Goal: Task Accomplishment & Management: Manage account settings

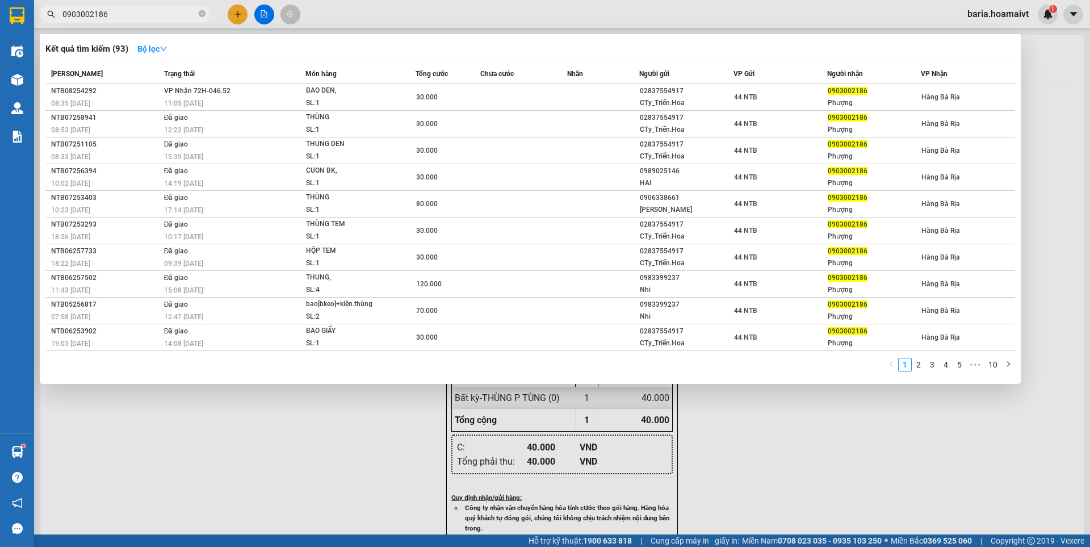
type input "0903002186"
click at [183, 19] on input "0903002186" at bounding box center [129, 14] width 134 height 12
click at [233, 12] on div at bounding box center [545, 273] width 1090 height 547
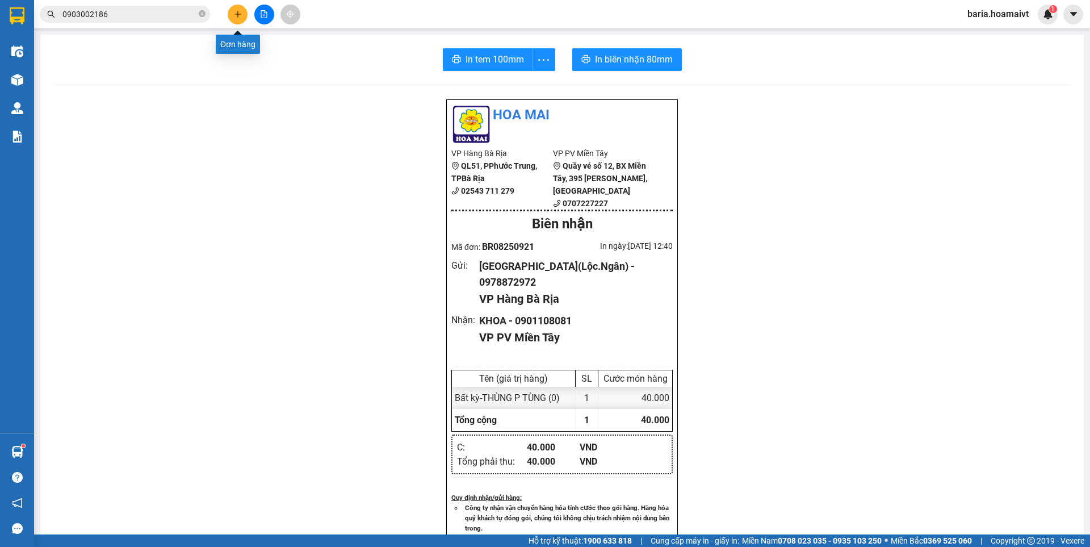
click at [240, 14] on icon "plus" at bounding box center [238, 14] width 6 height 1
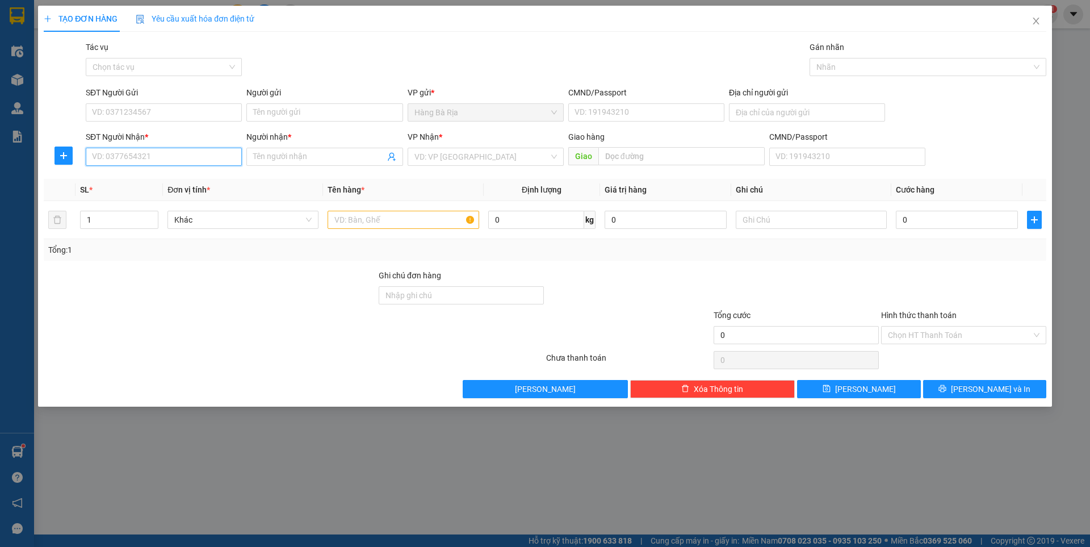
click at [193, 160] on input "SĐT Người Nhận *" at bounding box center [164, 157] width 156 height 18
type input "0707773359"
click at [161, 179] on div "0707773359 - HÙNG" at bounding box center [164, 179] width 143 height 12
type input "HÙNG"
type input "077193007032"
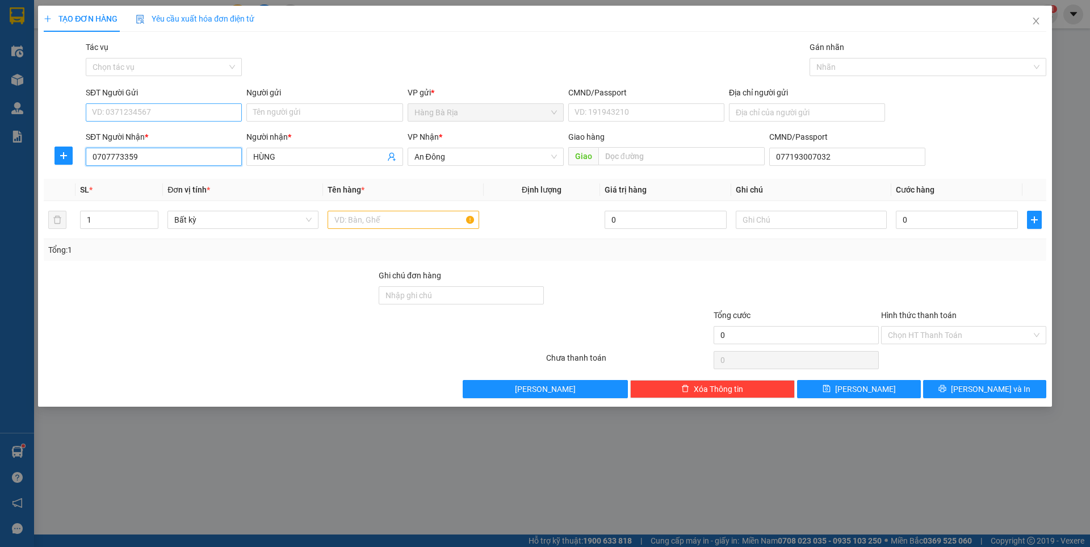
type input "0707773359"
click at [165, 107] on input "SĐT Người Gửi" at bounding box center [164, 112] width 156 height 18
type input "0981242682"
click at [331, 107] on input "Người gửi" at bounding box center [324, 112] width 156 height 18
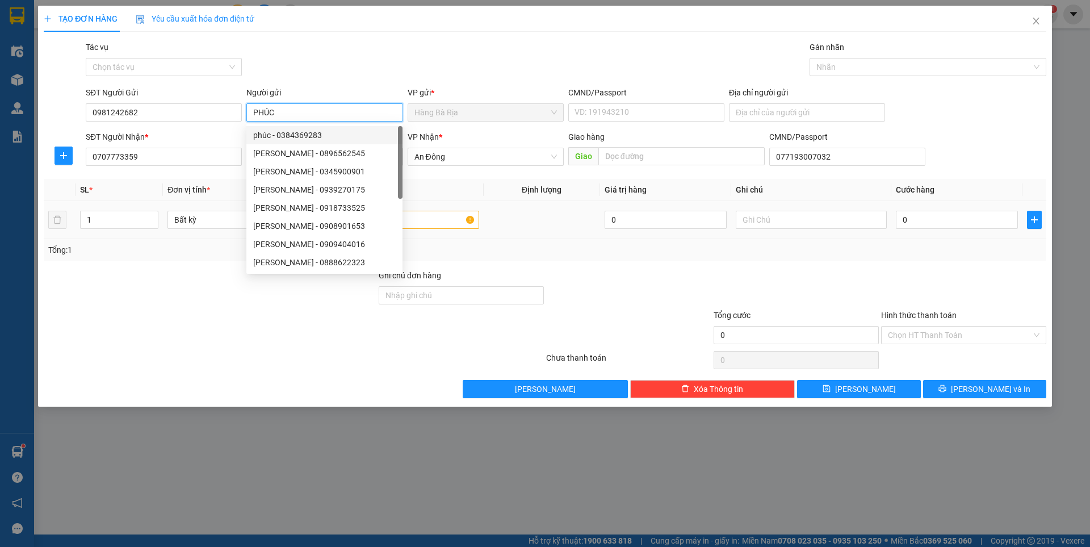
type input "PHÚC"
click at [614, 244] on div "Tổng: 1" at bounding box center [545, 250] width 994 height 12
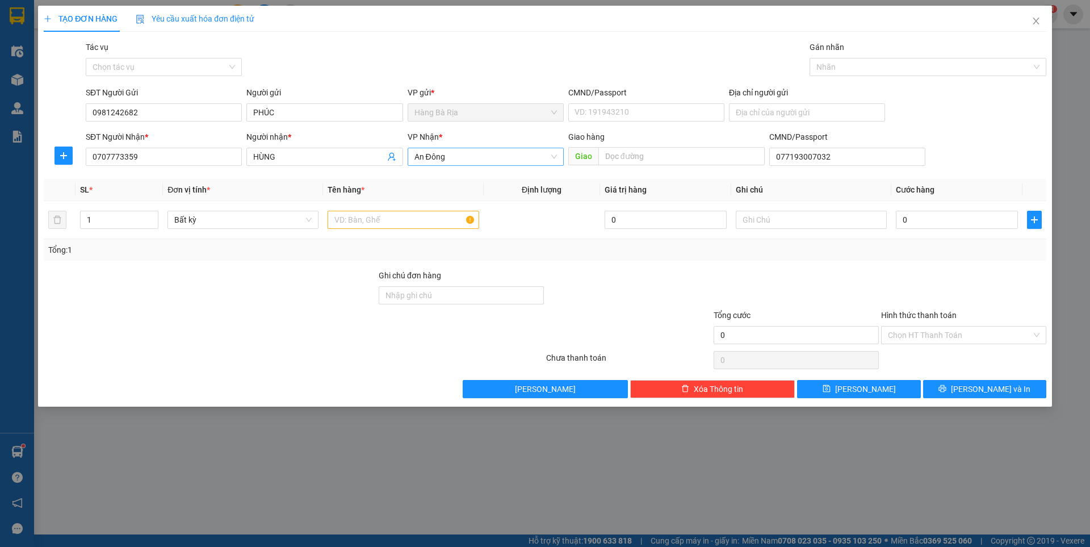
click at [478, 159] on span "An Đông" at bounding box center [486, 156] width 143 height 17
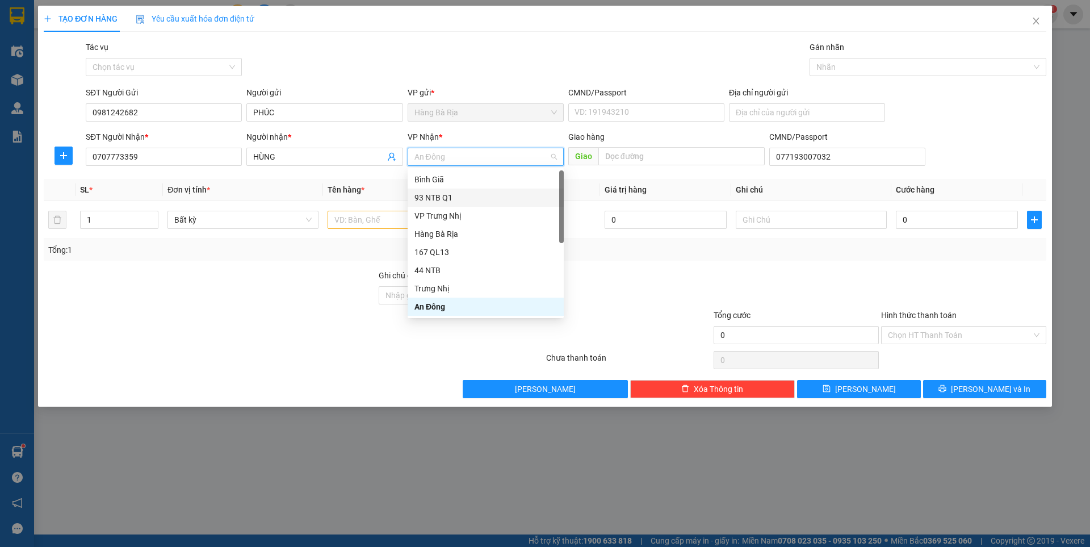
click at [445, 199] on div "93 NTB Q1" at bounding box center [486, 197] width 143 height 12
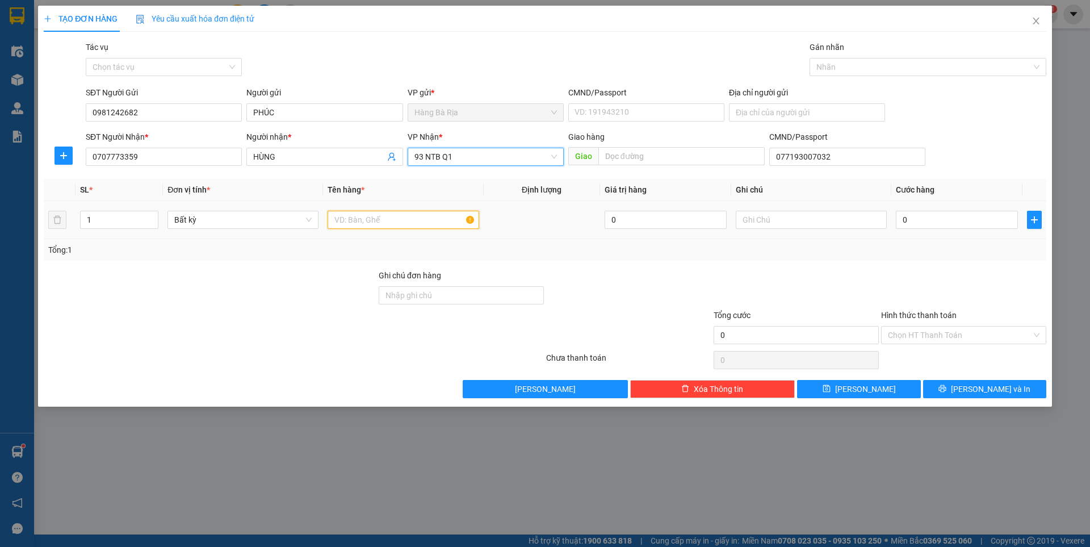
click at [363, 223] on input "text" at bounding box center [403, 220] width 151 height 18
type input "HS"
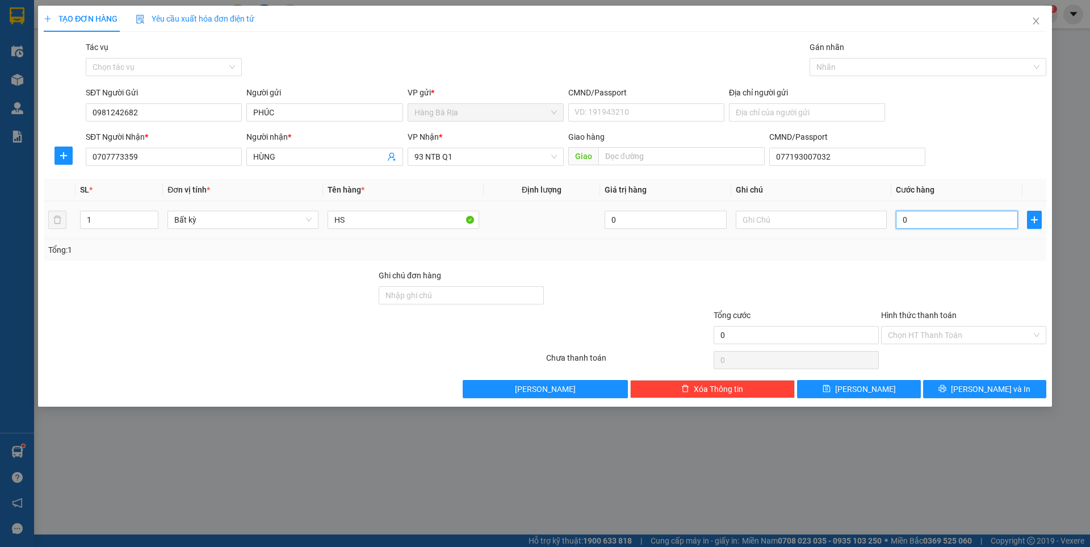
click at [974, 221] on input "0" at bounding box center [957, 220] width 122 height 18
type input "3"
type input "30"
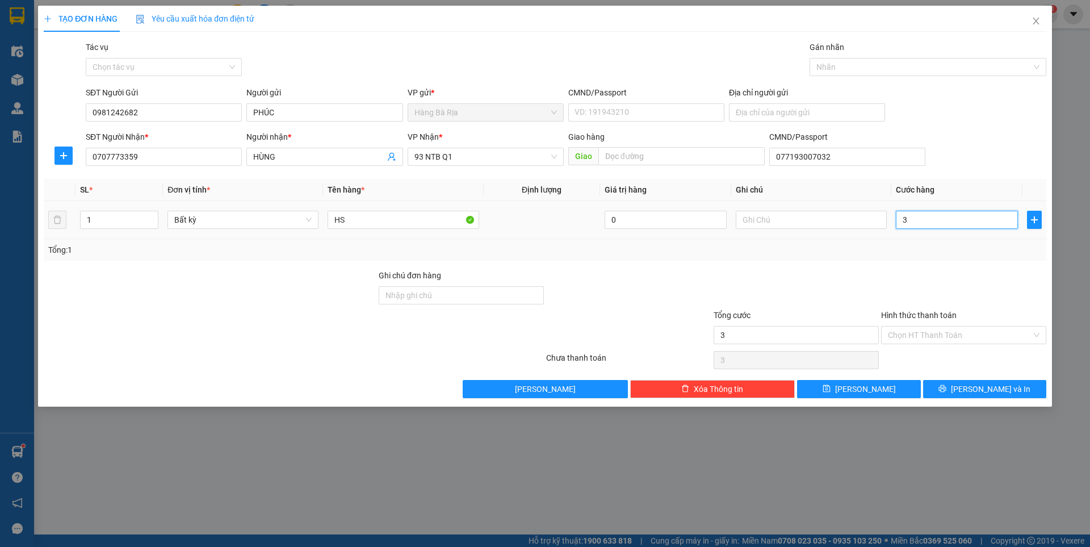
type input "30"
click at [992, 336] on input "Hình thức thanh toán" at bounding box center [960, 335] width 144 height 17
type input "30.000"
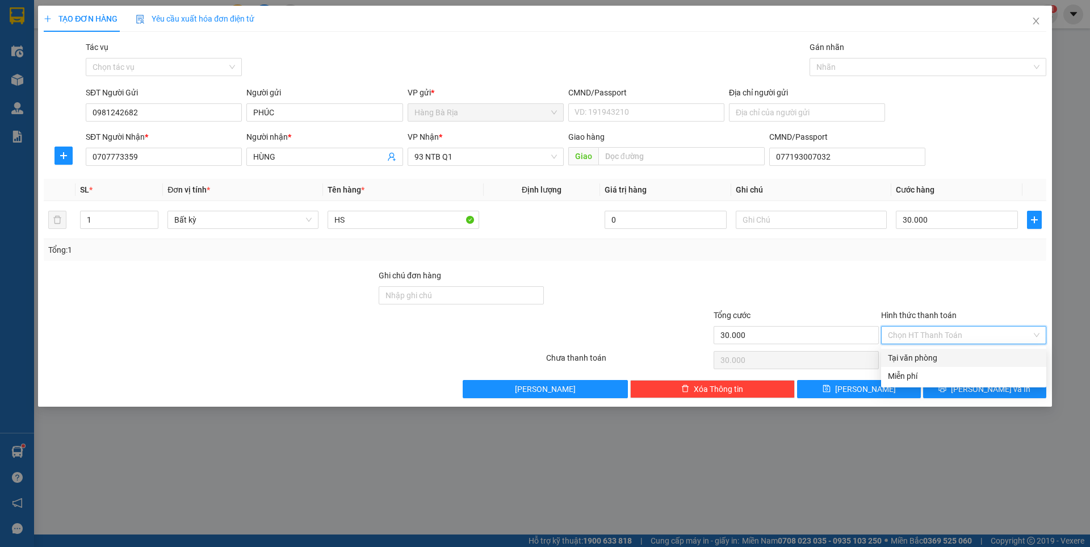
click at [951, 361] on div "Tại văn phòng" at bounding box center [964, 358] width 152 height 12
type input "0"
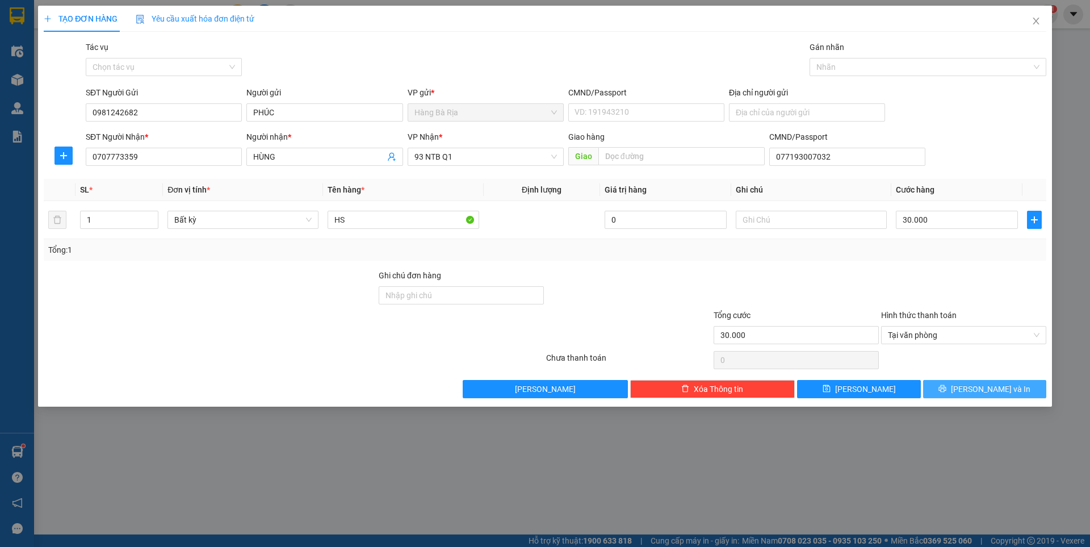
click at [985, 388] on span "[PERSON_NAME] và In" at bounding box center [991, 389] width 80 height 12
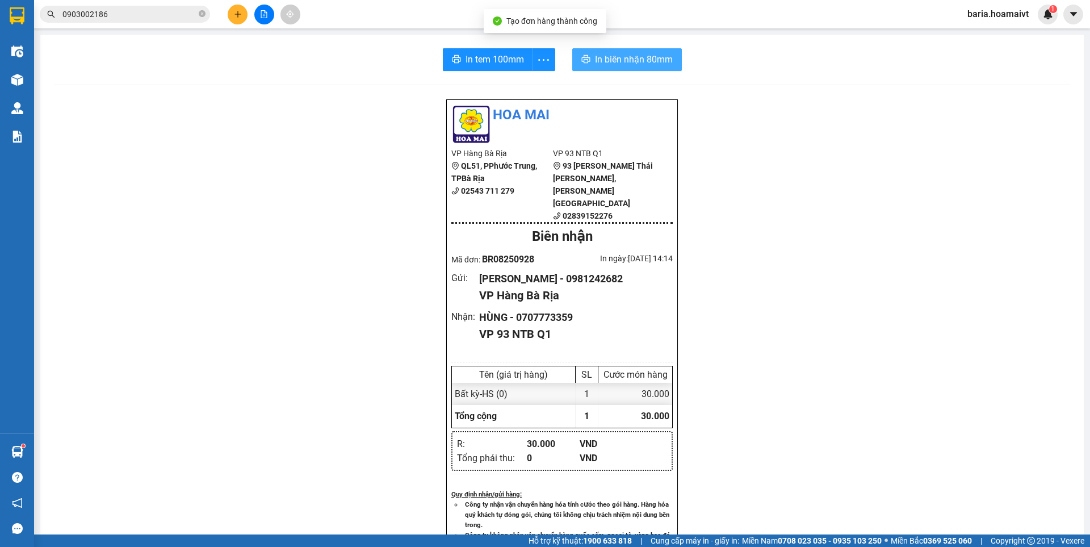
click at [601, 55] on span "In biên nhận 80mm" at bounding box center [634, 59] width 78 height 14
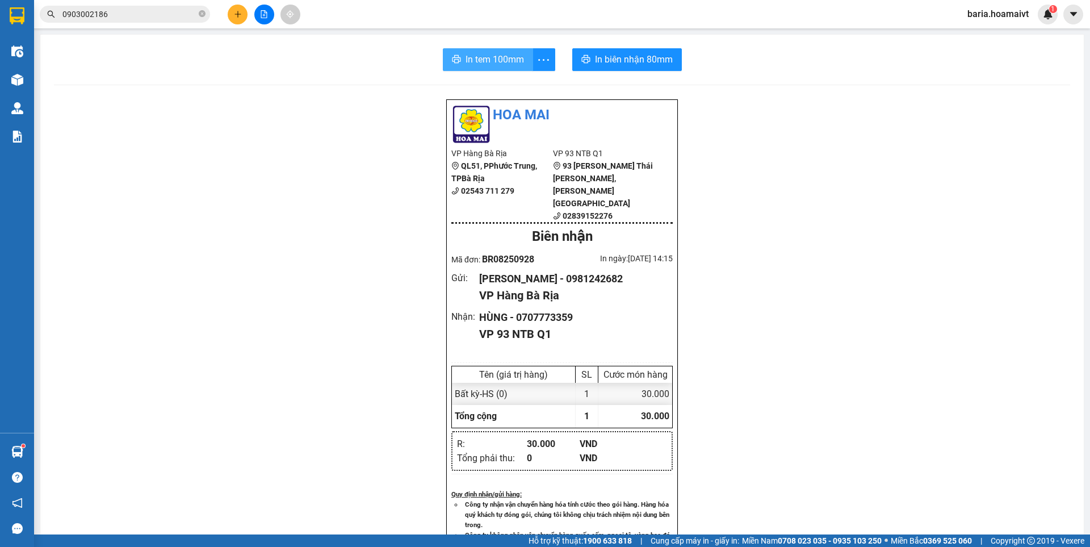
click at [466, 54] on span "In tem 100mm" at bounding box center [495, 59] width 58 height 14
click at [120, 14] on input "0903002186" at bounding box center [129, 14] width 134 height 12
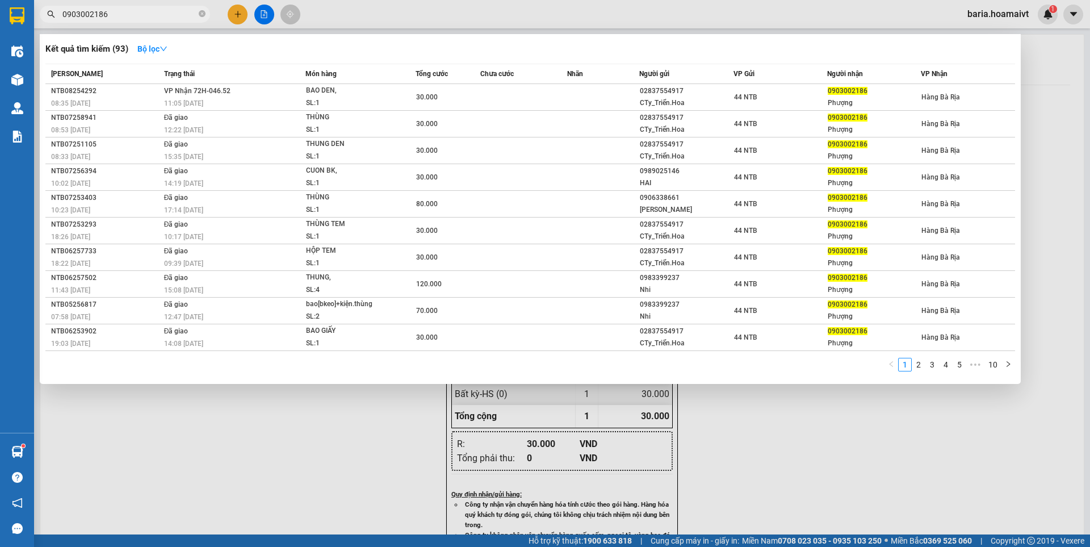
click at [120, 14] on input "0903002186" at bounding box center [129, 14] width 134 height 12
type input "0"
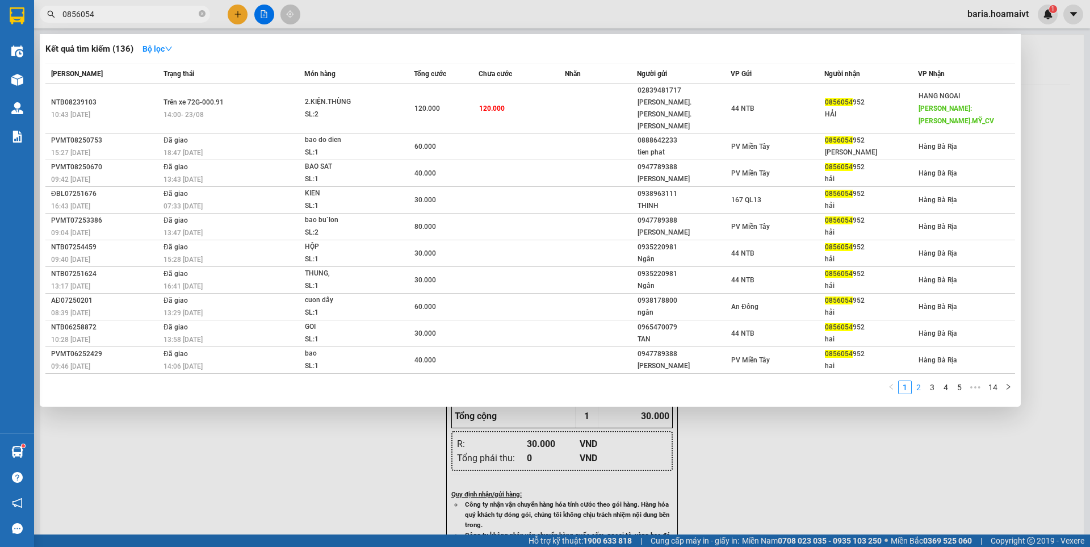
type input "0856054"
click at [923, 381] on link "2" at bounding box center [919, 387] width 12 height 12
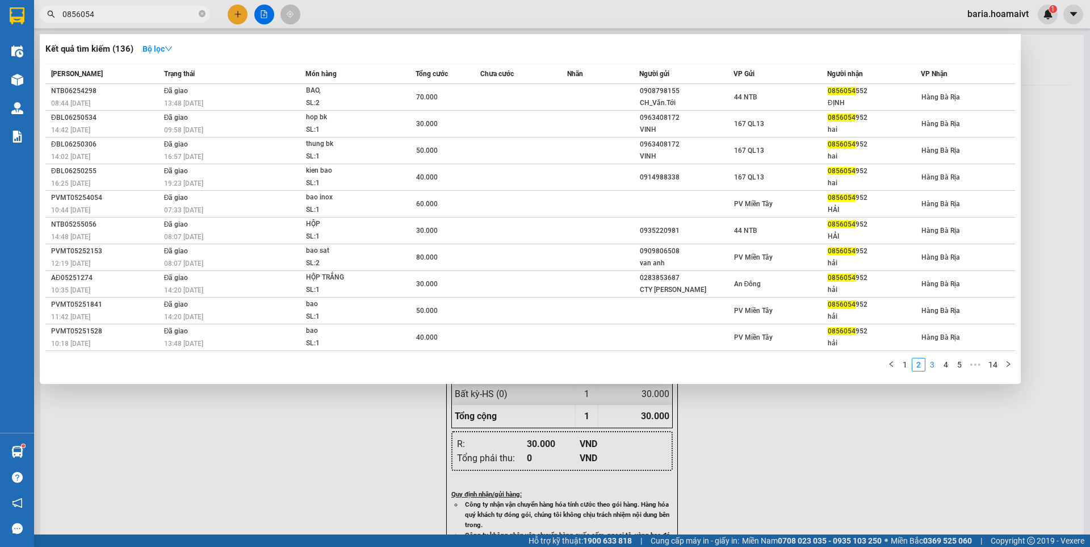
click at [932, 363] on link "3" at bounding box center [932, 364] width 12 height 12
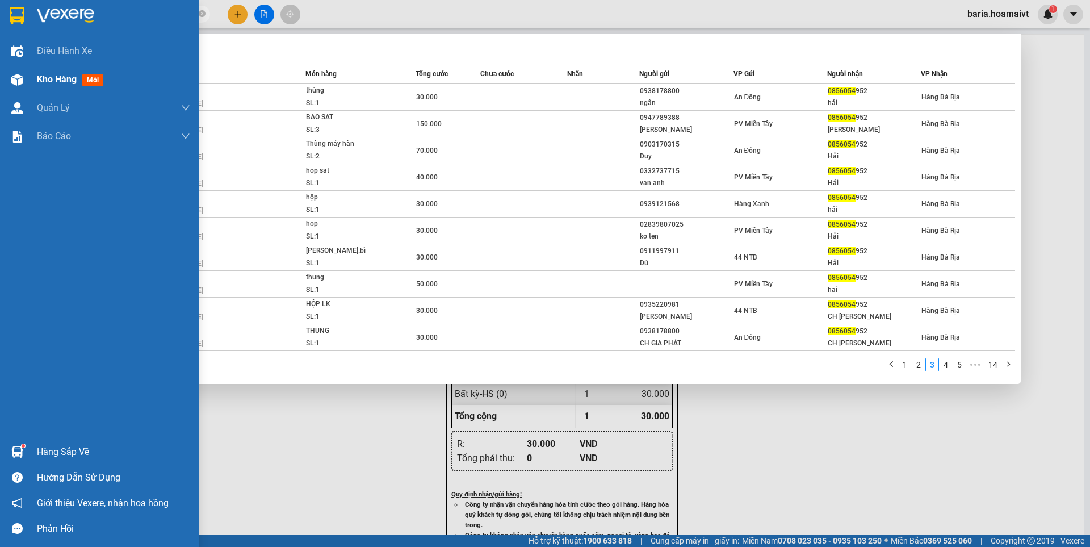
click at [47, 79] on span "Kho hàng" at bounding box center [57, 79] width 40 height 11
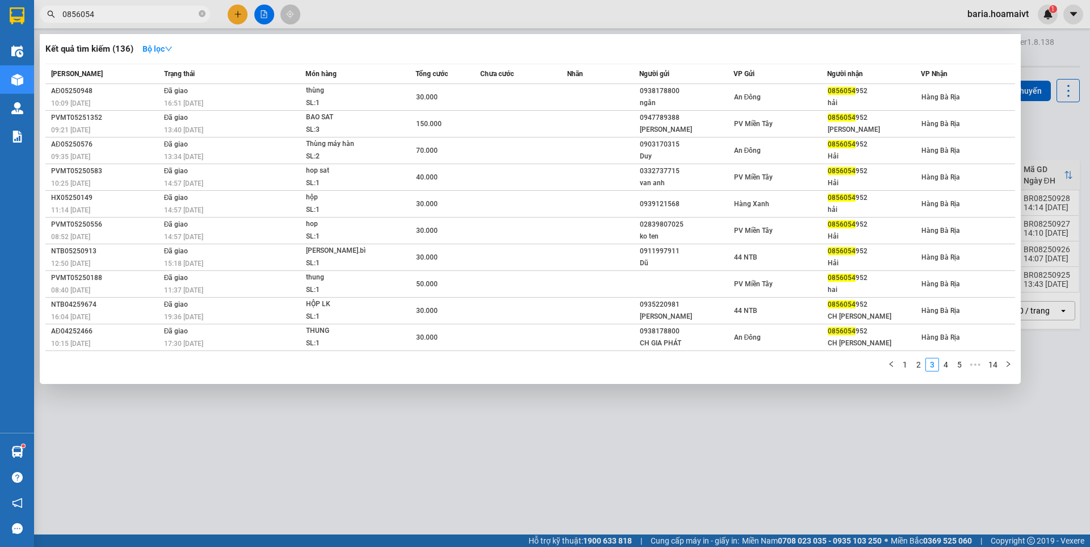
click at [656, 403] on div at bounding box center [545, 273] width 1090 height 547
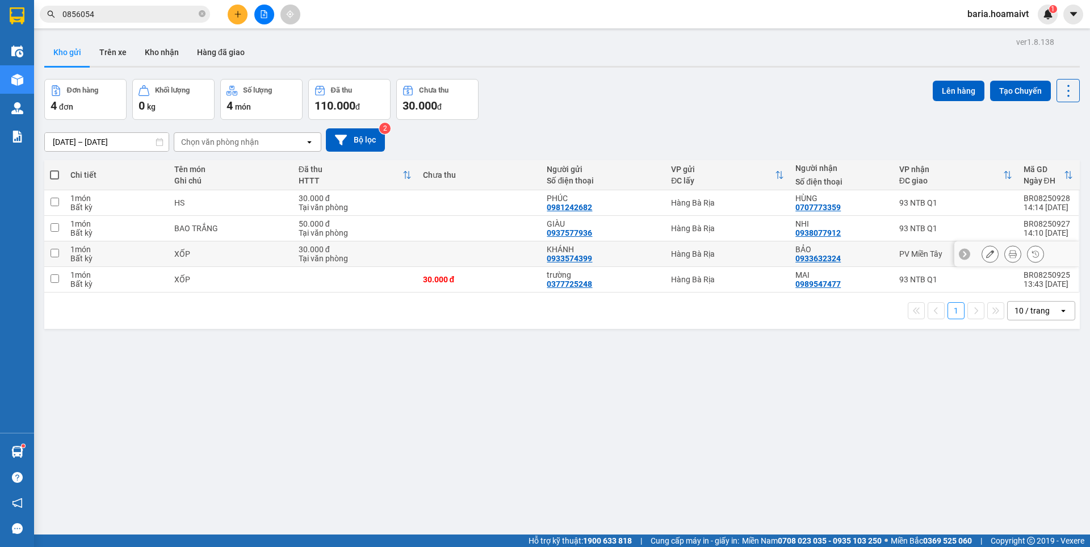
click at [894, 252] on td "PV Miền Tây" at bounding box center [956, 254] width 124 height 26
checkbox input "true"
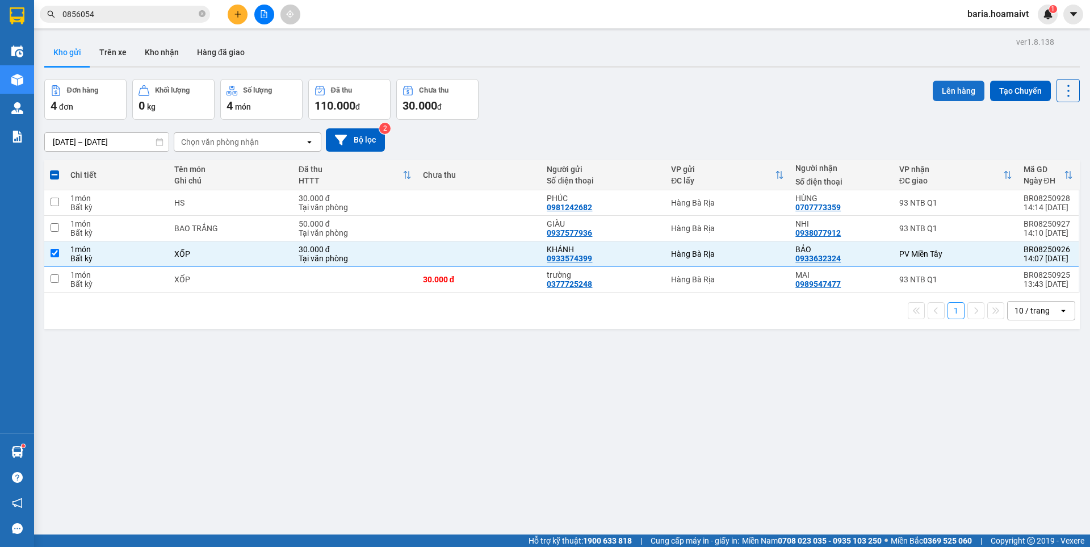
click at [938, 83] on button "Lên hàng" at bounding box center [959, 91] width 52 height 20
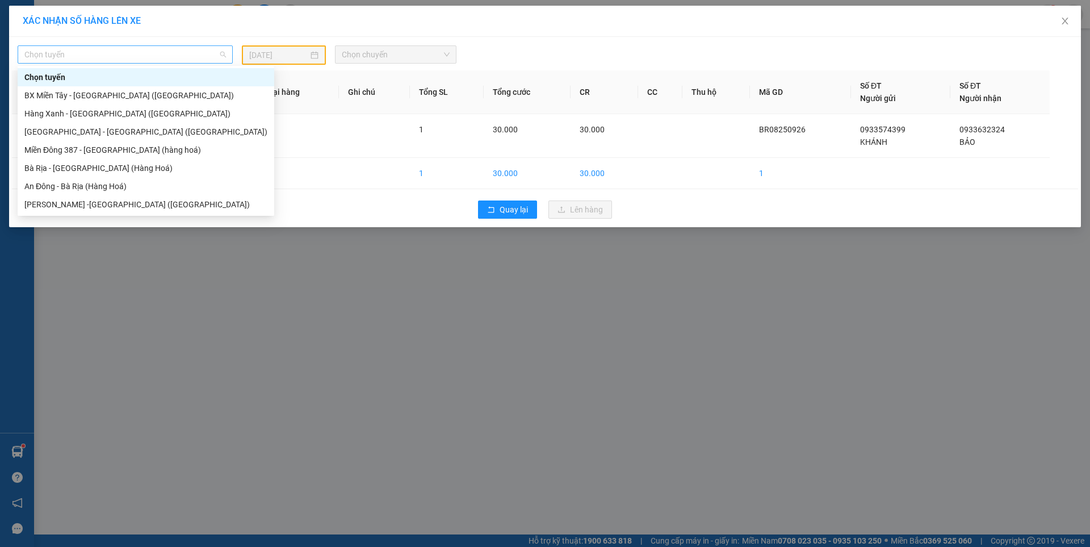
click at [153, 52] on span "Chọn tuyến" at bounding box center [125, 54] width 202 height 17
click at [77, 171] on div "Bà Rịa - [GEOGRAPHIC_DATA] (Hàng Hoá)" at bounding box center [145, 168] width 243 height 12
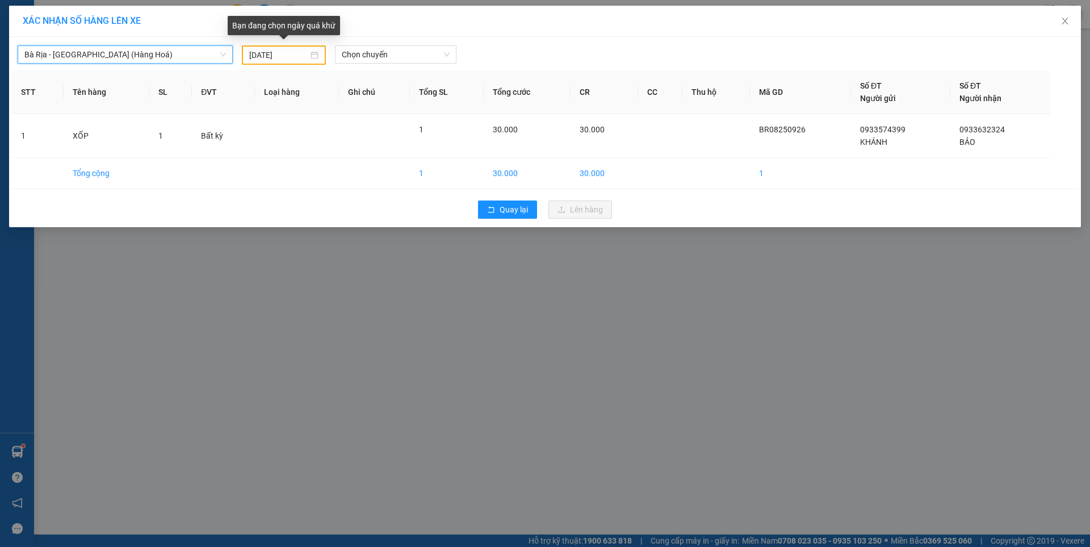
click at [287, 52] on input "[DATE]" at bounding box center [278, 55] width 59 height 12
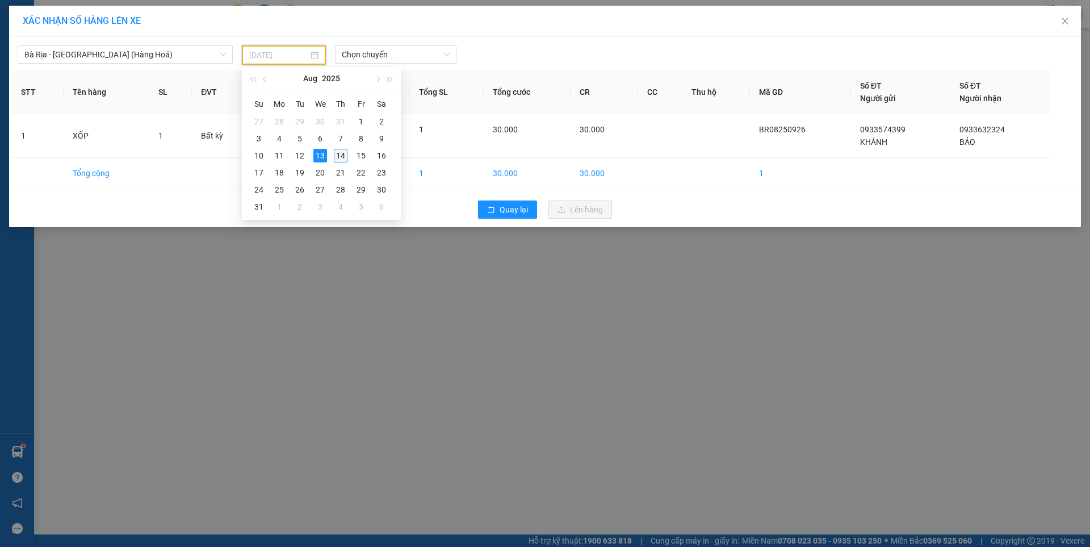
click at [337, 154] on div "14" at bounding box center [341, 156] width 14 height 14
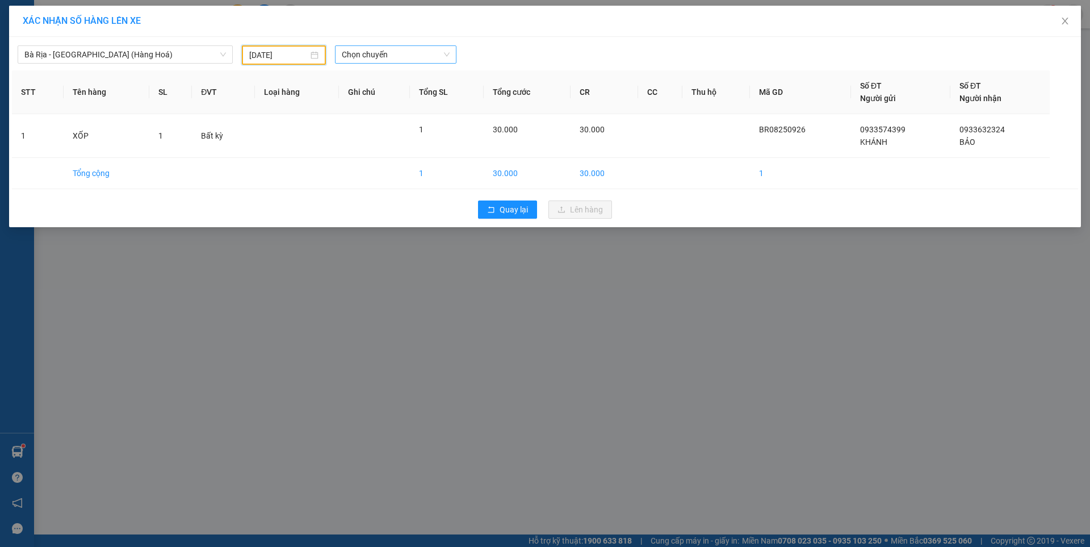
type input "[DATE]"
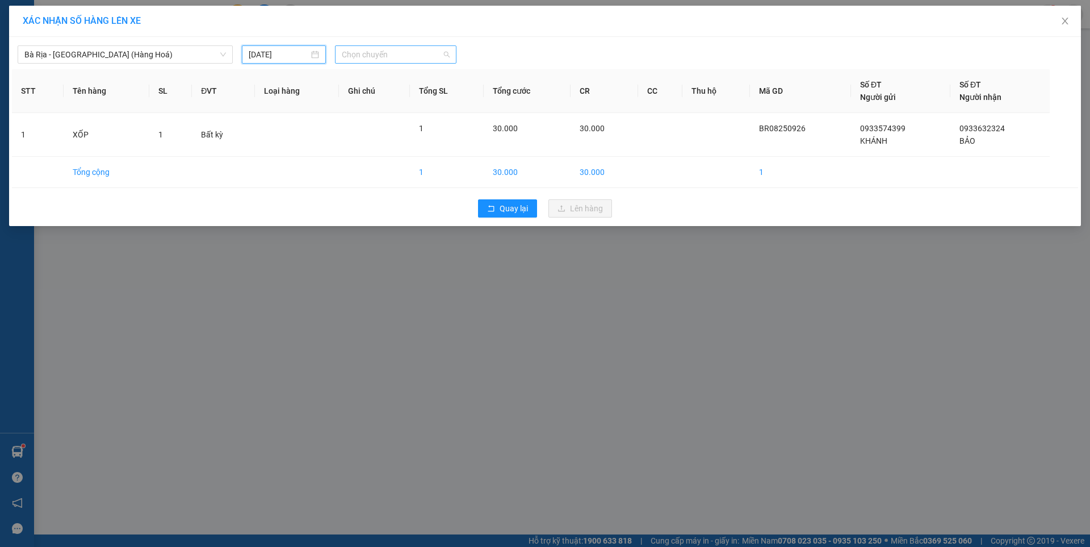
click at [407, 53] on span "Chọn chuyến" at bounding box center [396, 54] width 108 height 17
type input "1430"
click at [399, 97] on div "Thêm chuyến " 14:30 "" at bounding box center [395, 95] width 120 height 19
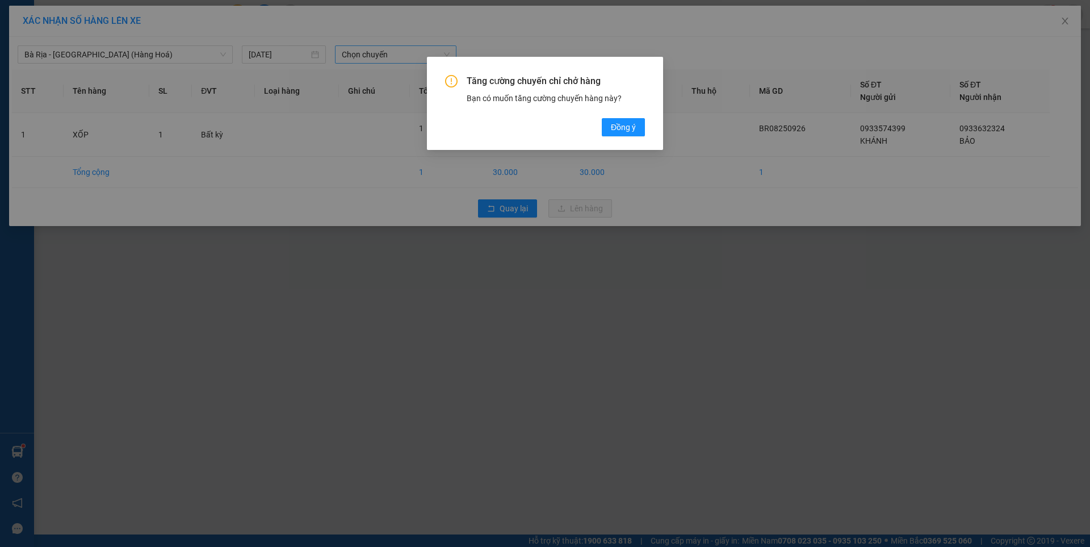
click at [637, 114] on div "[PERSON_NAME] chuyến [PERSON_NAME] hàng Bạn có muốn [PERSON_NAME] chuyến hàng n…" at bounding box center [545, 105] width 200 height 61
click at [632, 122] on span "Đồng ý" at bounding box center [623, 127] width 25 height 12
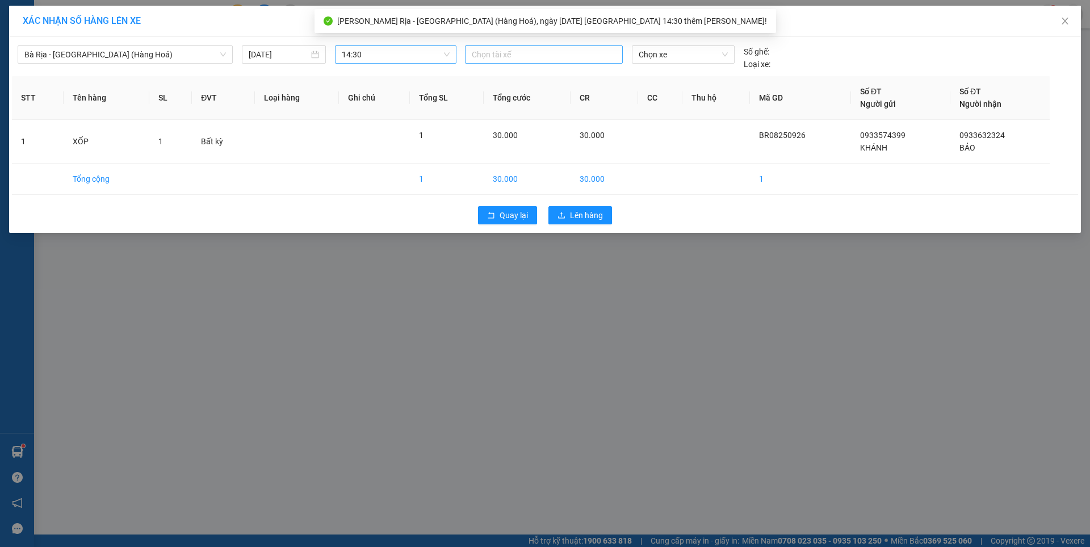
click at [568, 56] on div at bounding box center [544, 55] width 152 height 14
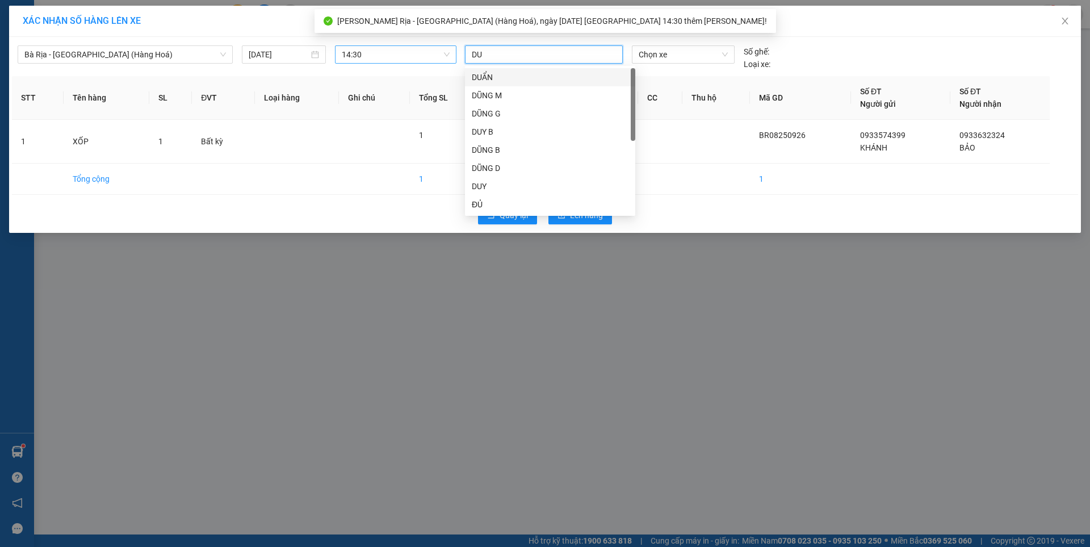
type input "DUY"
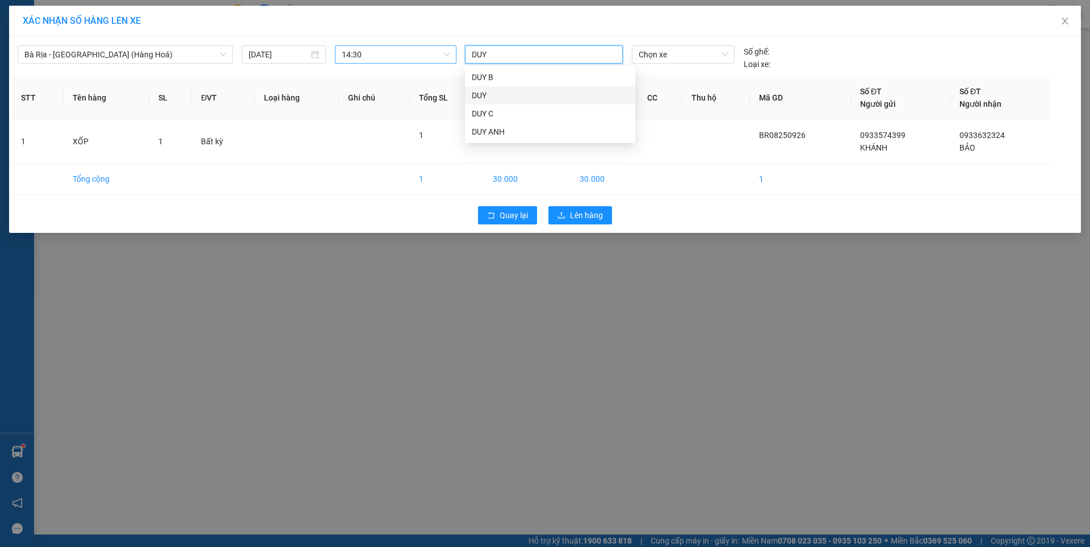
click at [485, 91] on div "DUY" at bounding box center [550, 95] width 157 height 12
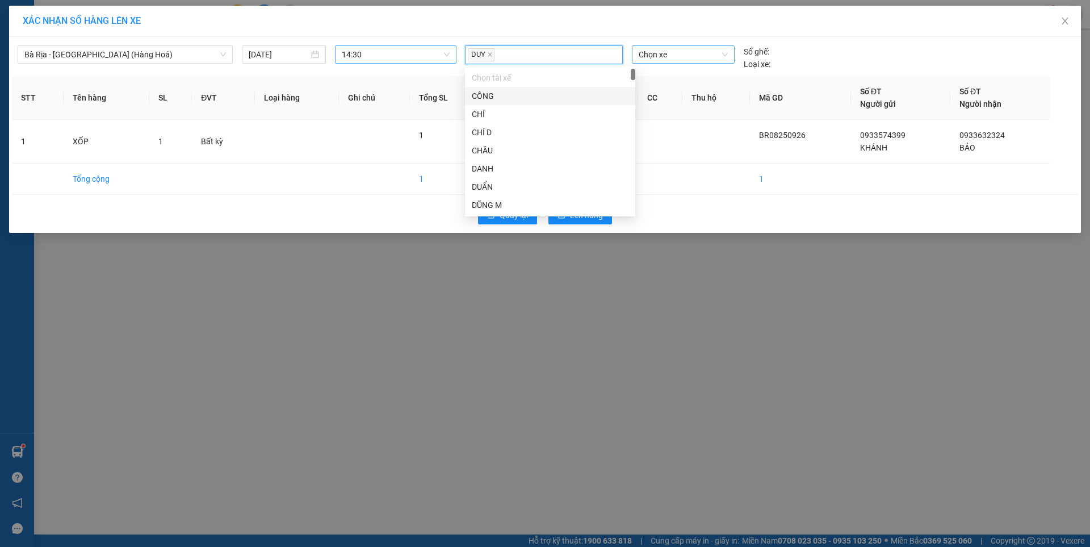
click at [673, 58] on span "Chọn xe" at bounding box center [683, 54] width 89 height 17
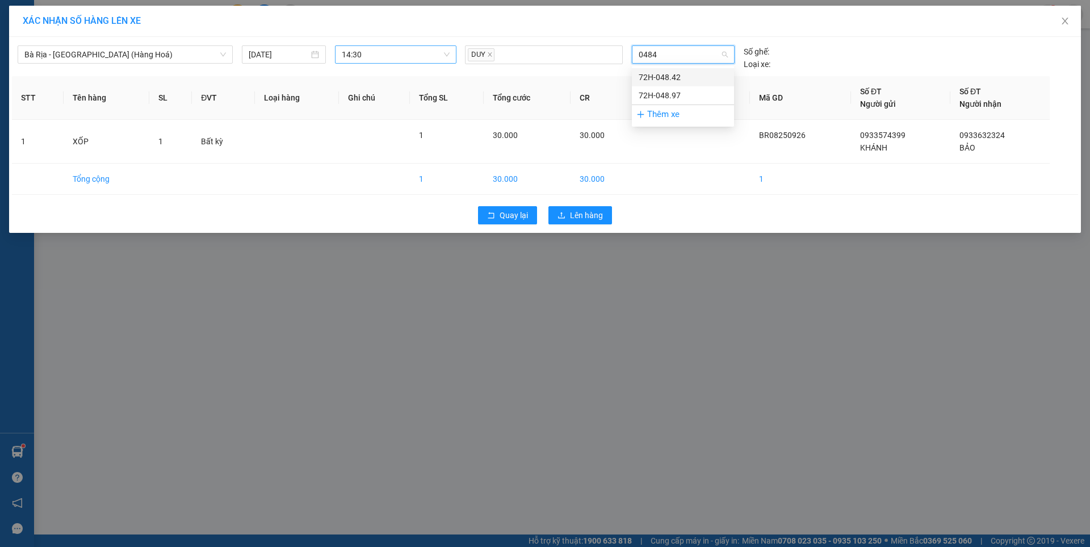
type input "04842"
click at [668, 77] on div "72H-048.42" at bounding box center [683, 77] width 89 height 12
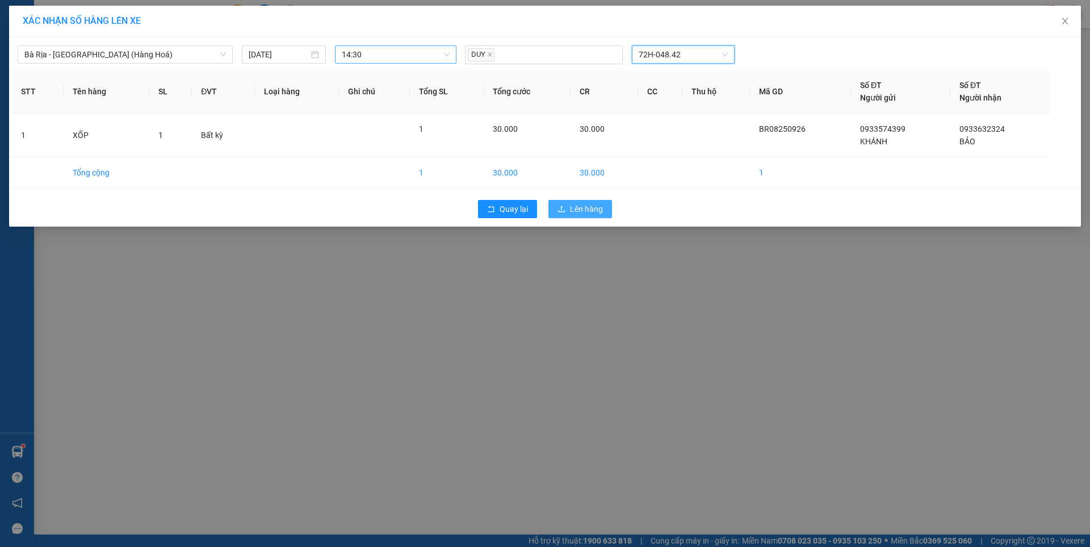
click at [587, 210] on span "Lên hàng" at bounding box center [586, 209] width 33 height 12
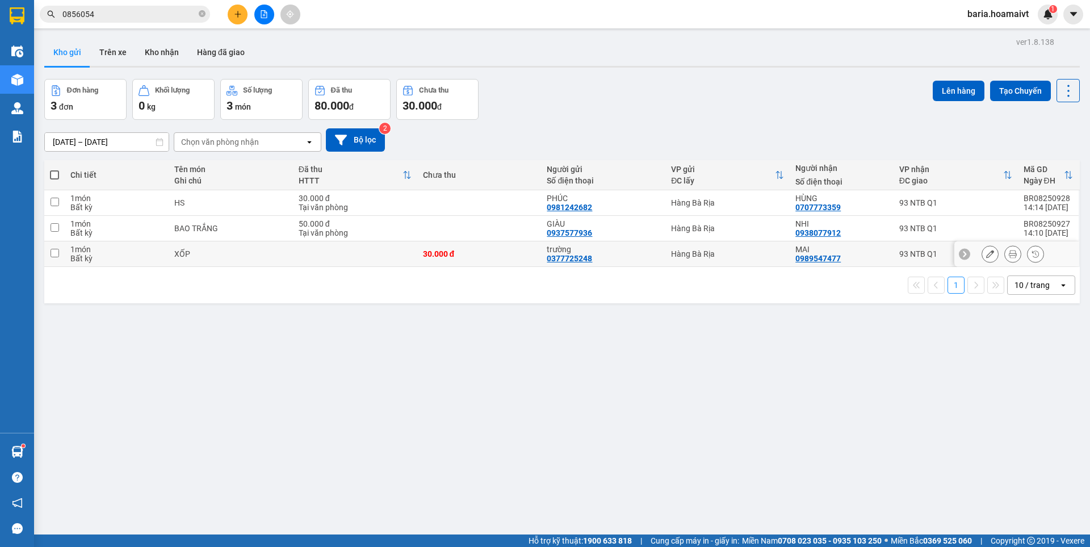
click at [296, 256] on td at bounding box center [355, 254] width 124 height 26
checkbox input "true"
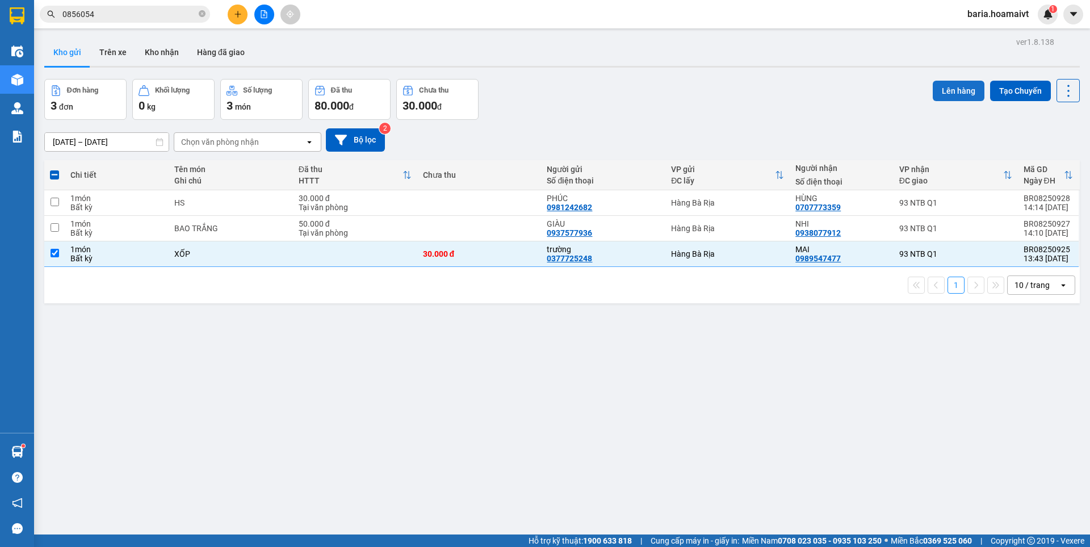
click at [940, 89] on button "Lên hàng" at bounding box center [959, 91] width 52 height 20
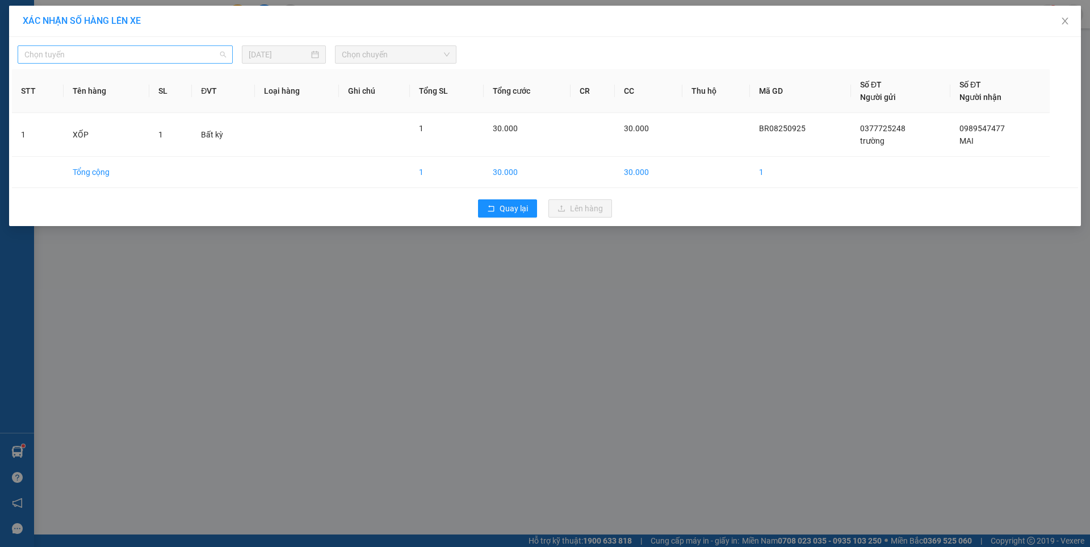
click at [139, 56] on span "Chọn tuyến" at bounding box center [125, 54] width 202 height 17
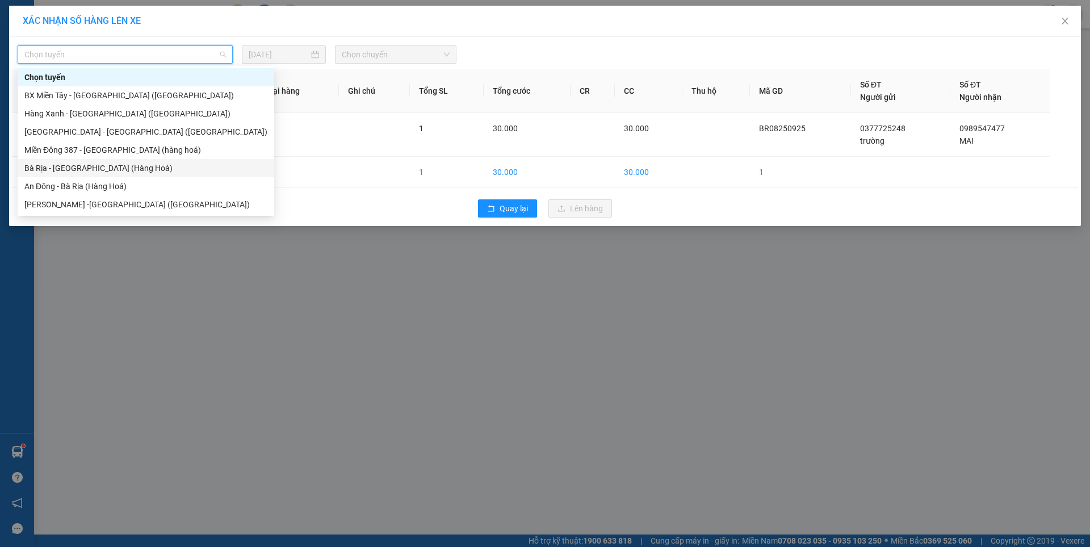
click at [80, 170] on div "Bà Rịa - [GEOGRAPHIC_DATA] (Hàng Hoá)" at bounding box center [145, 168] width 243 height 12
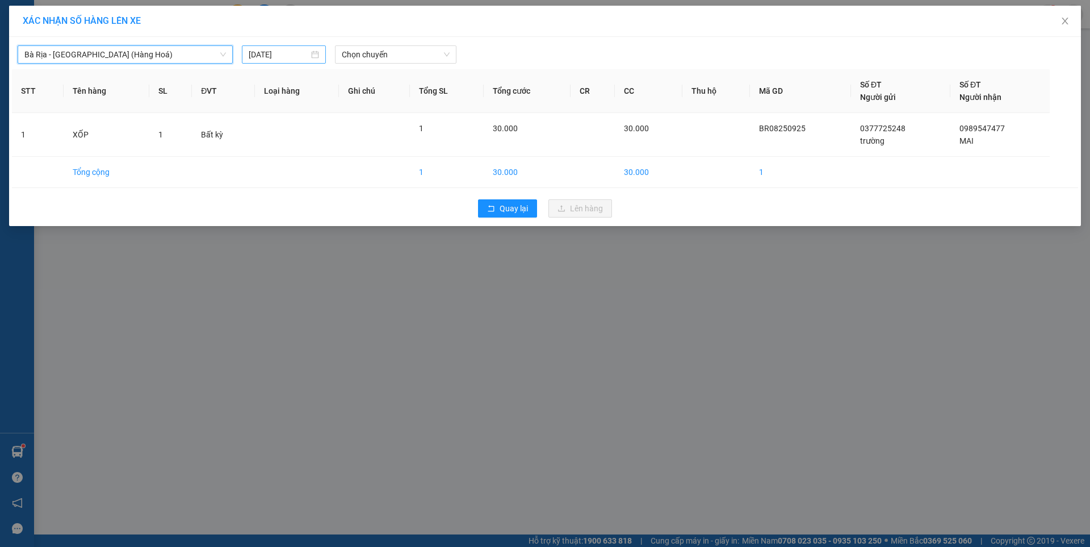
click at [295, 55] on input "[DATE]" at bounding box center [279, 54] width 60 height 12
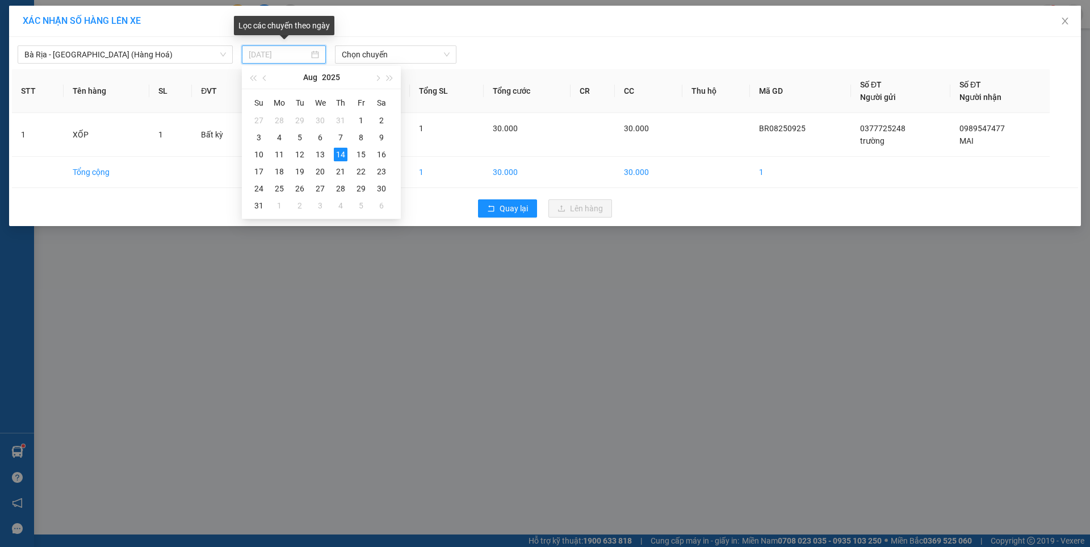
type input "[DATE]"
click at [340, 154] on div "14" at bounding box center [341, 155] width 14 height 14
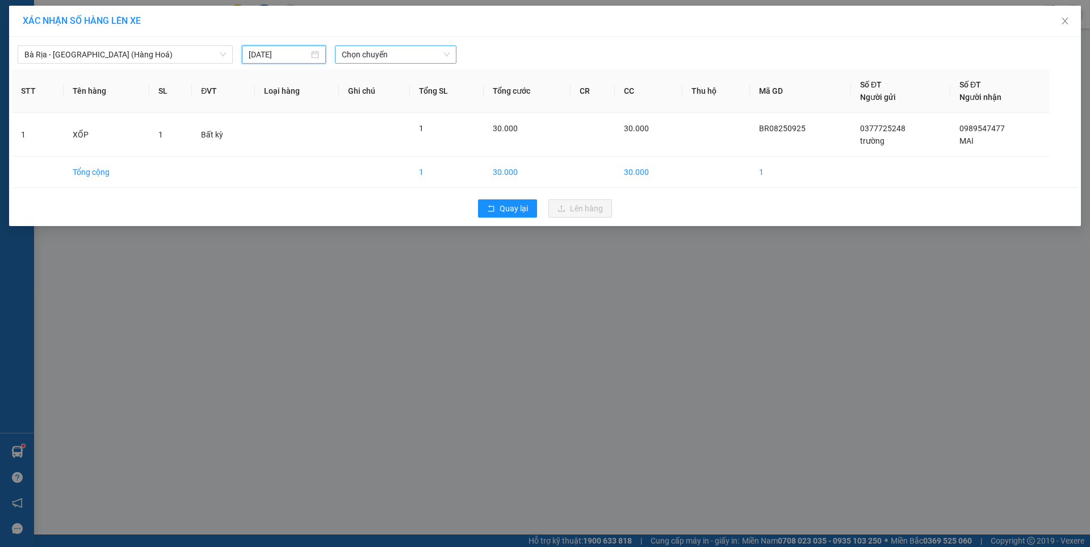
click at [397, 57] on span "Chọn chuyến" at bounding box center [396, 54] width 108 height 17
type input "1420"
click at [424, 97] on div "Thêm chuyến " 14:20 "" at bounding box center [395, 95] width 120 height 19
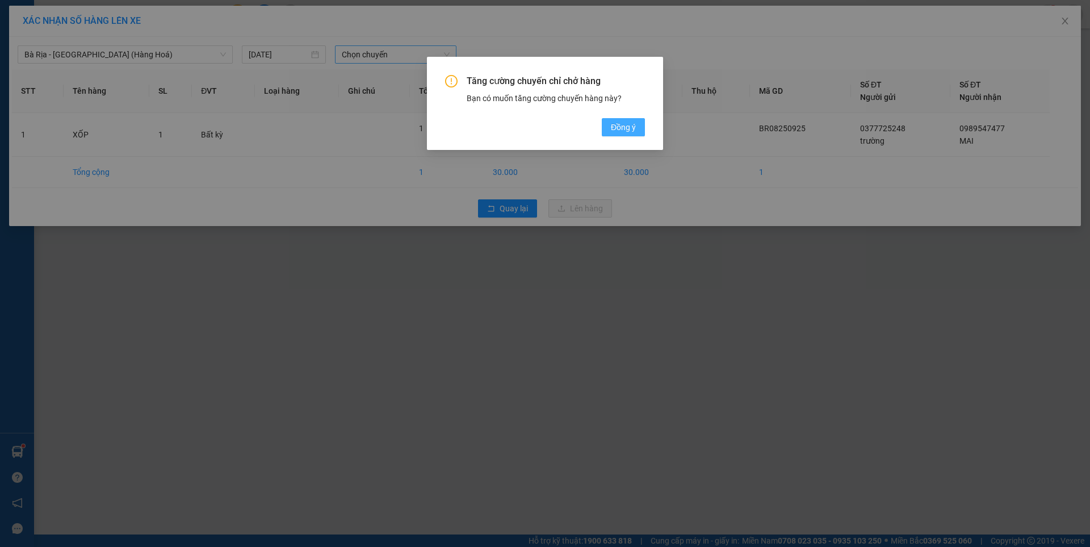
click at [619, 121] on span "Đồng ý" at bounding box center [623, 127] width 25 height 12
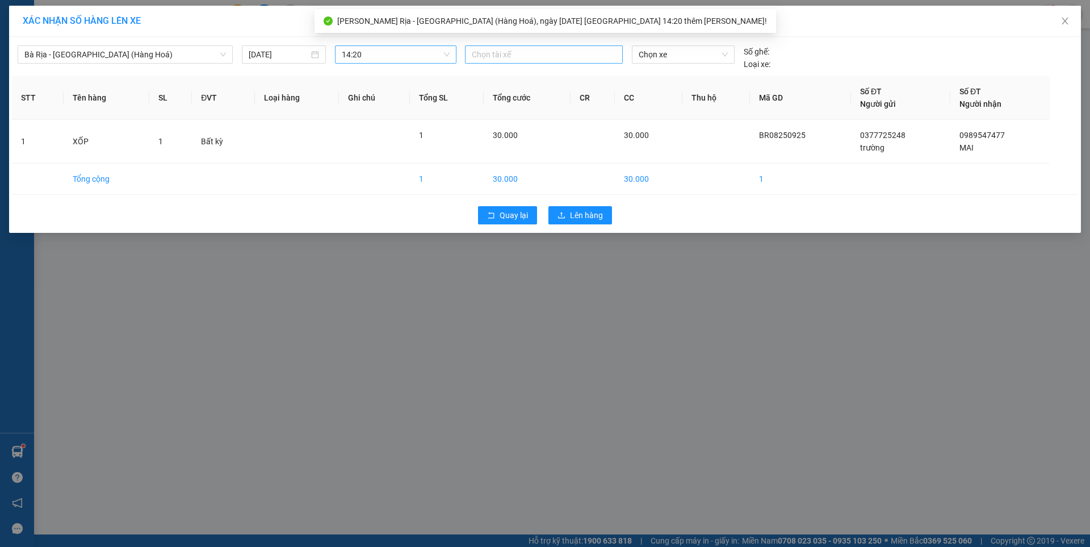
click at [533, 54] on div at bounding box center [544, 55] width 152 height 14
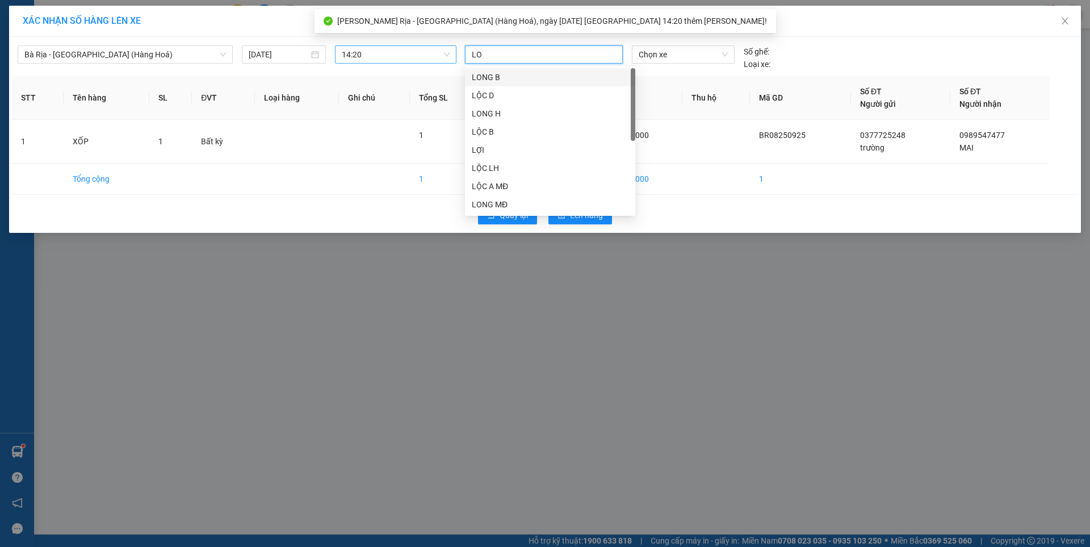
type input "LOC"
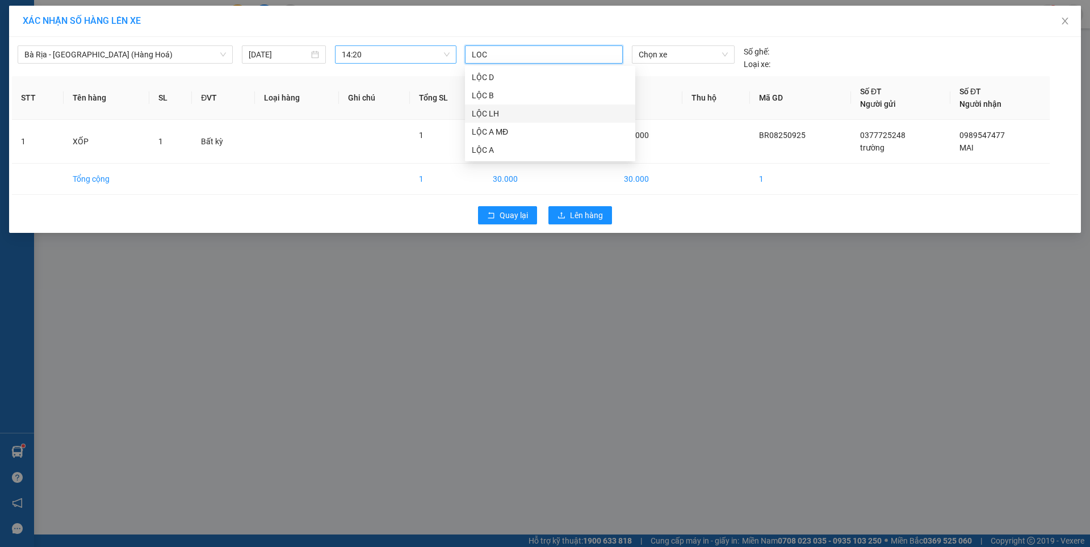
click at [488, 107] on div "LỘC LH" at bounding box center [550, 113] width 157 height 12
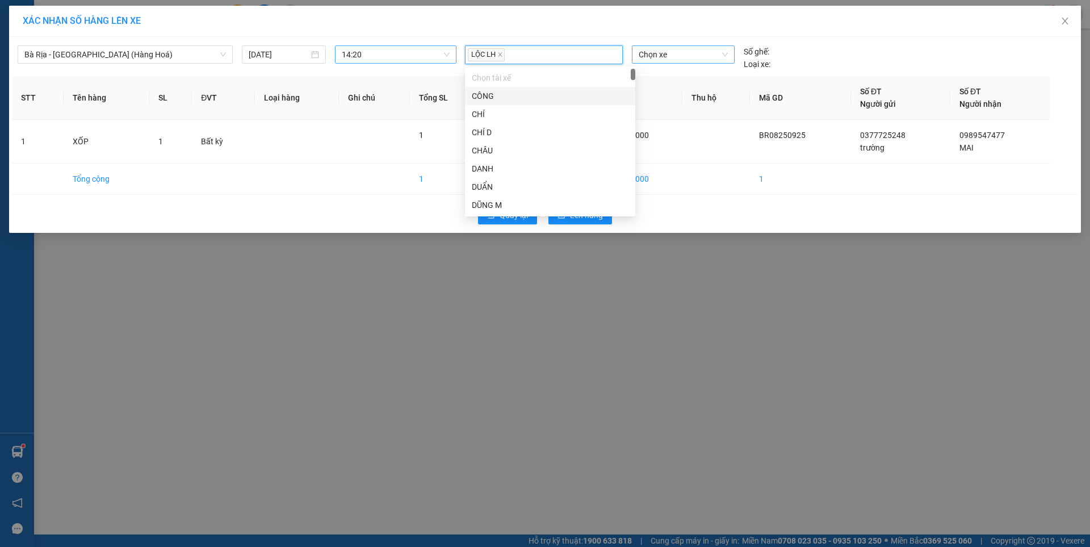
click at [693, 53] on span "Chọn xe" at bounding box center [683, 54] width 89 height 17
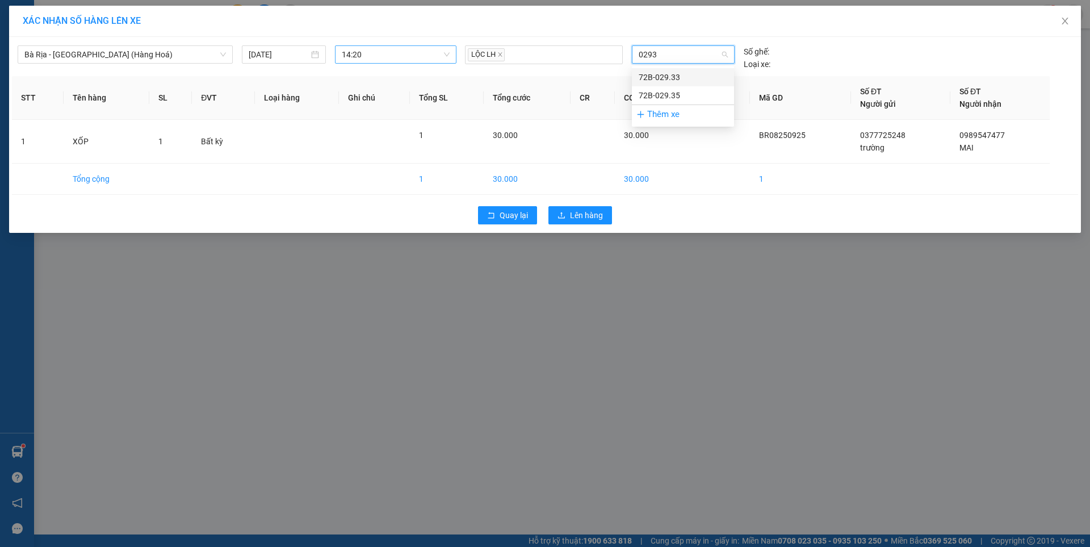
type input "02935"
click at [674, 77] on div "72B-029.35" at bounding box center [683, 77] width 89 height 12
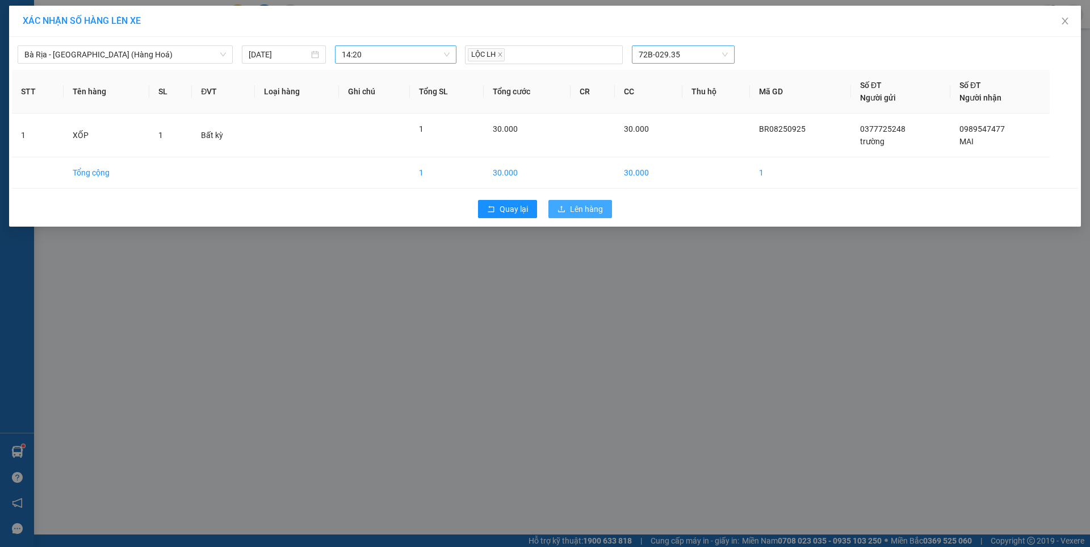
click at [584, 208] on span "Lên hàng" at bounding box center [586, 209] width 33 height 12
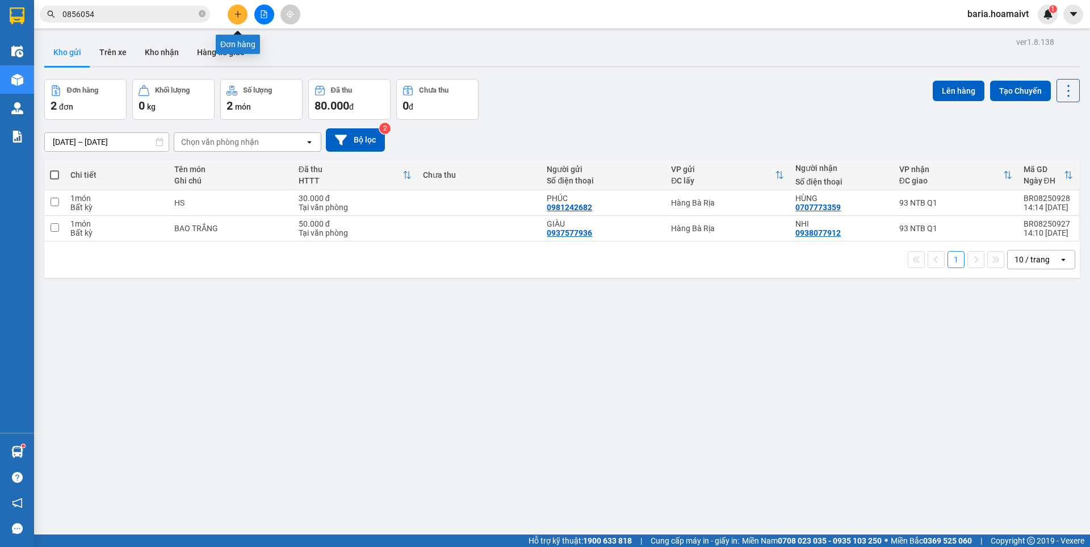
click at [242, 12] on button at bounding box center [238, 15] width 20 height 20
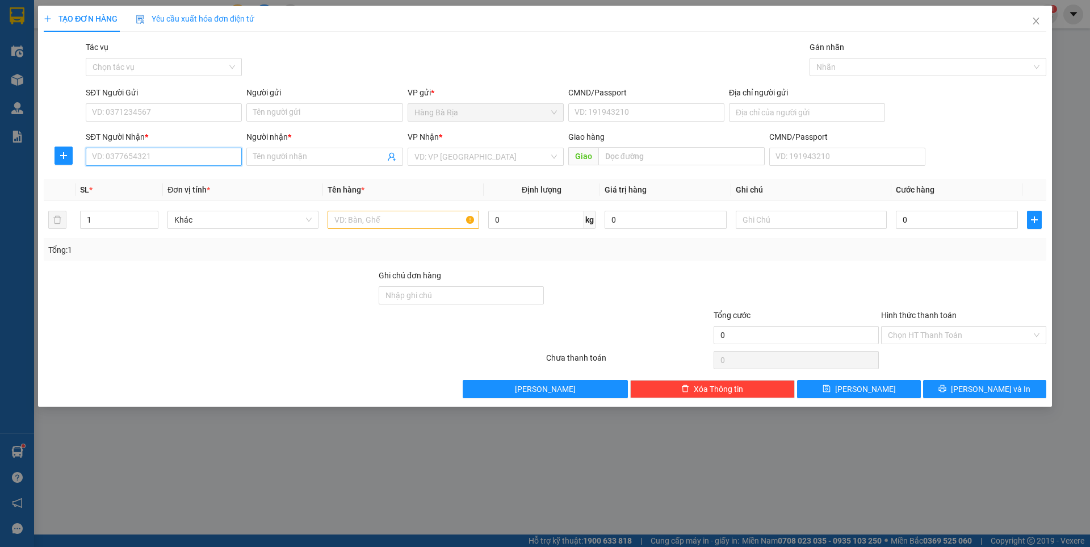
click at [216, 152] on input "SĐT Người Nhận *" at bounding box center [164, 157] width 156 height 18
type input "0965759593"
click at [150, 178] on div "0965759593 - Phu" at bounding box center [164, 179] width 143 height 12
type input "Phu"
type input "0965759593"
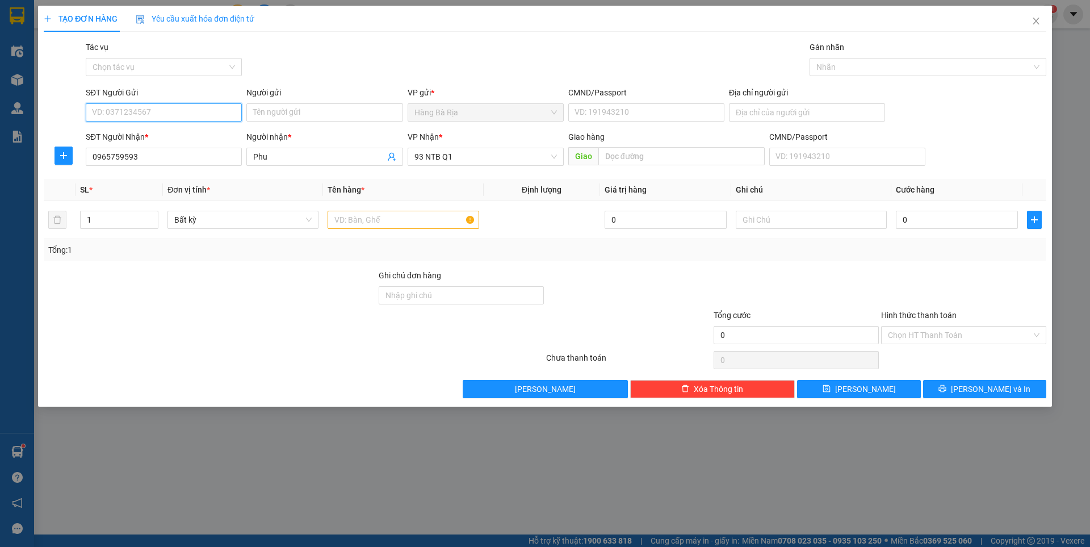
click at [200, 110] on input "SĐT Người Gửi" at bounding box center [164, 112] width 156 height 18
click at [151, 139] on div "0362636292 - [PERSON_NAME]" at bounding box center [164, 135] width 143 height 12
type input "0362636292"
type input "hoàng"
click at [423, 227] on input "text" at bounding box center [403, 220] width 151 height 18
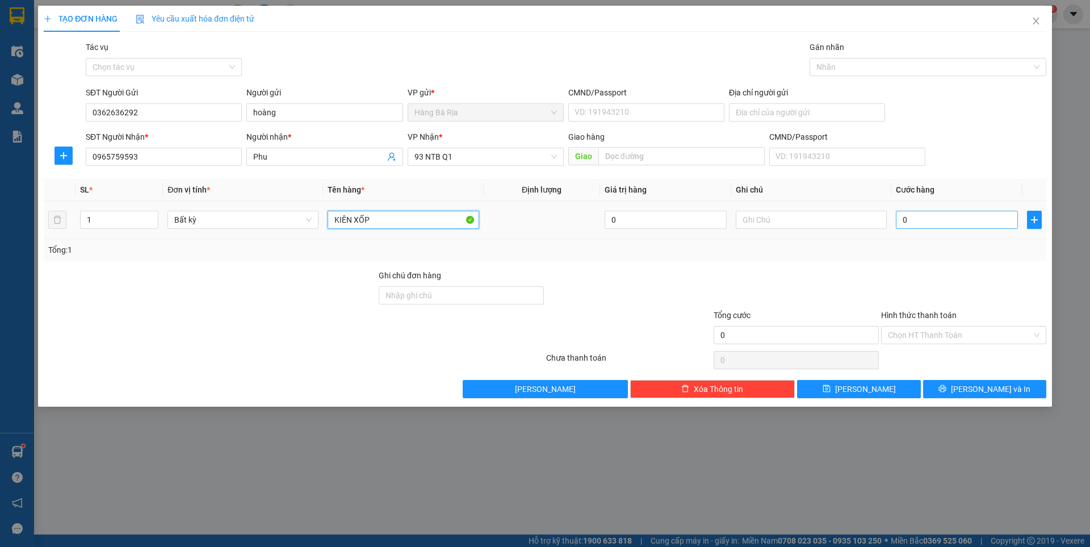
type input "KIÊN XỐP"
click at [948, 220] on input "0" at bounding box center [957, 220] width 122 height 18
type input "4"
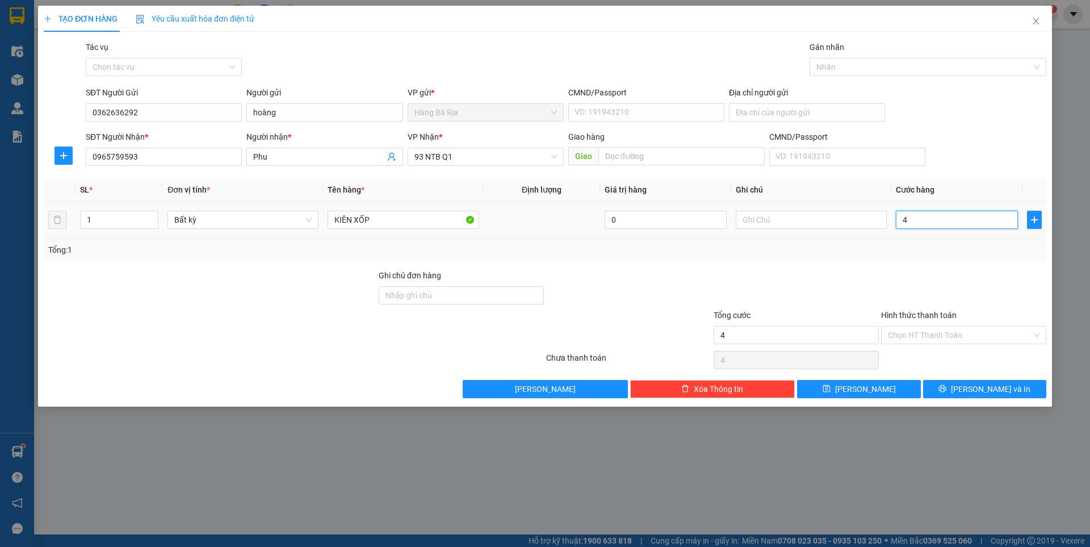
type input "40"
click at [946, 331] on input "Hình thức thanh toán" at bounding box center [960, 335] width 144 height 17
type input "40.000"
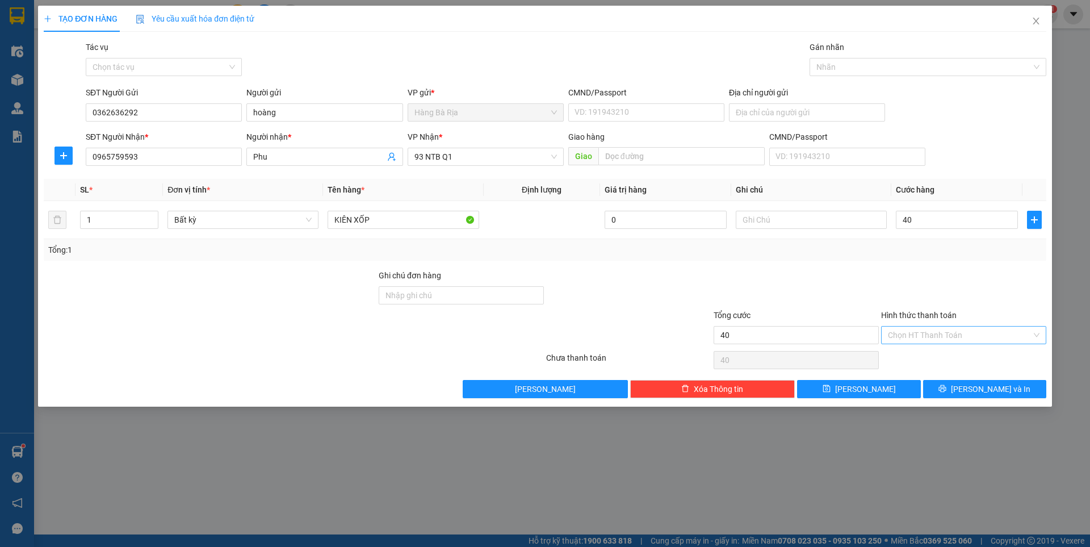
type input "40.000"
click at [918, 356] on div "Tại văn phòng" at bounding box center [964, 358] width 152 height 12
type input "40.000"
click at [992, 392] on span "[PERSON_NAME] và In" at bounding box center [991, 389] width 80 height 12
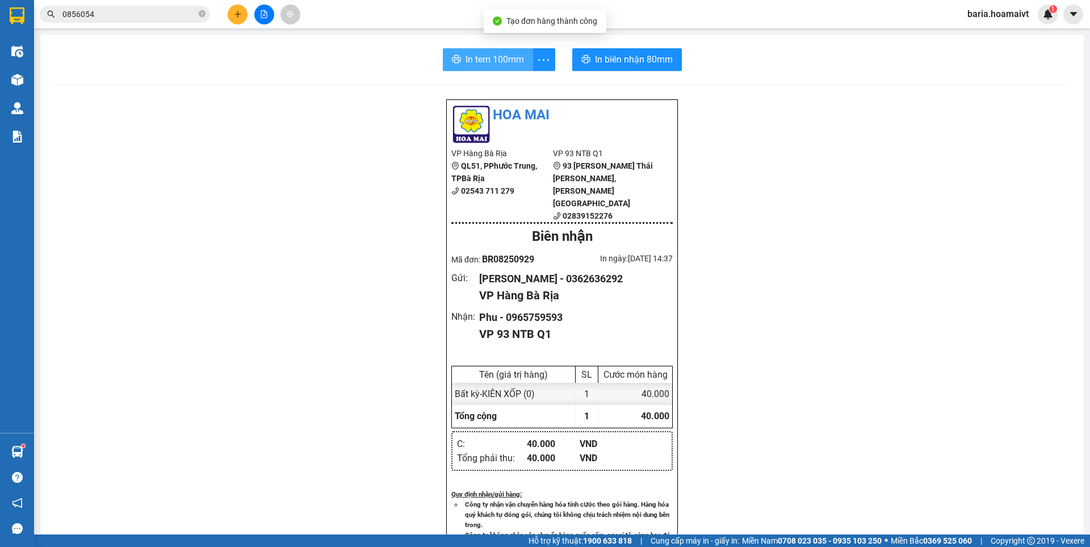
click at [505, 61] on span "In tem 100mm" at bounding box center [495, 59] width 58 height 14
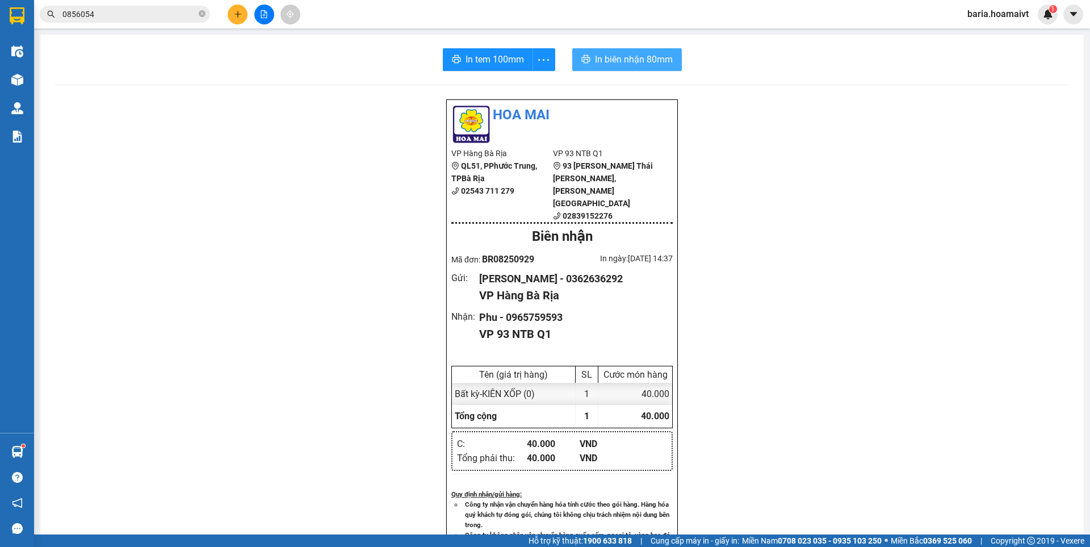
click at [633, 62] on span "In biên nhận 80mm" at bounding box center [634, 59] width 78 height 14
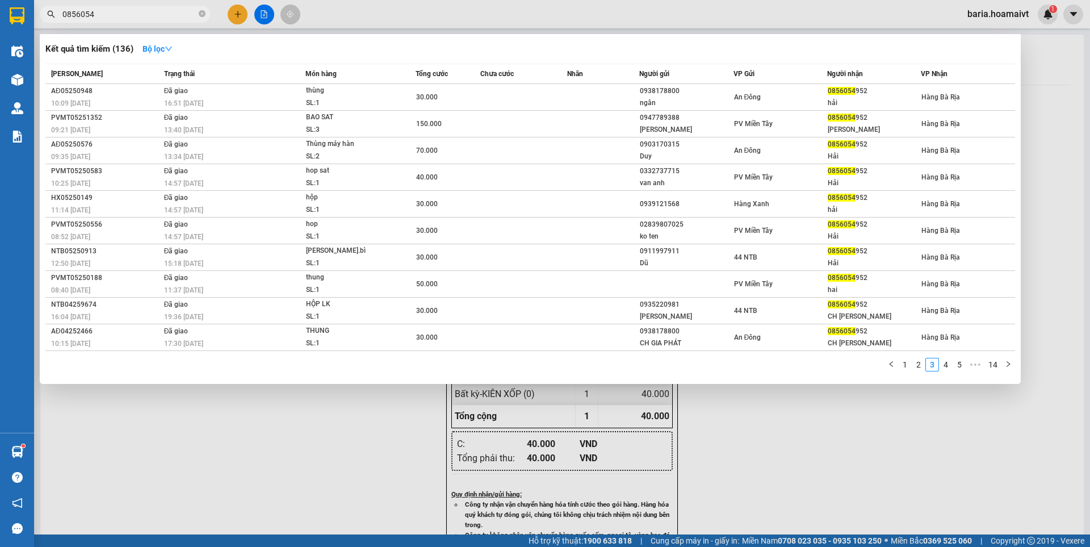
click at [158, 19] on input "0856054" at bounding box center [129, 14] width 134 height 12
click at [160, 18] on input "0856054" at bounding box center [129, 14] width 134 height 12
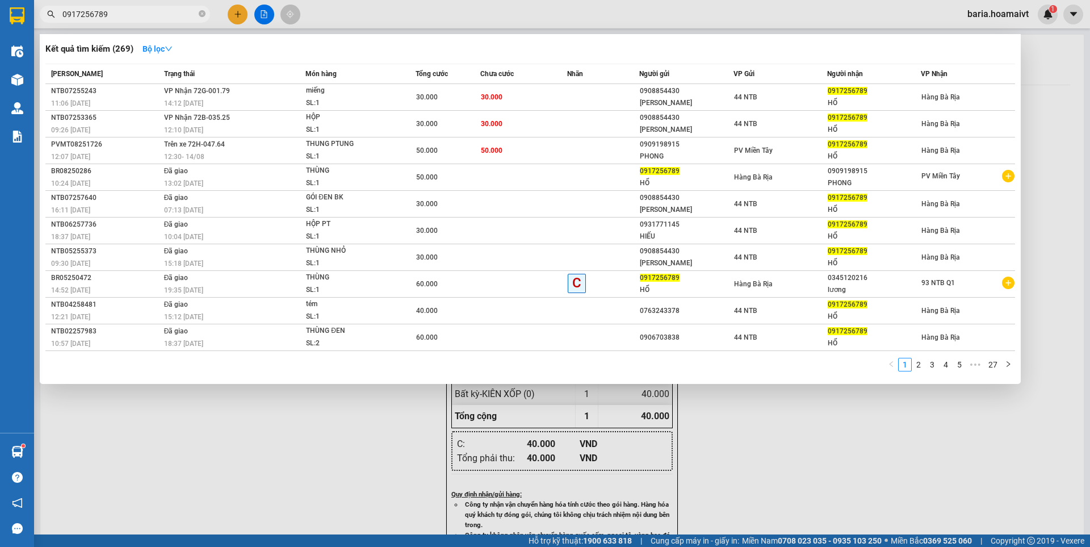
type input "0917256789"
drag, startPoint x: 256, startPoint y: 441, endPoint x: 263, endPoint y: 444, distance: 7.6
click at [257, 440] on div at bounding box center [545, 273] width 1090 height 547
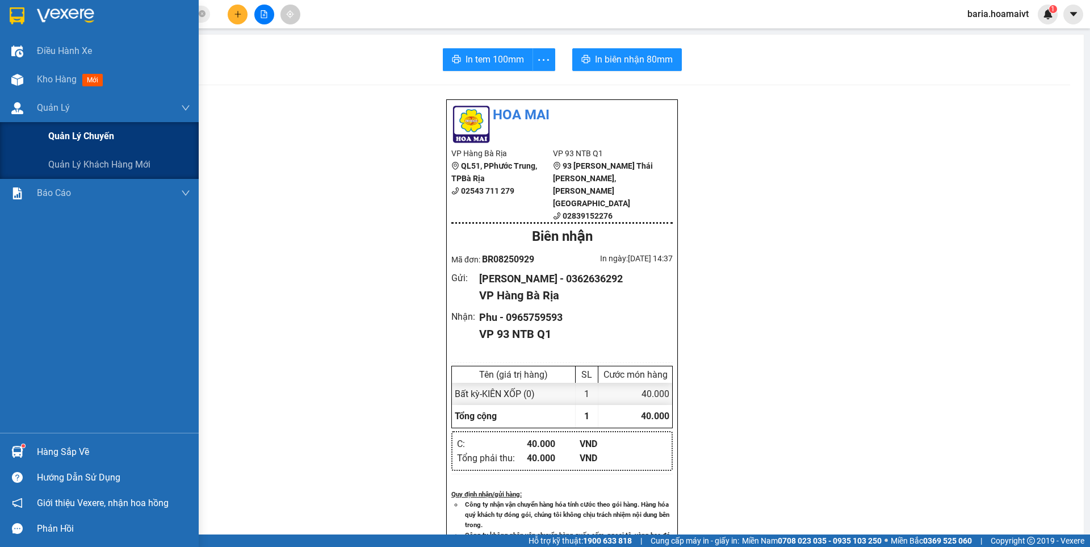
click at [56, 135] on span "Quản lý chuyến" at bounding box center [81, 136] width 66 height 14
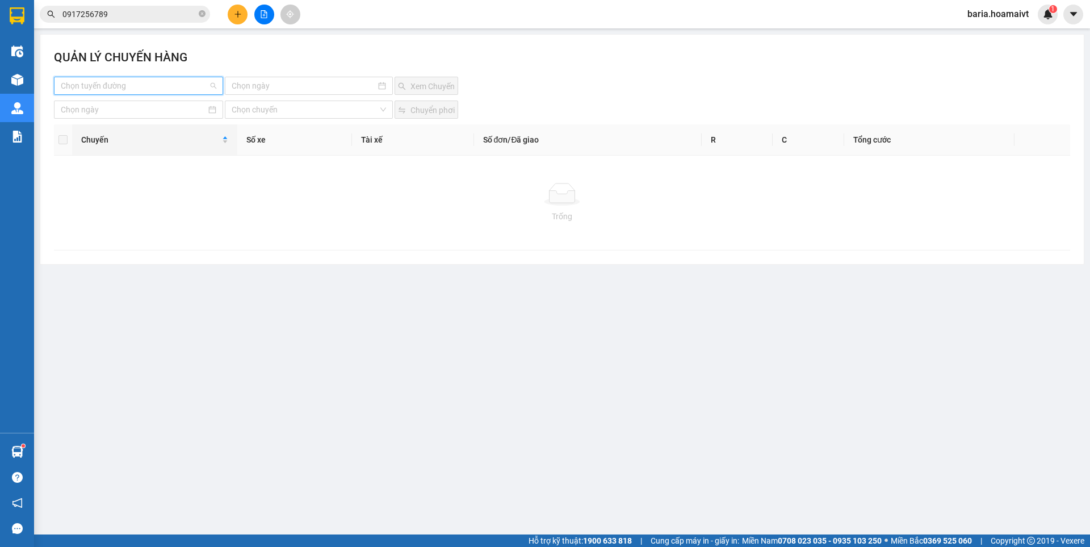
click at [156, 83] on input "search" at bounding box center [135, 85] width 148 height 17
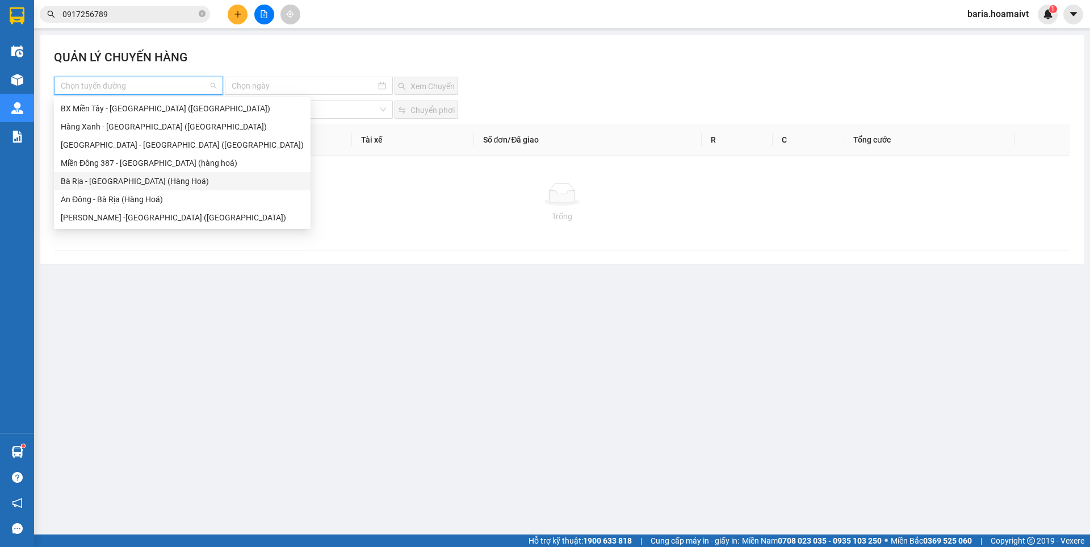
click at [123, 179] on div "Bà Rịa - [GEOGRAPHIC_DATA] (Hàng Hoá)" at bounding box center [182, 181] width 243 height 12
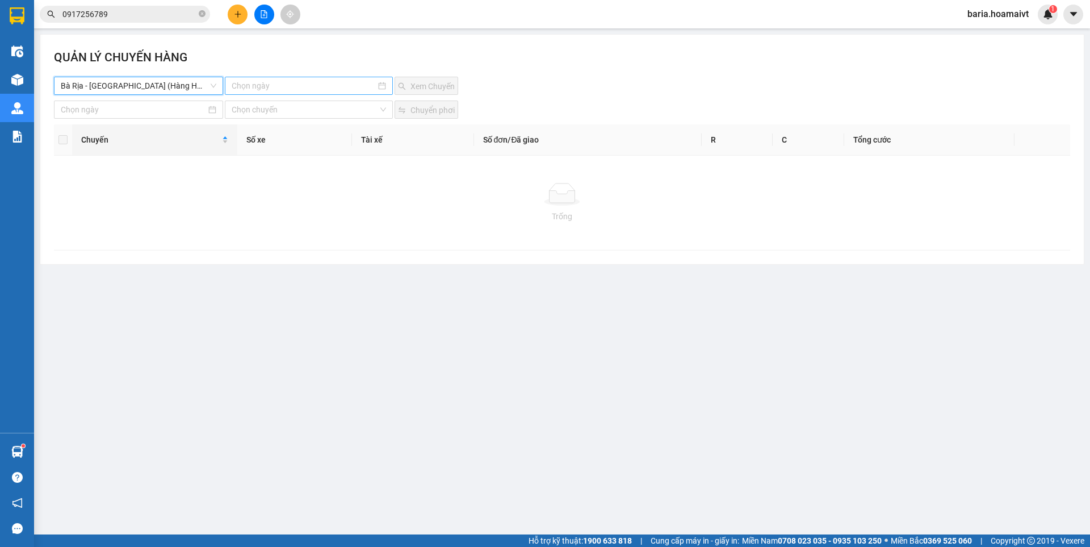
click at [252, 87] on input at bounding box center [304, 86] width 144 height 12
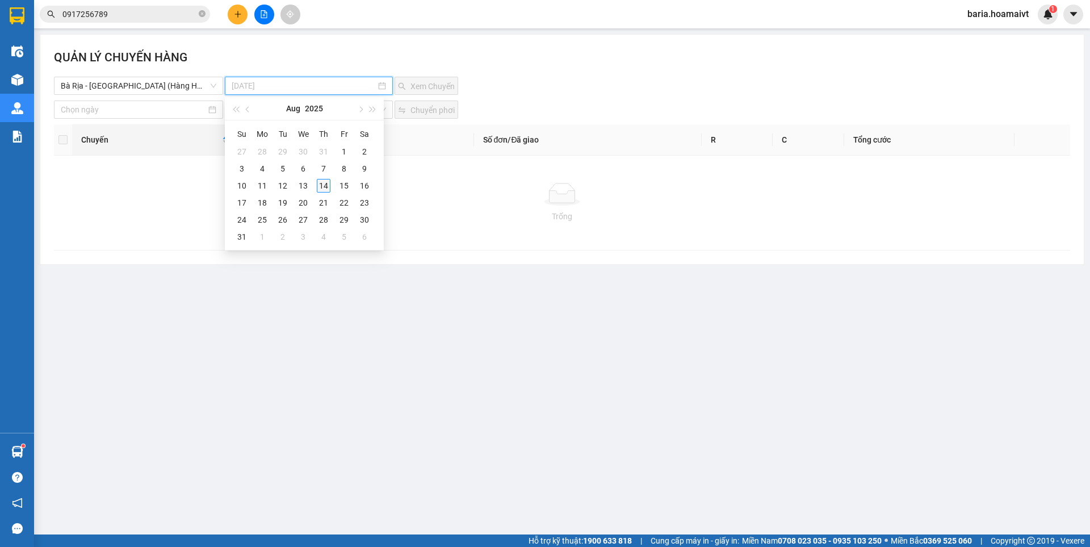
type input "[DATE]"
click at [327, 185] on div "14" at bounding box center [324, 186] width 14 height 14
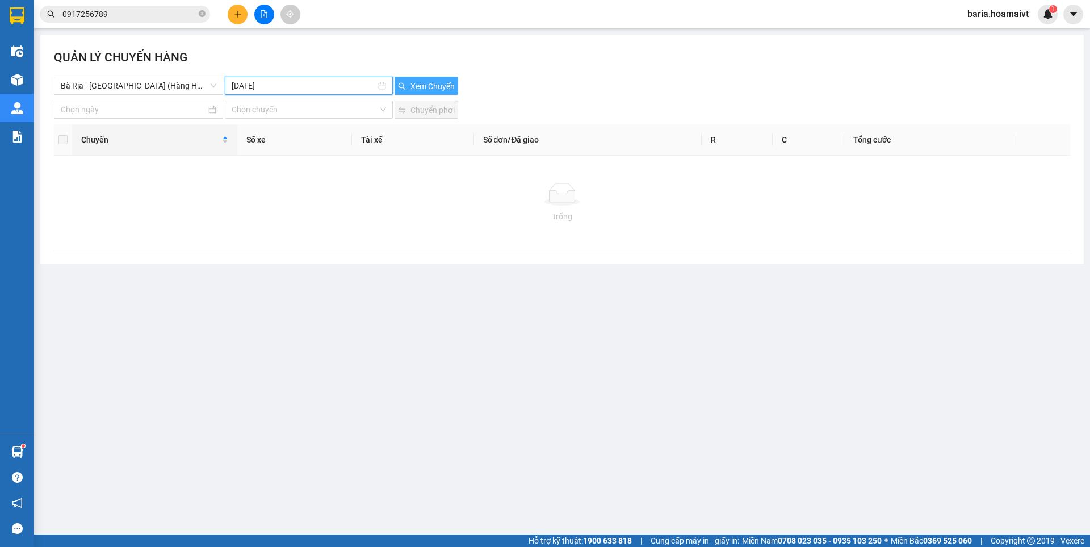
click at [415, 82] on span "Xem Chuyến" at bounding box center [433, 86] width 44 height 12
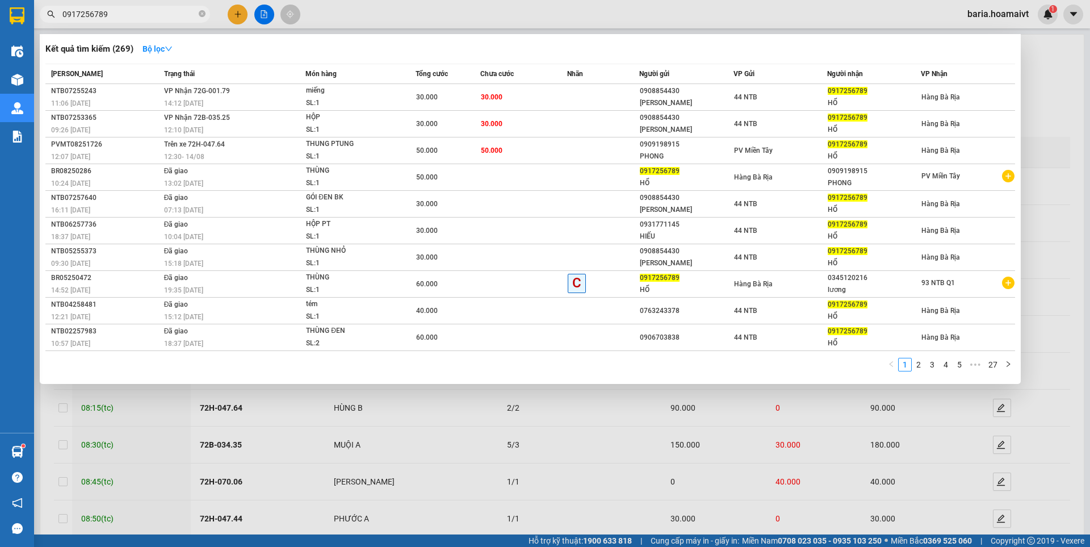
click at [126, 12] on input "0917256789" at bounding box center [129, 14] width 134 height 12
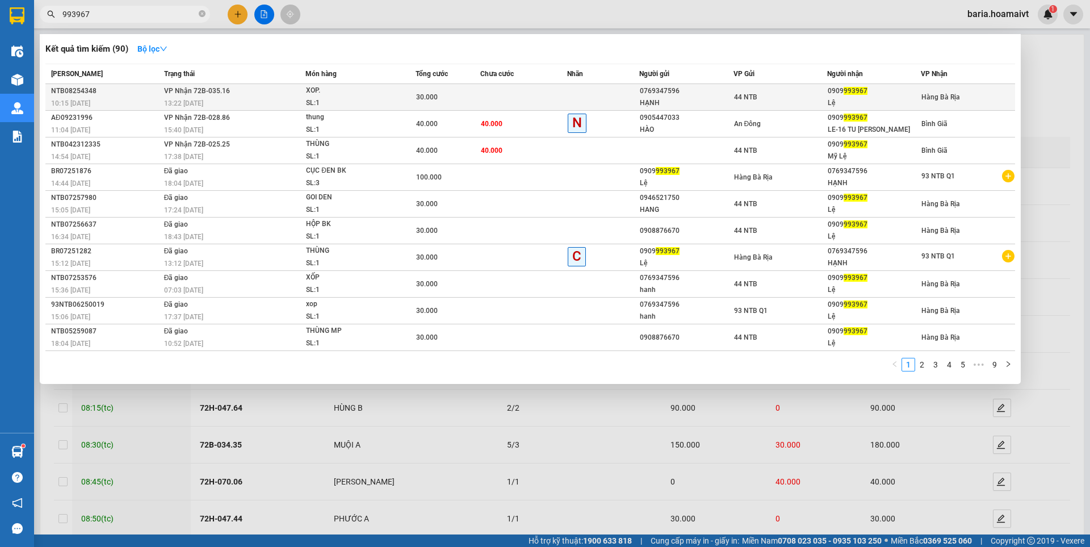
type input "993967"
click at [867, 89] on div "0909 993967" at bounding box center [874, 91] width 93 height 12
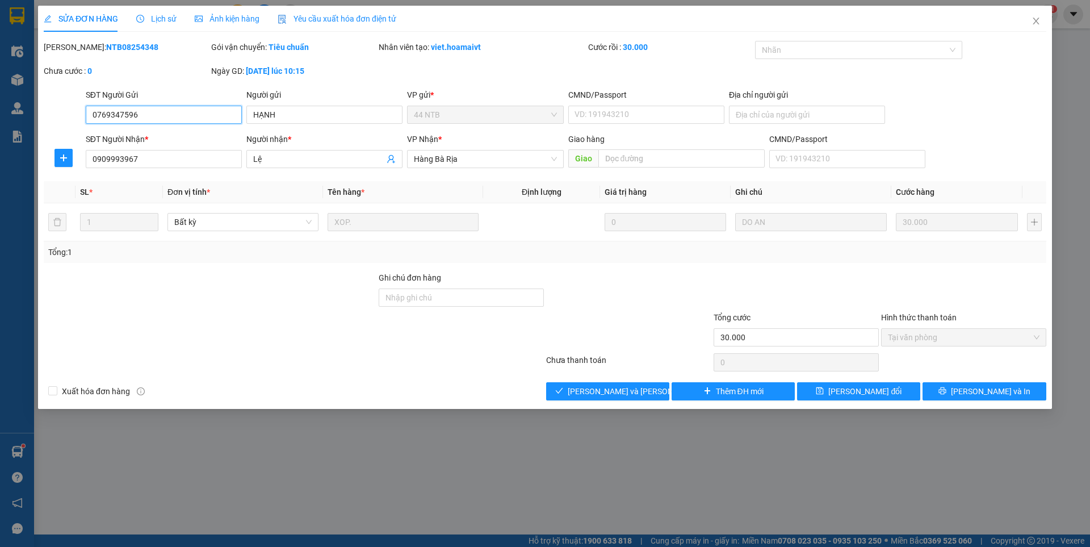
type input "0769347596"
type input "HẠNH"
type input "0909993967"
type input "Lệ"
type input "30.000"
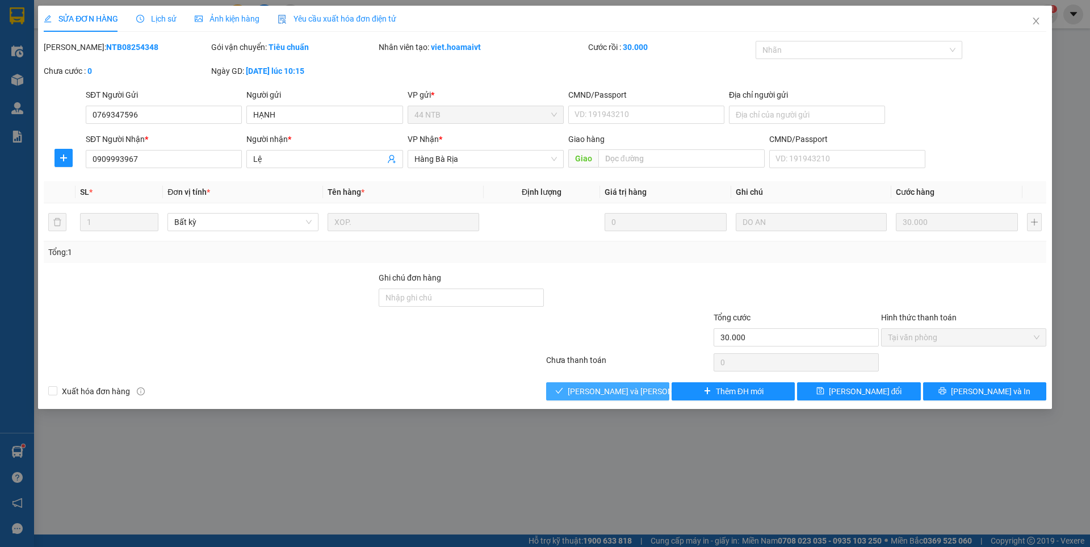
click at [619, 391] on span "[PERSON_NAME] và [PERSON_NAME] hàng" at bounding box center [644, 391] width 153 height 12
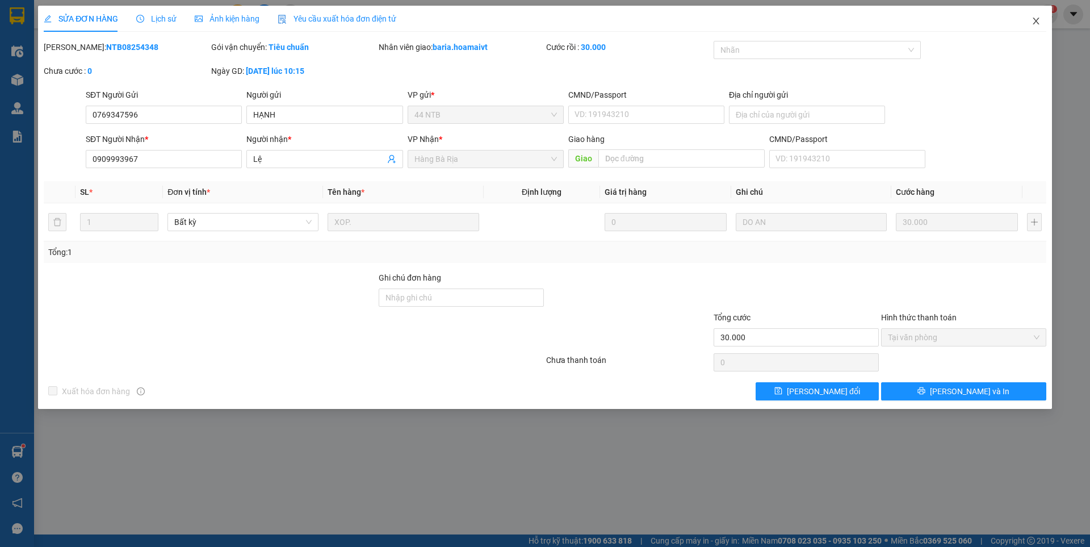
click at [1034, 24] on icon "close" at bounding box center [1036, 20] width 9 height 9
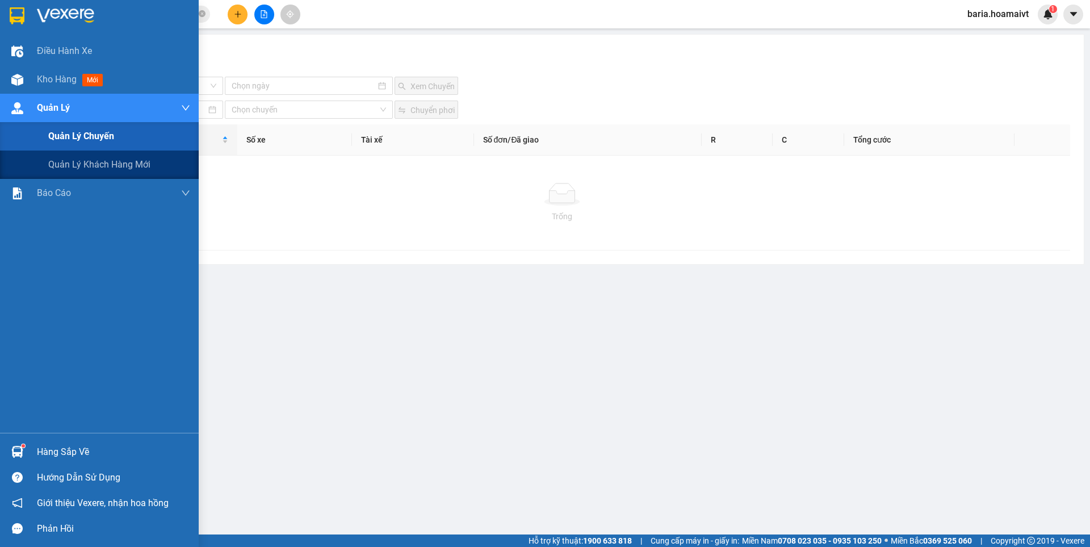
click at [69, 139] on span "Quản lý chuyến" at bounding box center [81, 136] width 66 height 14
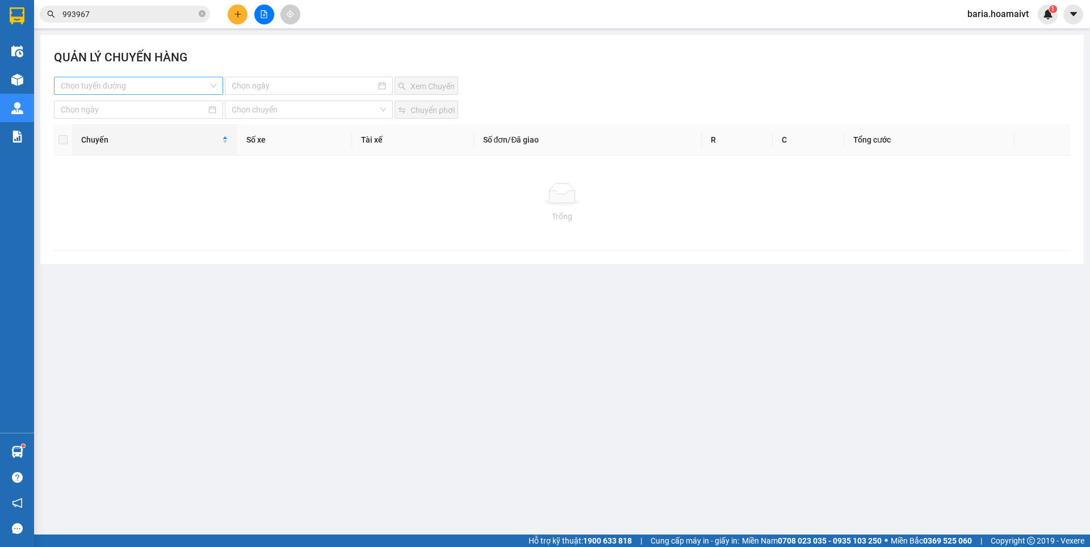
click at [136, 83] on input "search" at bounding box center [135, 85] width 148 height 17
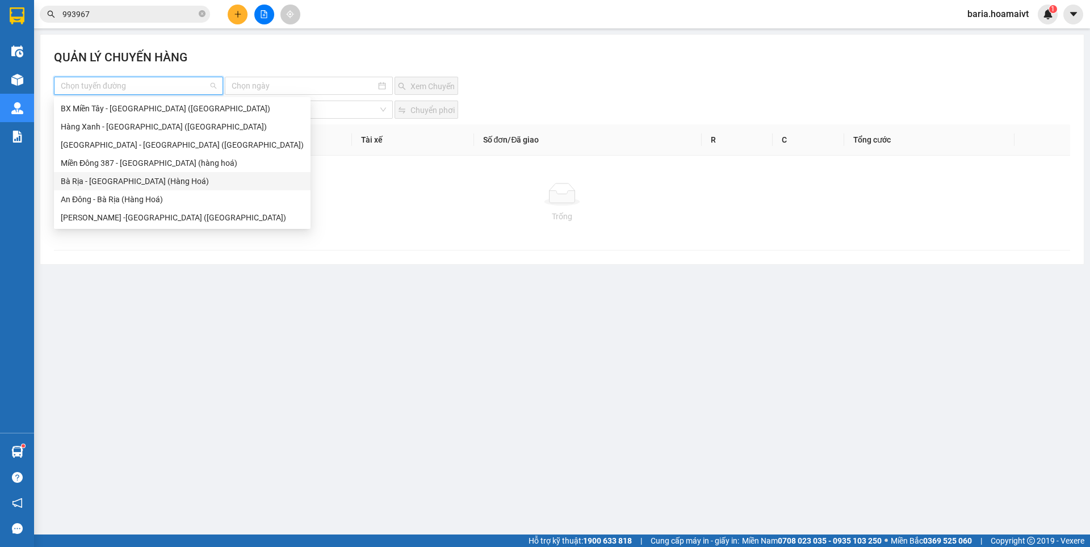
click at [112, 189] on div "Bà Rịa - [GEOGRAPHIC_DATA] (Hàng Hoá)" at bounding box center [182, 181] width 257 height 18
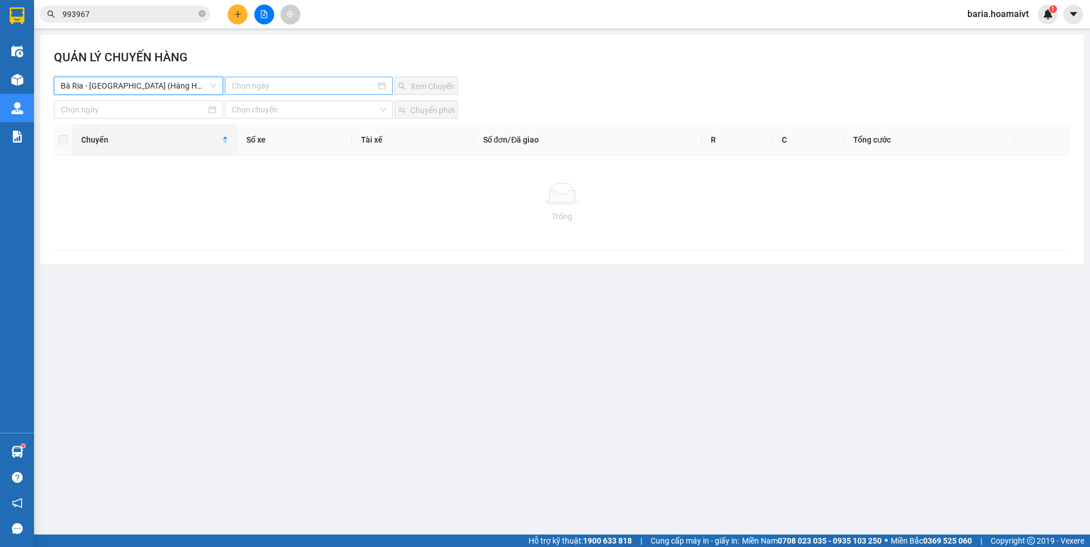
click at [288, 85] on input at bounding box center [304, 86] width 144 height 12
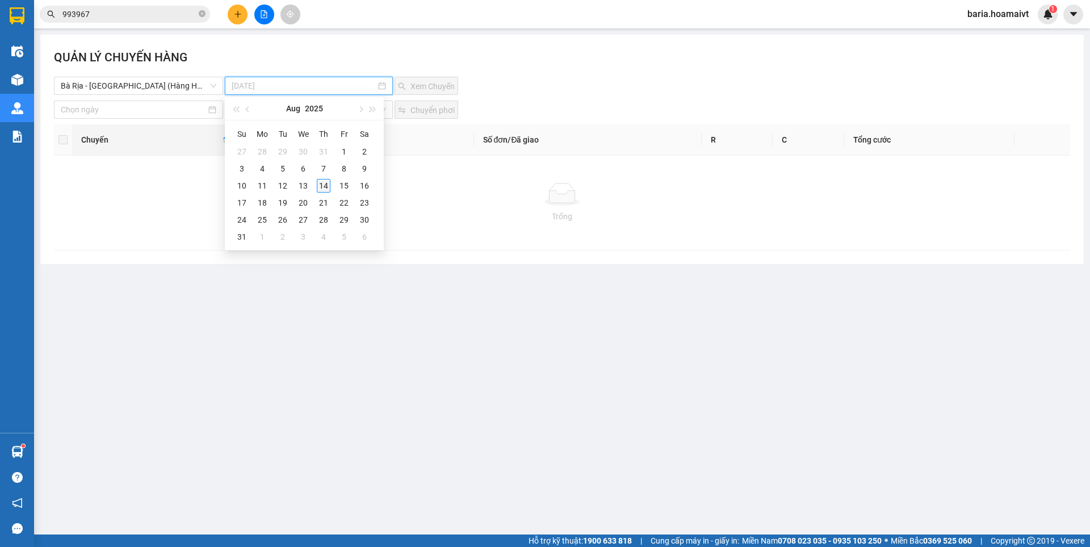
type input "[DATE]"
click at [327, 184] on div "14" at bounding box center [324, 186] width 14 height 14
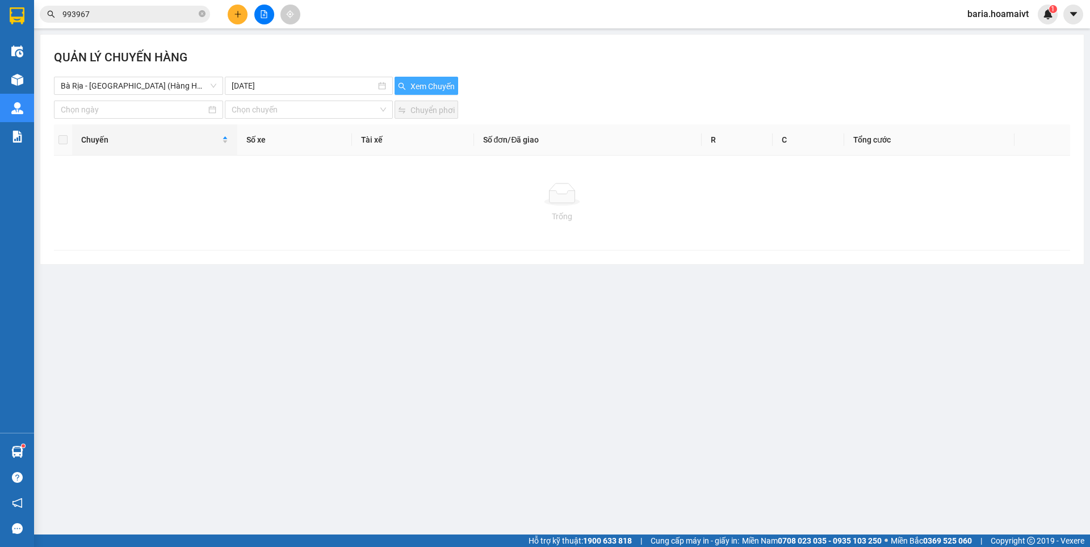
click at [434, 80] on span "Xem Chuyến" at bounding box center [433, 86] width 44 height 12
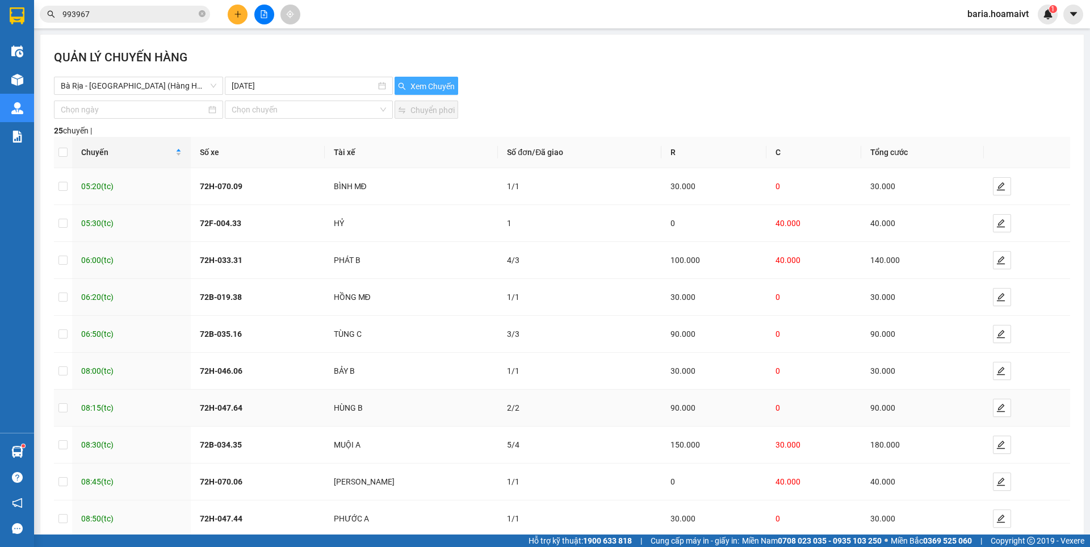
scroll to position [64, 0]
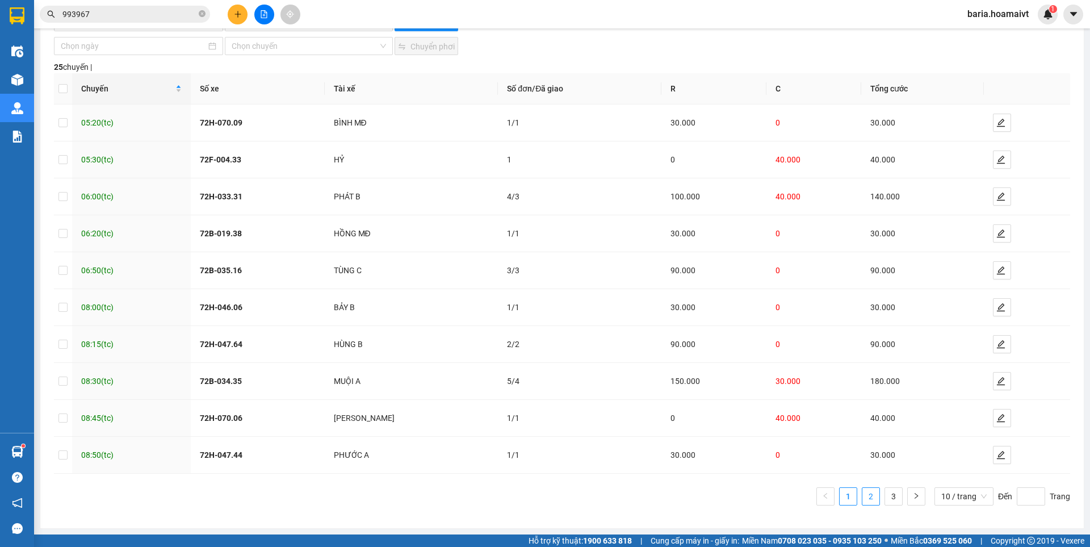
click at [863, 503] on link "2" at bounding box center [871, 496] width 17 height 17
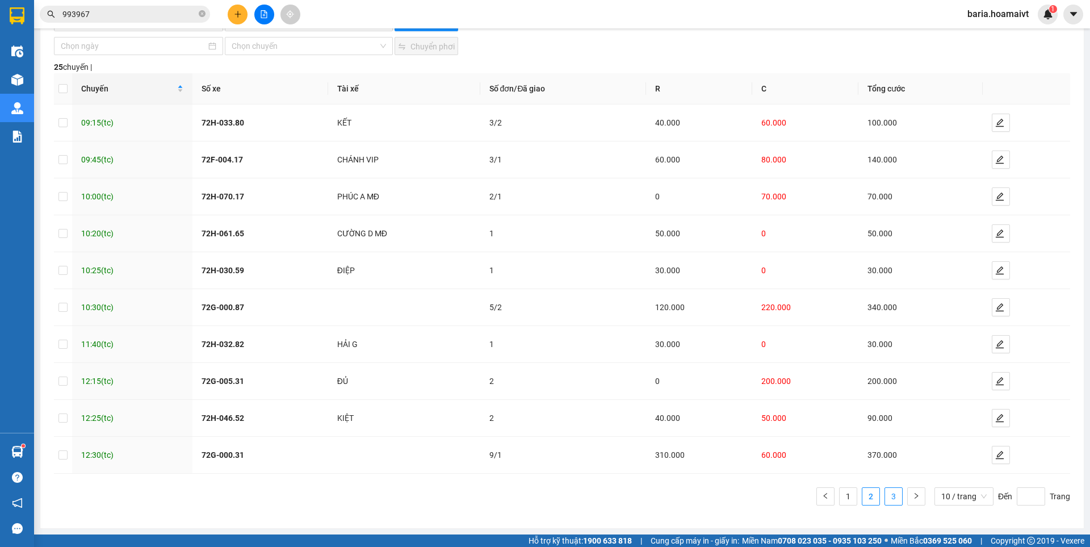
click at [885, 496] on link "3" at bounding box center [893, 496] width 17 height 17
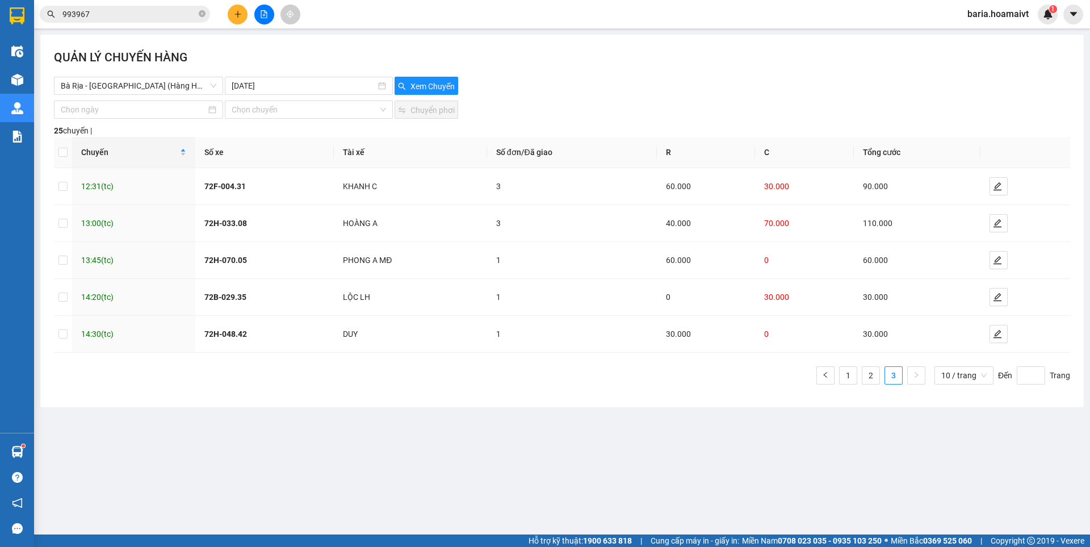
scroll to position [0, 0]
click at [168, 14] on input "993967" at bounding box center [129, 14] width 134 height 12
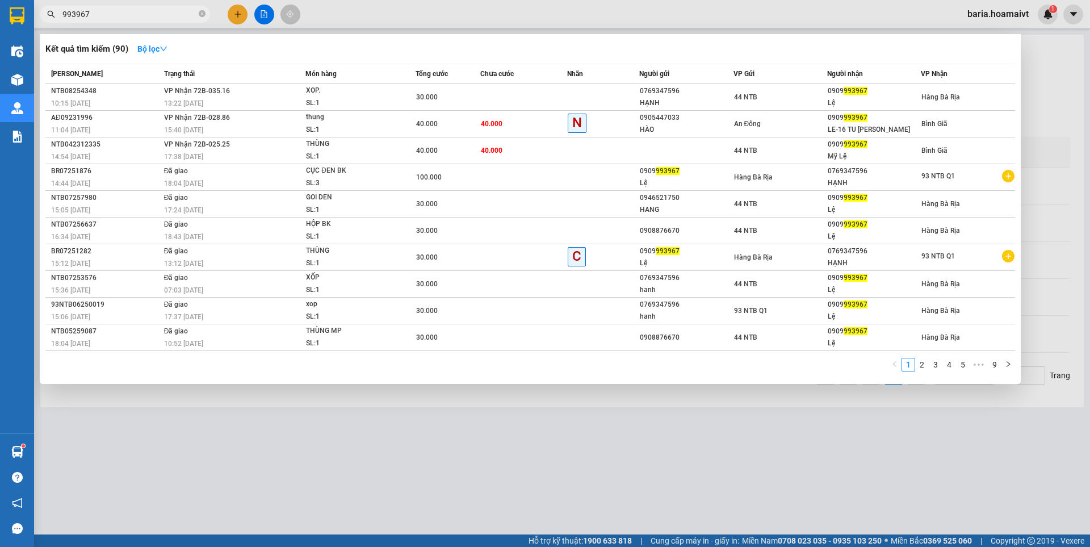
click at [168, 14] on input "993967" at bounding box center [129, 14] width 134 height 12
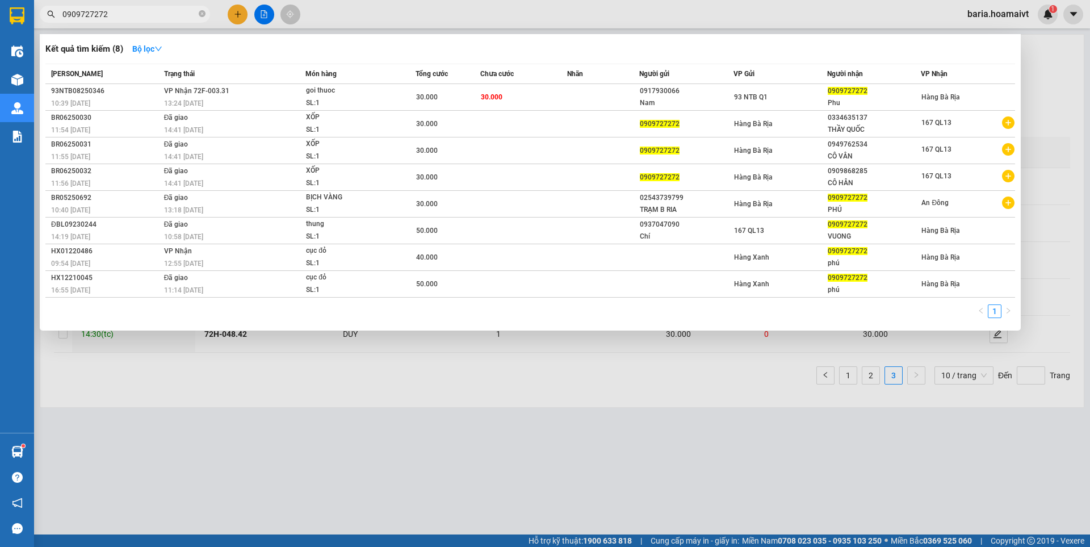
drag, startPoint x: 789, startPoint y: 451, endPoint x: 800, endPoint y: 444, distance: 13.9
click at [789, 450] on div at bounding box center [545, 273] width 1090 height 547
click at [132, 12] on input "0909727272" at bounding box center [129, 14] width 134 height 12
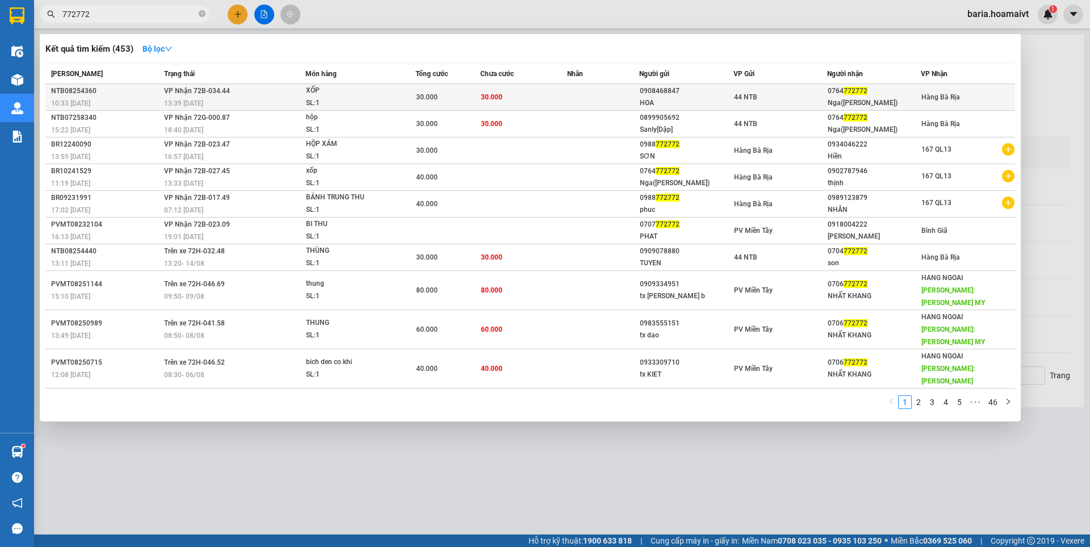
type input "772772"
click at [880, 97] on div "Nga([PERSON_NAME])" at bounding box center [874, 103] width 93 height 12
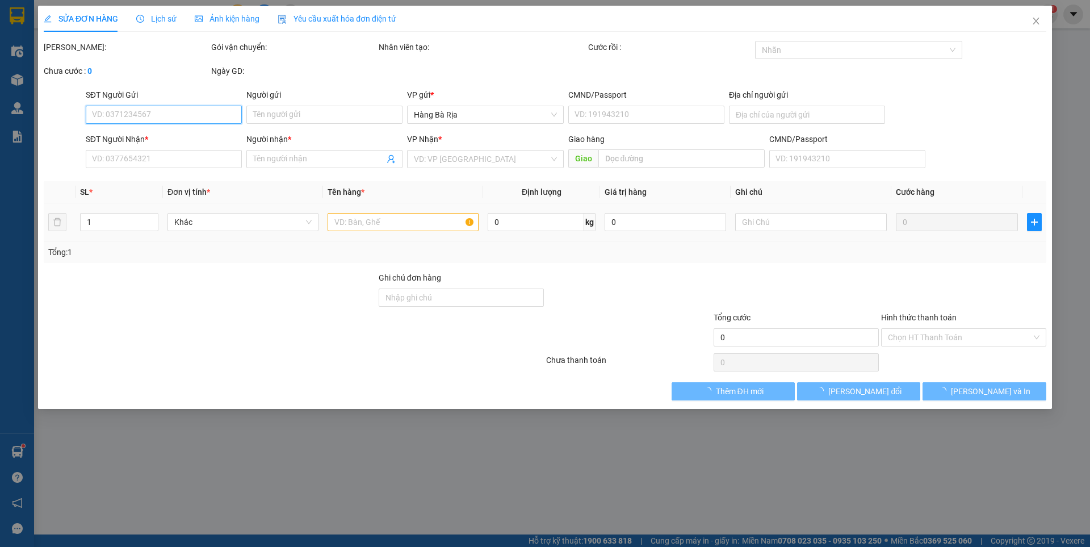
type input "0908468847"
type input "HOA"
type input "0764772772"
type input "Nga([PERSON_NAME])"
type input "30.000"
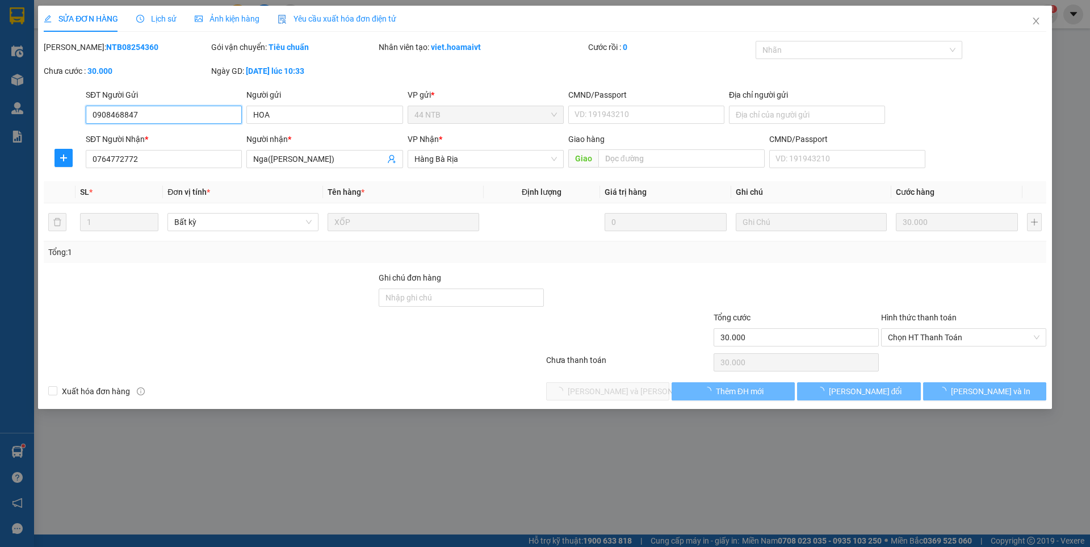
drag, startPoint x: 952, startPoint y: 298, endPoint x: 918, endPoint y: 352, distance: 64.1
click at [927, 338] on span "Chọn HT Thanh Toán" at bounding box center [964, 337] width 152 height 17
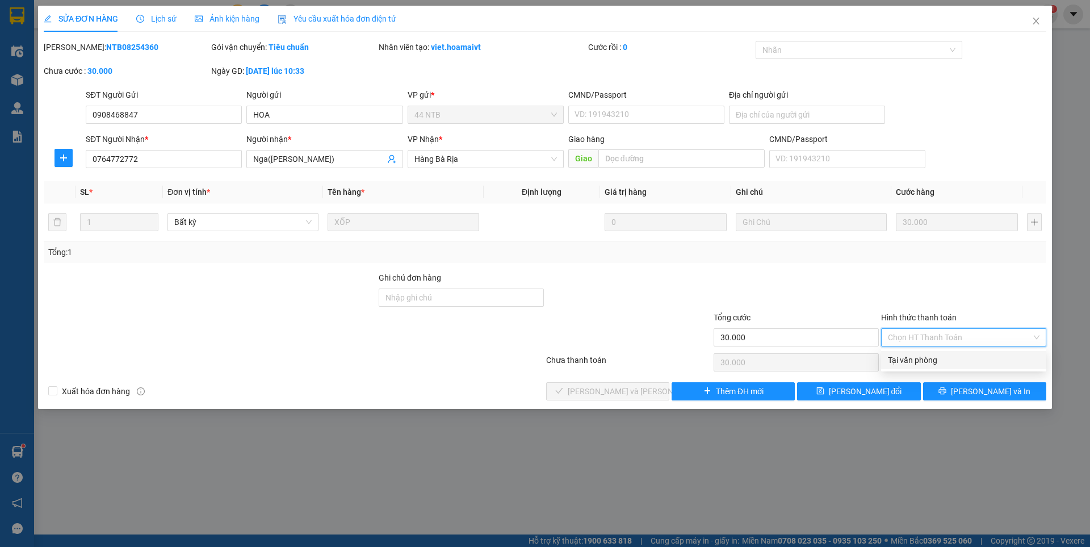
click at [917, 353] on div "Tại văn phòng" at bounding box center [963, 360] width 165 height 18
type input "0"
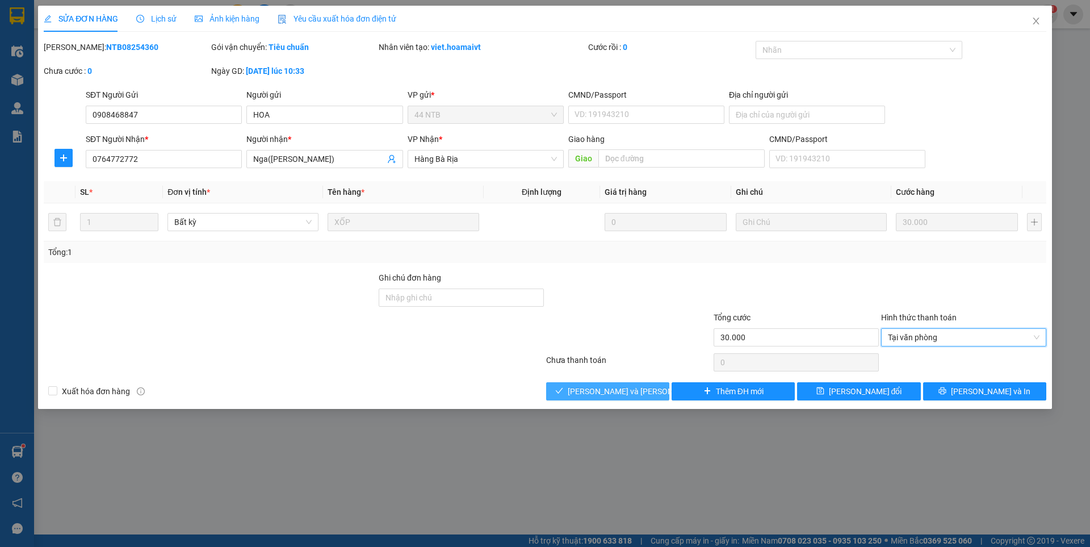
click at [617, 388] on span "[PERSON_NAME] và [PERSON_NAME] hàng" at bounding box center [644, 391] width 153 height 12
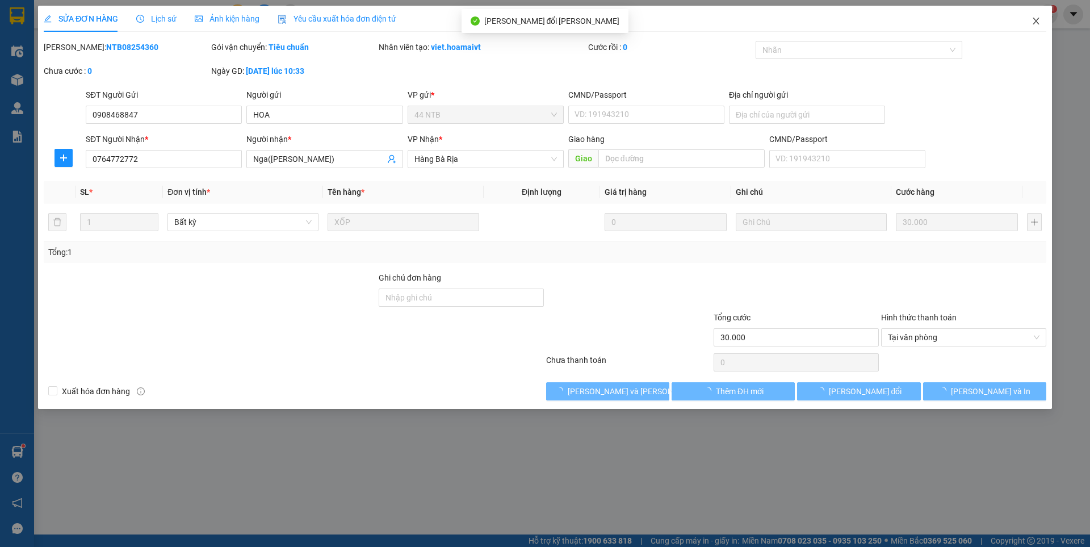
click at [1042, 25] on span "Close" at bounding box center [1037, 22] width 32 height 32
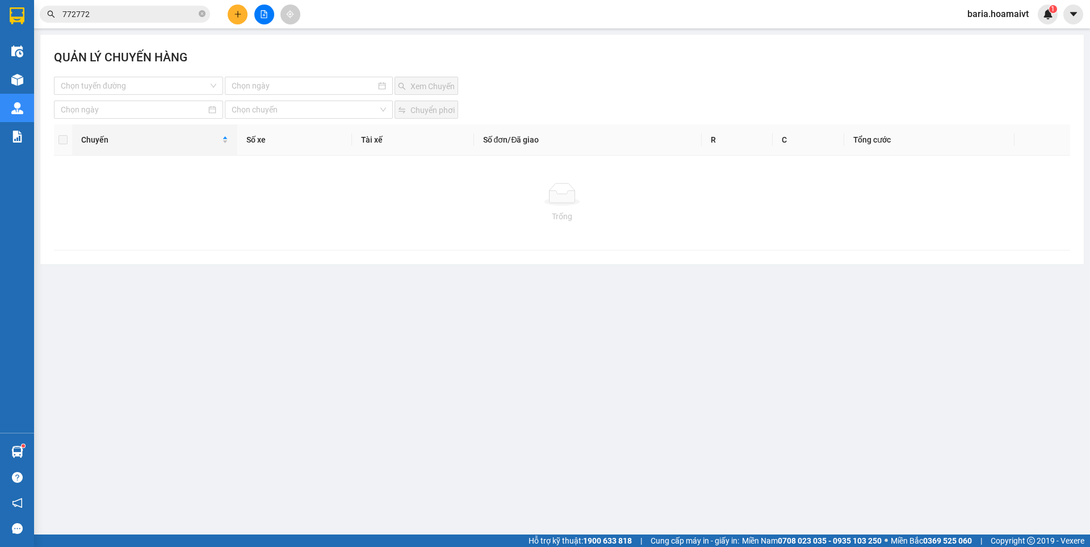
click at [147, 14] on input "772772" at bounding box center [129, 14] width 134 height 12
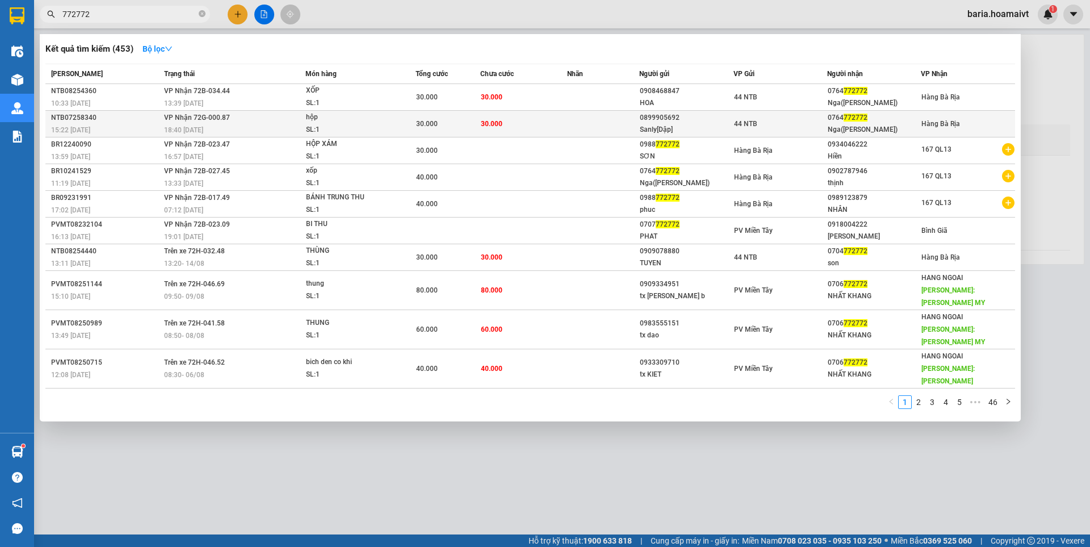
click at [877, 129] on div "Nga([PERSON_NAME])" at bounding box center [874, 130] width 93 height 12
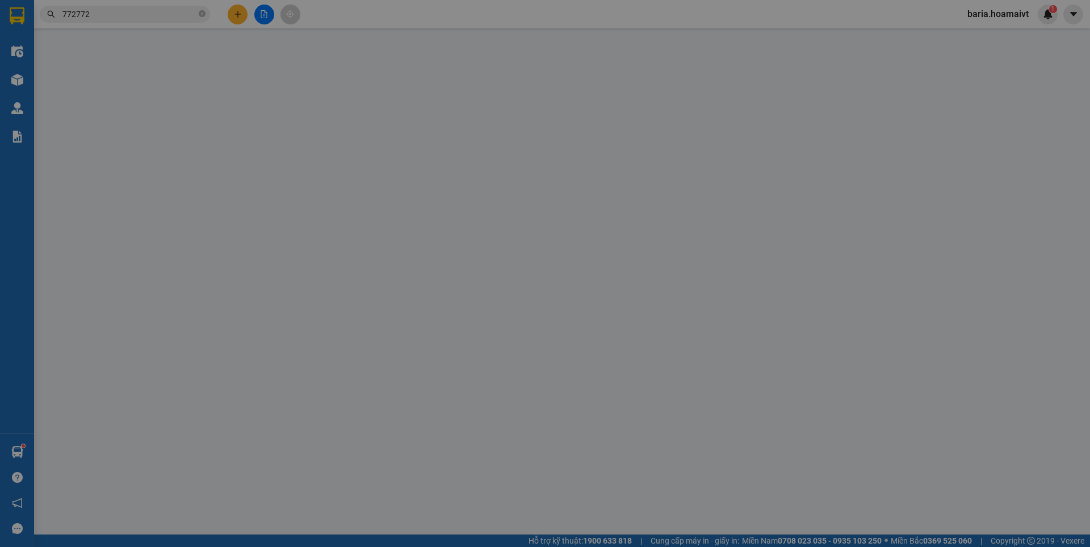
type input "0899905692"
type input "Sanly[Dập]"
type input "079088011415"
type input "0764772772"
type input "Nga([PERSON_NAME])"
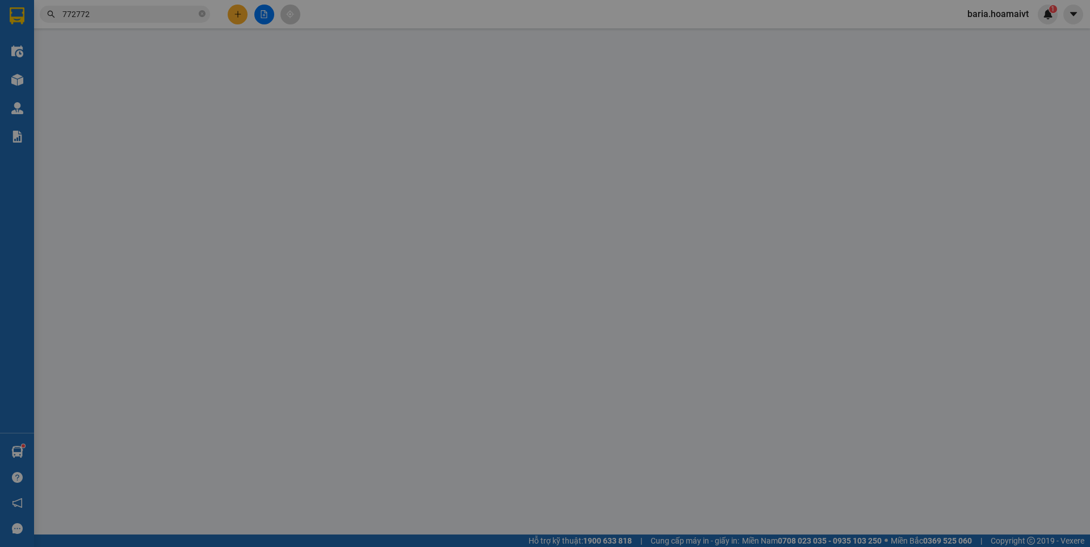
type input "30.000"
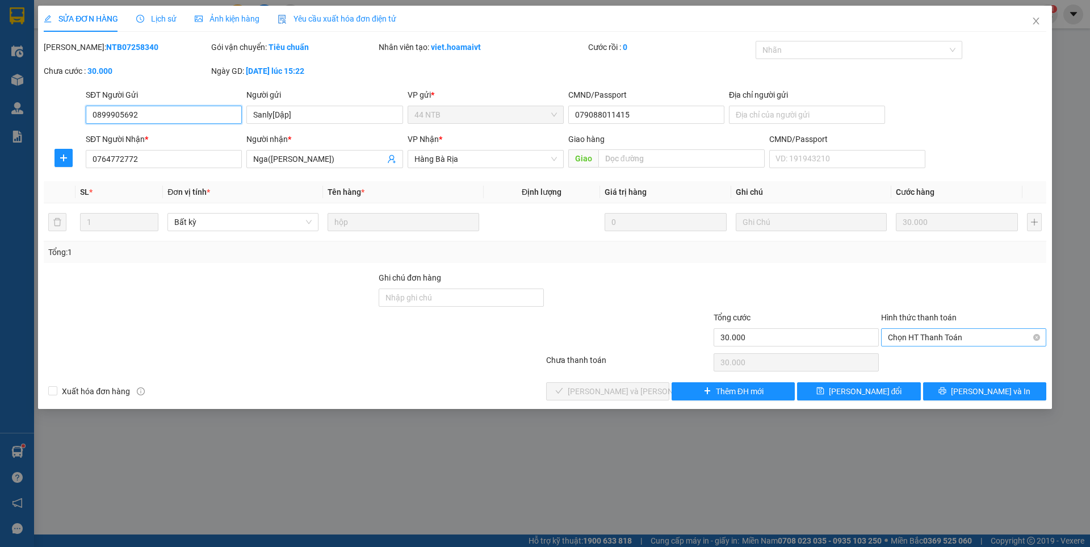
click at [936, 334] on span "Chọn HT Thanh Toán" at bounding box center [964, 337] width 152 height 17
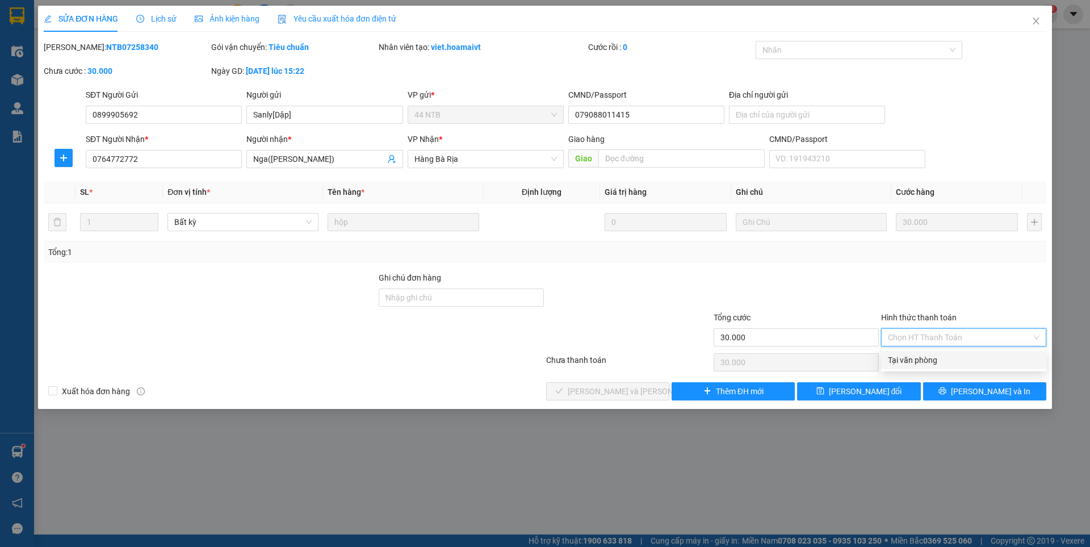
click at [920, 363] on div "Tại văn phòng" at bounding box center [964, 360] width 152 height 12
type input "0"
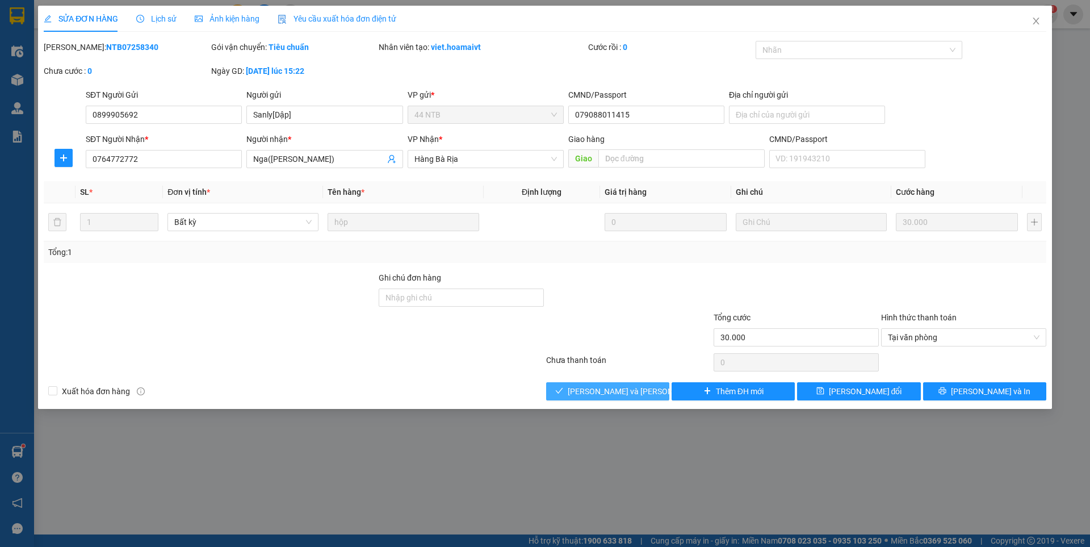
click at [585, 389] on span "[PERSON_NAME] và [PERSON_NAME] hàng" at bounding box center [644, 391] width 153 height 12
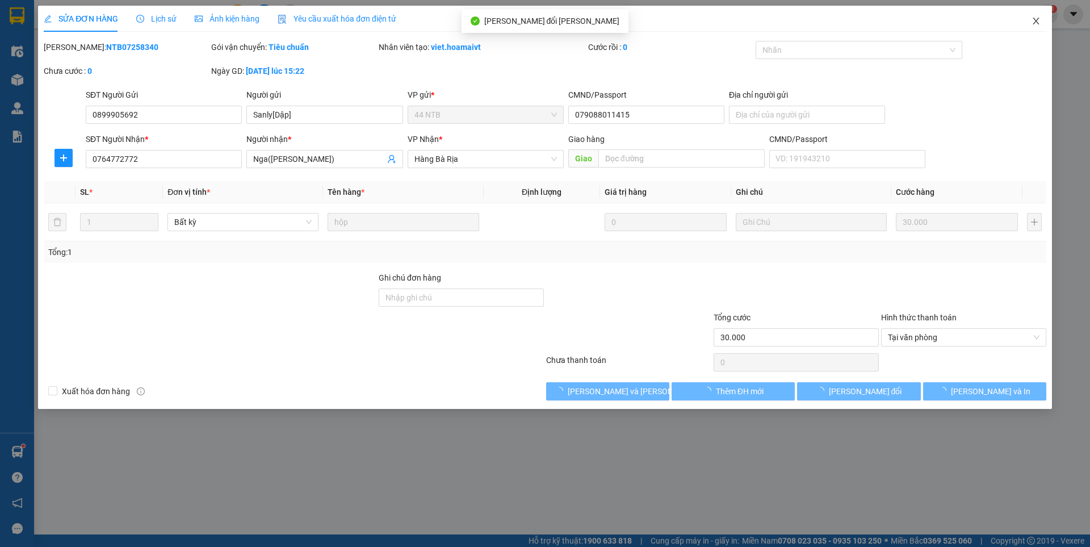
click at [1035, 16] on span "Close" at bounding box center [1037, 22] width 32 height 32
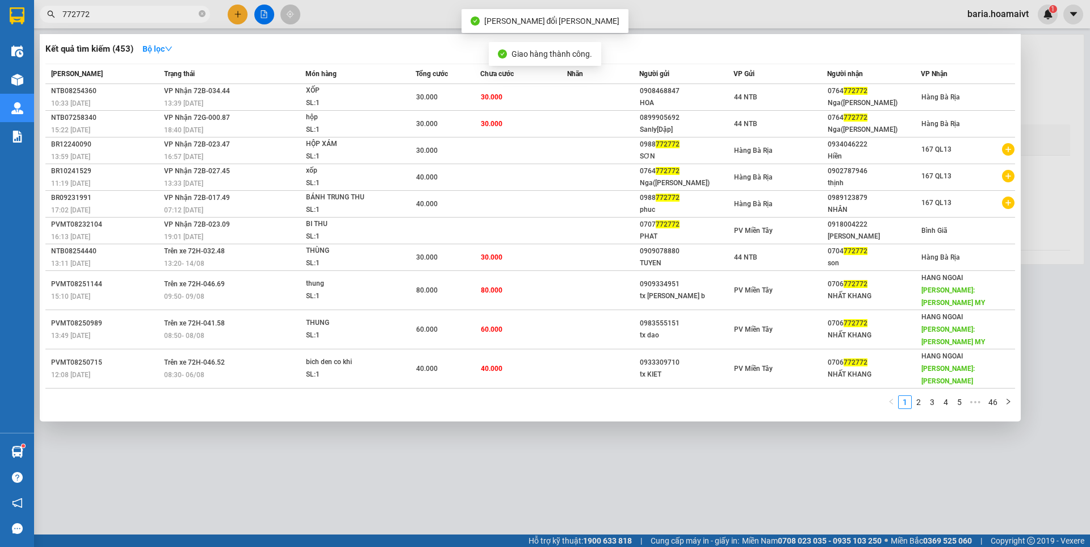
click at [118, 15] on input "772772" at bounding box center [129, 14] width 134 height 12
click at [761, 462] on div at bounding box center [545, 273] width 1090 height 547
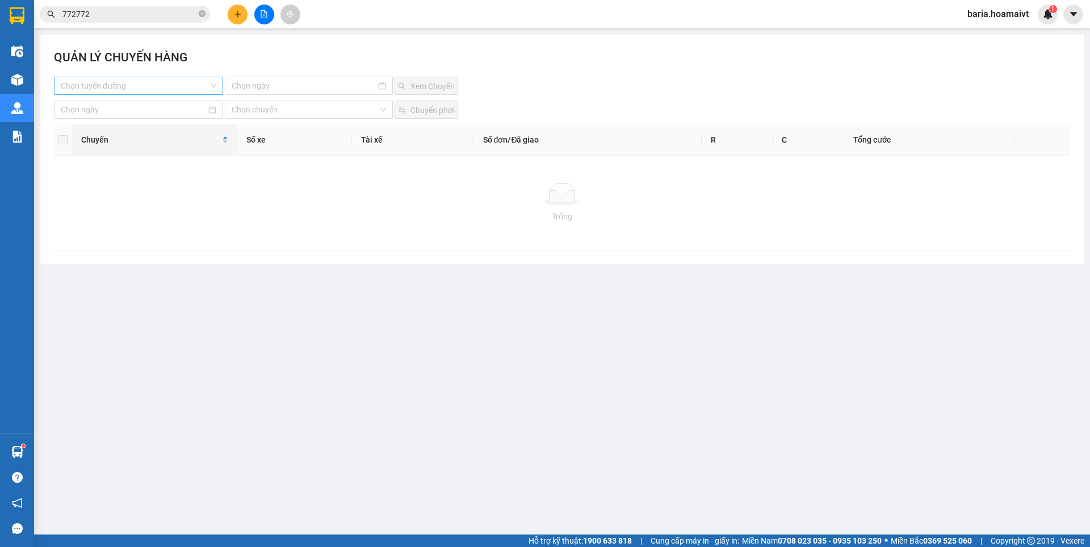
click at [151, 85] on input "search" at bounding box center [135, 85] width 148 height 17
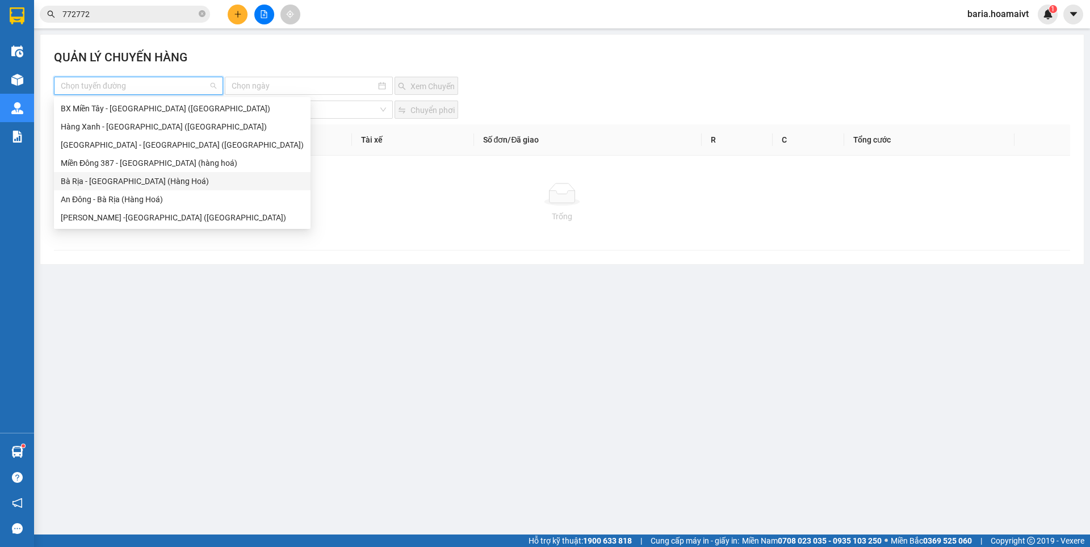
click at [99, 182] on div "Bà Rịa - [GEOGRAPHIC_DATA] (Hàng Hoá)" at bounding box center [182, 181] width 243 height 12
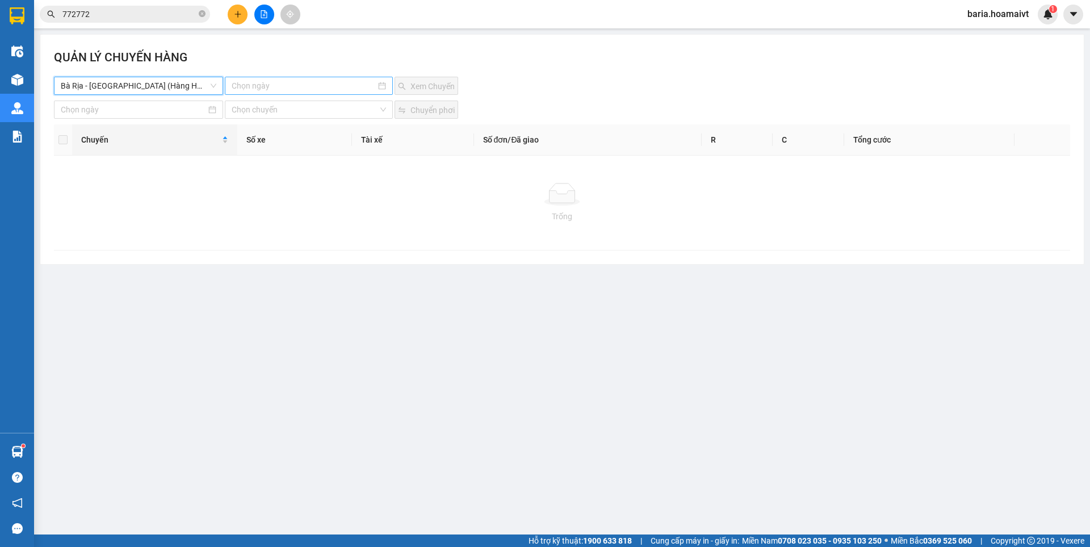
click at [278, 78] on div at bounding box center [309, 86] width 168 height 18
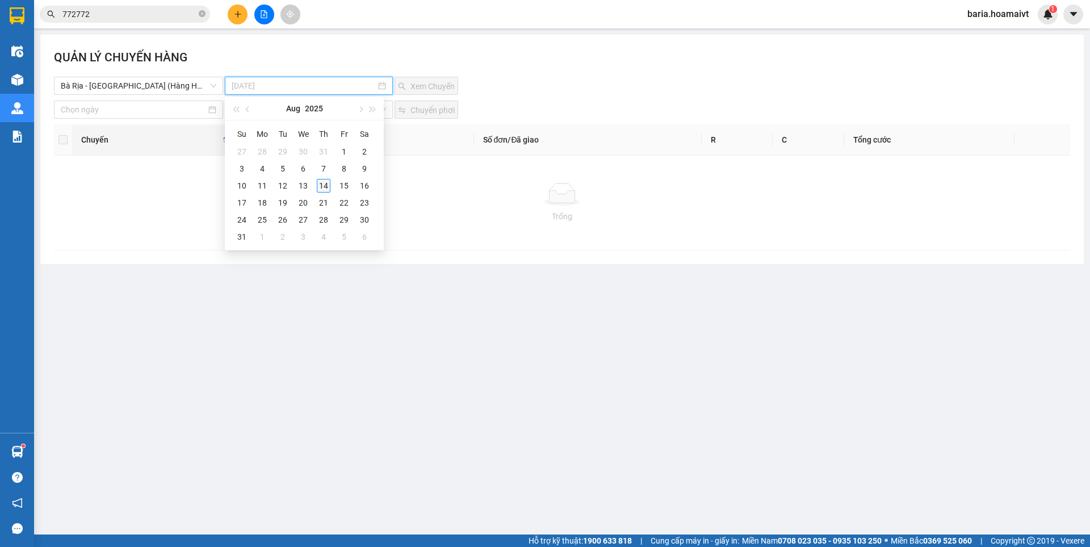
type input "[DATE]"
click at [324, 187] on div "14" at bounding box center [324, 186] width 14 height 14
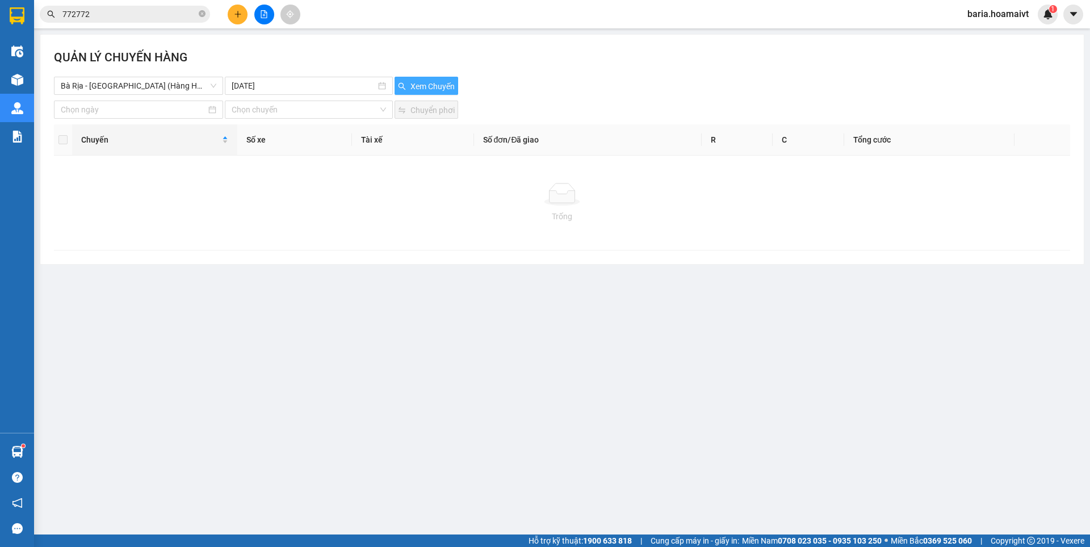
click at [434, 88] on span "Xem Chuyến" at bounding box center [433, 86] width 44 height 12
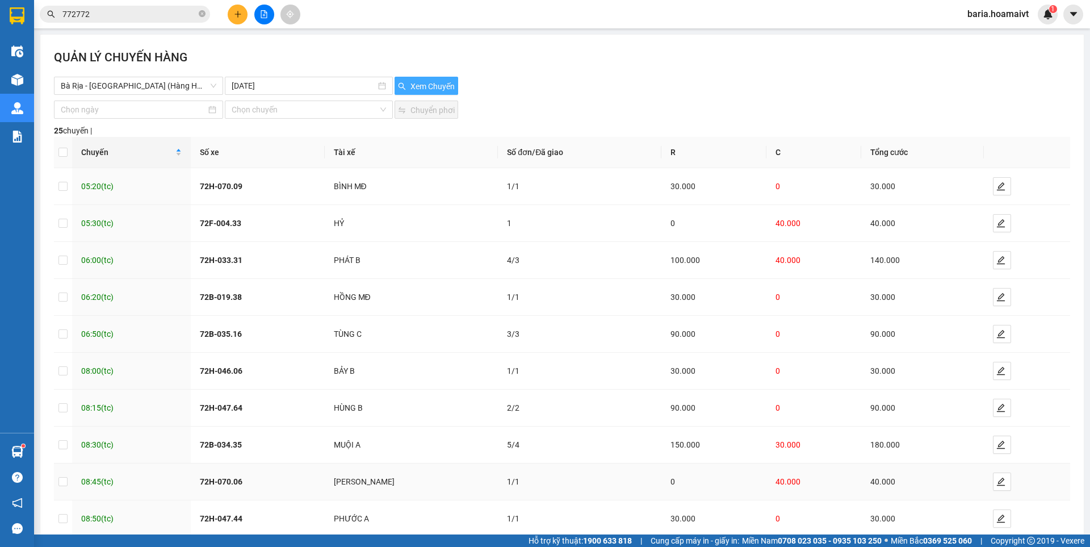
scroll to position [64, 0]
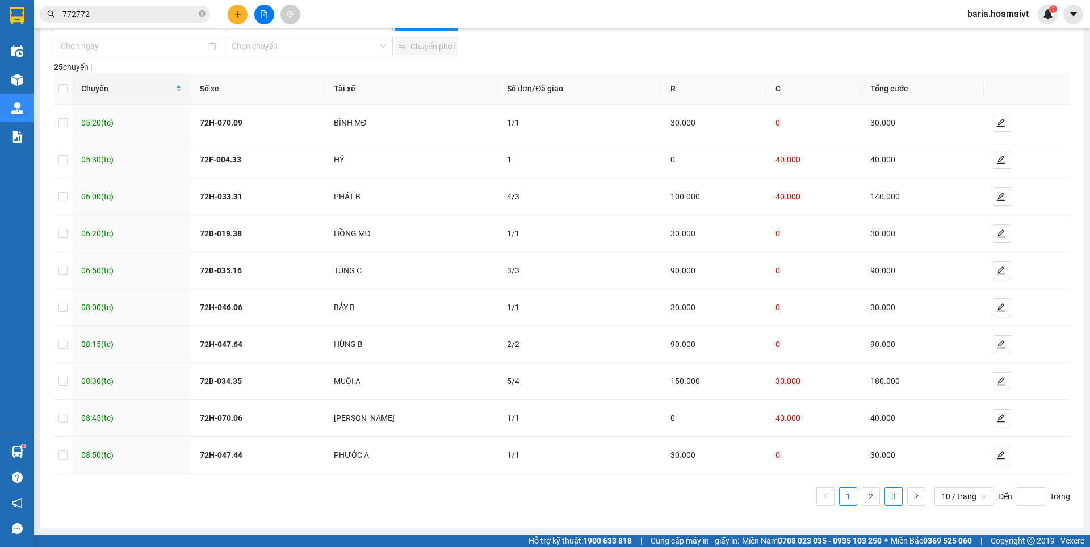
click at [886, 497] on link "3" at bounding box center [893, 496] width 17 height 17
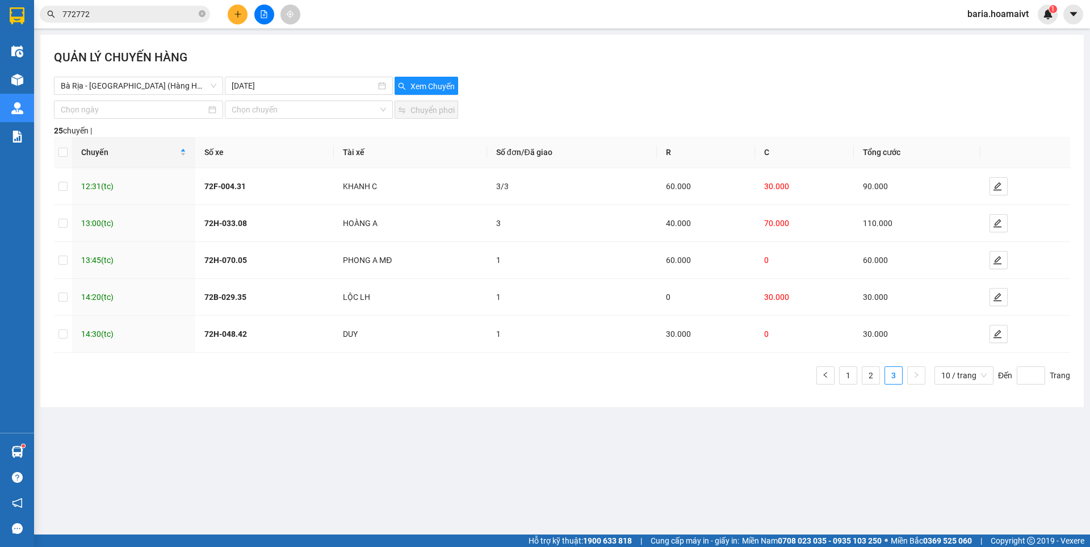
scroll to position [0, 0]
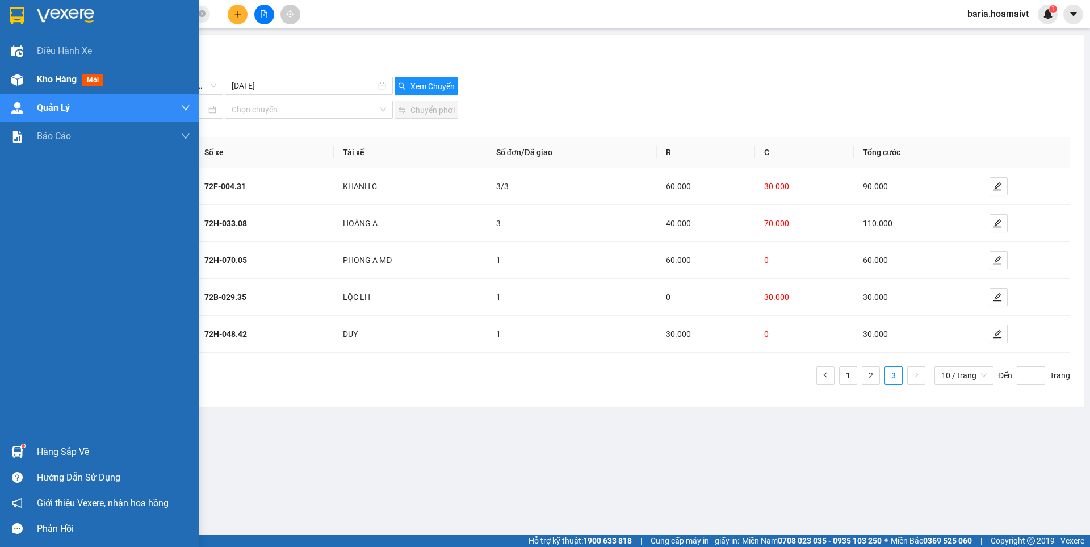
click at [41, 75] on span "Kho hàng" at bounding box center [57, 79] width 40 height 11
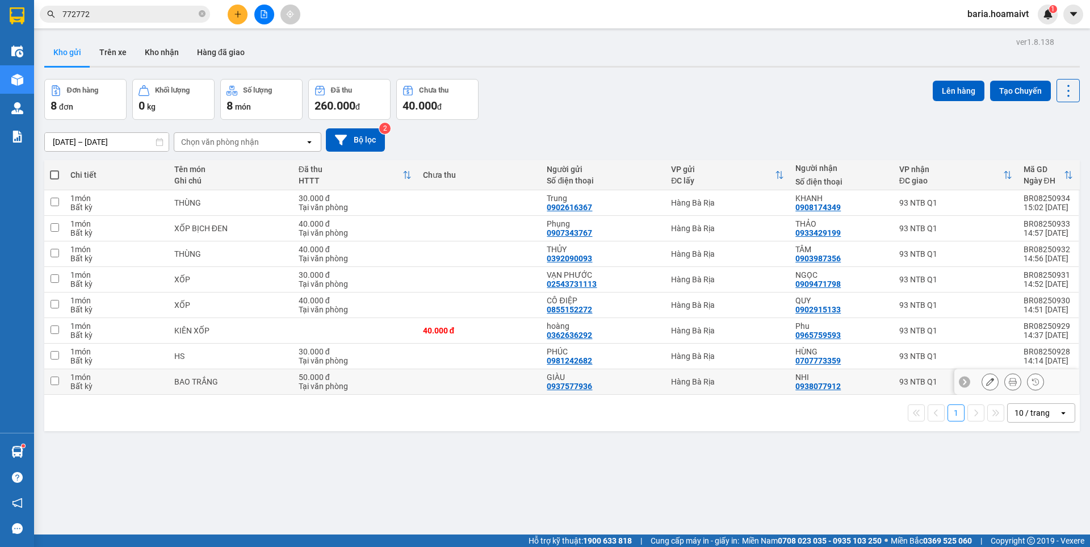
click at [894, 377] on td "93 NTB Q1" at bounding box center [956, 382] width 124 height 26
checkbox input "true"
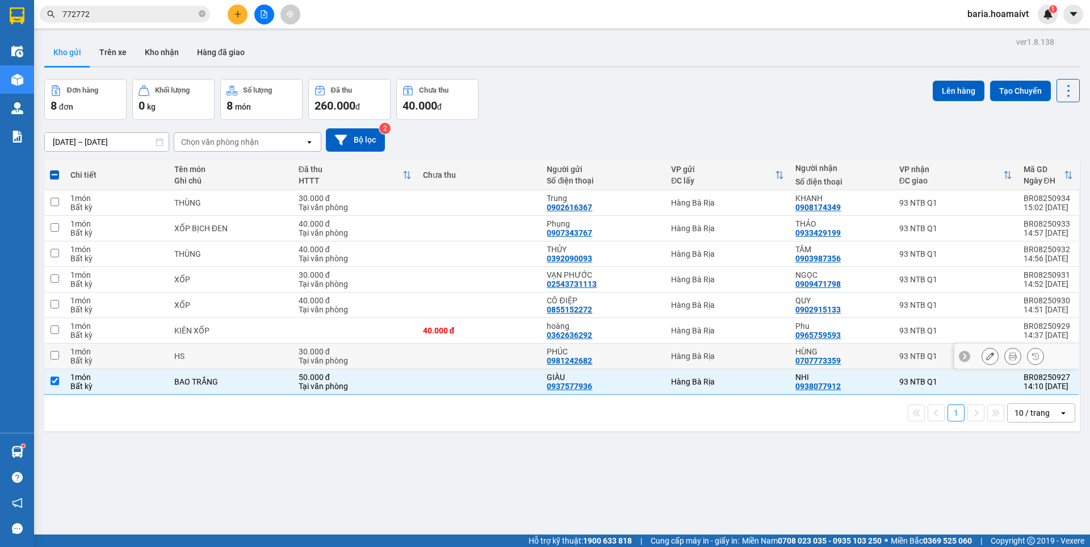
click at [901, 353] on div "93 NTB Q1" at bounding box center [956, 356] width 113 height 9
checkbox input "true"
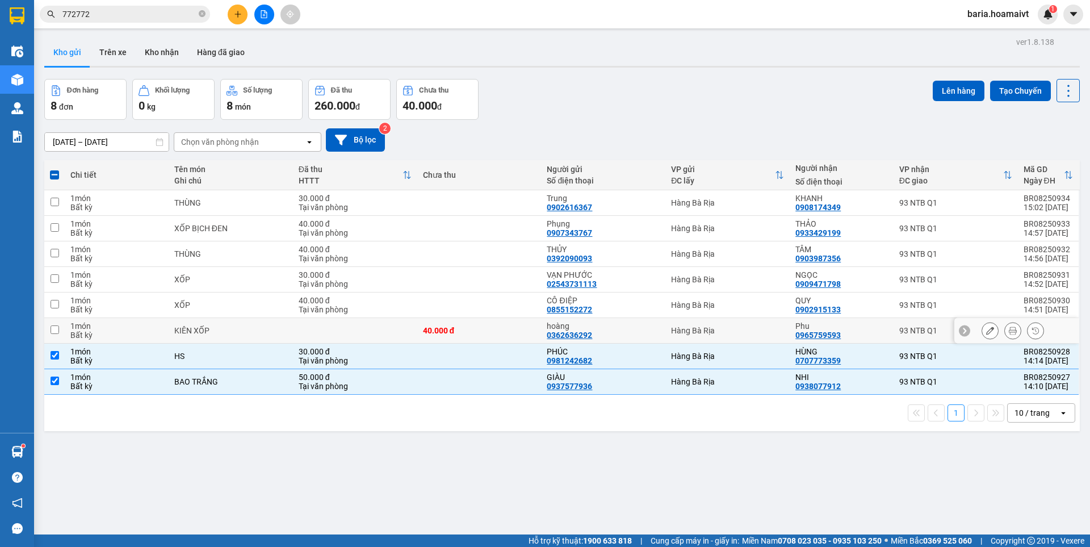
click at [894, 329] on td "93 NTB Q1" at bounding box center [956, 331] width 124 height 26
checkbox input "true"
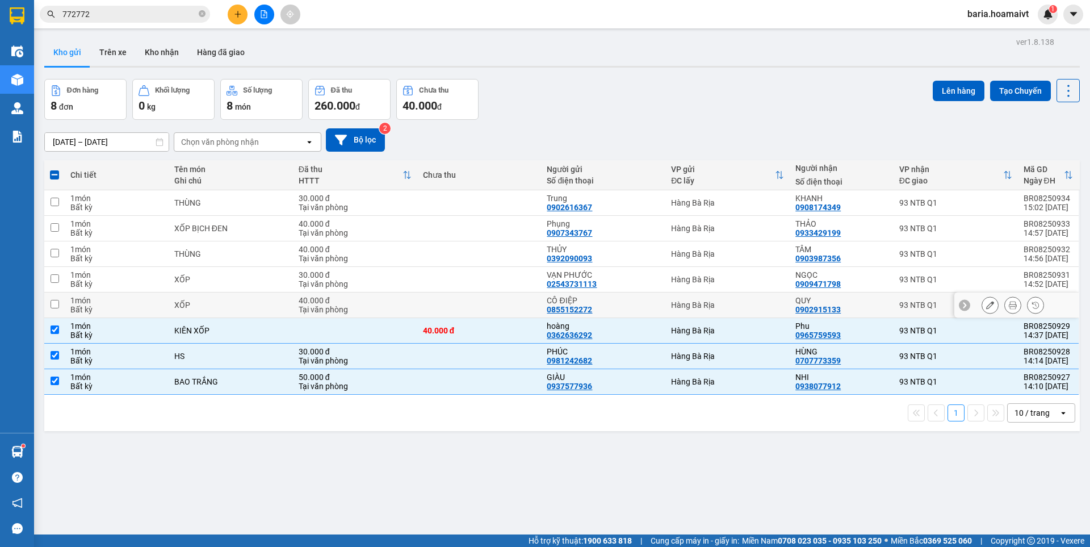
click at [900, 307] on div "93 NTB Q1" at bounding box center [956, 304] width 113 height 9
checkbox input "true"
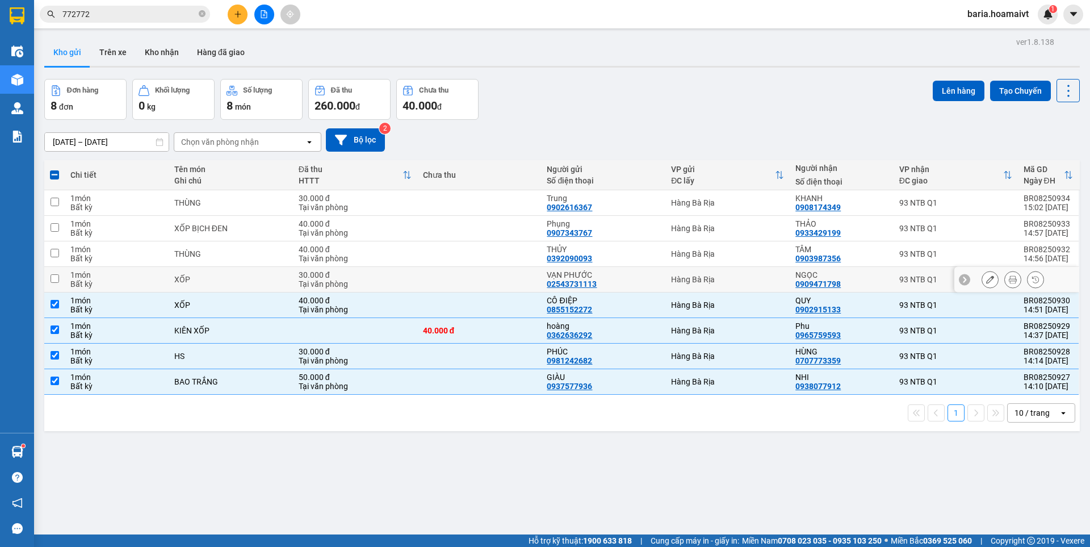
click at [900, 277] on div "93 NTB Q1" at bounding box center [956, 279] width 113 height 9
checkbox input "true"
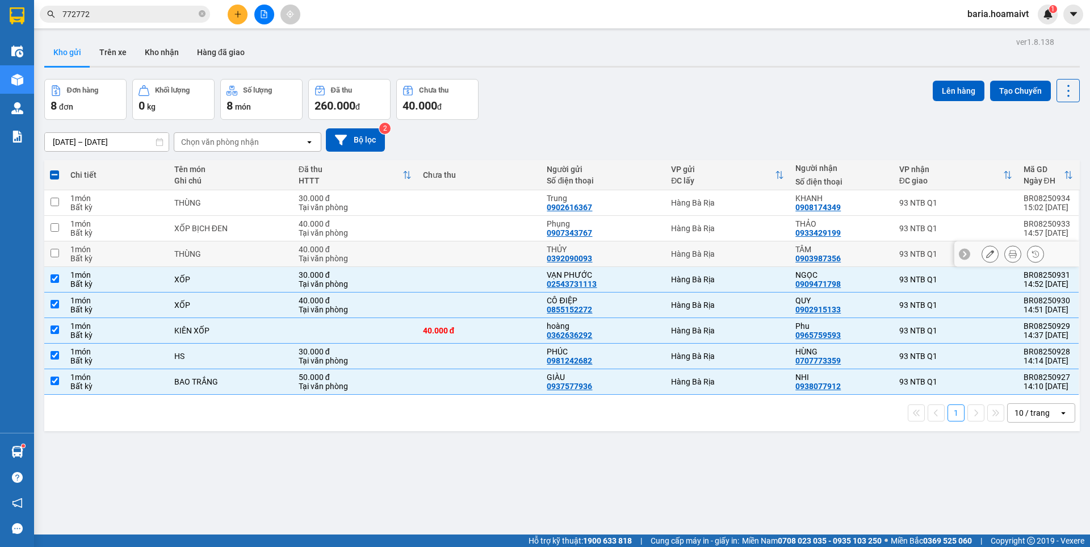
click at [905, 256] on div "93 NTB Q1" at bounding box center [956, 253] width 113 height 9
checkbox input "true"
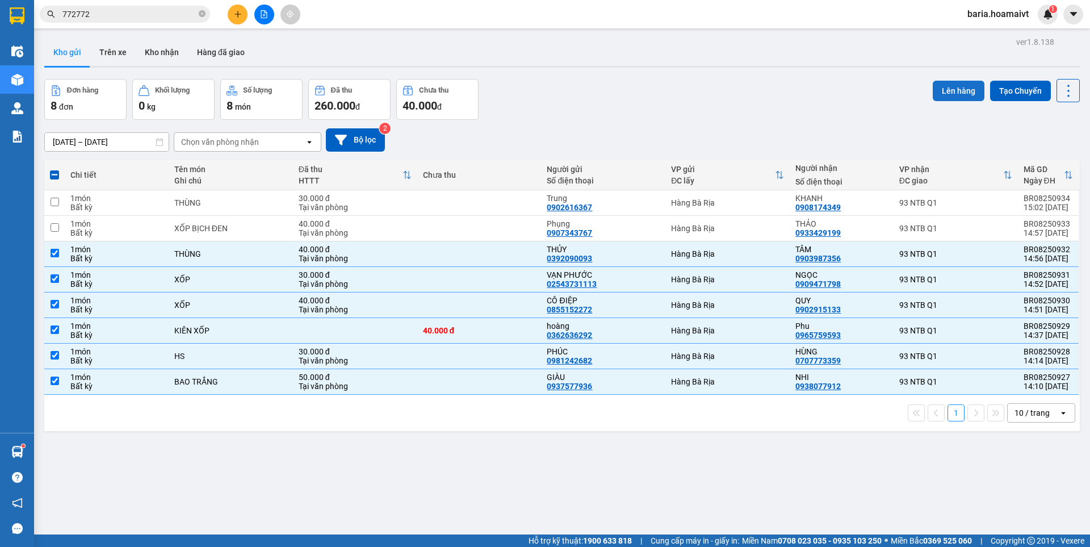
click at [955, 91] on button "Lên hàng" at bounding box center [959, 91] width 52 height 20
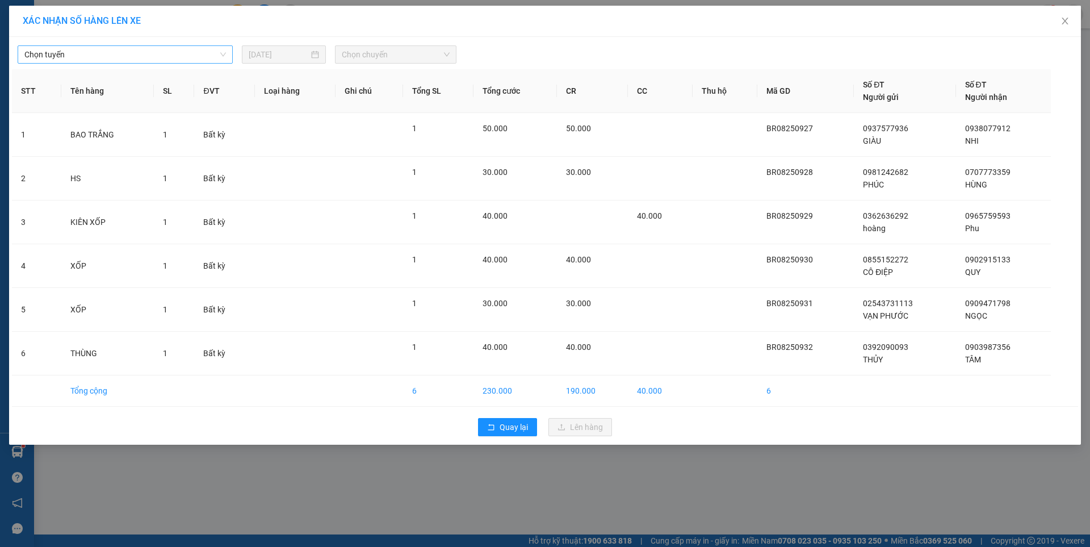
click at [160, 57] on span "Chọn tuyến" at bounding box center [125, 54] width 202 height 17
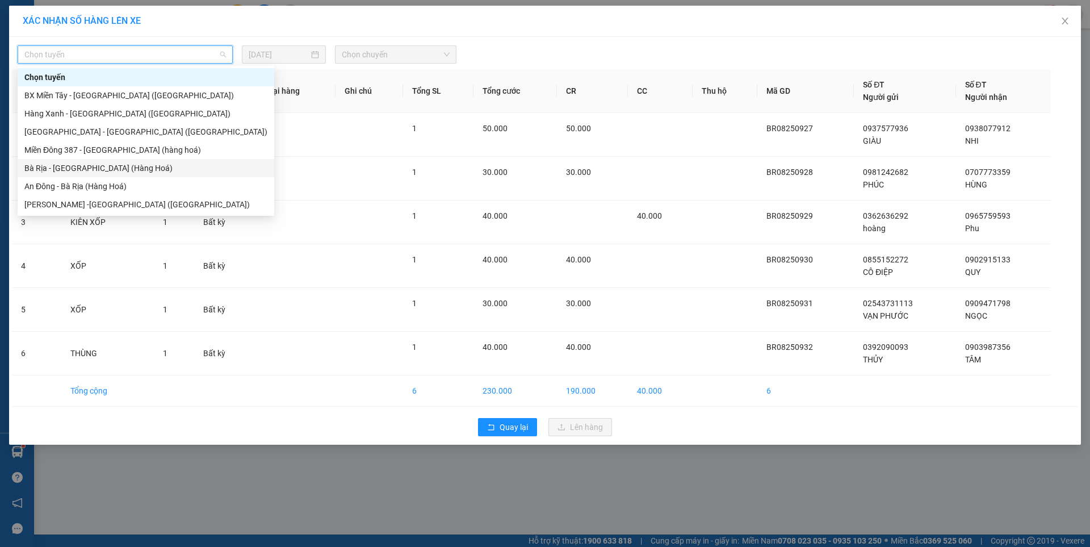
click at [70, 175] on div "Bà Rịa - [GEOGRAPHIC_DATA] (Hàng Hoá)" at bounding box center [146, 168] width 257 height 18
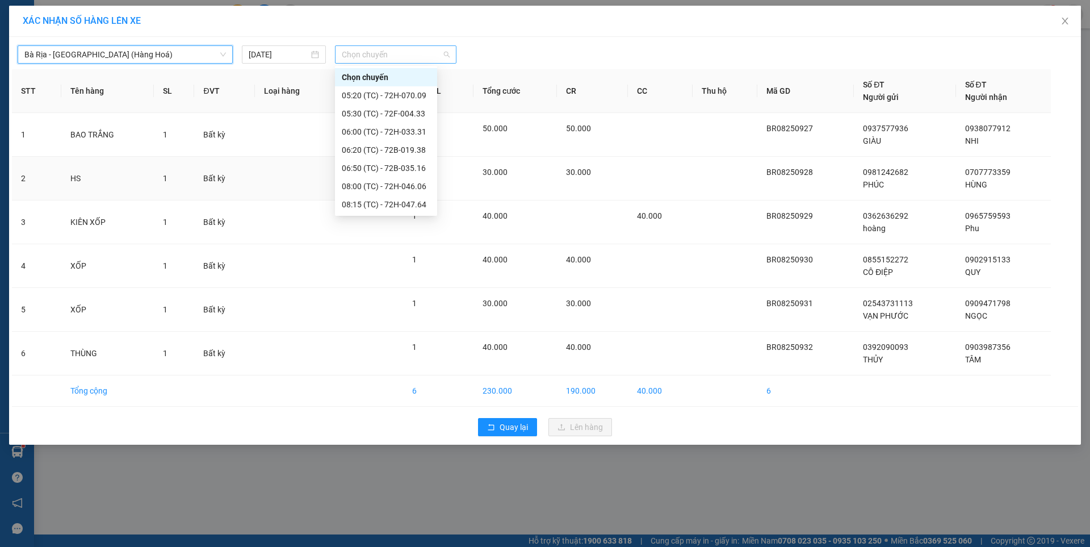
click at [383, 49] on span "Chọn chuyến" at bounding box center [396, 54] width 108 height 17
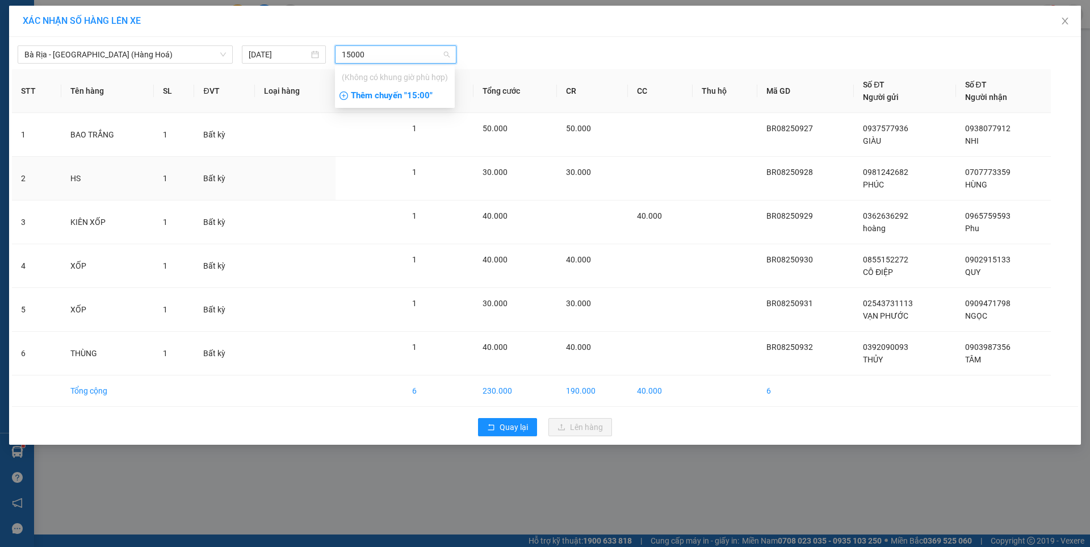
type input "15000"
click at [403, 96] on div "Thêm chuyến " 15:00 "" at bounding box center [395, 95] width 120 height 19
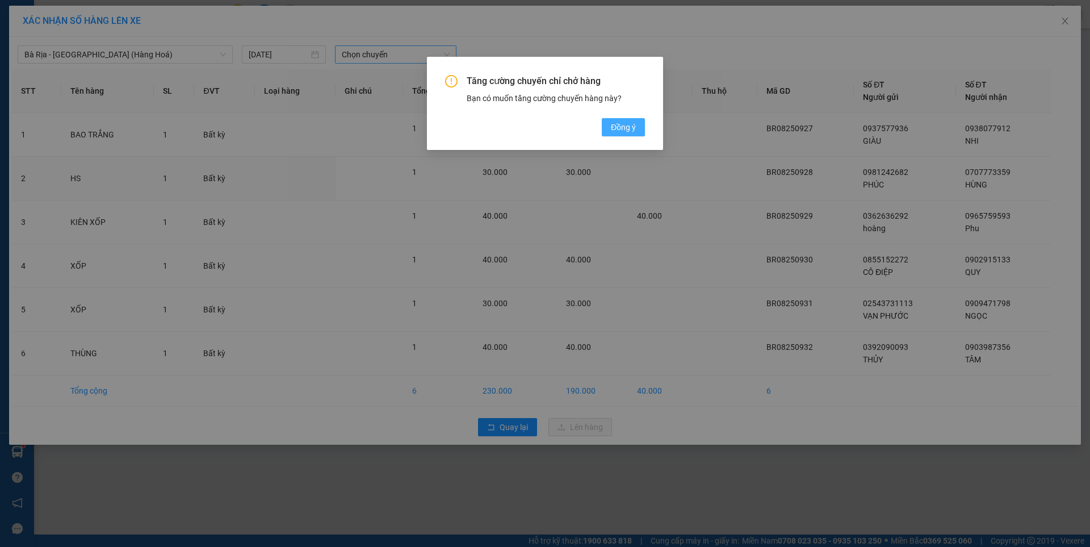
drag, startPoint x: 614, startPoint y: 126, endPoint x: 625, endPoint y: 125, distance: 10.8
click at [614, 125] on span "Đồng ý" at bounding box center [623, 127] width 25 height 12
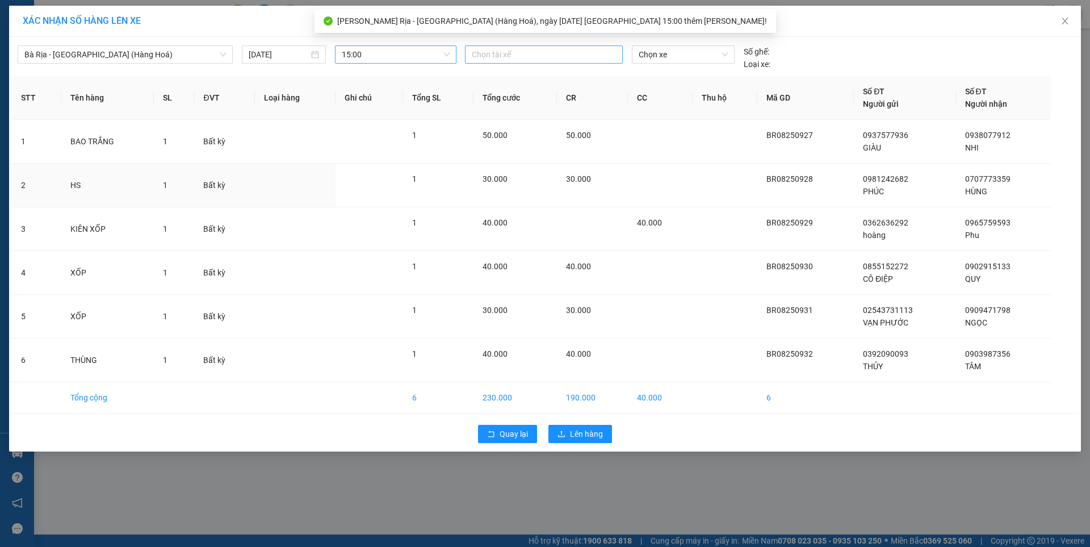
click at [584, 52] on div at bounding box center [544, 55] width 152 height 14
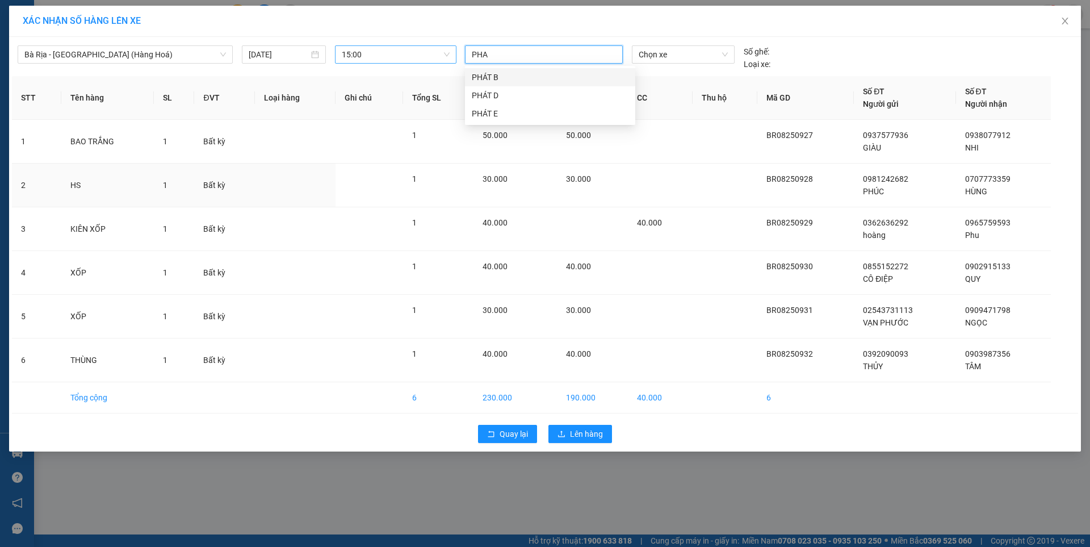
type input "PHAT"
click at [494, 80] on div "PHÁT B" at bounding box center [550, 77] width 157 height 12
click at [668, 55] on span "Chọn xe" at bounding box center [683, 54] width 89 height 17
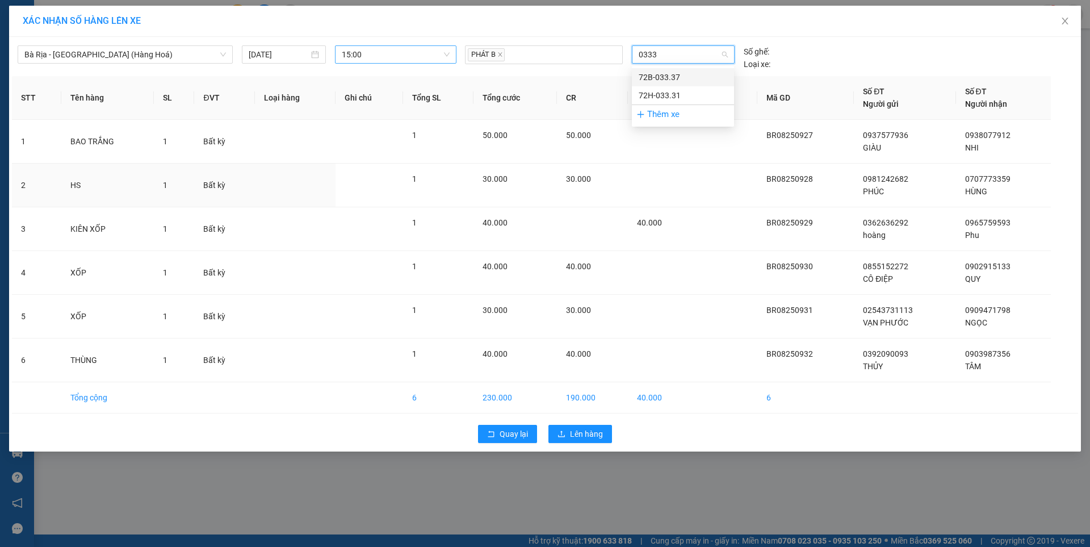
type input "03331"
click at [668, 75] on div "72H-033.31" at bounding box center [683, 77] width 89 height 12
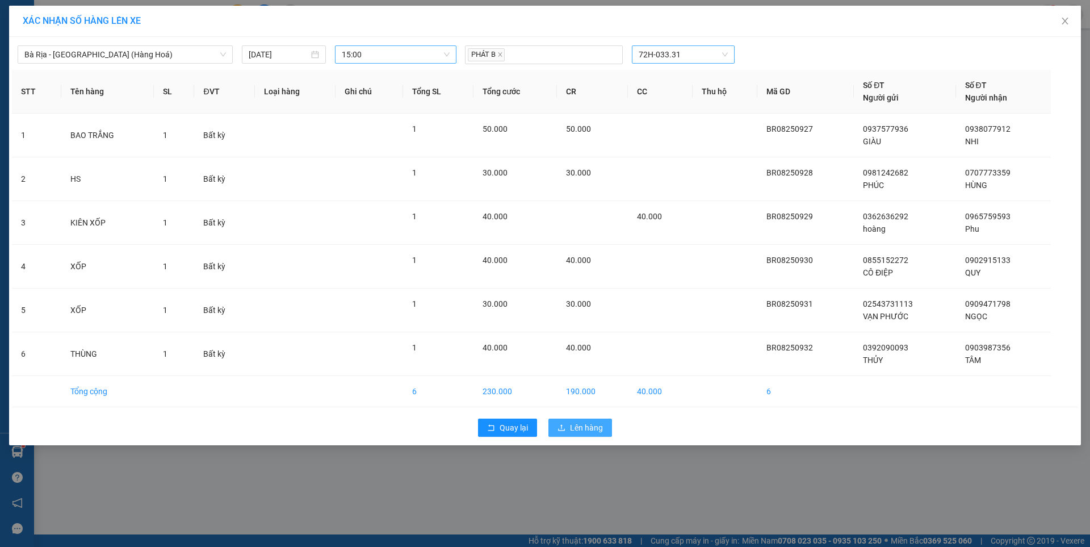
click at [578, 424] on span "Lên hàng" at bounding box center [586, 427] width 33 height 12
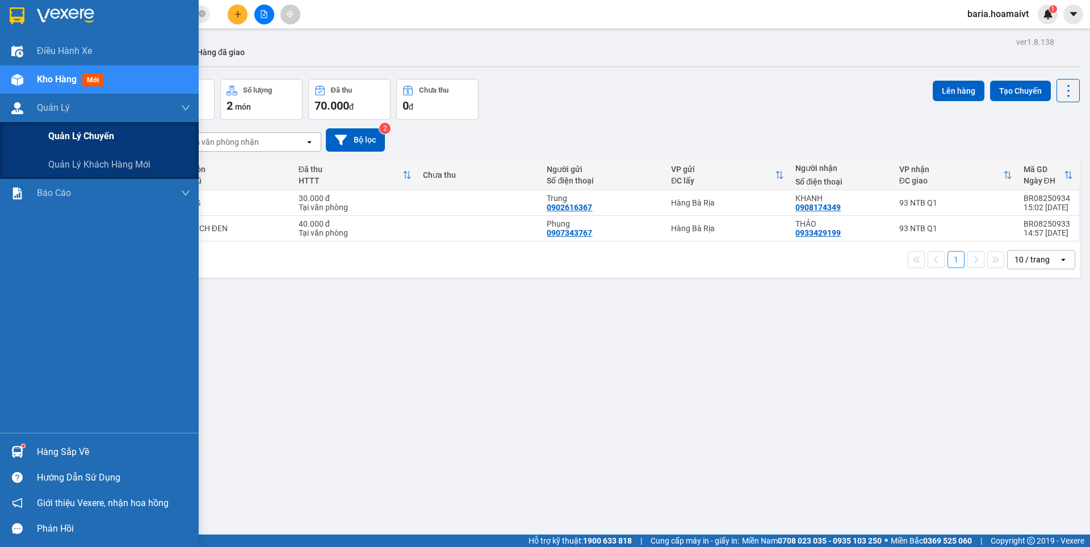
click at [67, 144] on div "Quản lý chuyến" at bounding box center [119, 136] width 142 height 28
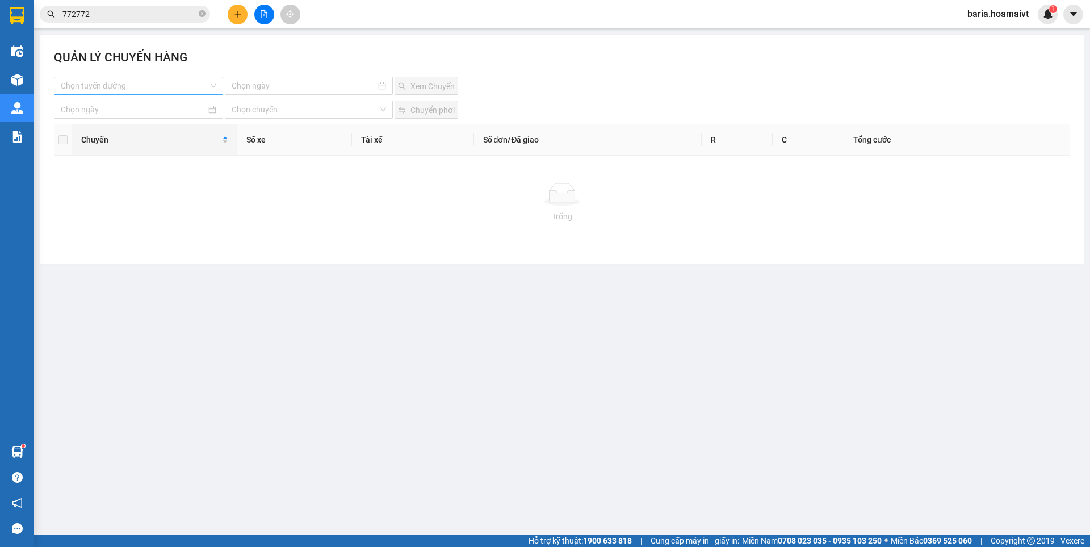
click at [196, 83] on input "search" at bounding box center [135, 85] width 148 height 17
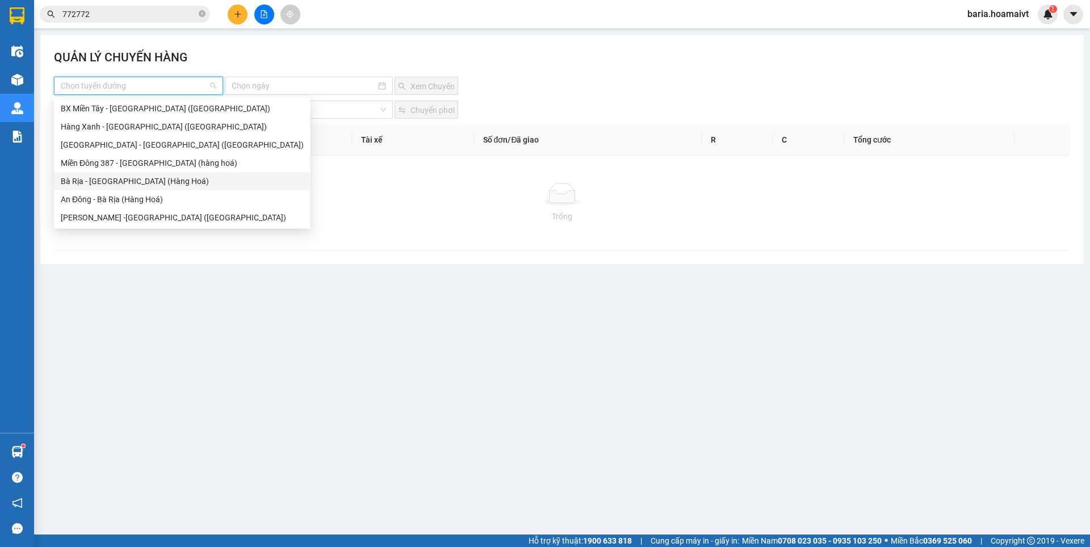
click at [133, 182] on div "Bà Rịa - [GEOGRAPHIC_DATA] (Hàng Hoá)" at bounding box center [182, 181] width 243 height 12
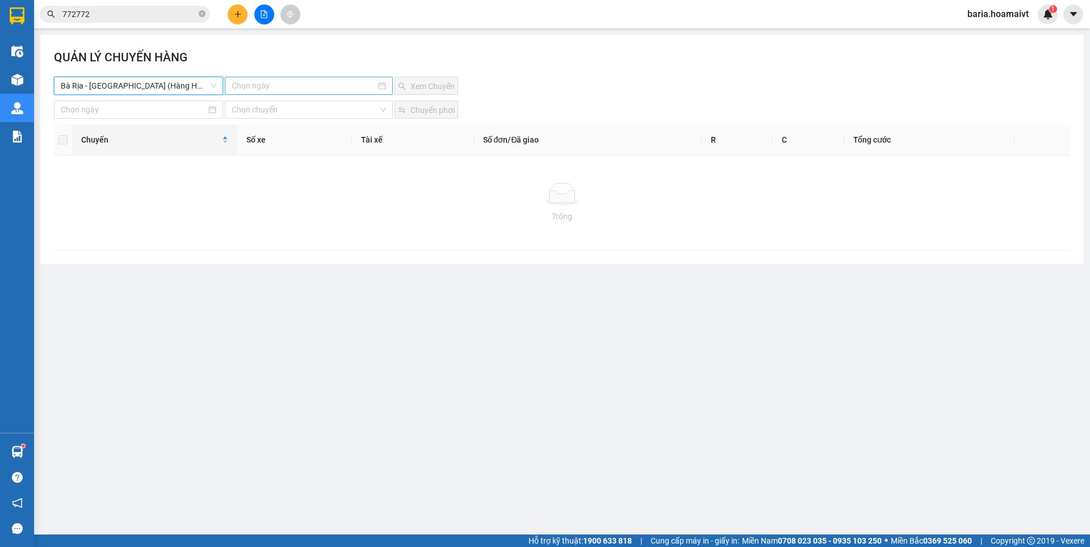
click at [329, 86] on input at bounding box center [304, 86] width 144 height 12
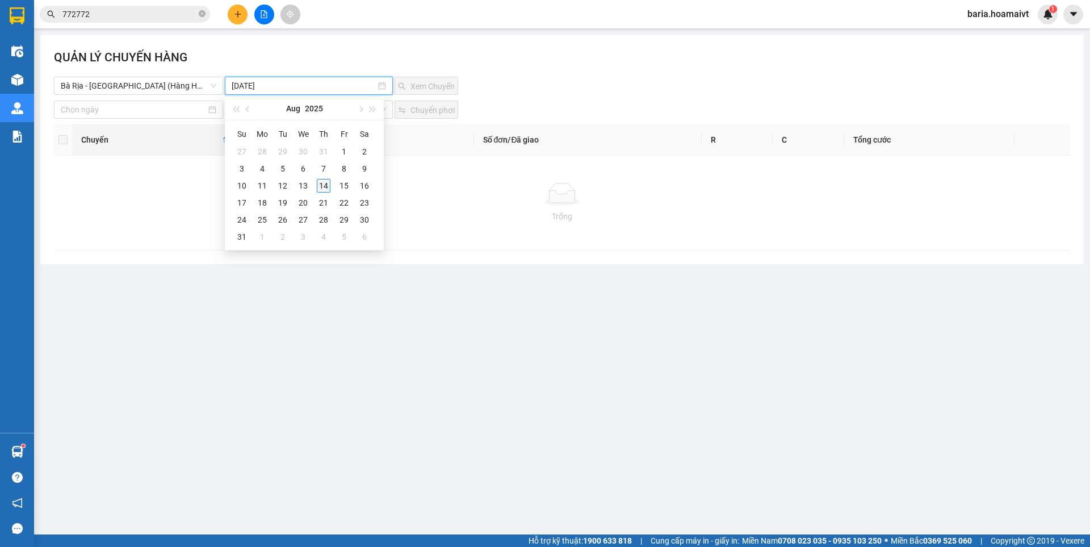
type input "[DATE]"
click at [328, 186] on div "14" at bounding box center [324, 186] width 14 height 14
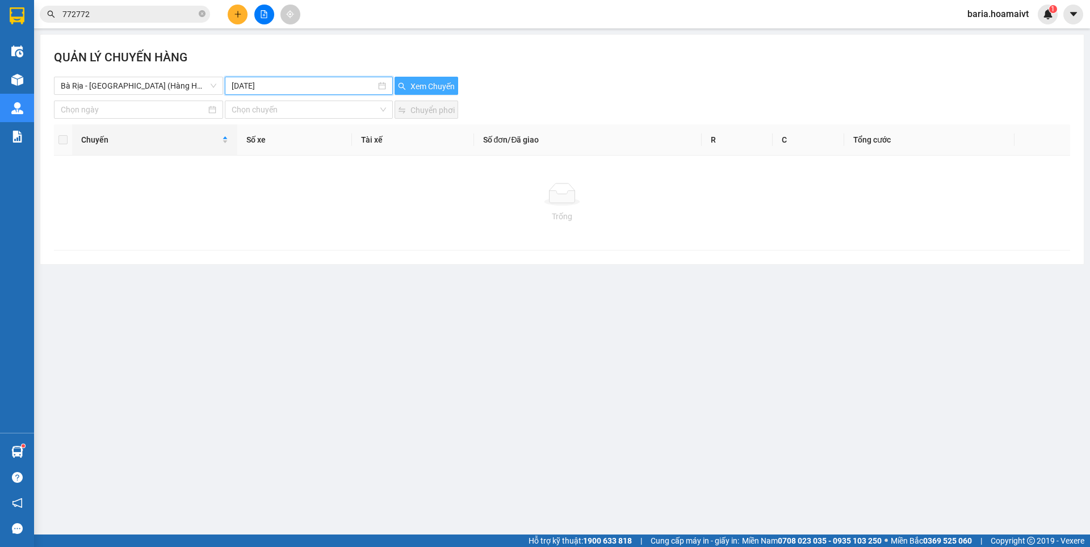
click at [430, 89] on span "Xem Chuyến" at bounding box center [433, 86] width 44 height 12
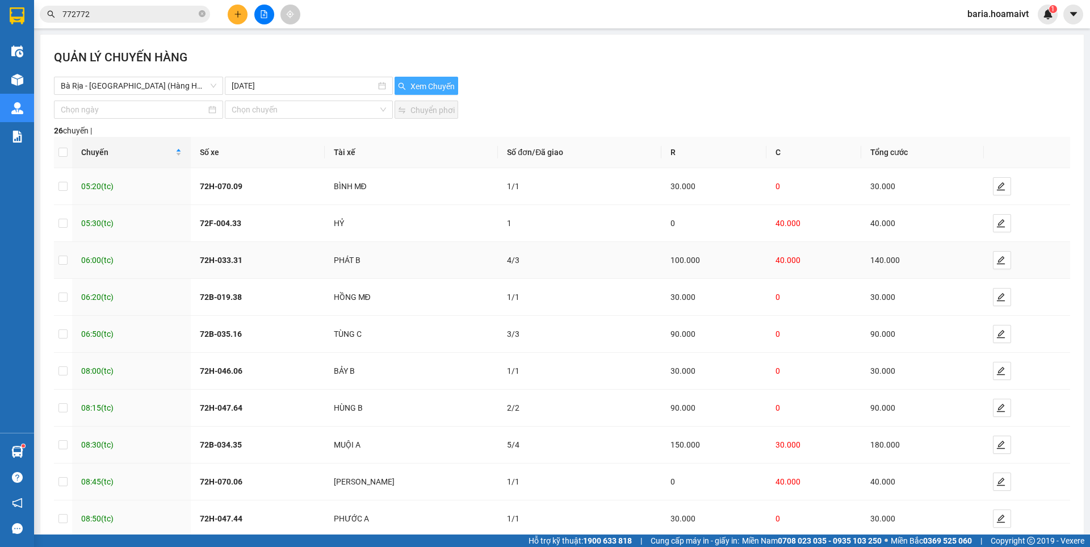
scroll to position [64, 0]
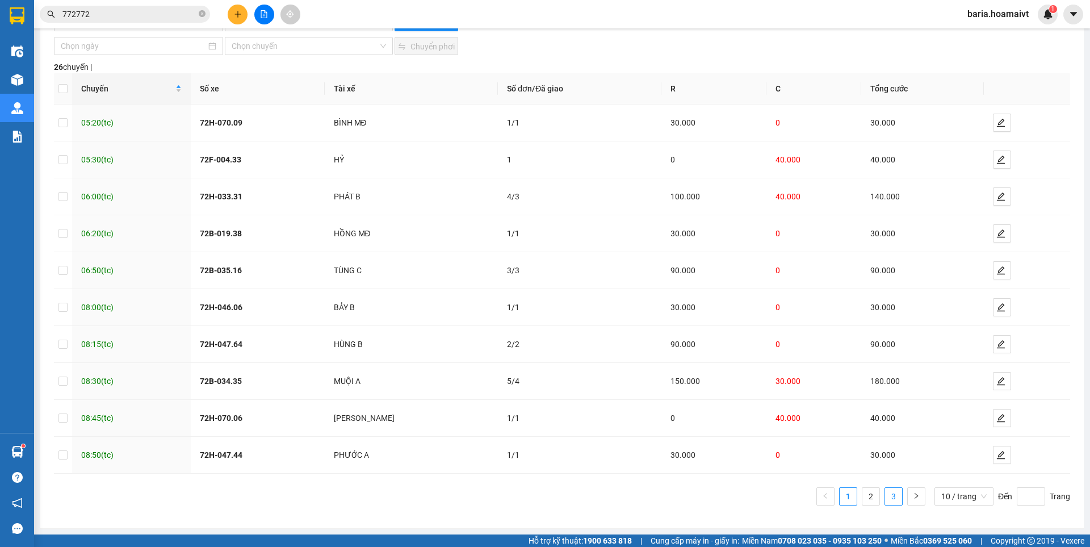
click at [891, 500] on link "3" at bounding box center [893, 496] width 17 height 17
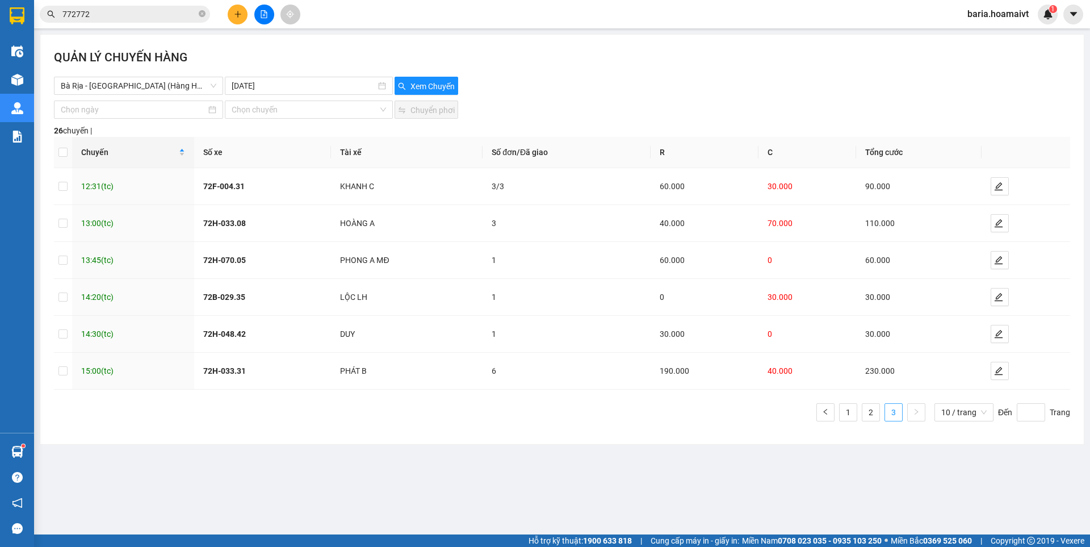
scroll to position [0, 0]
click at [164, 14] on input "772772" at bounding box center [129, 14] width 134 height 12
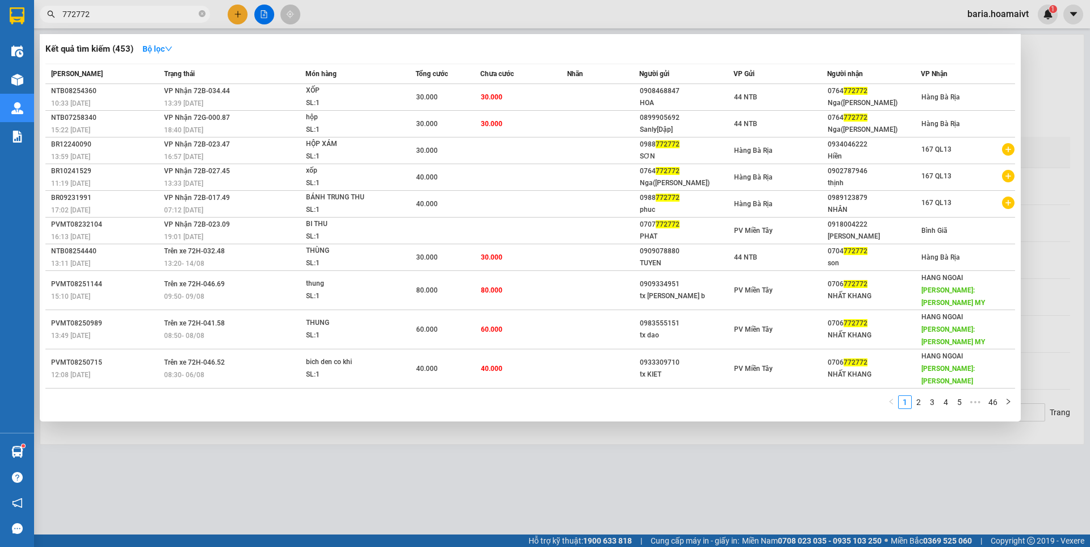
click at [164, 14] on input "772772" at bounding box center [129, 14] width 134 height 12
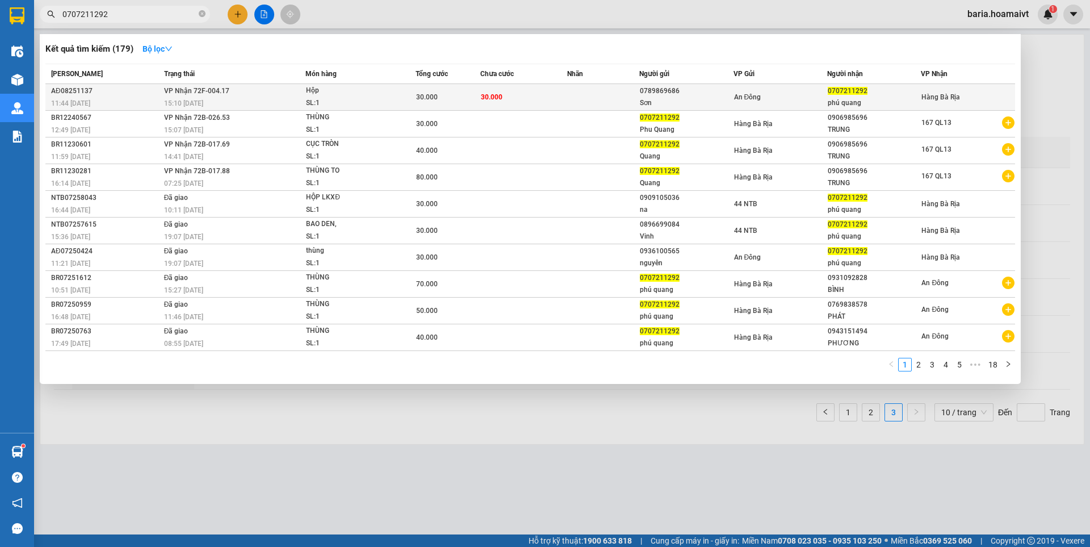
type input "0707211292"
click at [387, 98] on div "SL: 1" at bounding box center [348, 103] width 85 height 12
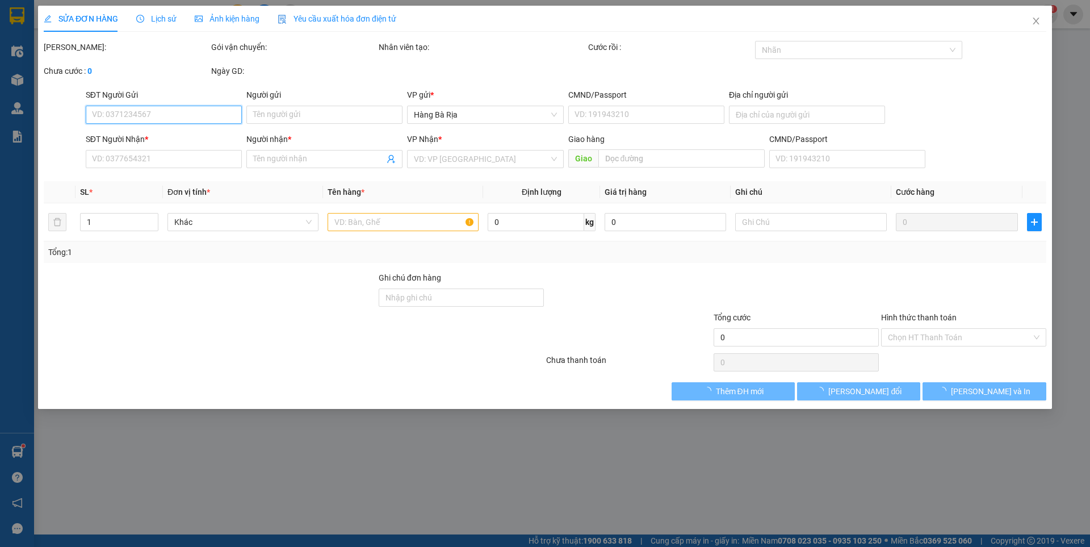
type input "0789869686"
type input "Sơn"
type input "0707211292"
type input "phú quang"
type input "30.000"
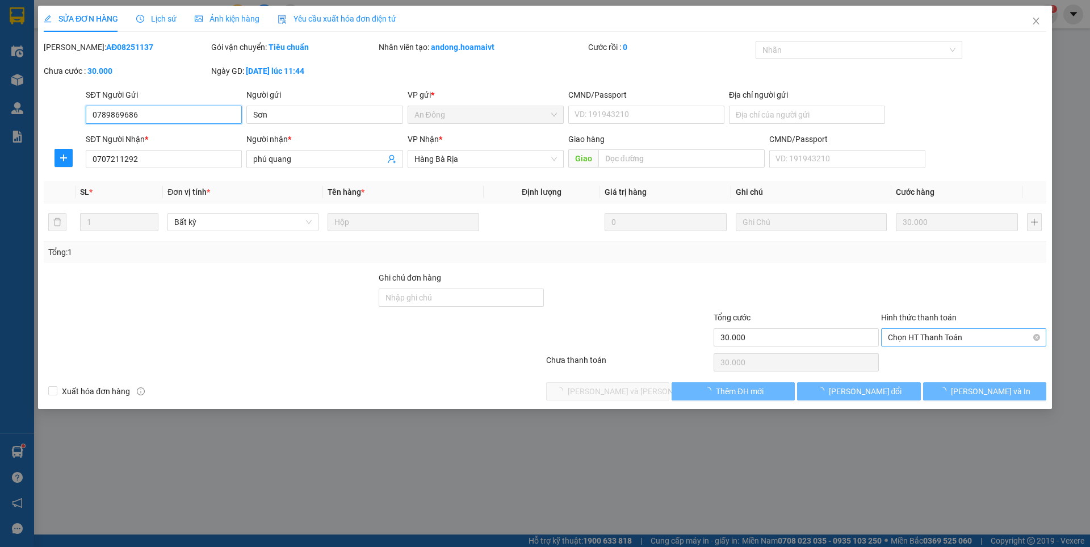
click at [935, 334] on span "Chọn HT Thanh Toán" at bounding box center [964, 337] width 152 height 17
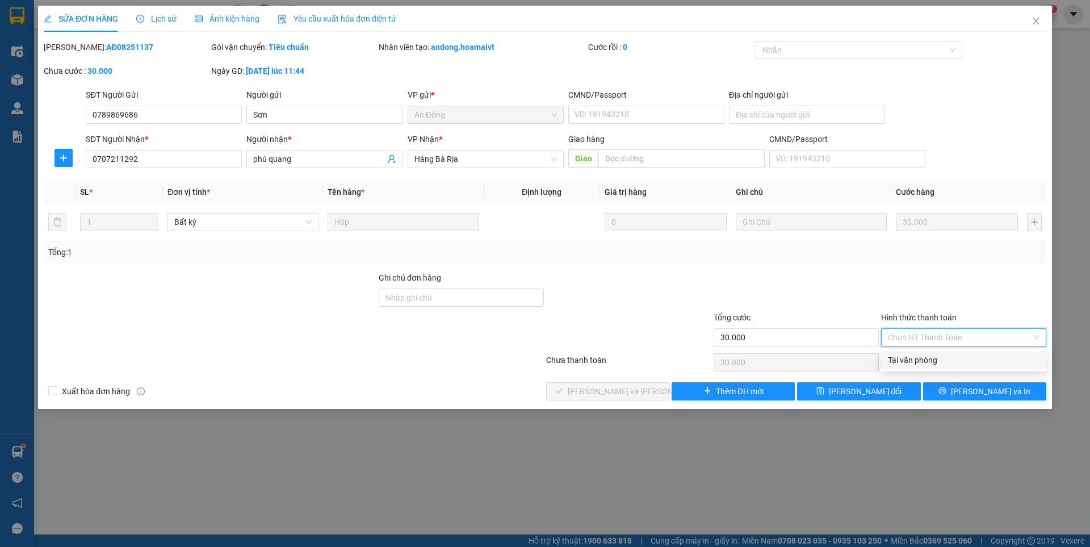
click at [927, 358] on div "Tại văn phòng" at bounding box center [964, 360] width 152 height 12
type input "0"
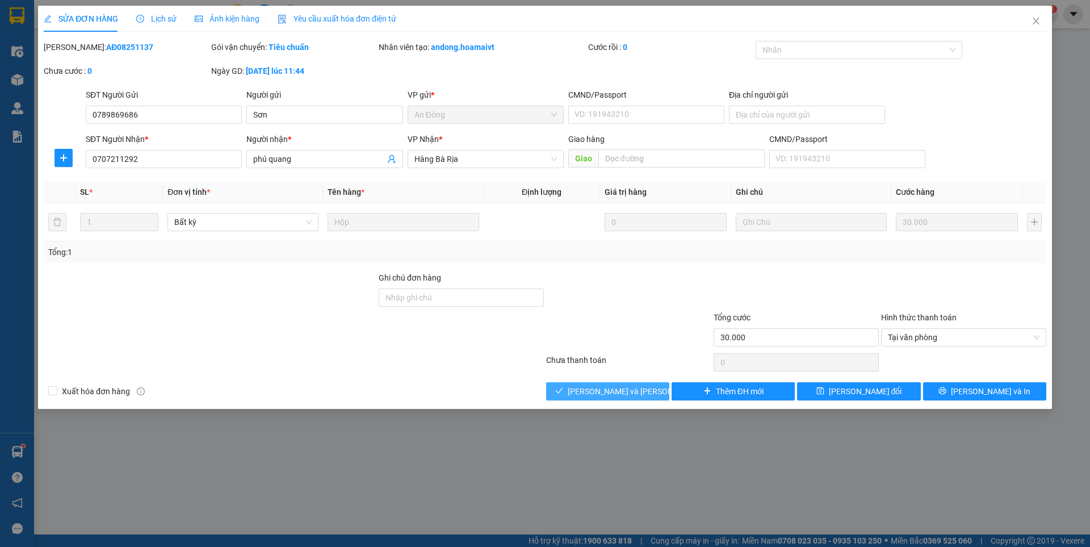
click at [646, 390] on button "[PERSON_NAME] và [PERSON_NAME] hàng" at bounding box center [607, 391] width 123 height 18
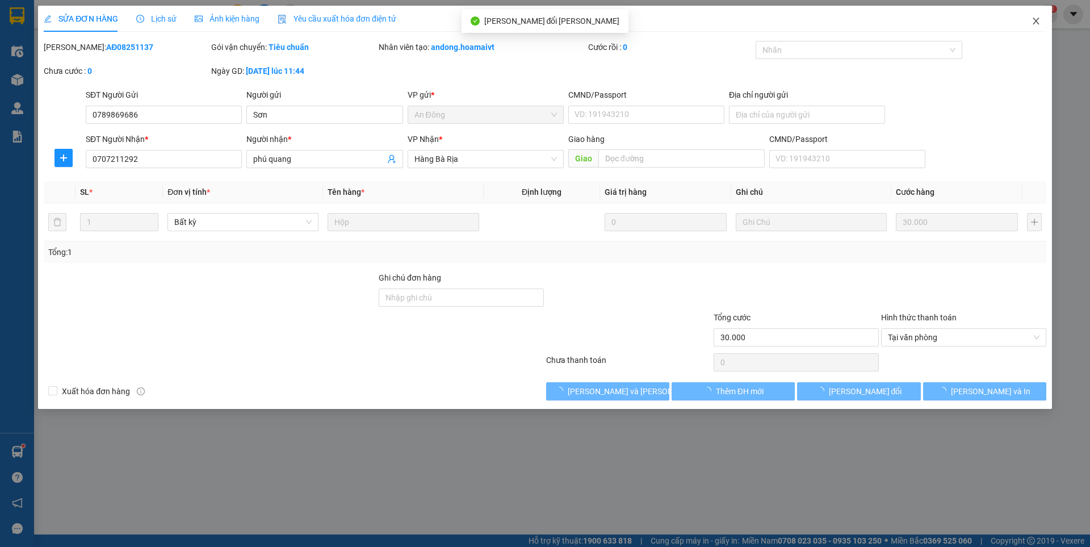
click at [1035, 20] on icon "close" at bounding box center [1036, 20] width 9 height 9
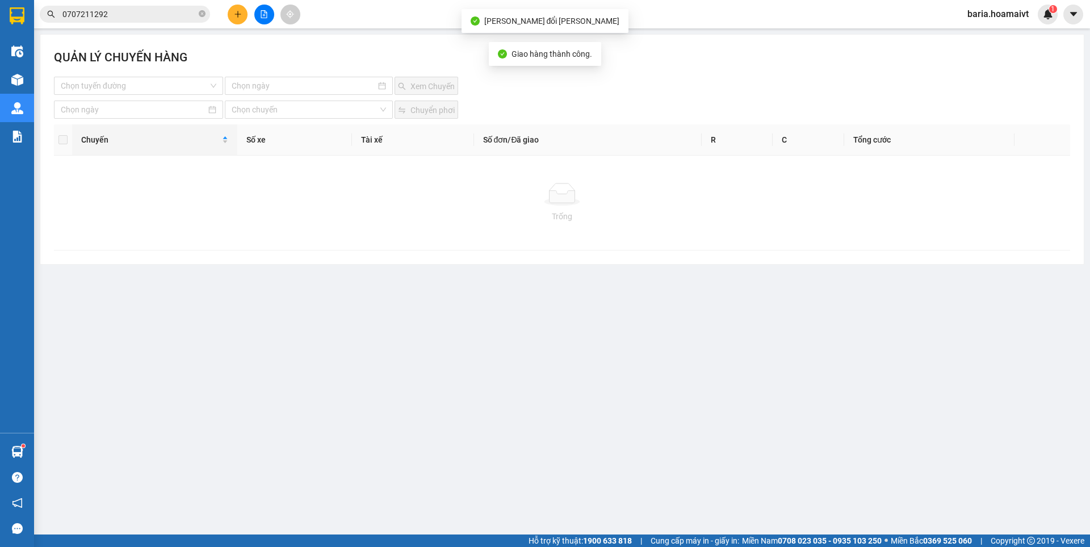
click at [136, 15] on input "0707211292" at bounding box center [129, 14] width 134 height 12
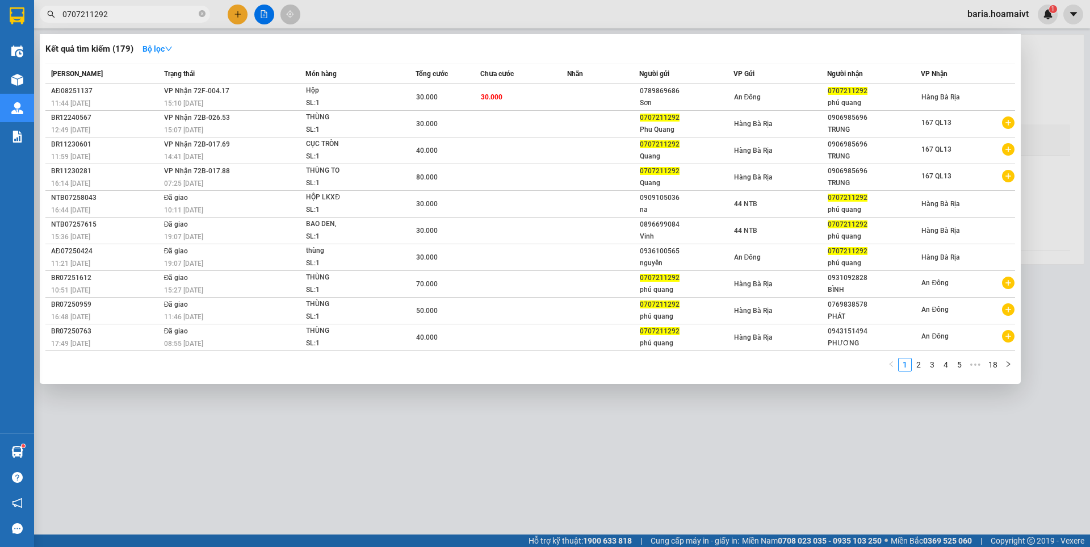
click at [369, 437] on div at bounding box center [545, 273] width 1090 height 547
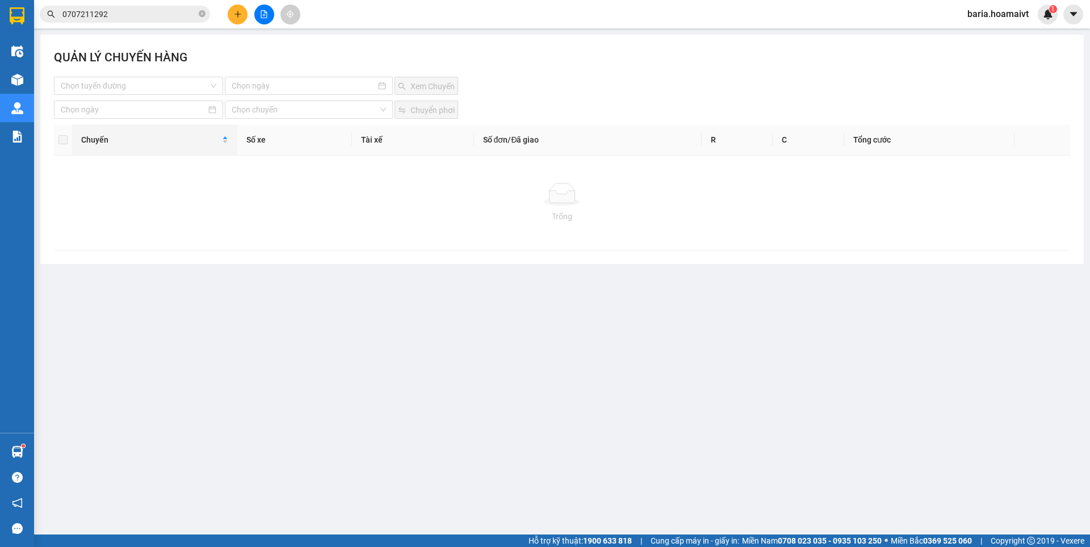
click at [128, 14] on input "0707211292" at bounding box center [129, 14] width 134 height 12
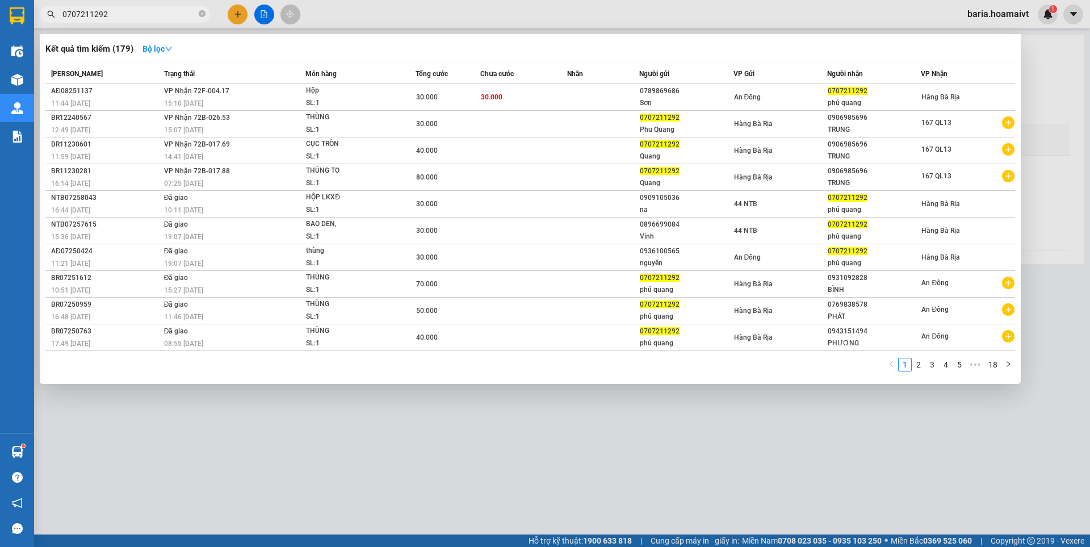
click at [128, 14] on input "0707211292" at bounding box center [129, 14] width 134 height 12
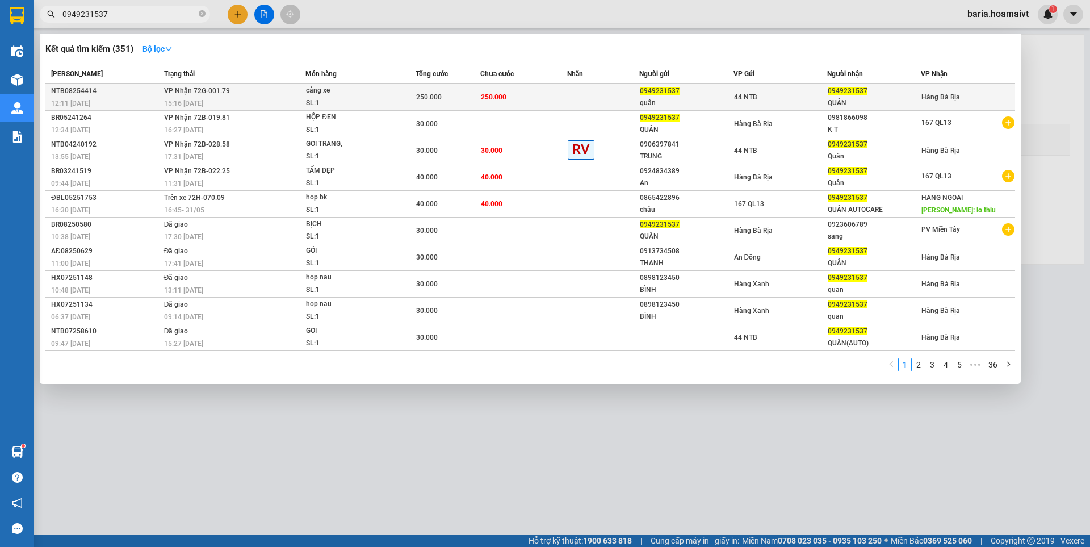
type input "0949231537"
click at [349, 101] on div "SL: 1" at bounding box center [348, 103] width 85 height 12
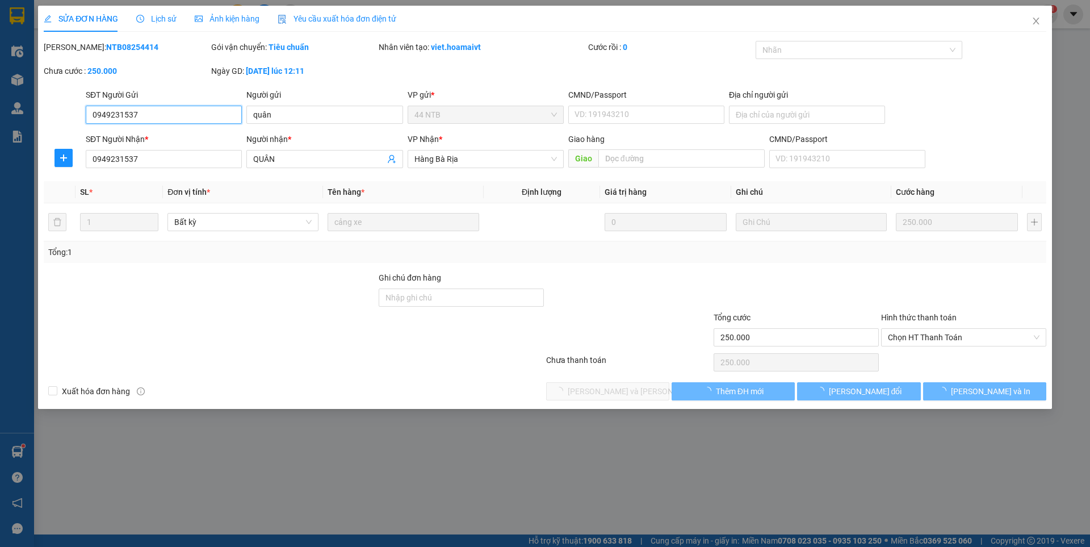
type input "0949231537"
type input "quân"
type input "0949231537"
type input "QUÂN"
type input "250.000"
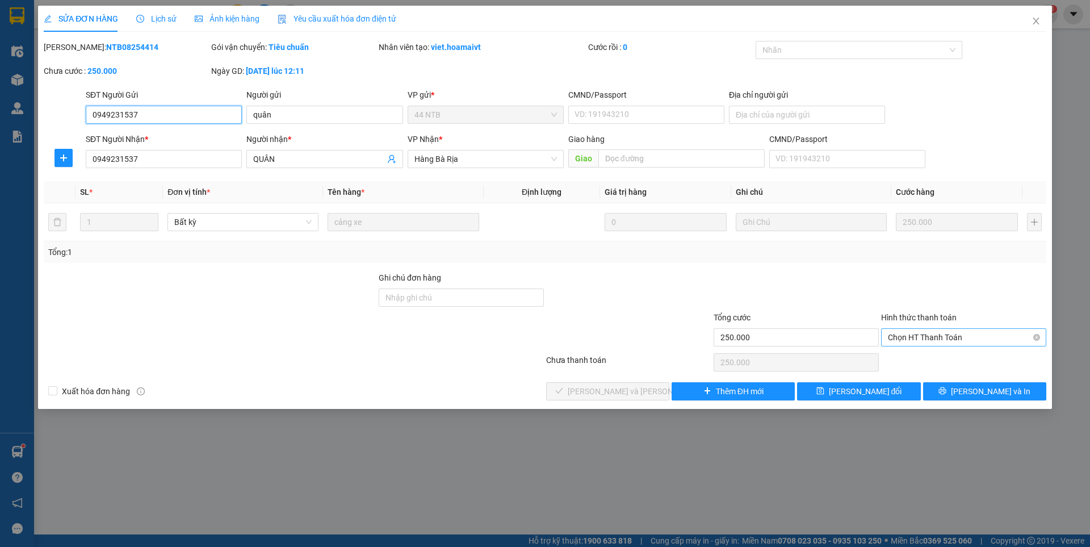
click at [930, 340] on span "Chọn HT Thanh Toán" at bounding box center [964, 337] width 152 height 17
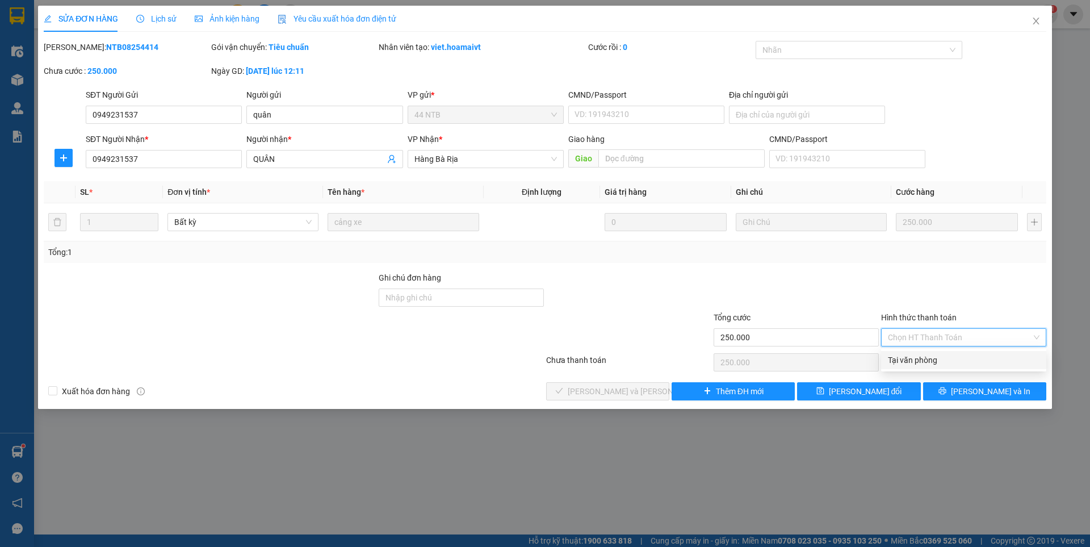
drag, startPoint x: 913, startPoint y: 358, endPoint x: 659, endPoint y: 366, distance: 254.0
click at [910, 359] on div "Tại văn phòng" at bounding box center [964, 360] width 152 height 12
type input "0"
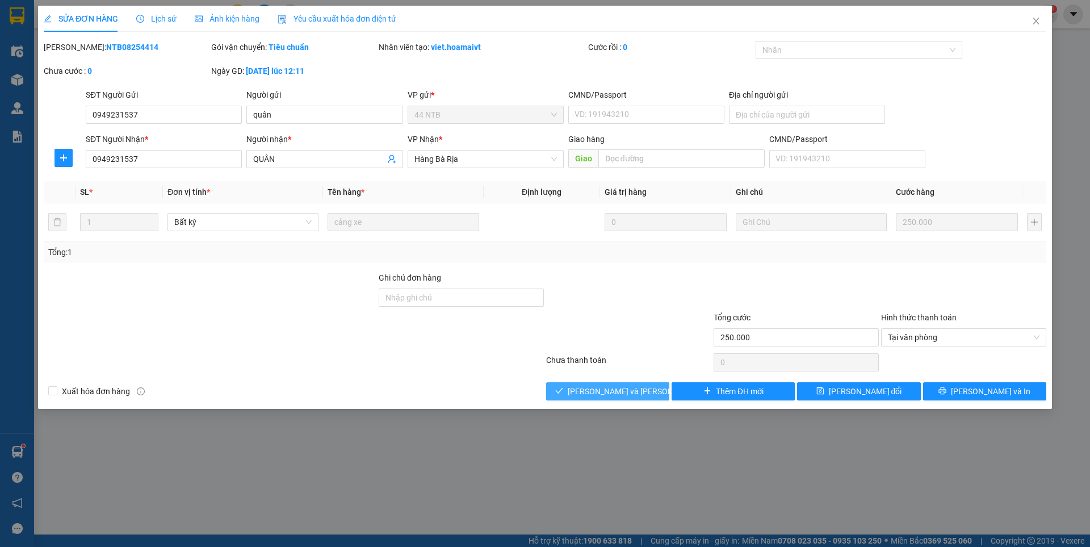
click at [632, 385] on span "[PERSON_NAME] và [PERSON_NAME] hàng" at bounding box center [644, 391] width 153 height 12
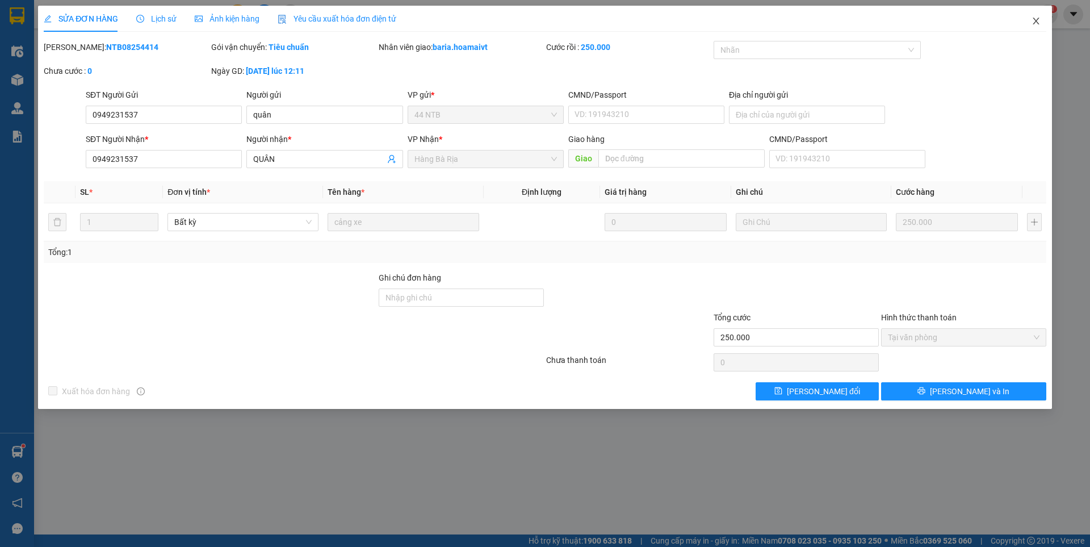
click at [1040, 18] on icon "close" at bounding box center [1036, 20] width 9 height 9
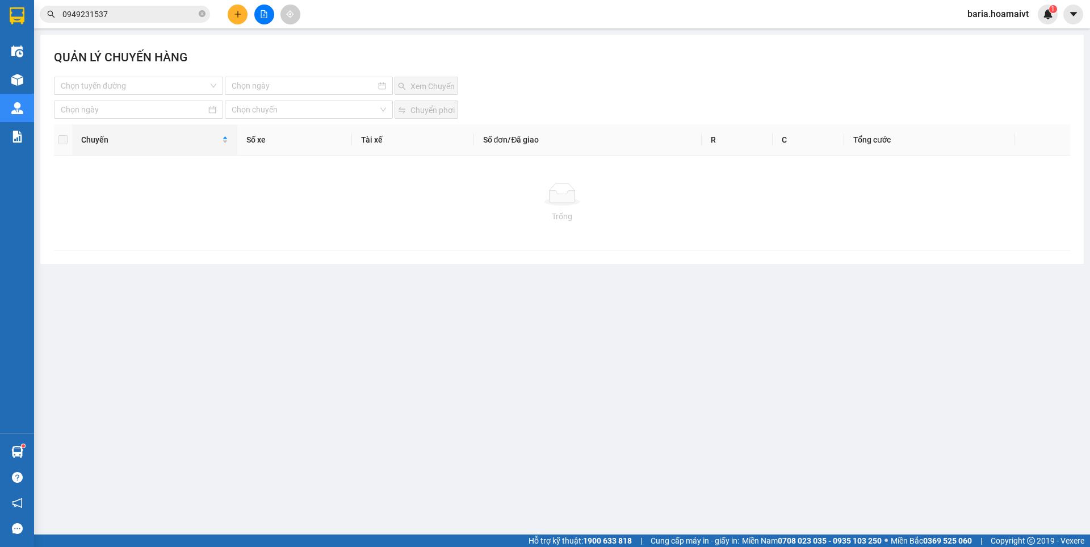
click at [157, 19] on input "0949231537" at bounding box center [129, 14] width 134 height 12
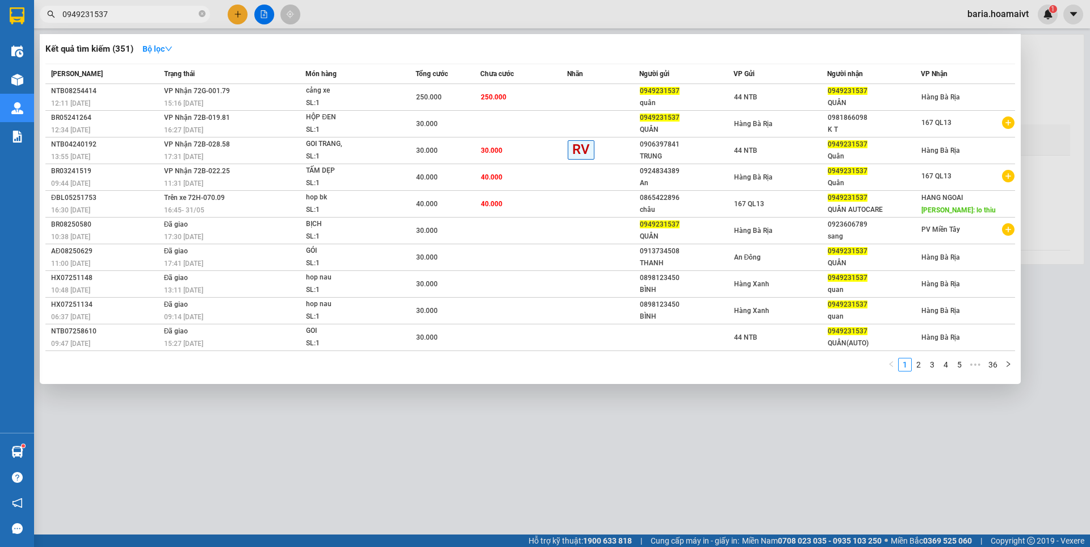
click at [157, 19] on input "0949231537" at bounding box center [129, 14] width 134 height 12
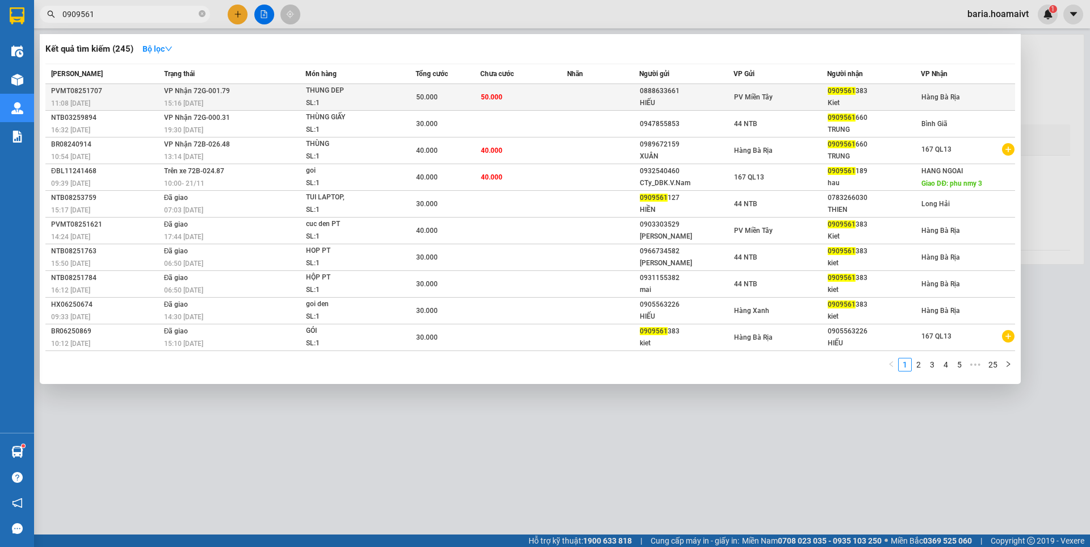
type input "0909561"
click at [862, 97] on div "0909561 383" at bounding box center [874, 91] width 93 height 12
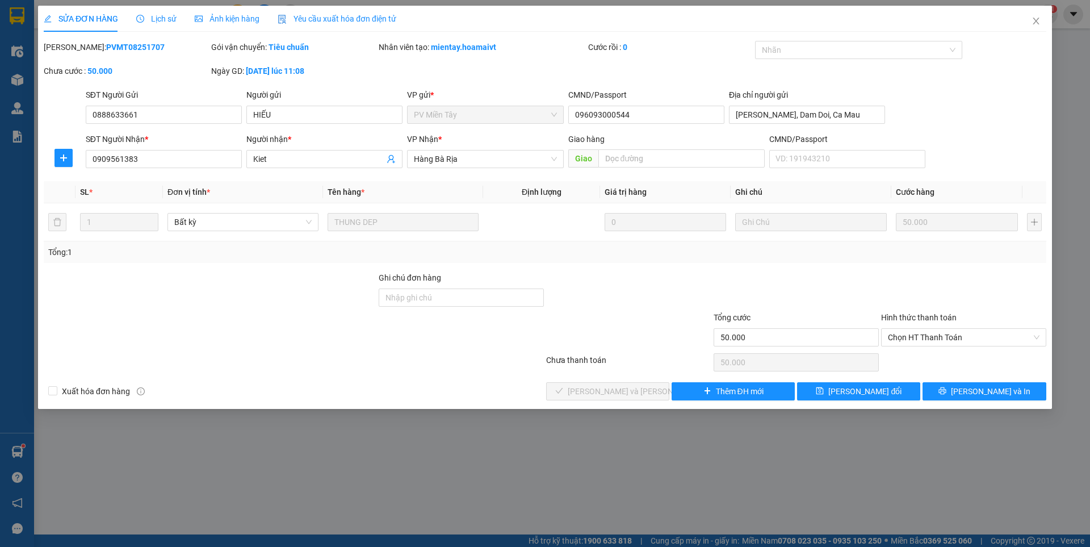
type input "0888633661"
type input "HIẾU"
type input "096093000544"
type input "[PERSON_NAME], Dam Doi, Ca Mau"
type input "0909561383"
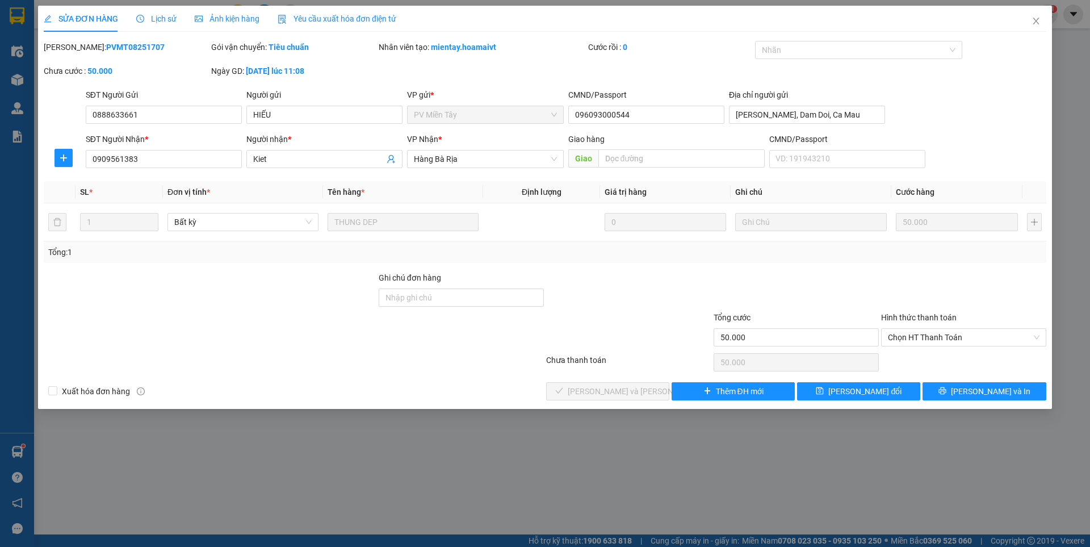
type input "Kiet"
type input "50.000"
click at [959, 340] on span "Chọn HT Thanh Toán" at bounding box center [964, 337] width 152 height 17
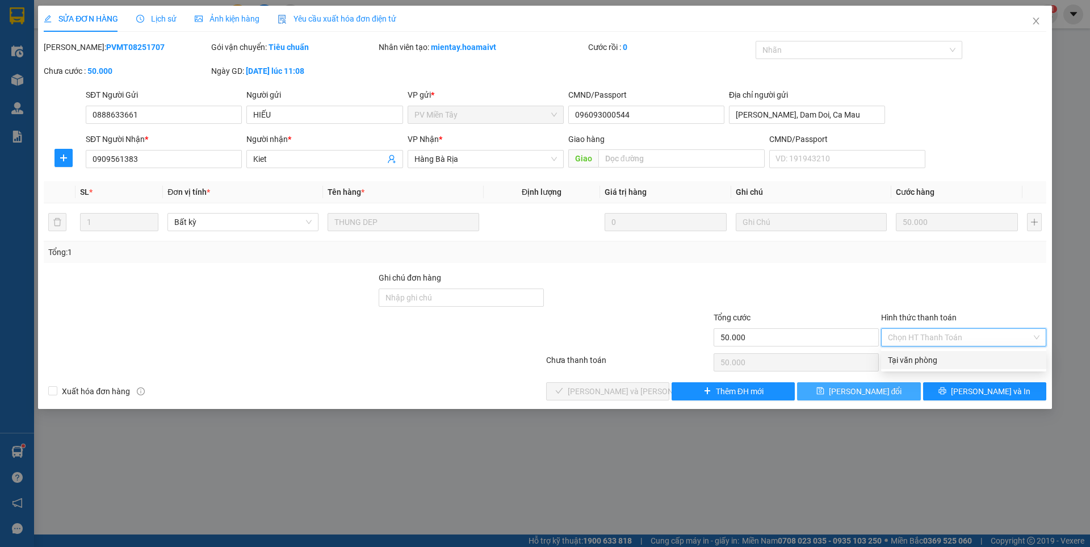
drag, startPoint x: 927, startPoint y: 358, endPoint x: 812, endPoint y: 386, distance: 118.5
click at [927, 358] on div "Tại văn phòng" at bounding box center [964, 360] width 152 height 12
type input "0"
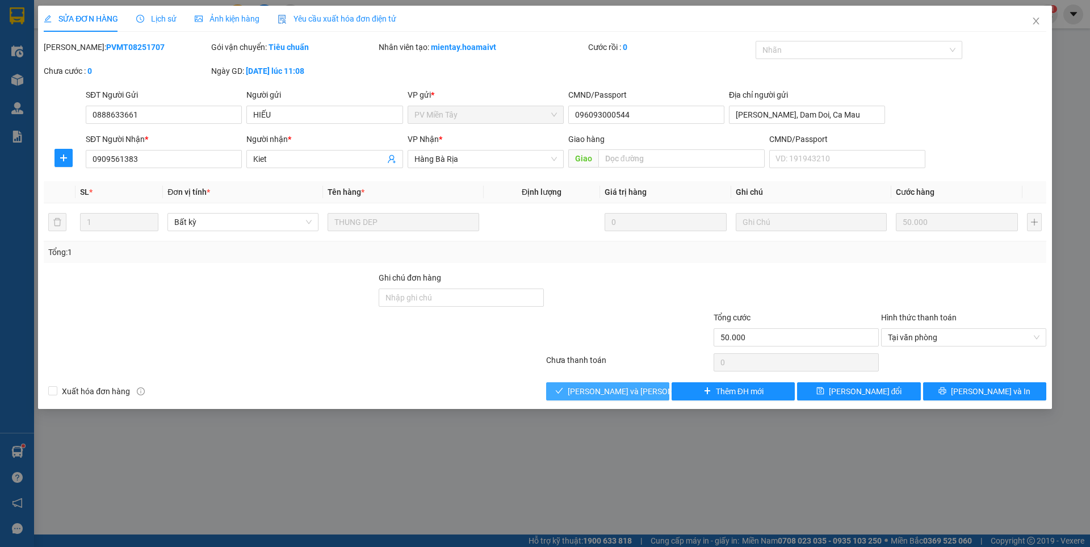
click at [621, 388] on span "[PERSON_NAME] và [PERSON_NAME] hàng" at bounding box center [644, 391] width 153 height 12
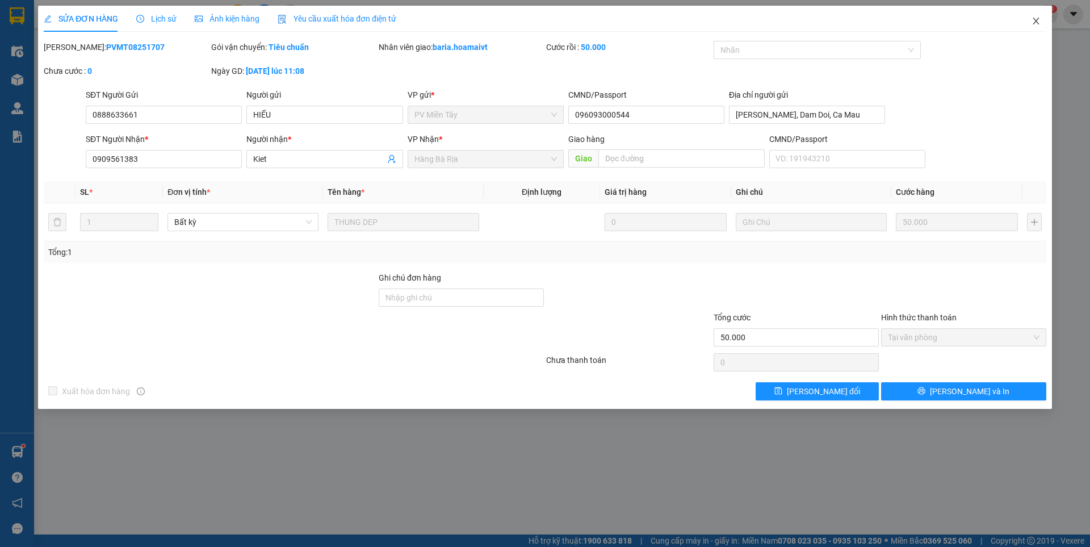
click at [1035, 26] on span "Close" at bounding box center [1037, 22] width 32 height 32
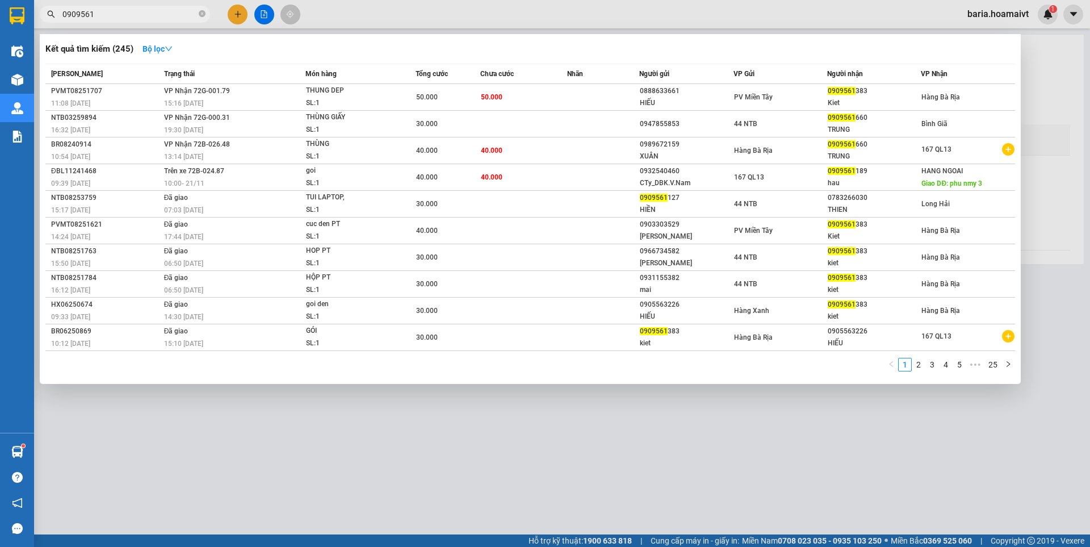
click at [153, 16] on input "0909561" at bounding box center [129, 14] width 134 height 12
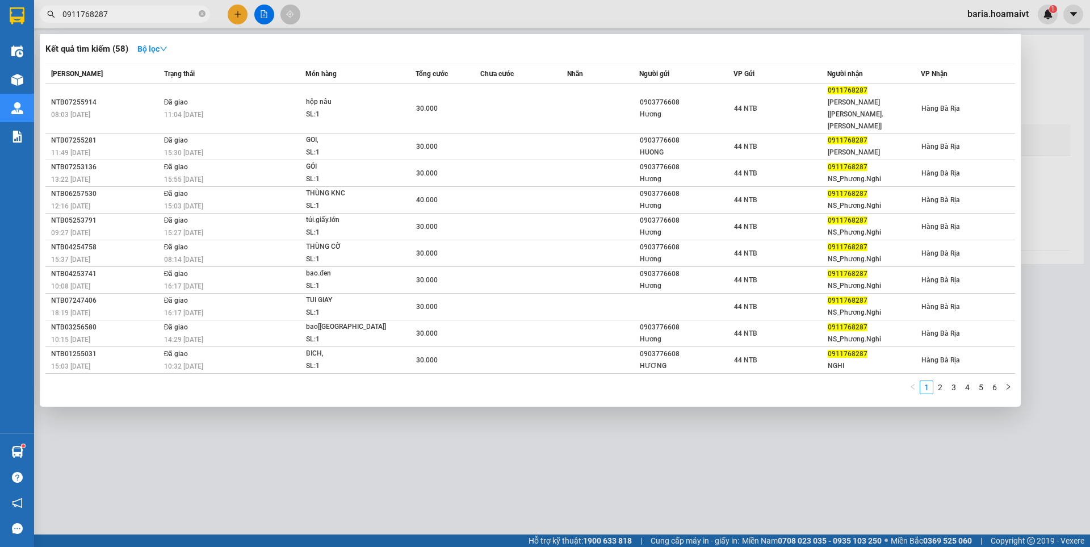
click at [137, 14] on input "0911768287" at bounding box center [129, 14] width 134 height 12
drag, startPoint x: 137, startPoint y: 14, endPoint x: 991, endPoint y: 70, distance: 855.9
click at [140, 14] on input "0911768287" at bounding box center [129, 14] width 134 height 12
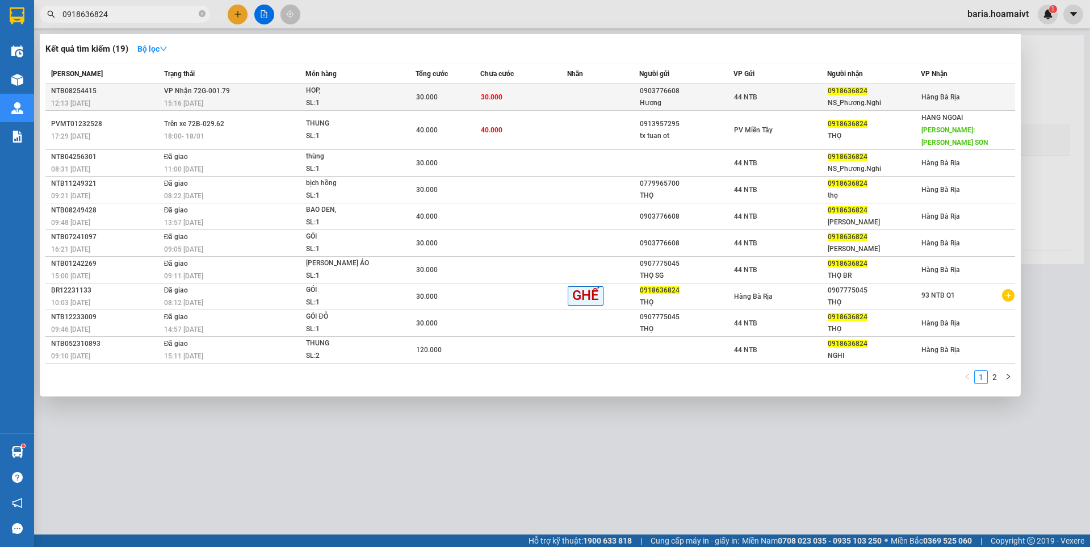
type input "0918636824"
click at [346, 94] on div "HOP," at bounding box center [348, 91] width 85 height 12
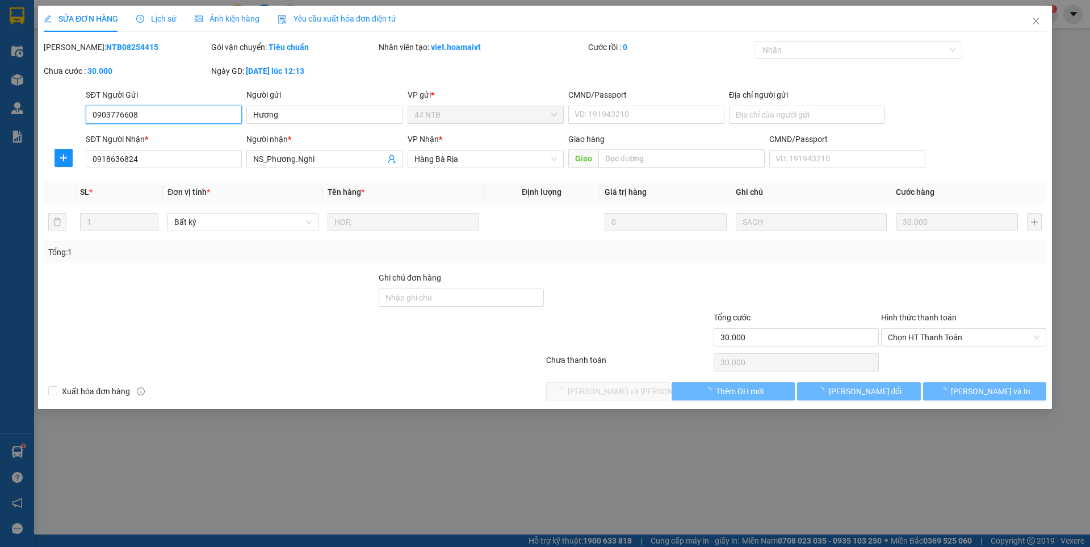
type input "0903776608"
type input "Hương"
type input "0918636824"
type input "NS_Phương.Nghi"
type input "30.000"
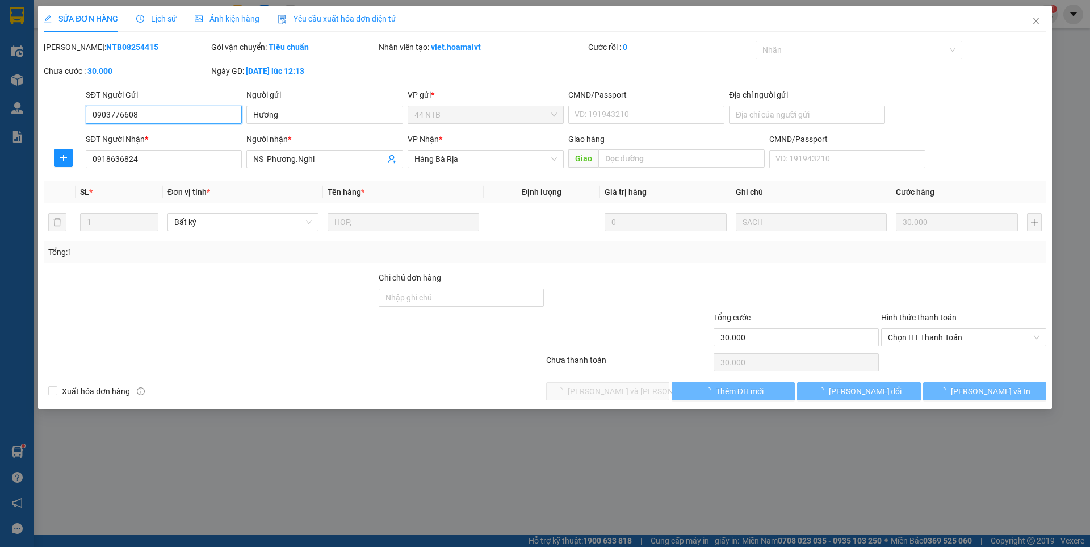
click at [943, 339] on span "Chọn HT Thanh Toán" at bounding box center [964, 337] width 152 height 17
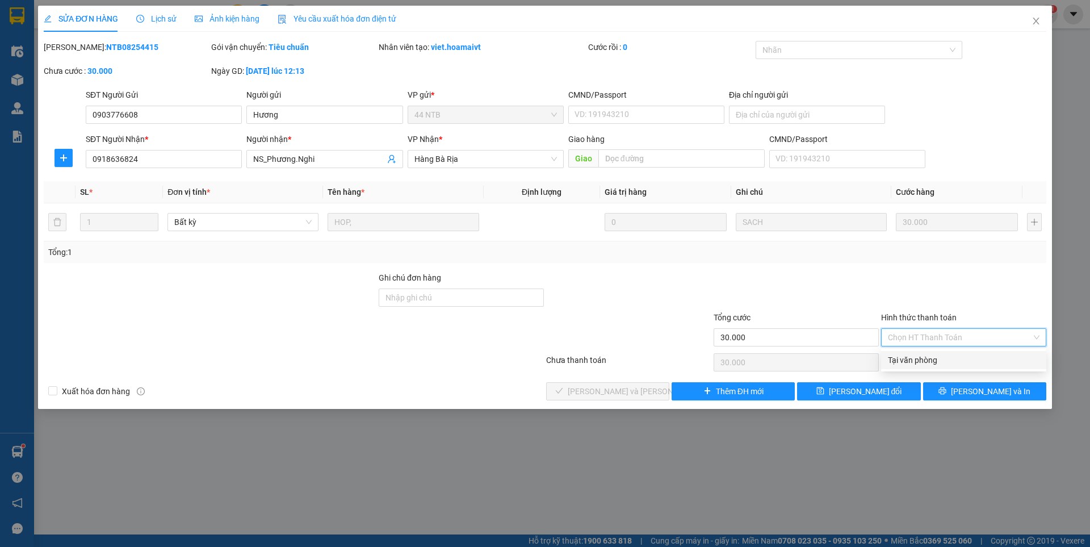
click at [911, 361] on div "Tại văn phòng" at bounding box center [964, 360] width 152 height 12
type input "0"
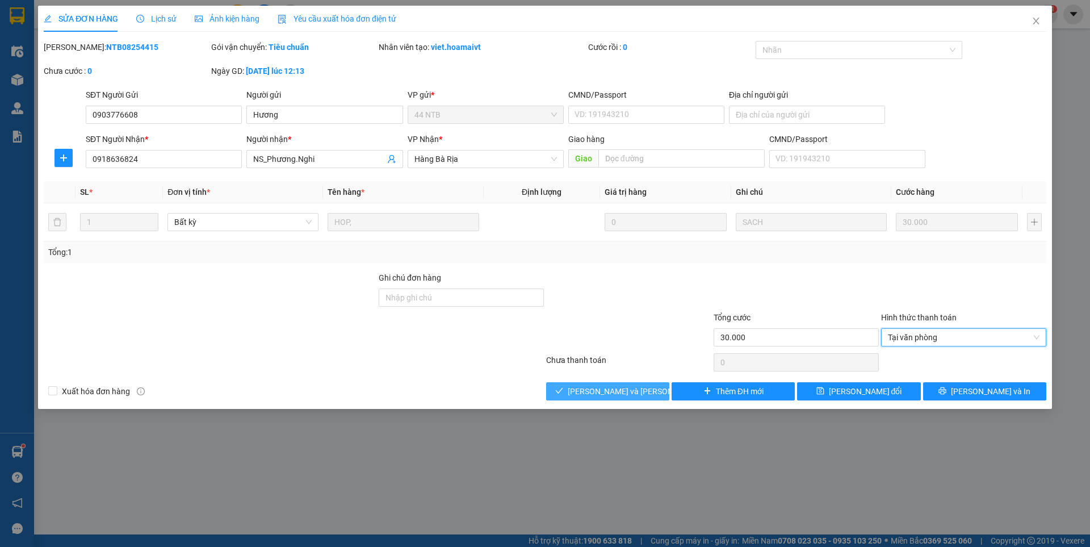
click at [634, 391] on span "[PERSON_NAME] và [PERSON_NAME] hàng" at bounding box center [644, 391] width 153 height 12
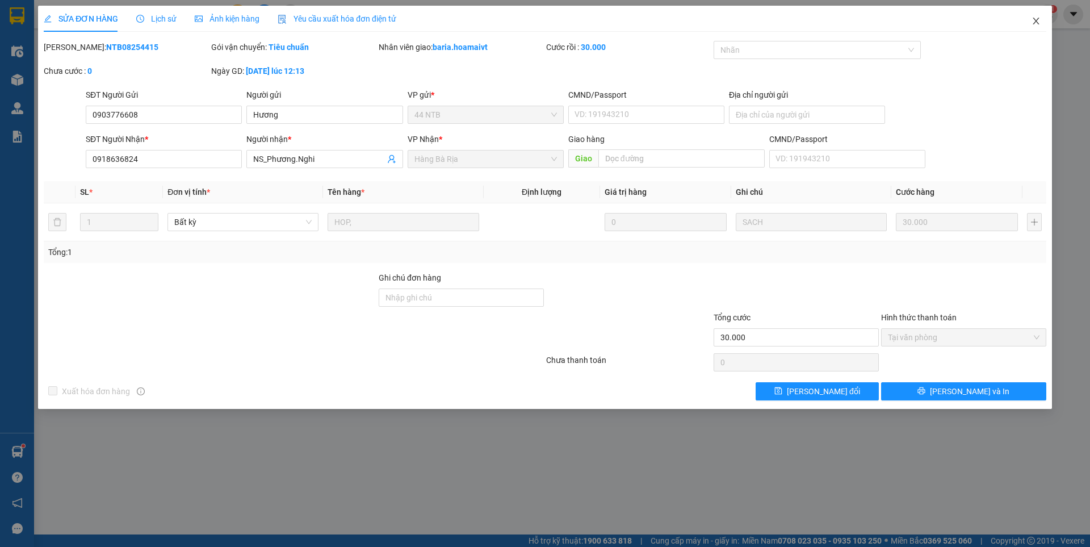
click at [1038, 22] on icon "close" at bounding box center [1036, 20] width 9 height 9
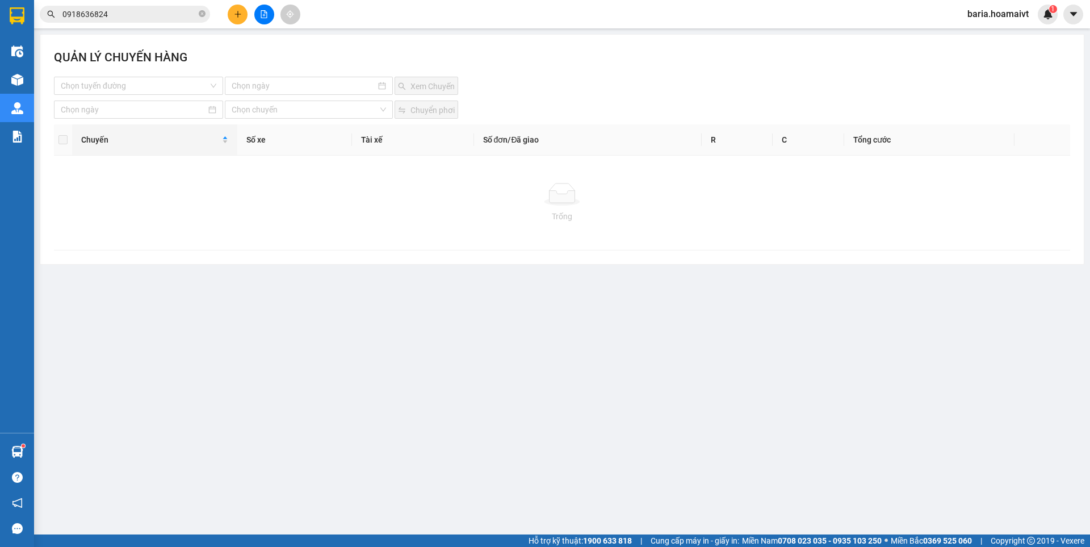
click at [175, 17] on input "0918636824" at bounding box center [129, 14] width 134 height 12
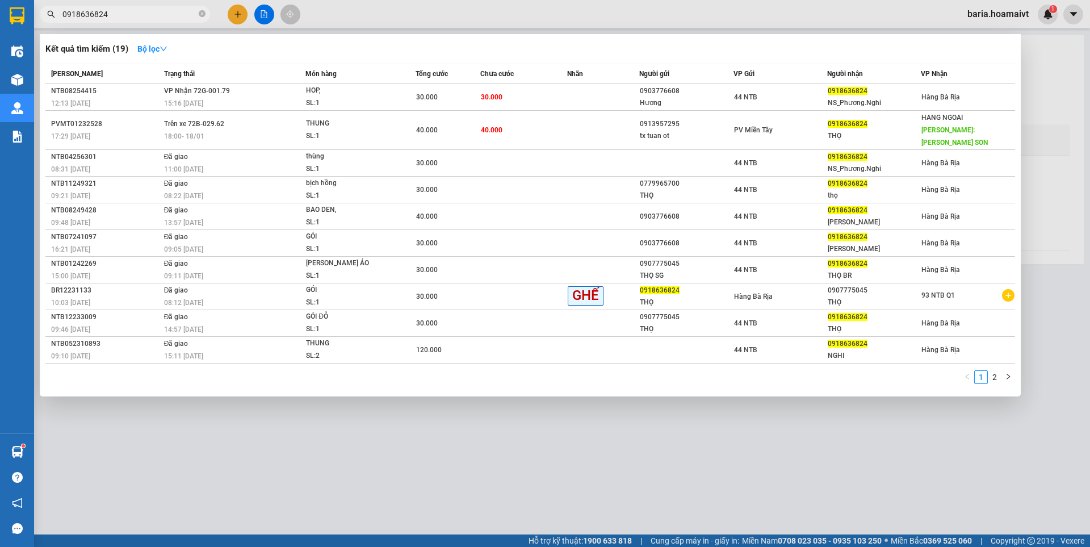
click at [175, 17] on input "0918636824" at bounding box center [129, 14] width 134 height 12
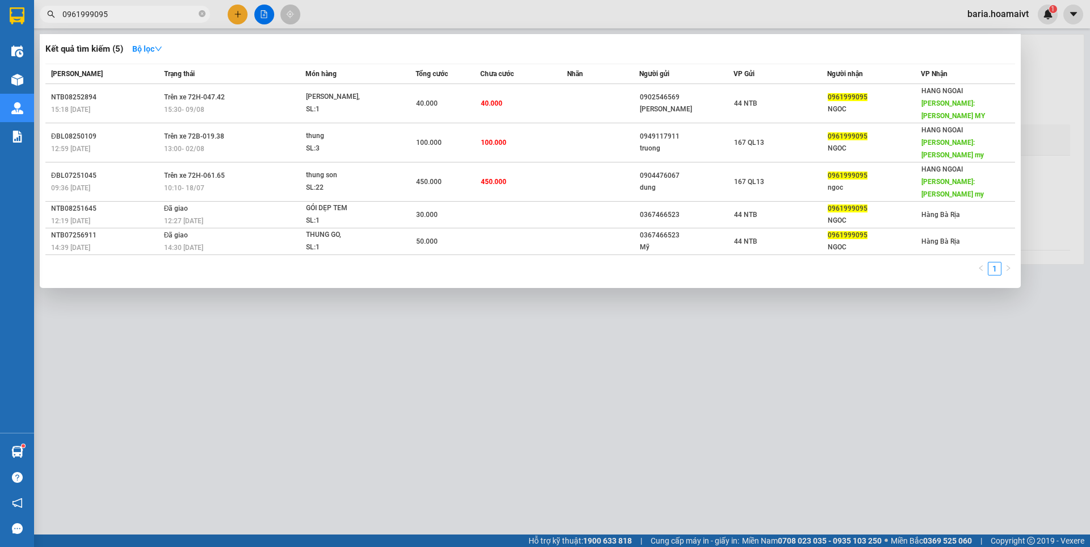
click at [132, 12] on input "0961999095" at bounding box center [129, 14] width 134 height 12
drag, startPoint x: 132, startPoint y: 12, endPoint x: 630, endPoint y: 34, distance: 498.0
click at [133, 12] on input "0961999095" at bounding box center [129, 14] width 134 height 12
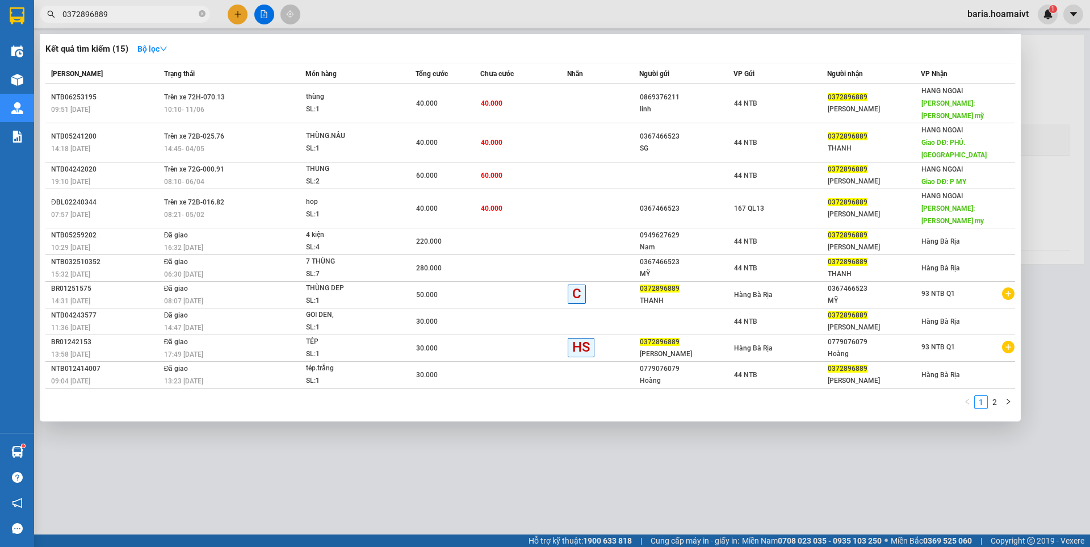
type input "0372896889"
click at [240, 14] on div at bounding box center [545, 273] width 1090 height 547
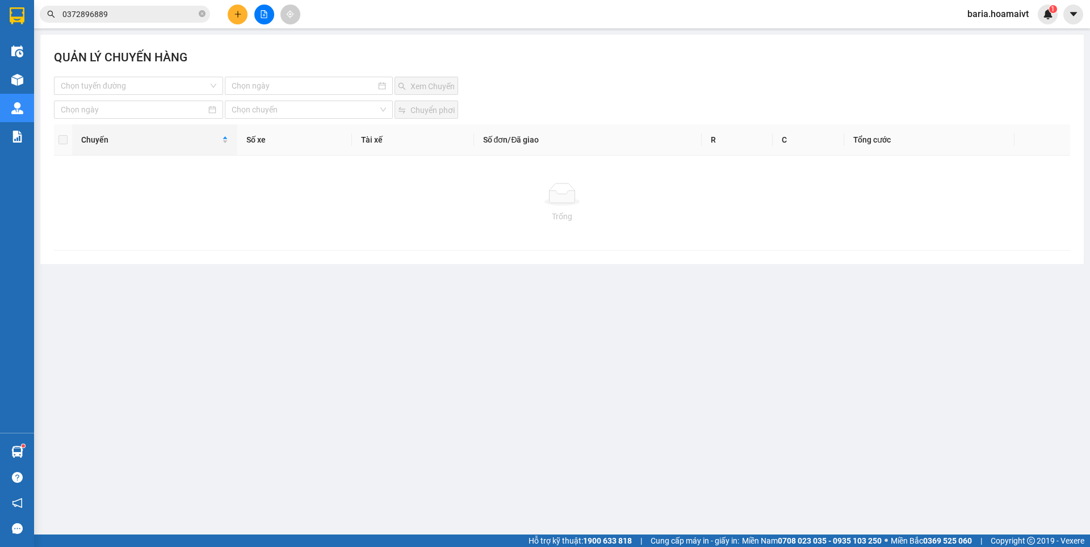
click at [240, 14] on icon "plus" at bounding box center [238, 14] width 8 height 8
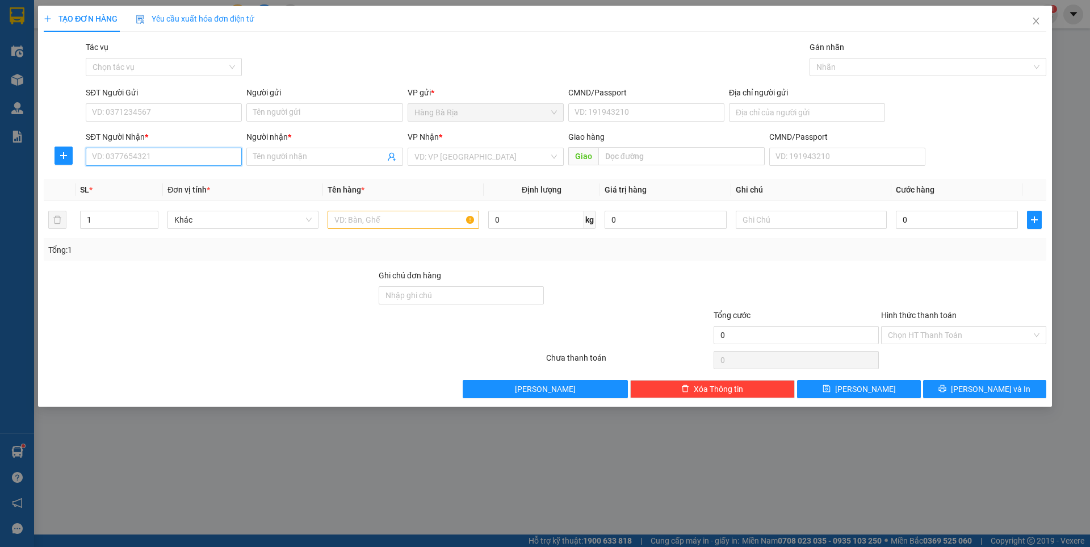
click at [169, 157] on input "SĐT Người Nhận *" at bounding box center [164, 157] width 156 height 18
click at [183, 158] on input "SĐT Người Nhận *" at bounding box center [164, 157] width 156 height 18
type input "0985815739"
click at [320, 154] on input "Người nhận *" at bounding box center [318, 156] width 131 height 12
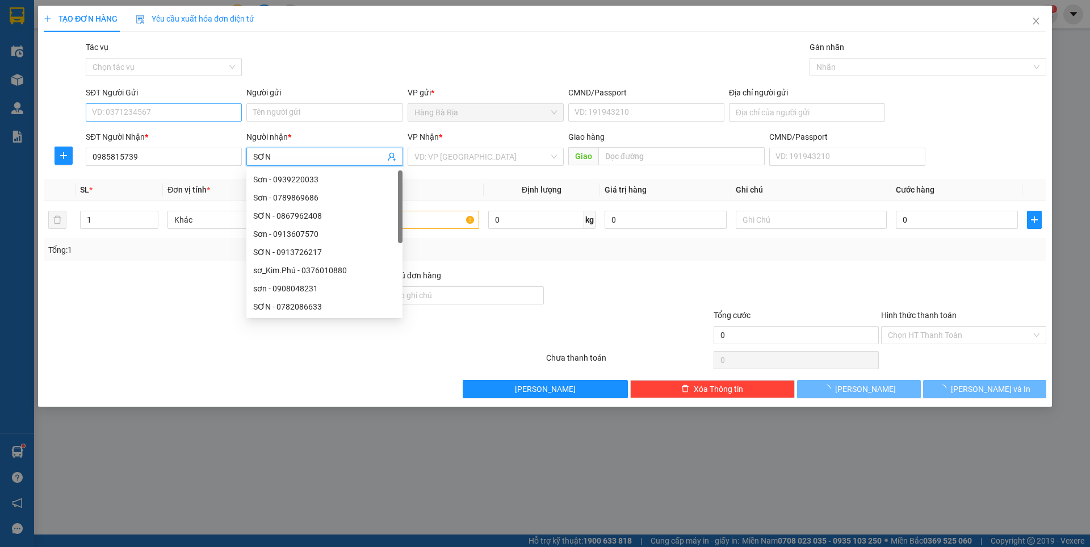
type input "SƠN"
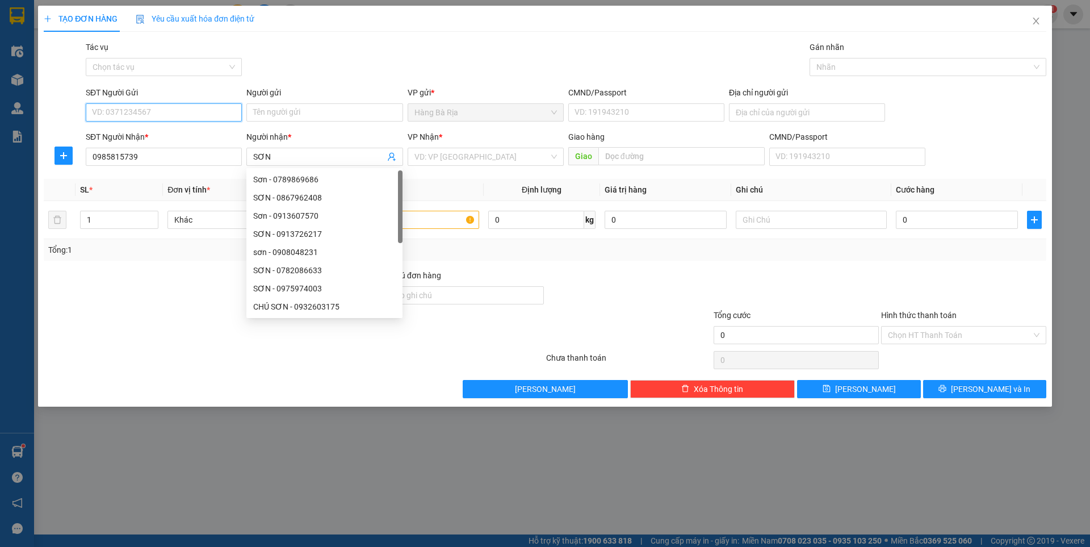
click at [185, 112] on input "SĐT Người Gửi" at bounding box center [164, 112] width 156 height 18
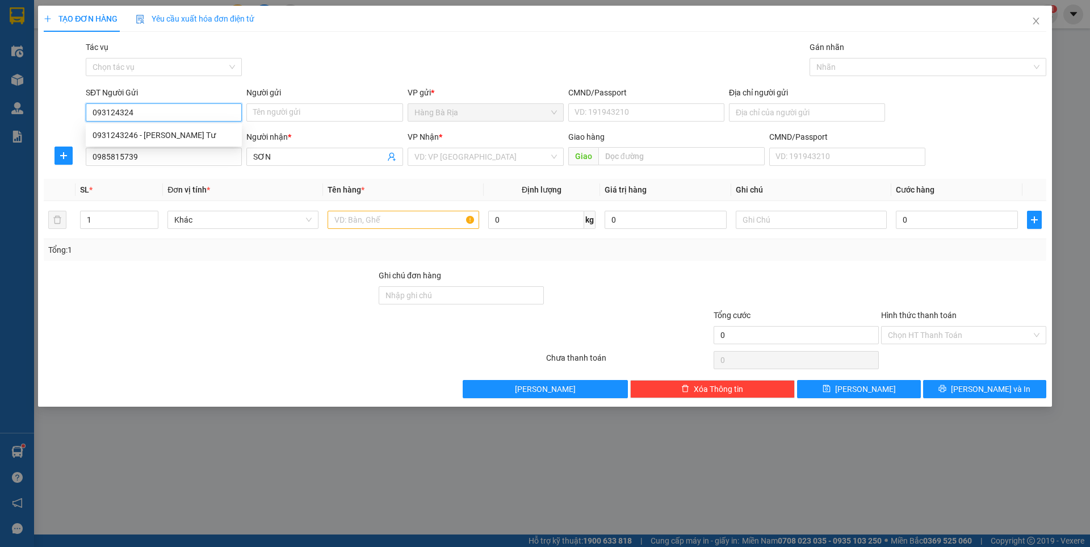
type input "0931243246"
click at [154, 135] on div "0931243246 - [PERSON_NAME] Tư" at bounding box center [164, 135] width 143 height 12
type input "anh Tư"
type input "0931243246"
click at [511, 157] on input "search" at bounding box center [482, 156] width 135 height 17
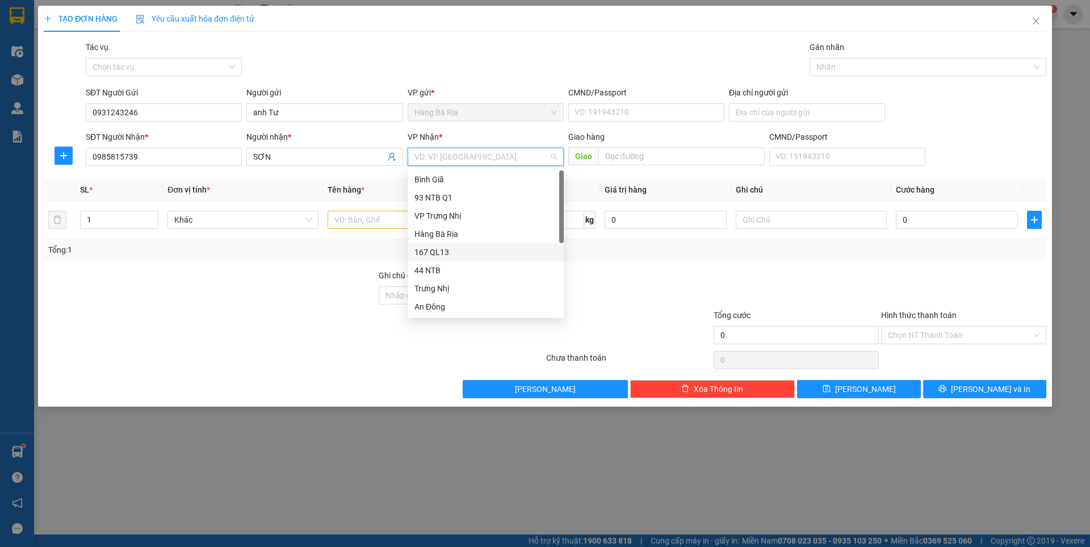
click at [425, 253] on div "167 QL13" at bounding box center [486, 252] width 143 height 12
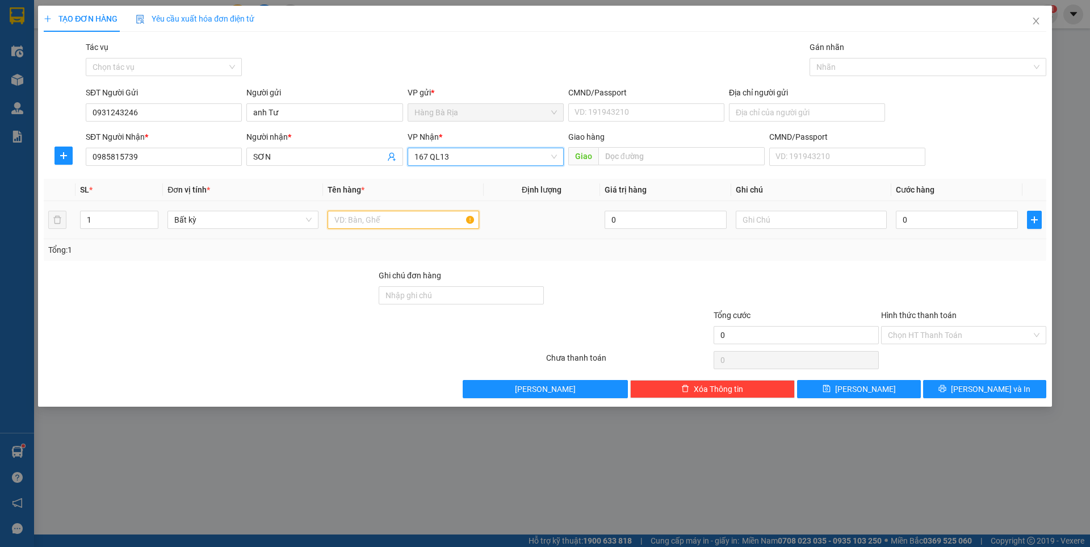
click at [358, 220] on input "text" at bounding box center [403, 220] width 151 height 18
type input "HỘP"
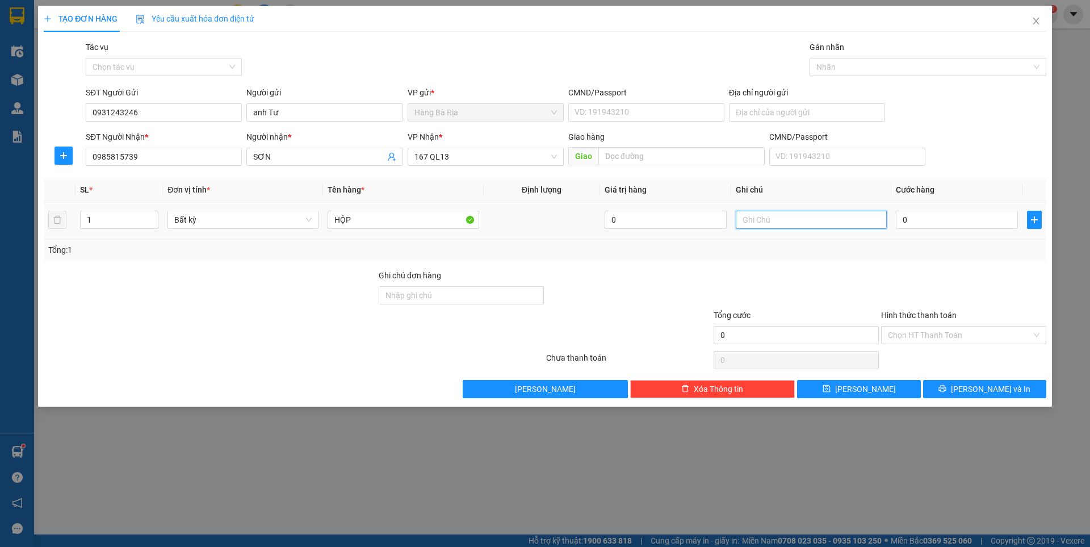
click at [840, 221] on input "text" at bounding box center [811, 220] width 151 height 18
type input "LK ĐT"
click at [958, 219] on input "0" at bounding box center [957, 220] width 122 height 18
type input "3"
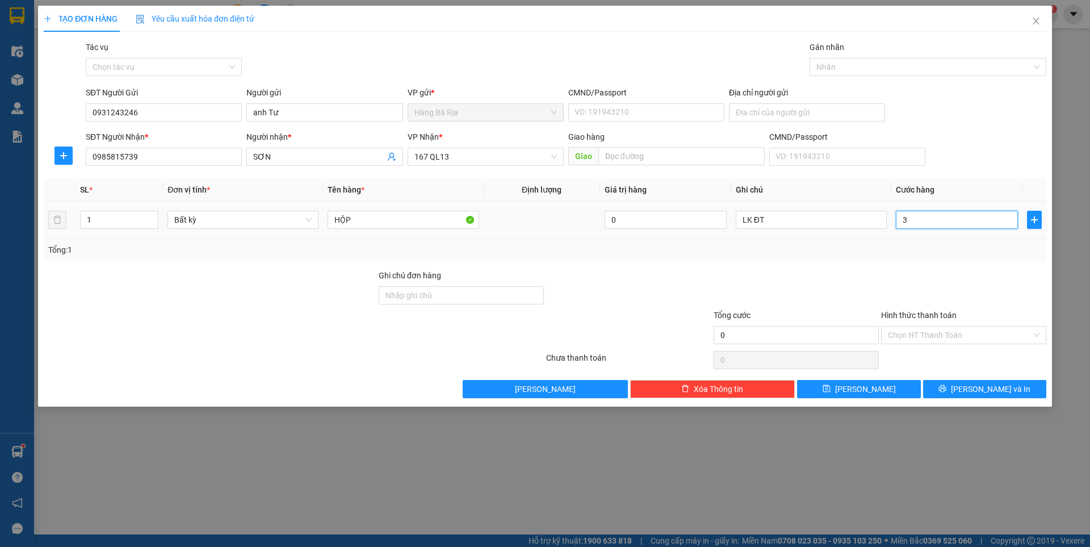
type input "3"
type input "30"
click at [968, 336] on input "Hình thức thanh toán" at bounding box center [960, 335] width 144 height 17
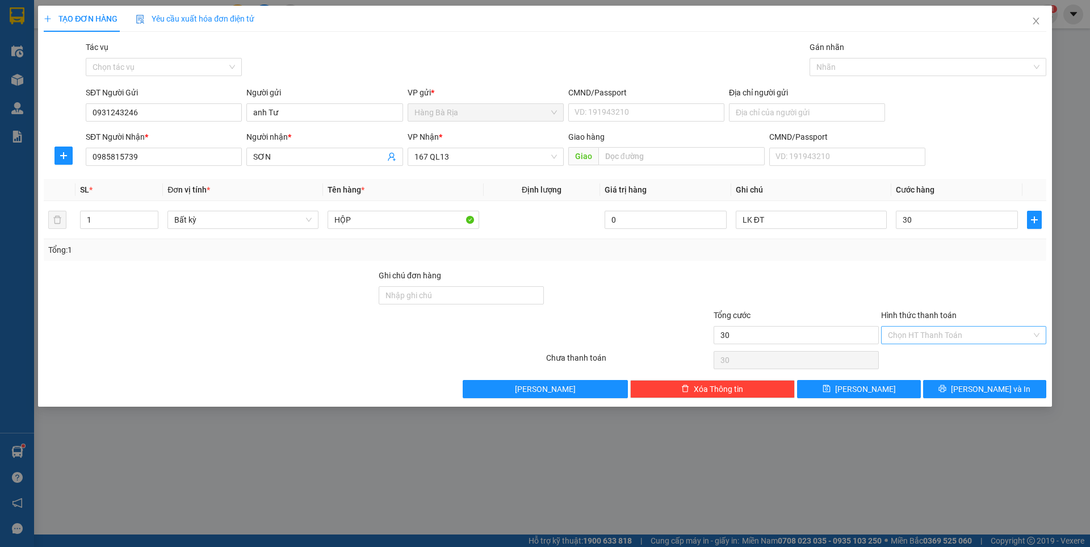
type input "30.000"
click at [942, 354] on div "Tại văn phòng" at bounding box center [964, 358] width 152 height 12
type input "0"
click at [954, 387] on button "[PERSON_NAME] và In" at bounding box center [984, 389] width 123 height 18
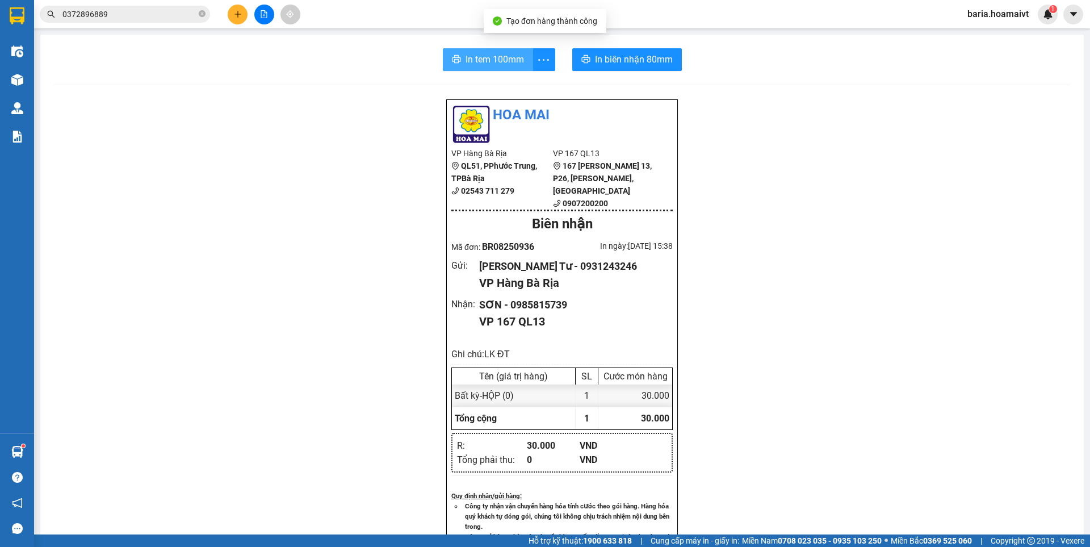
click at [478, 58] on span "In tem 100mm" at bounding box center [495, 59] width 58 height 14
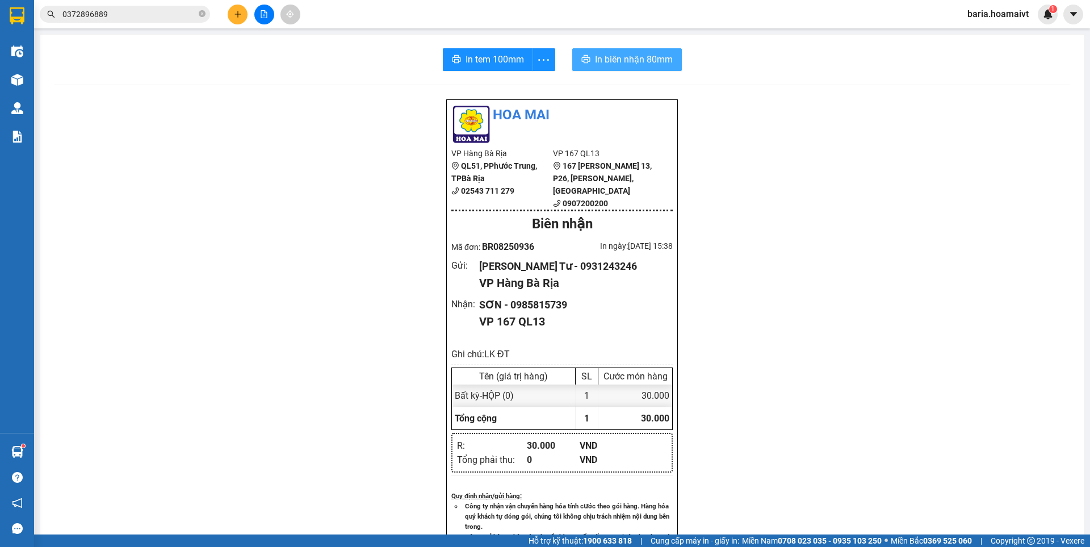
click at [646, 55] on span "In biên nhận 80mm" at bounding box center [634, 59] width 78 height 14
click at [620, 63] on span "In biên nhận 80mm" at bounding box center [634, 59] width 78 height 14
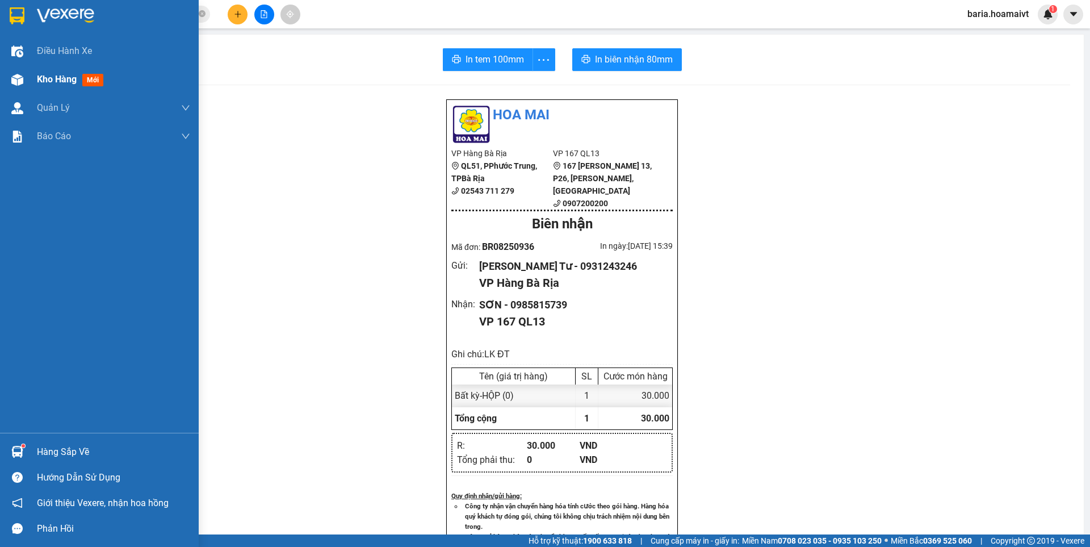
click at [46, 83] on span "Kho hàng" at bounding box center [57, 79] width 40 height 11
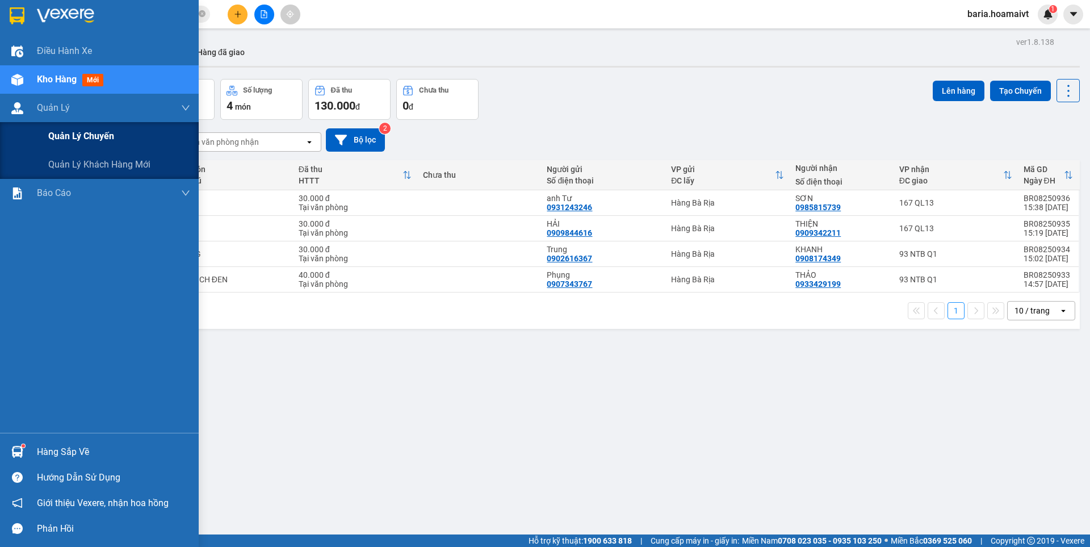
drag, startPoint x: 88, startPoint y: 140, endPoint x: 90, endPoint y: 127, distance: 13.8
click at [88, 140] on span "Quản lý chuyến" at bounding box center [81, 136] width 66 height 14
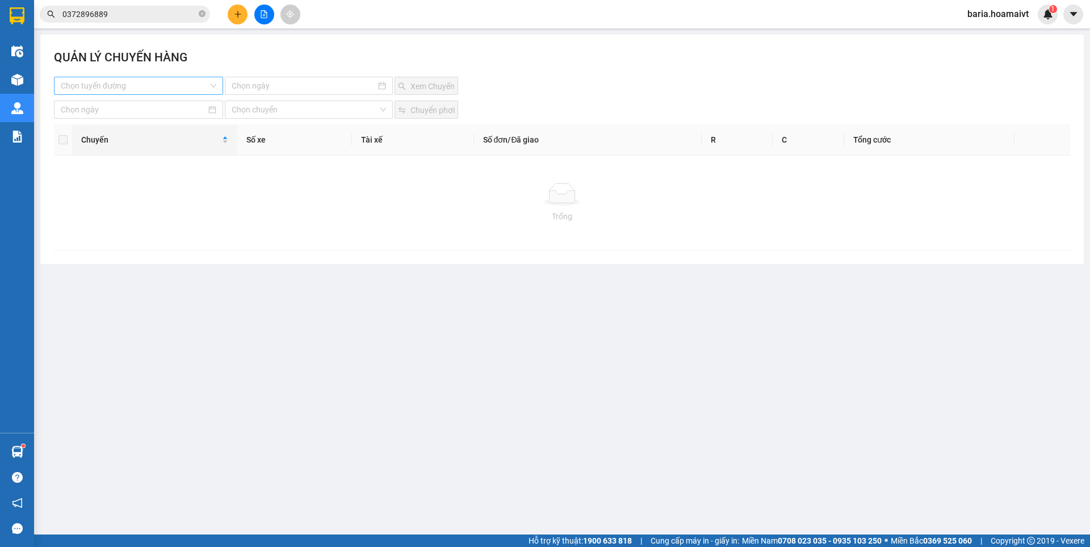
click at [169, 81] on input "search" at bounding box center [135, 85] width 148 height 17
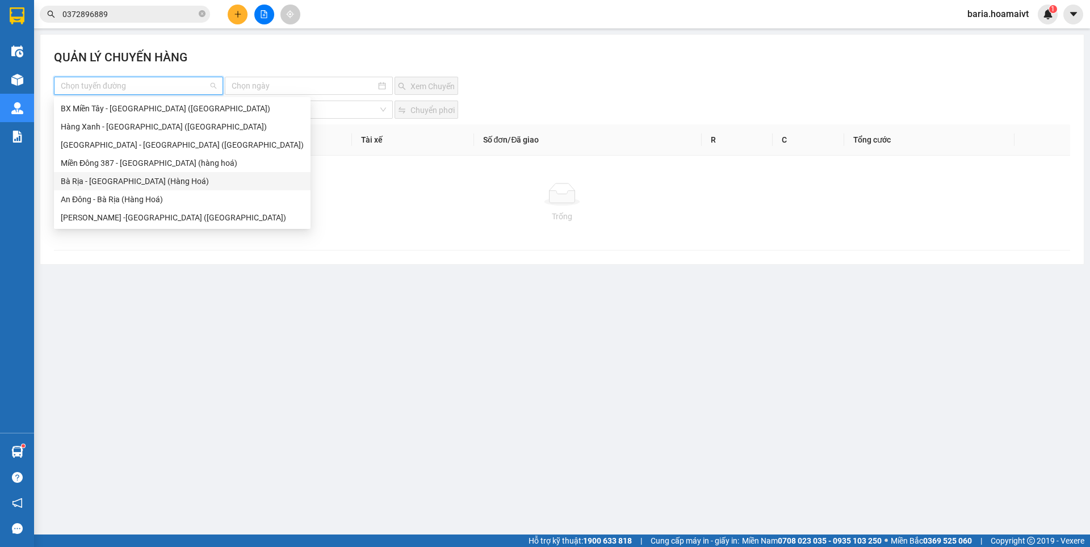
click at [113, 182] on div "Bà Rịa - [GEOGRAPHIC_DATA] (Hàng Hoá)" at bounding box center [182, 181] width 243 height 12
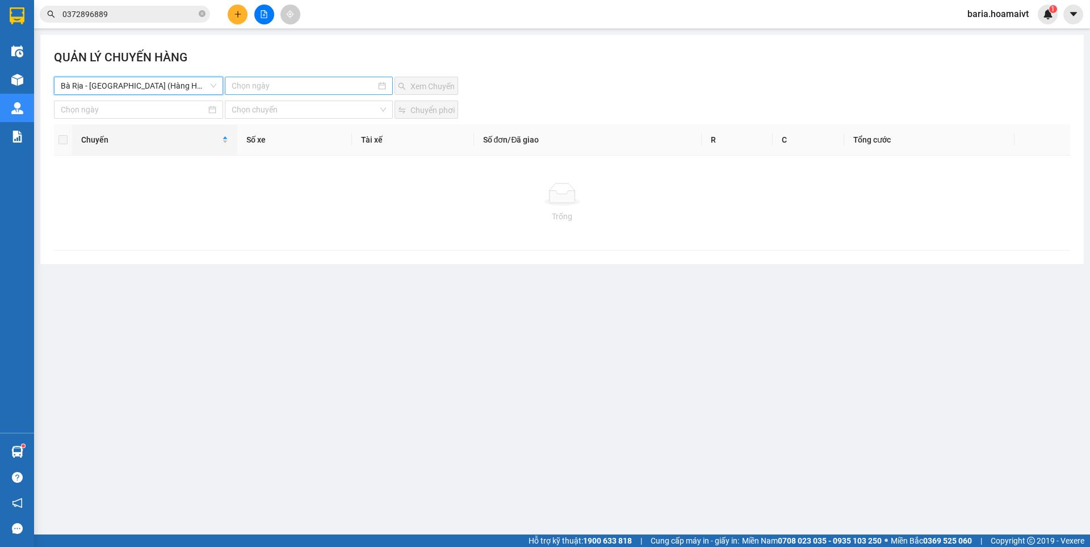
click at [332, 87] on input at bounding box center [304, 86] width 144 height 12
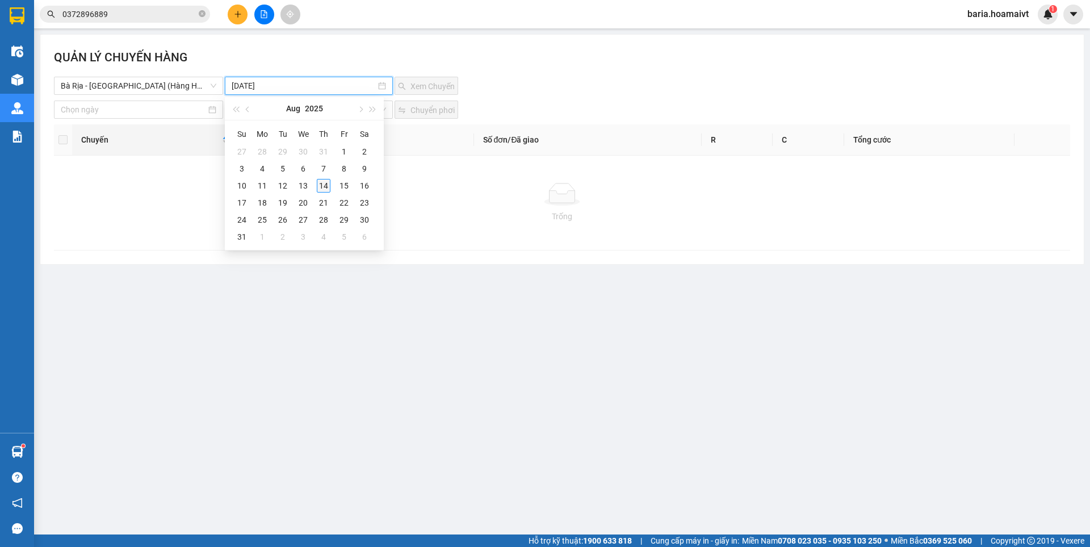
type input "[DATE]"
click at [323, 186] on div "14" at bounding box center [324, 186] width 14 height 14
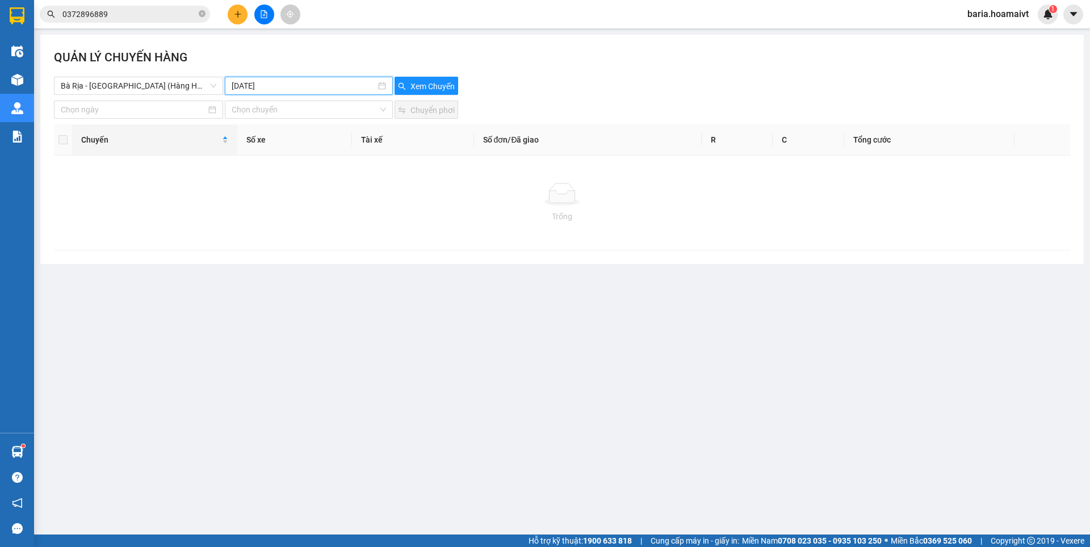
click at [144, 14] on input "0372896889" at bounding box center [129, 14] width 134 height 12
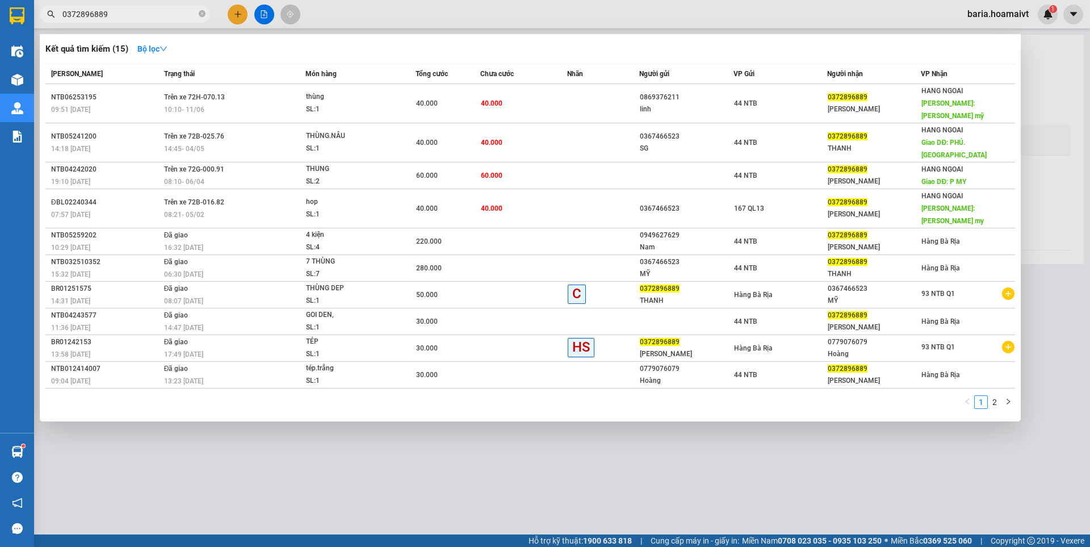
click at [144, 14] on input "0372896889" at bounding box center [129, 14] width 134 height 12
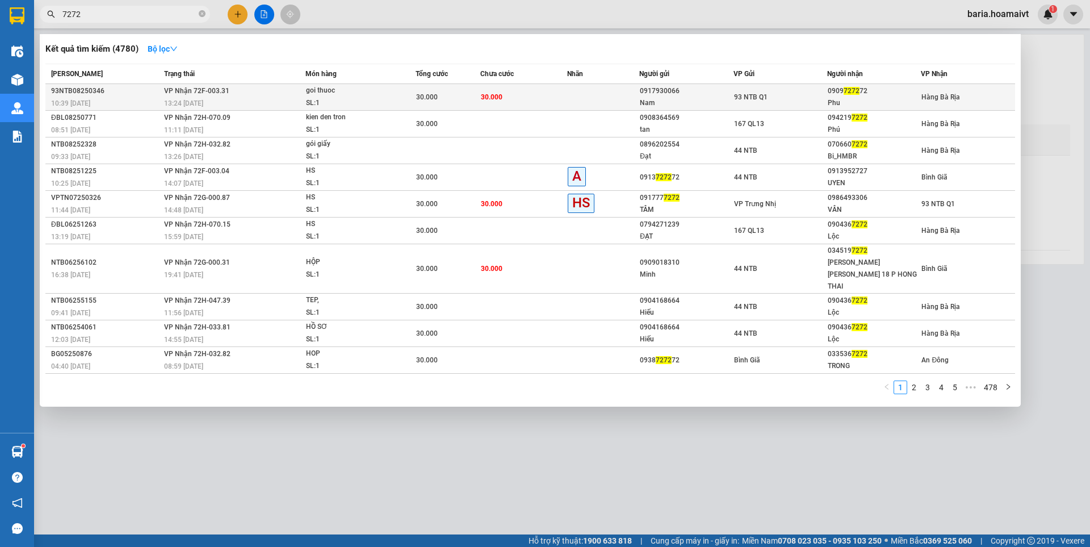
type input "7272"
click at [858, 101] on div "Phu" at bounding box center [874, 103] width 93 height 12
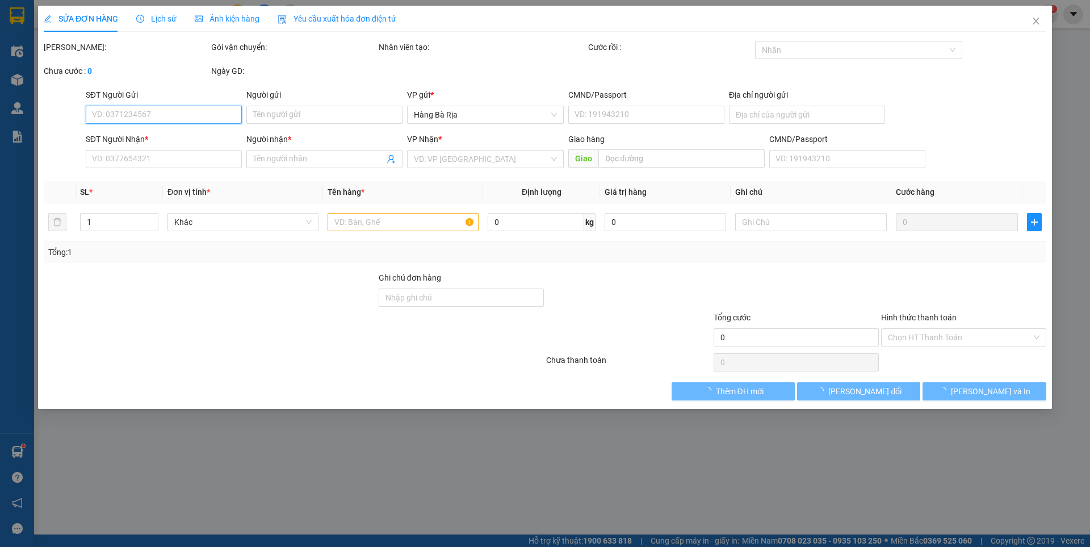
type input "0917930066"
type input "Nam"
type input "22/5 [PERSON_NAME] [PERSON_NAME]"
type input "0909727272"
type input "Phu"
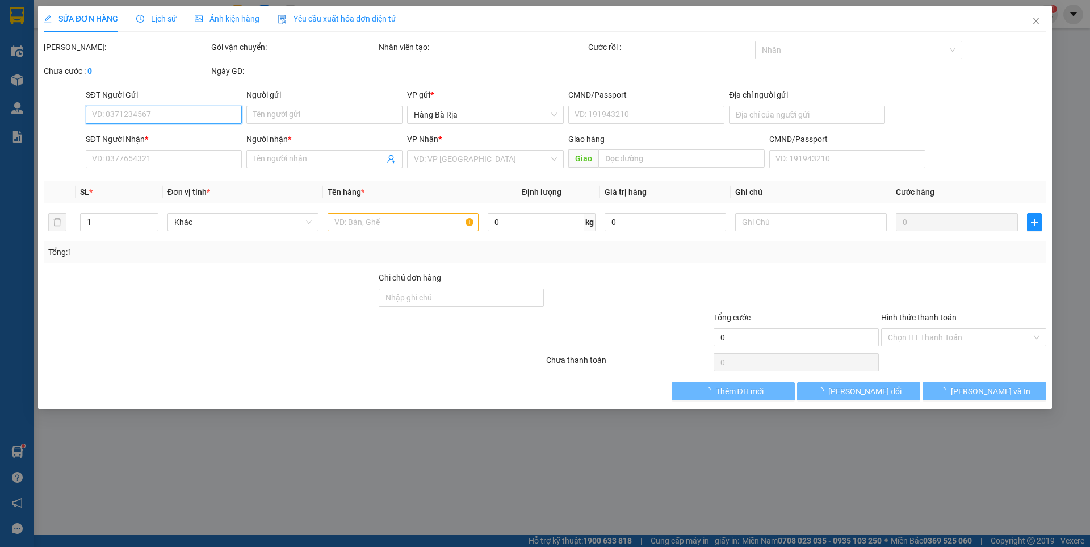
type input "30.000"
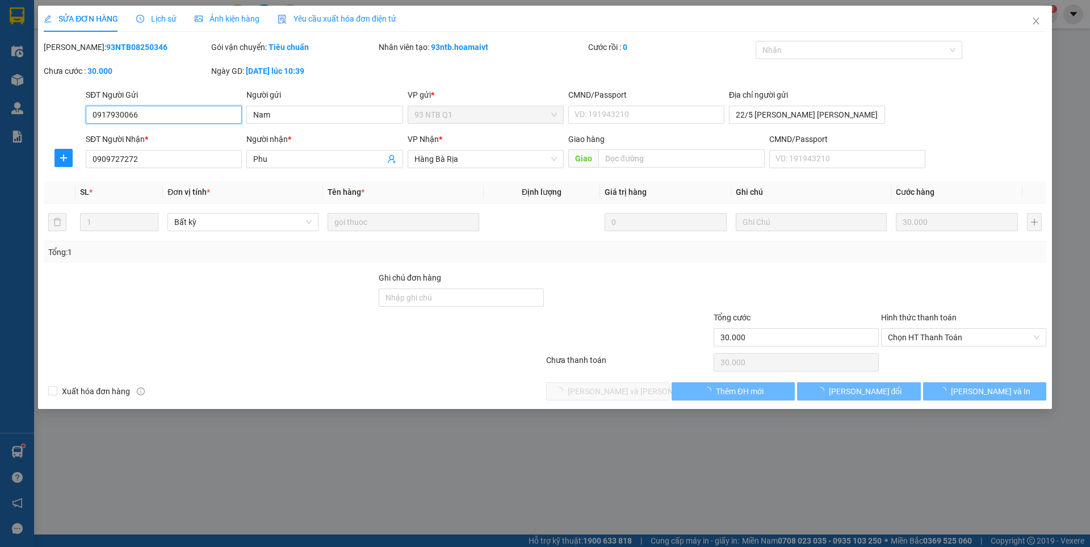
click at [942, 335] on span "Chọn HT Thanh Toán" at bounding box center [964, 337] width 152 height 17
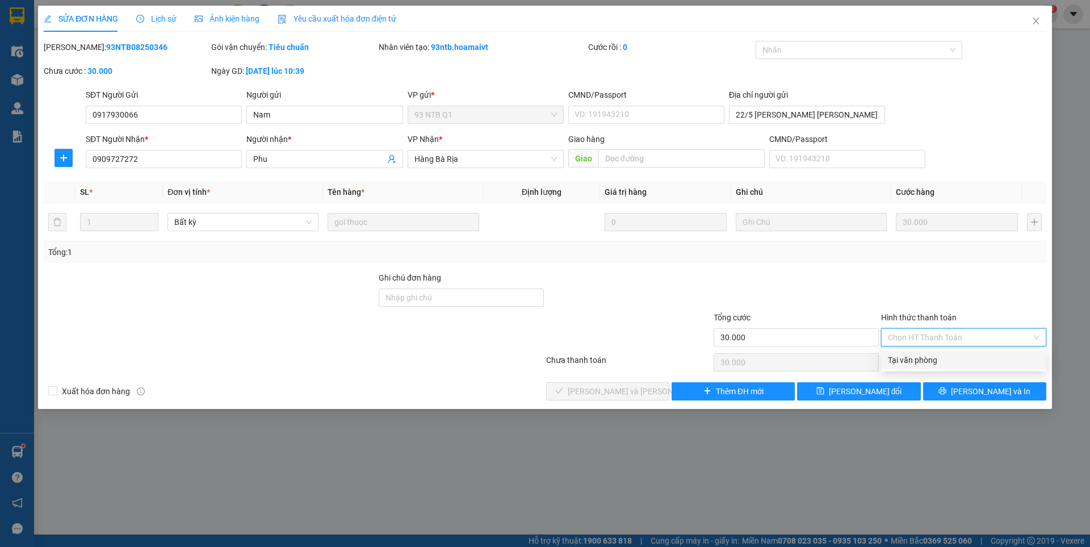
drag, startPoint x: 931, startPoint y: 361, endPoint x: 645, endPoint y: 403, distance: 289.9
click at [930, 361] on div "Tại văn phòng" at bounding box center [964, 360] width 152 height 12
type input "0"
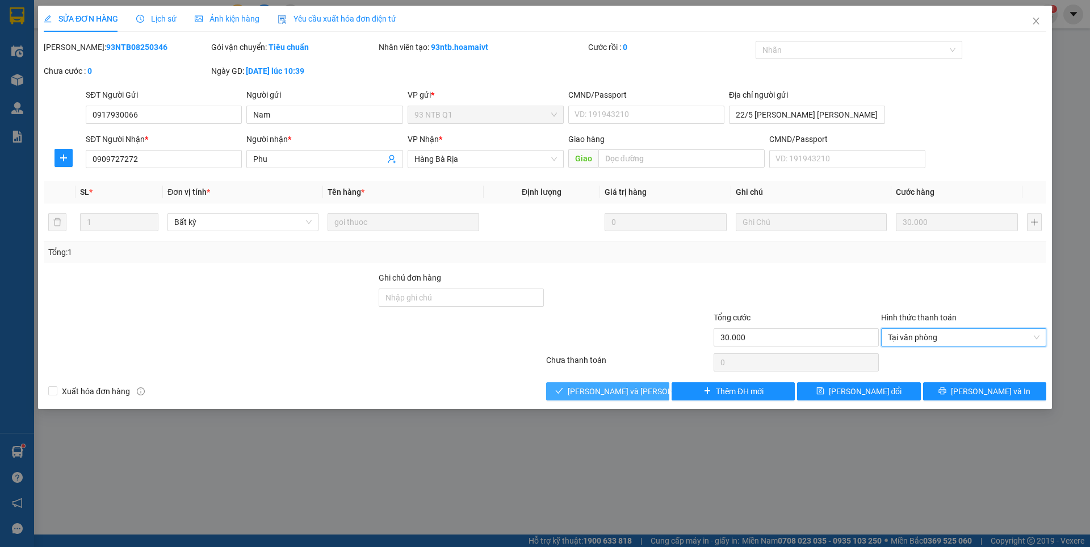
click at [622, 395] on span "[PERSON_NAME] và [PERSON_NAME] hàng" at bounding box center [644, 391] width 153 height 12
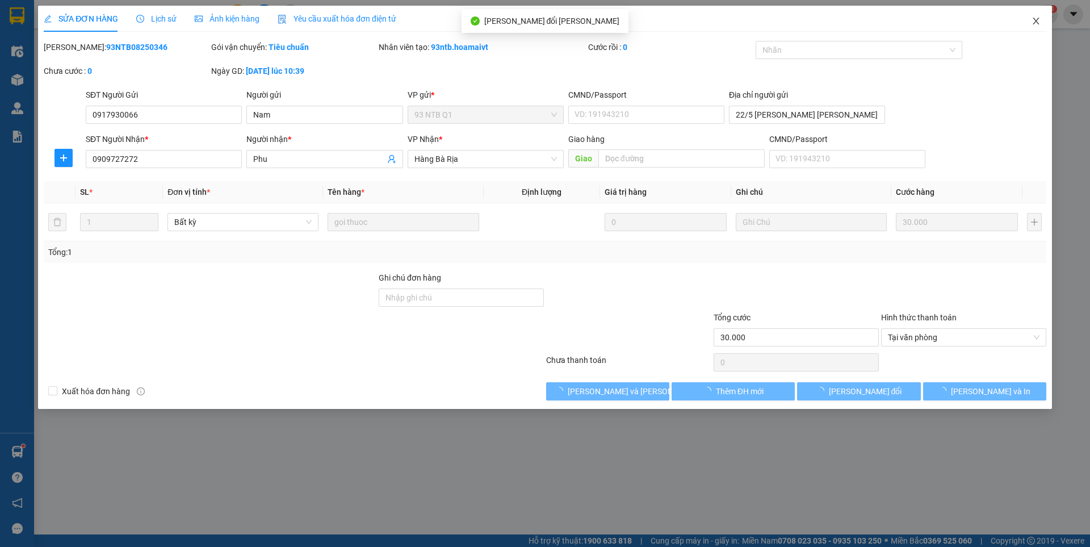
click at [1040, 20] on icon "close" at bounding box center [1036, 20] width 9 height 9
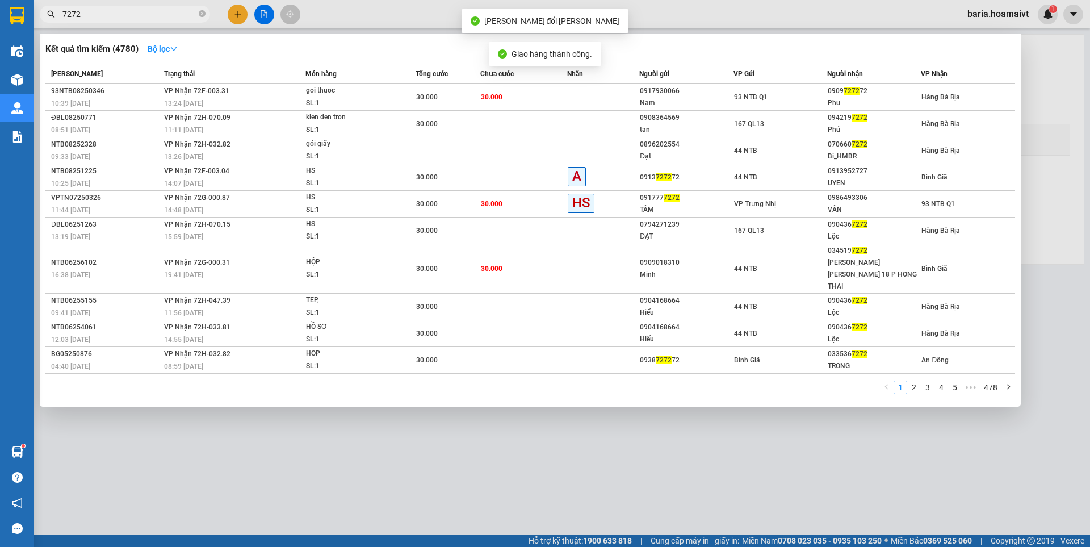
click at [164, 16] on input "7272" at bounding box center [129, 14] width 134 height 12
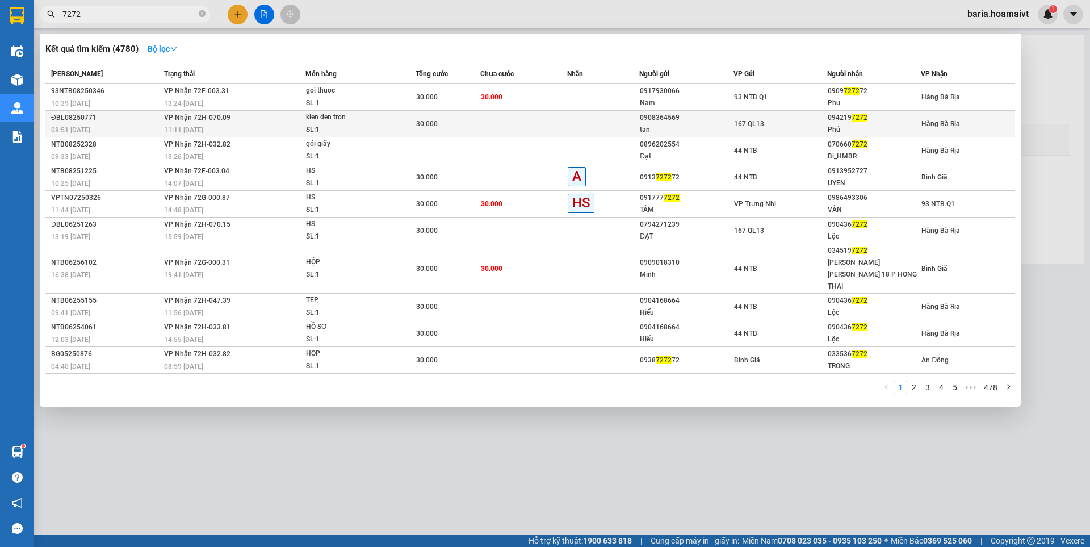
click at [885, 126] on div "Phú" at bounding box center [874, 130] width 93 height 12
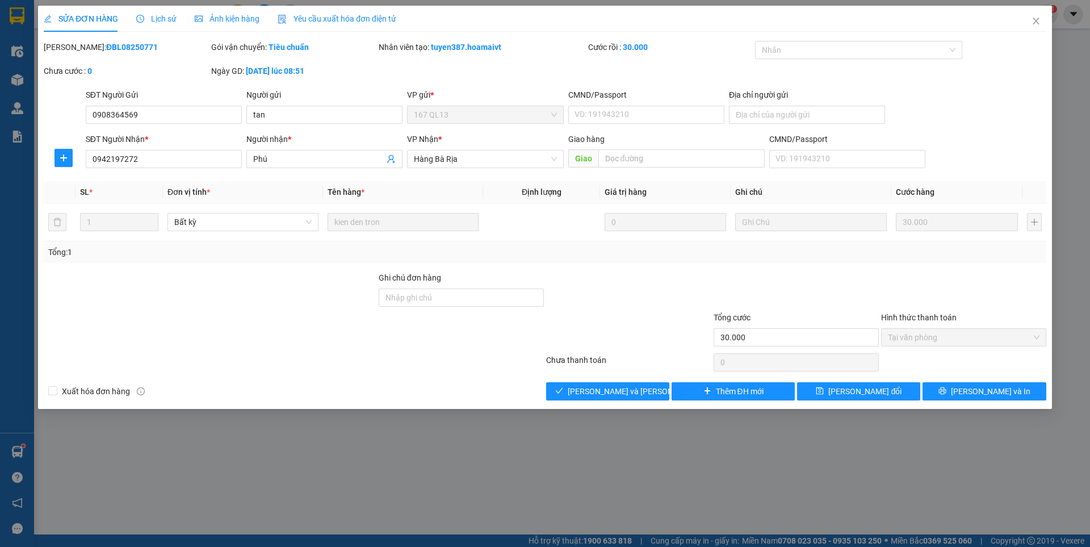
type input "0908364569"
type input "tan"
type input "0942197272"
type input "Phú"
type input "30.000"
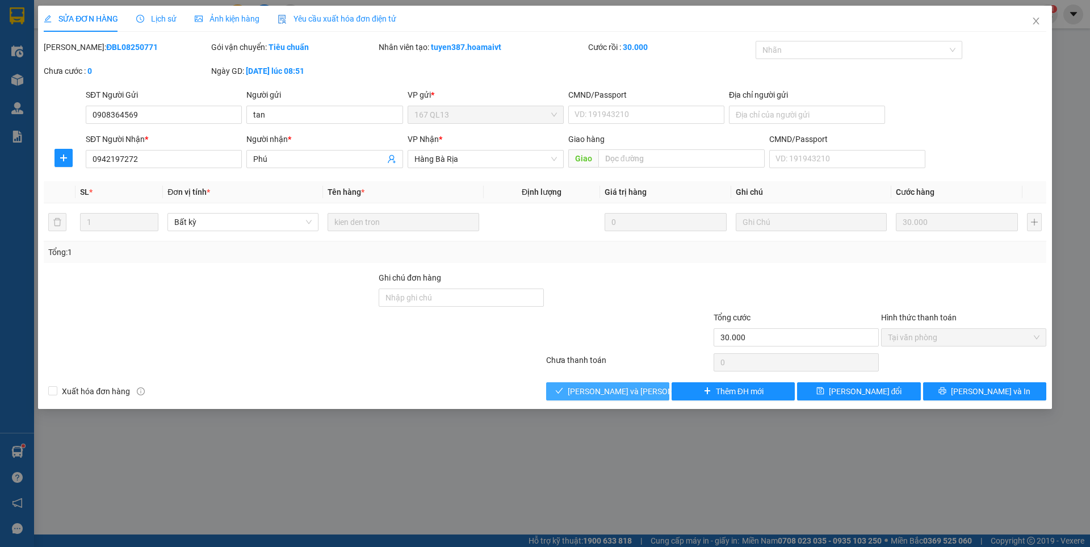
click at [635, 390] on span "[PERSON_NAME] và [PERSON_NAME] hàng" at bounding box center [644, 391] width 153 height 12
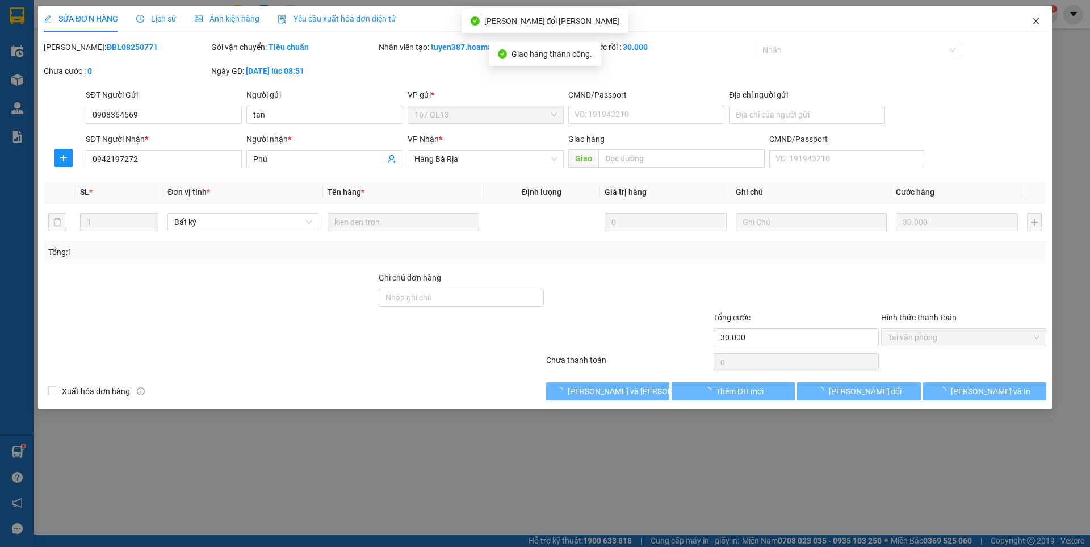
click at [1039, 22] on icon "close" at bounding box center [1036, 20] width 9 height 9
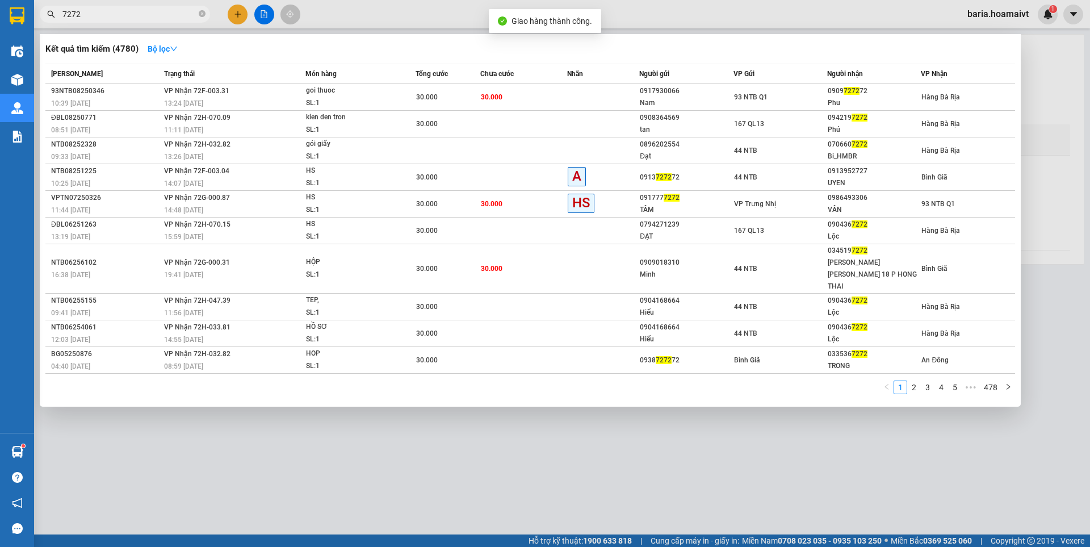
click at [163, 10] on input "7272" at bounding box center [129, 14] width 134 height 12
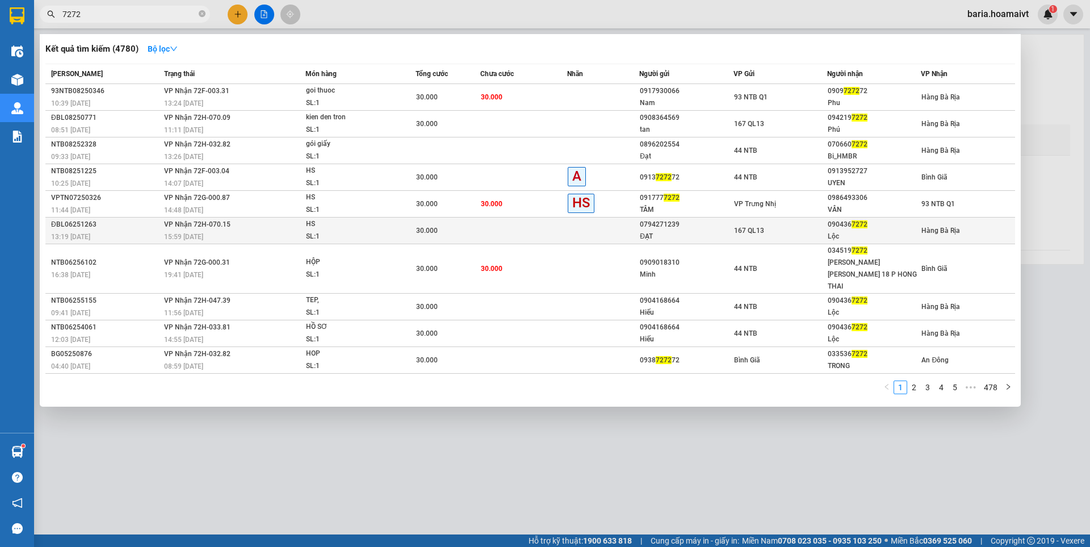
click at [326, 224] on div "HS" at bounding box center [348, 224] width 85 height 12
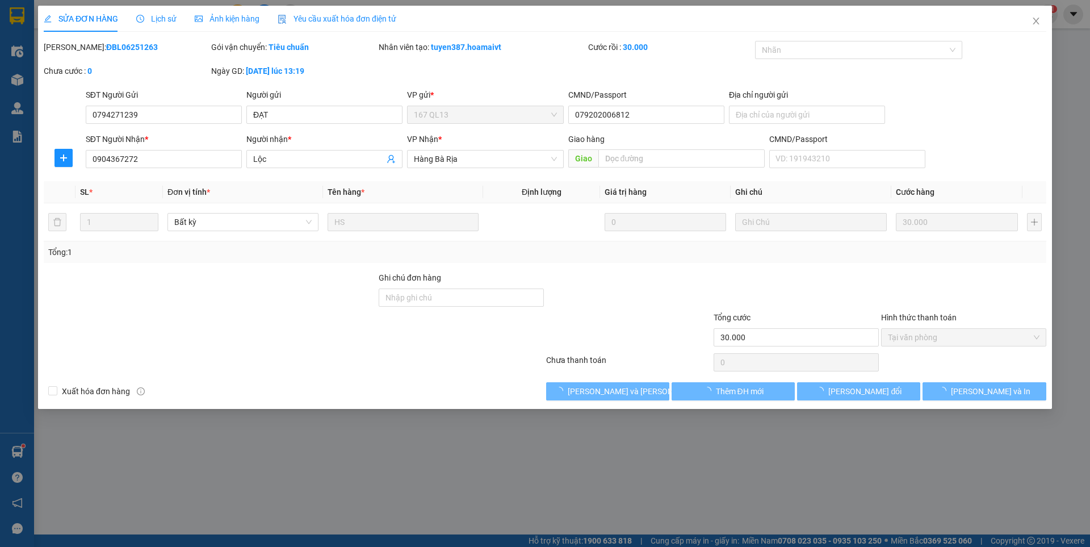
type input "0794271239"
type input "ĐẠT"
type input "079202006812"
type input "0904367272"
type input "Lộc"
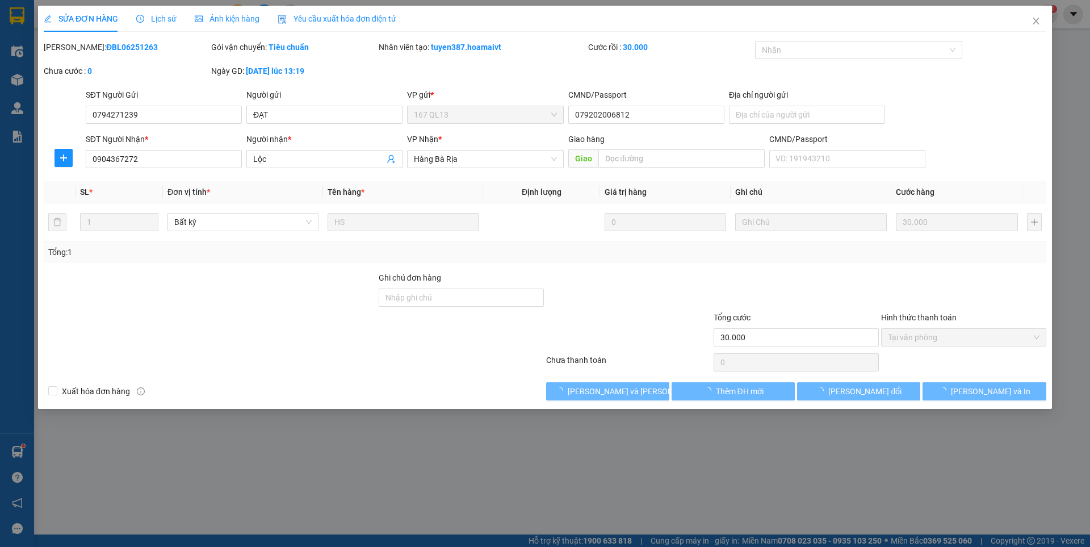
type input "30.000"
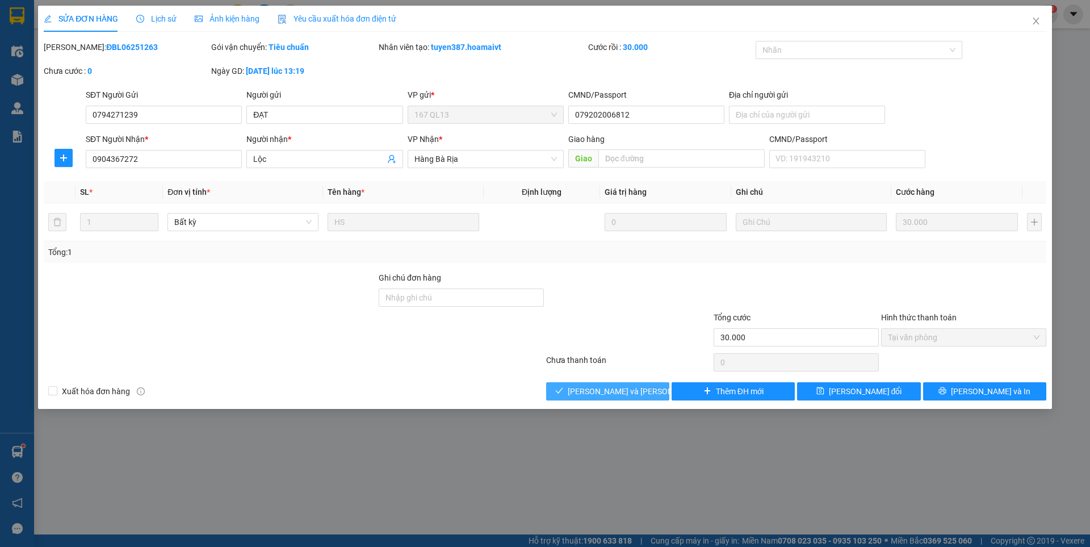
click at [638, 391] on span "[PERSON_NAME] và [PERSON_NAME] hàng" at bounding box center [644, 391] width 153 height 12
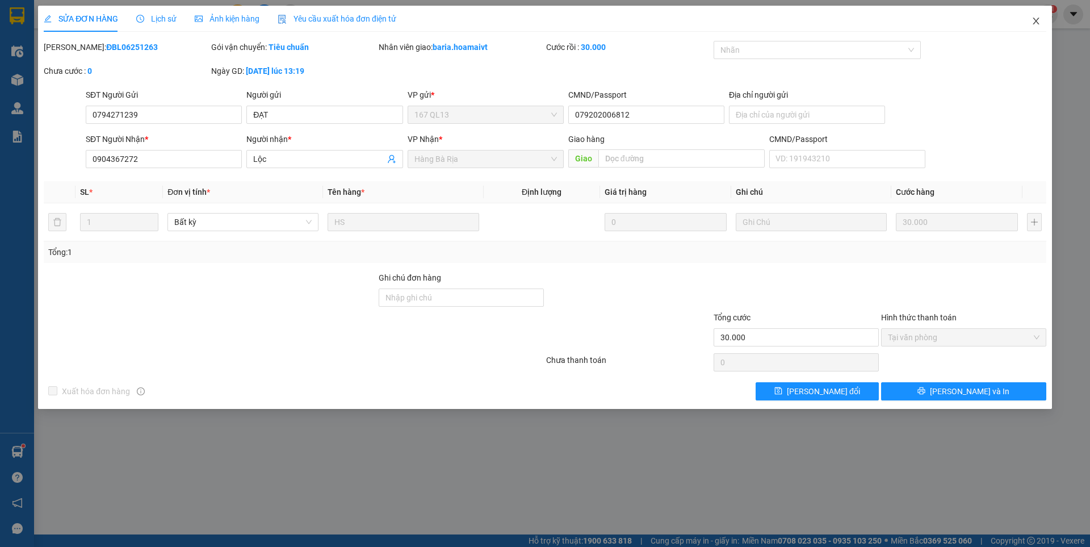
click at [1034, 22] on icon "close" at bounding box center [1036, 20] width 9 height 9
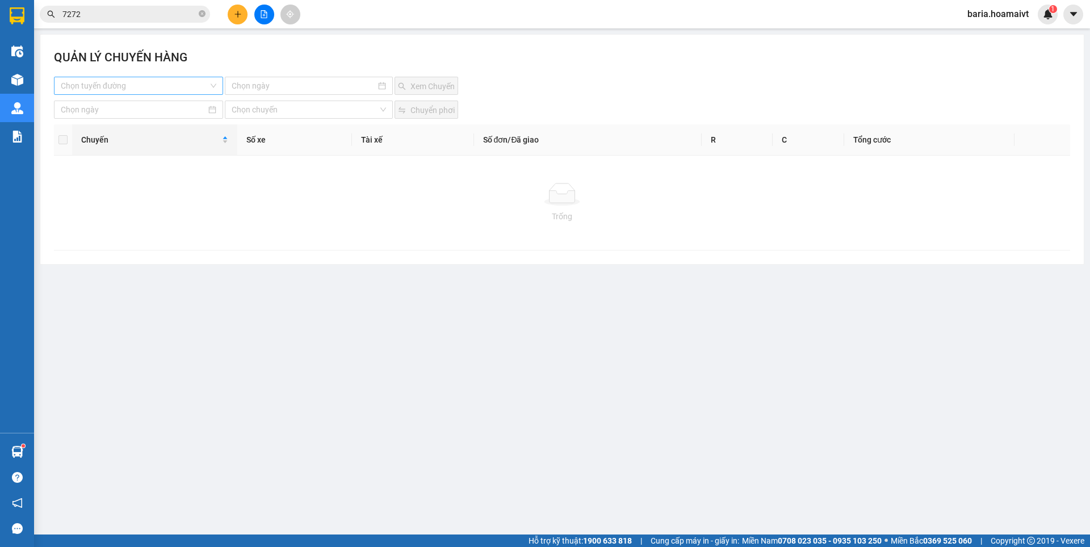
click at [132, 87] on input "search" at bounding box center [135, 85] width 148 height 17
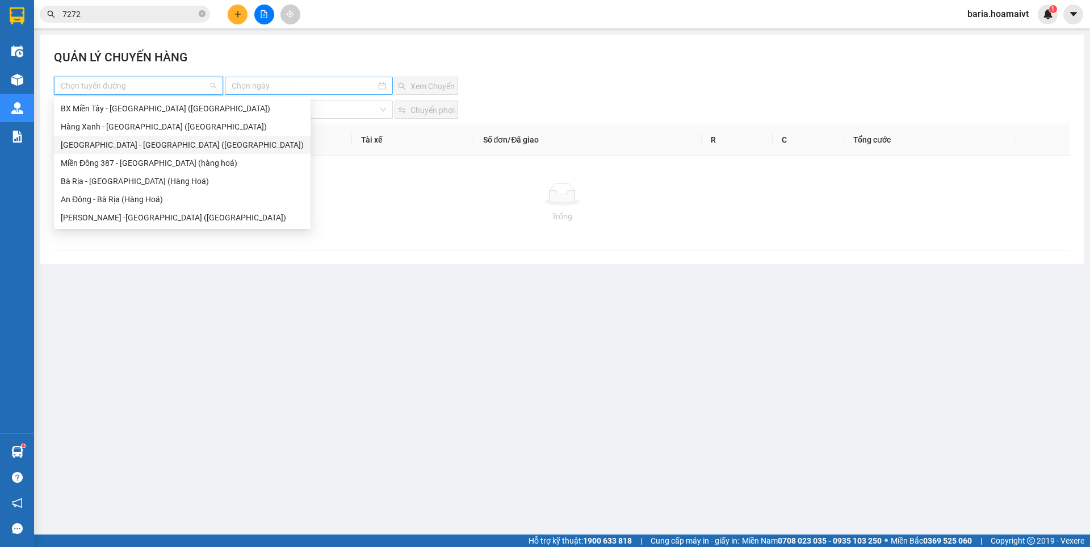
drag, startPoint x: 119, startPoint y: 144, endPoint x: 283, endPoint y: 84, distance: 175.3
click at [126, 143] on div "[GEOGRAPHIC_DATA] - [GEOGRAPHIC_DATA] ([GEOGRAPHIC_DATA])" at bounding box center [182, 145] width 243 height 12
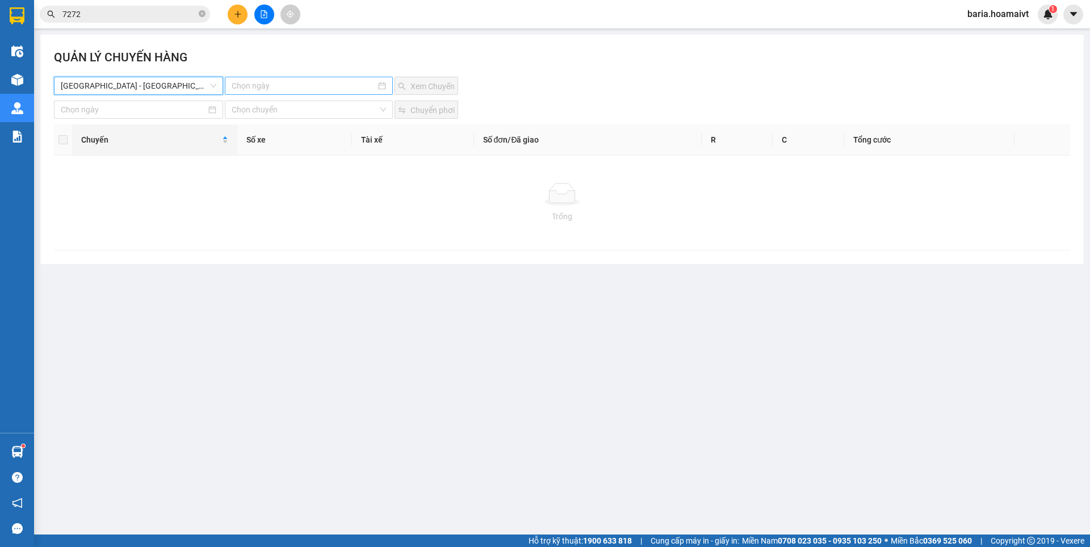
click at [283, 84] on input at bounding box center [304, 86] width 144 height 12
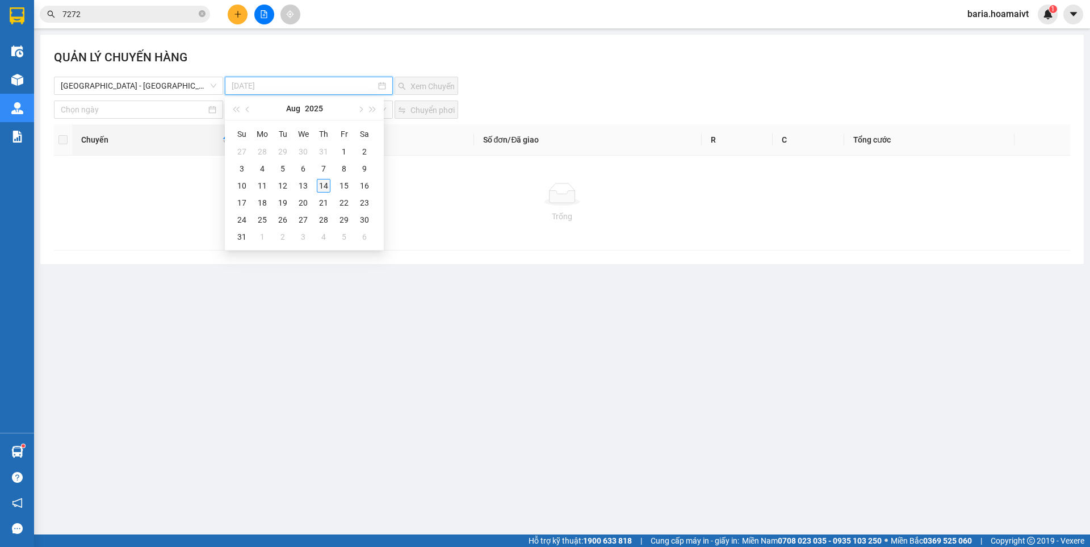
type input "[DATE]"
drag, startPoint x: 321, startPoint y: 189, endPoint x: 462, endPoint y: 97, distance: 168.2
click at [321, 187] on div "14" at bounding box center [324, 186] width 14 height 14
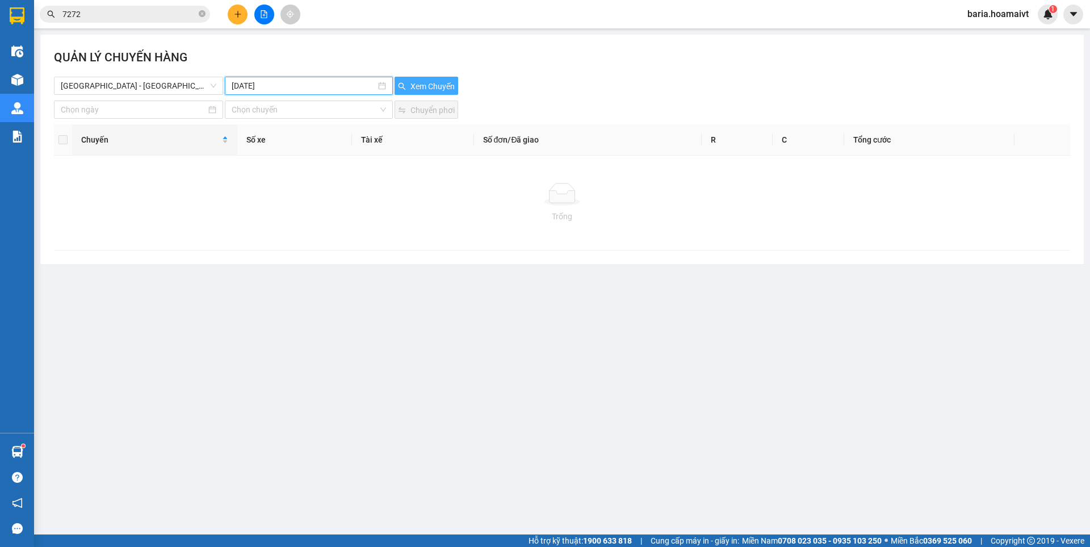
click at [446, 80] on button "Xem Chuyến" at bounding box center [427, 86] width 64 height 18
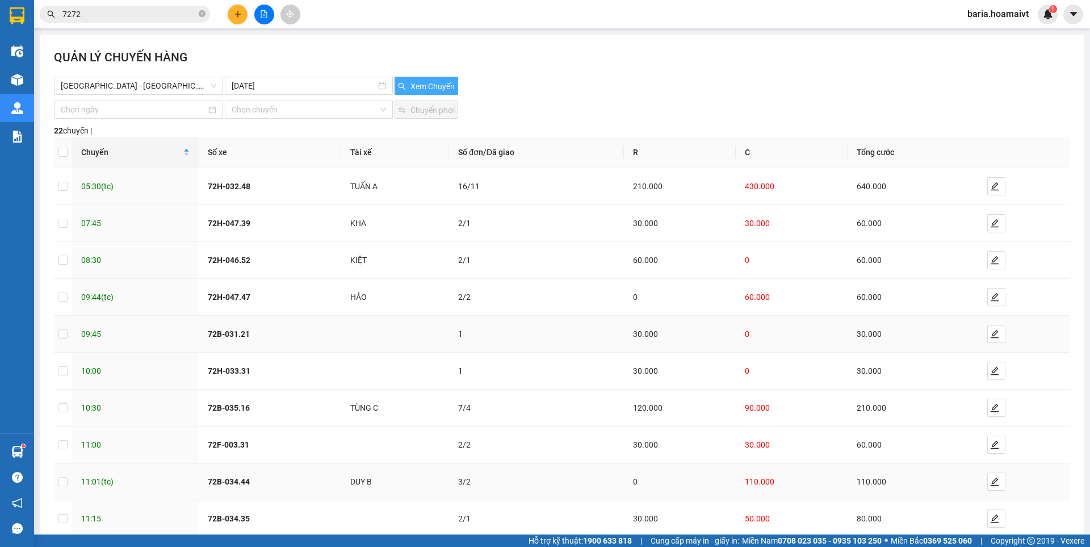
scroll to position [64, 0]
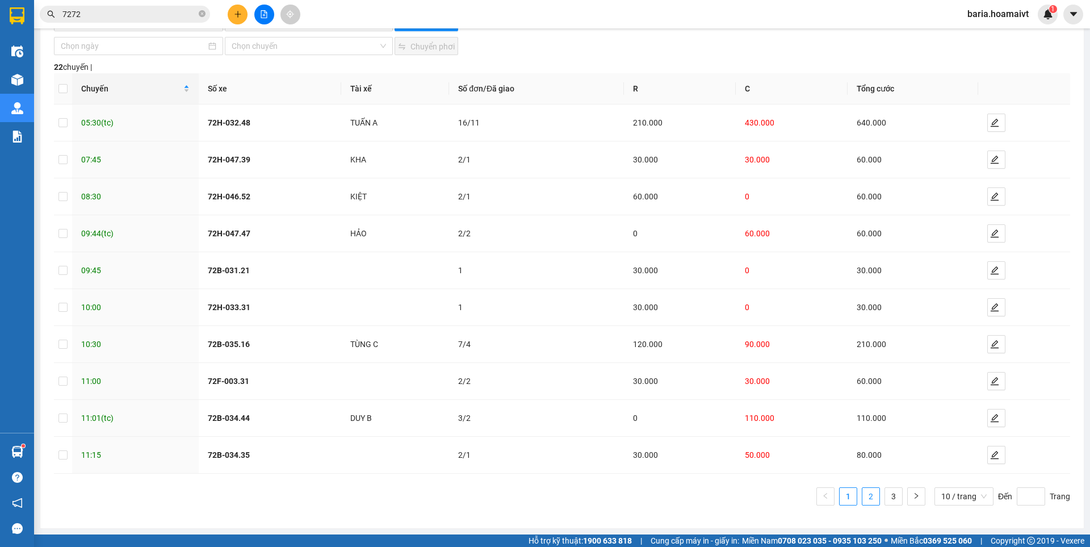
click at [867, 492] on link "2" at bounding box center [871, 496] width 17 height 17
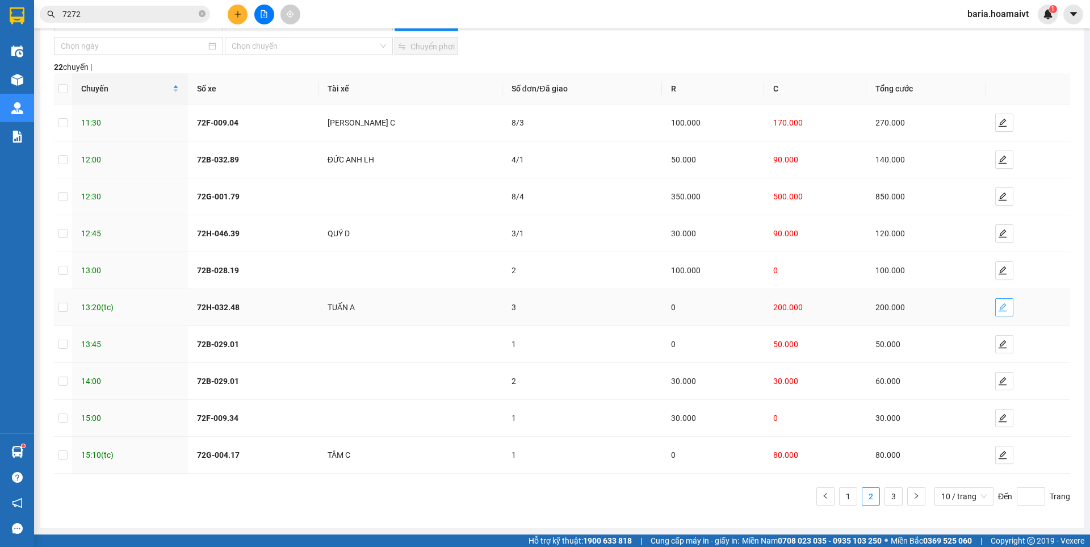
click at [998, 304] on icon "edit" at bounding box center [1002, 307] width 9 height 9
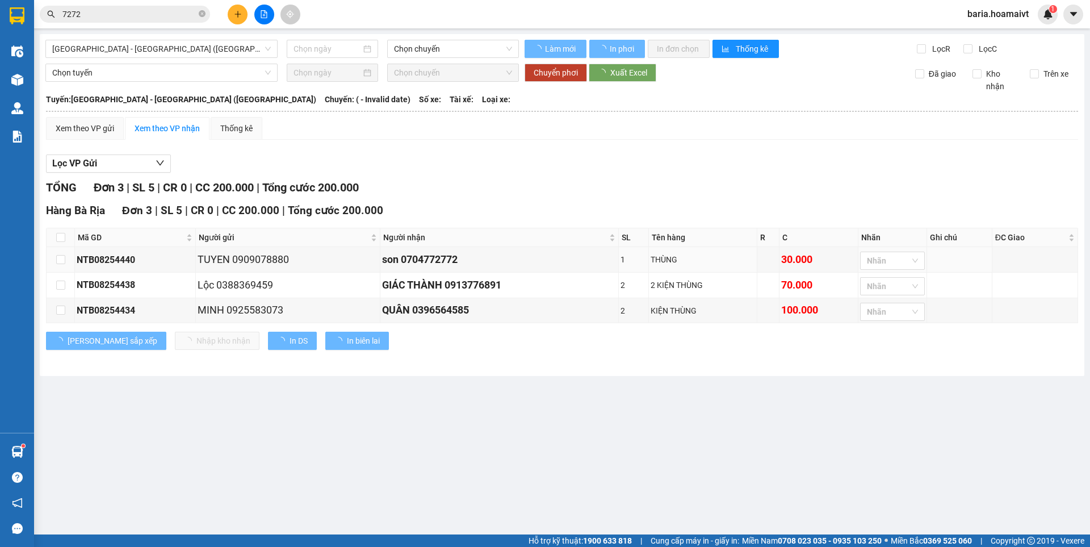
type input "[DATE]"
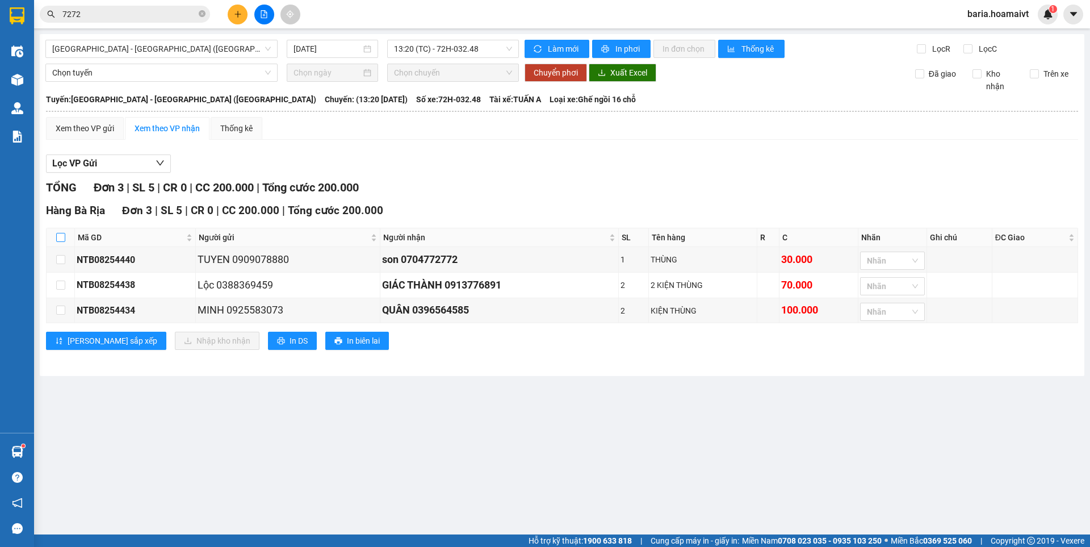
click at [63, 235] on input "checkbox" at bounding box center [60, 237] width 9 height 9
checkbox input "true"
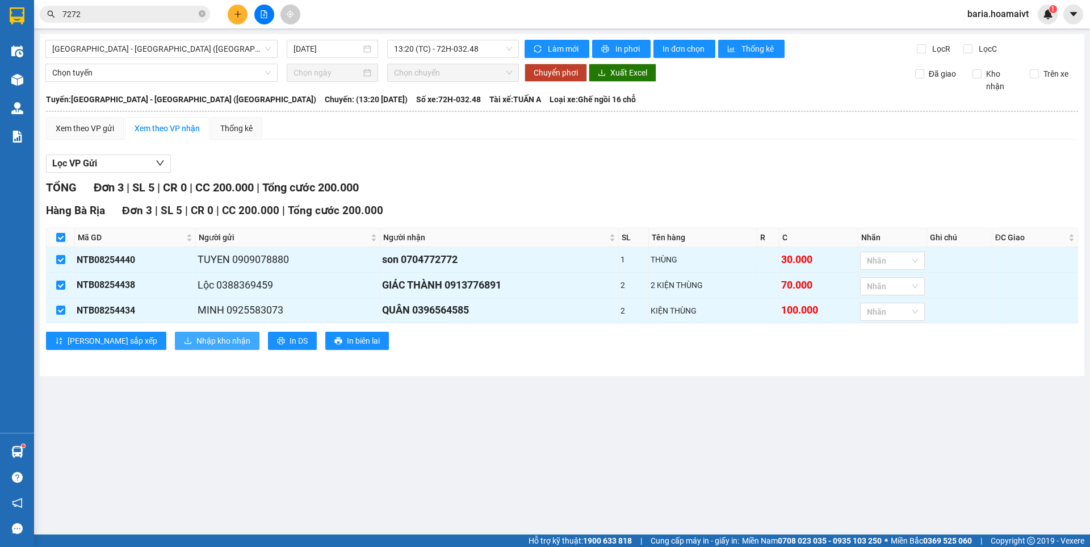
click at [196, 341] on span "Nhập kho nhận" at bounding box center [223, 340] width 54 height 12
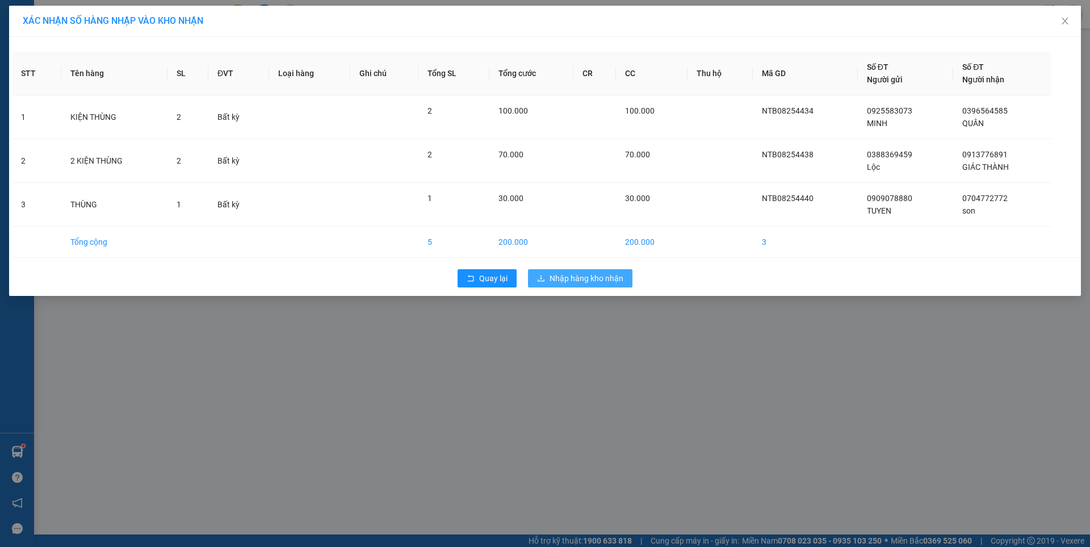
click at [579, 276] on span "Nhập hàng kho nhận" at bounding box center [587, 278] width 74 height 12
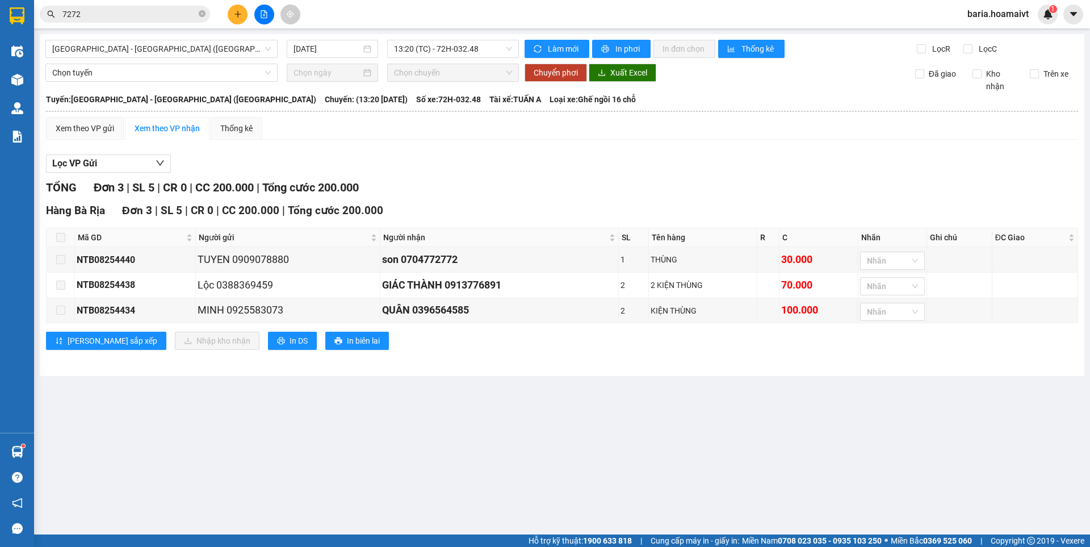
click at [137, 17] on input "7272" at bounding box center [129, 14] width 134 height 12
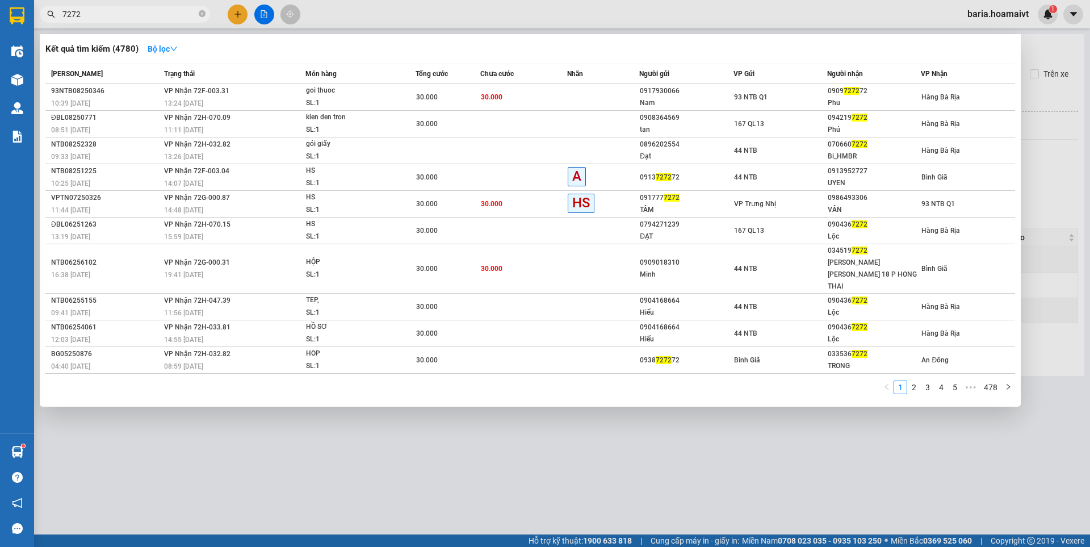
click at [137, 17] on input "7272" at bounding box center [129, 14] width 134 height 12
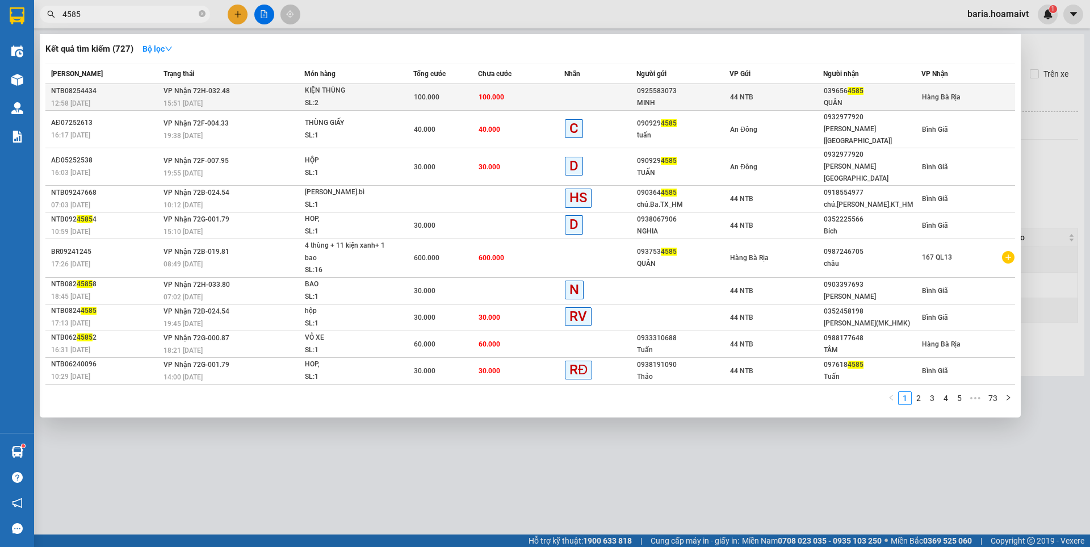
type input "4585"
click at [876, 98] on div "QUÂN" at bounding box center [872, 103] width 97 height 12
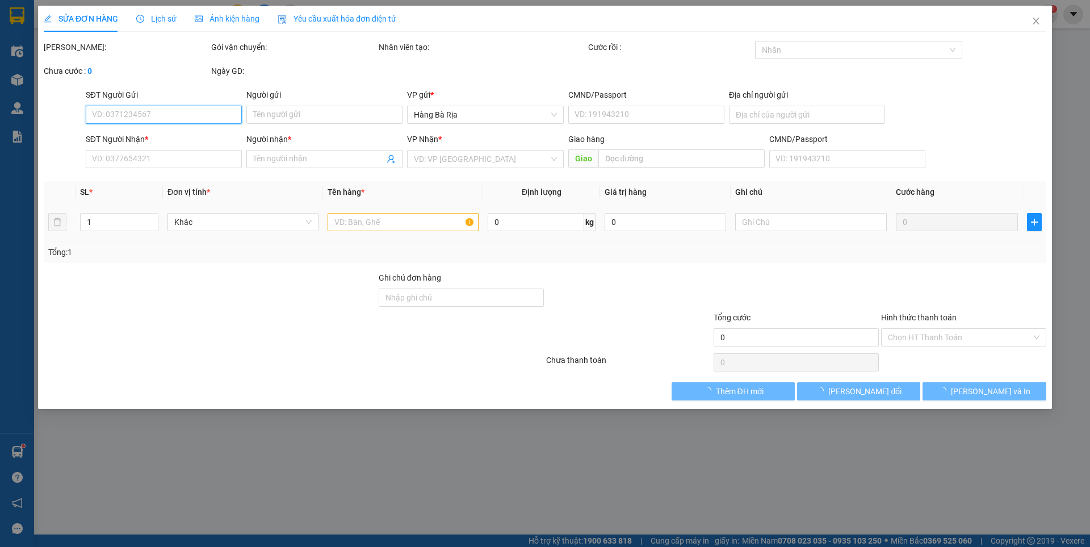
type input "0925583073"
type input "MINH"
type input "0396564585"
type input "QUÂN"
type input "100.000"
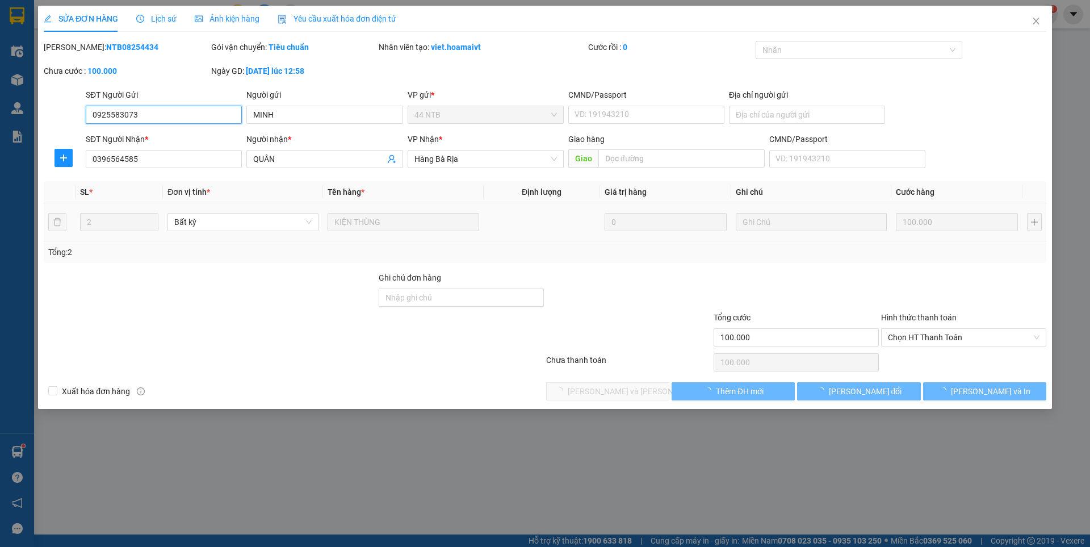
click at [915, 342] on span "Chọn HT Thanh Toán" at bounding box center [964, 337] width 152 height 17
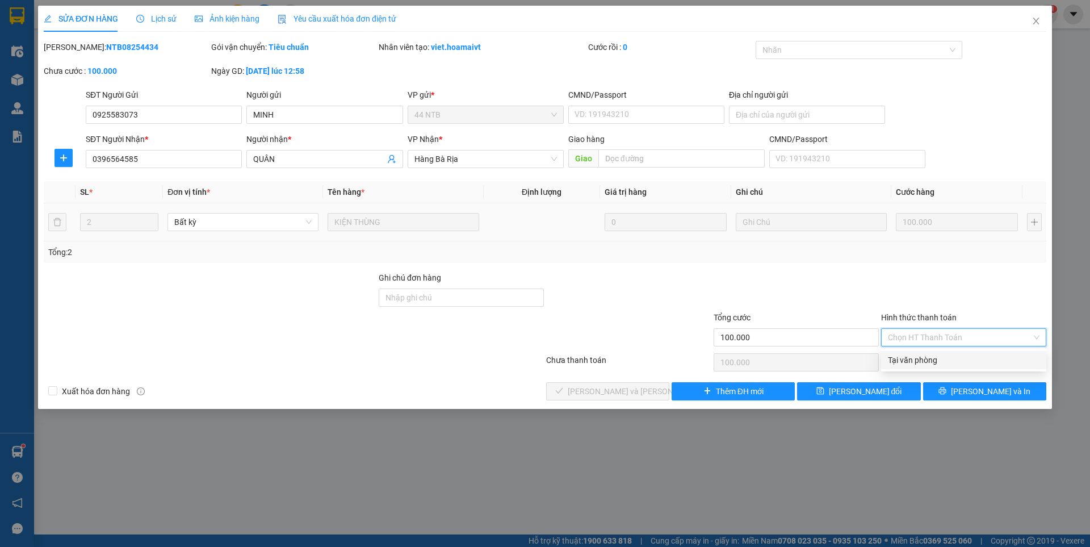
click at [913, 359] on div "Tại văn phòng" at bounding box center [964, 360] width 152 height 12
type input "0"
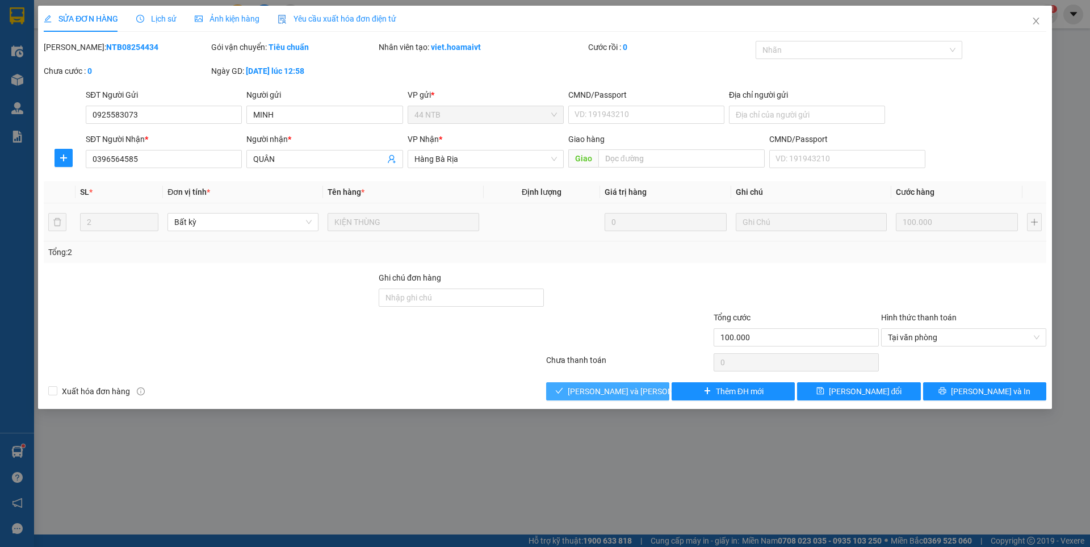
click at [638, 392] on span "[PERSON_NAME] và [PERSON_NAME] hàng" at bounding box center [644, 391] width 153 height 12
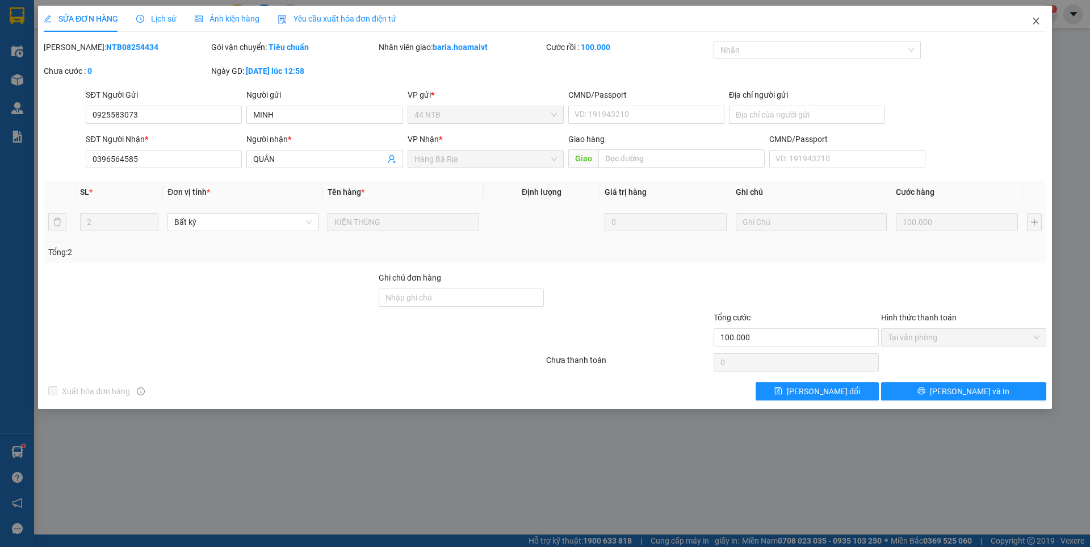
click at [1043, 19] on span "Close" at bounding box center [1037, 22] width 32 height 32
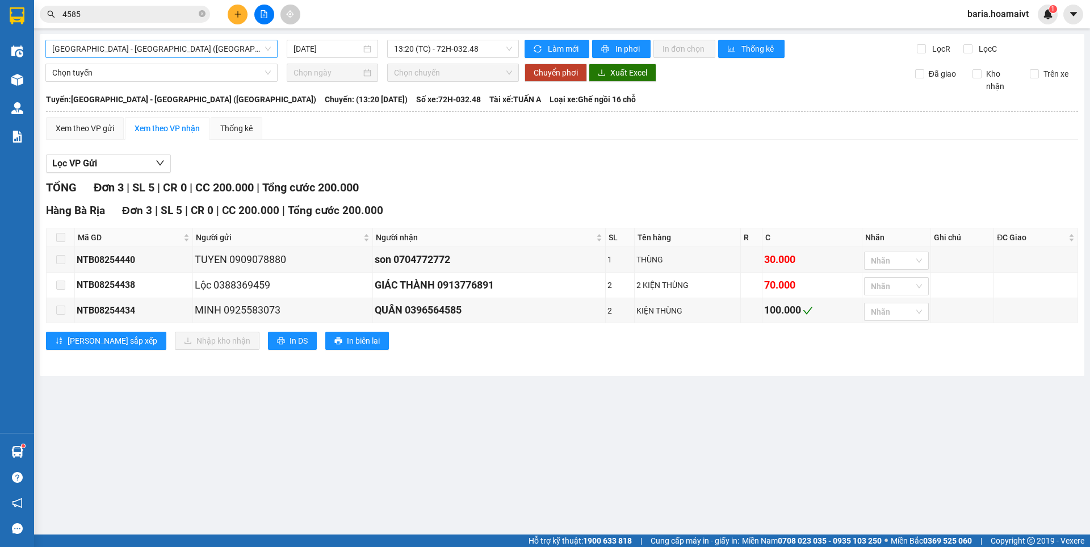
click at [151, 48] on span "[GEOGRAPHIC_DATA] - [GEOGRAPHIC_DATA] ([GEOGRAPHIC_DATA])" at bounding box center [161, 48] width 219 height 17
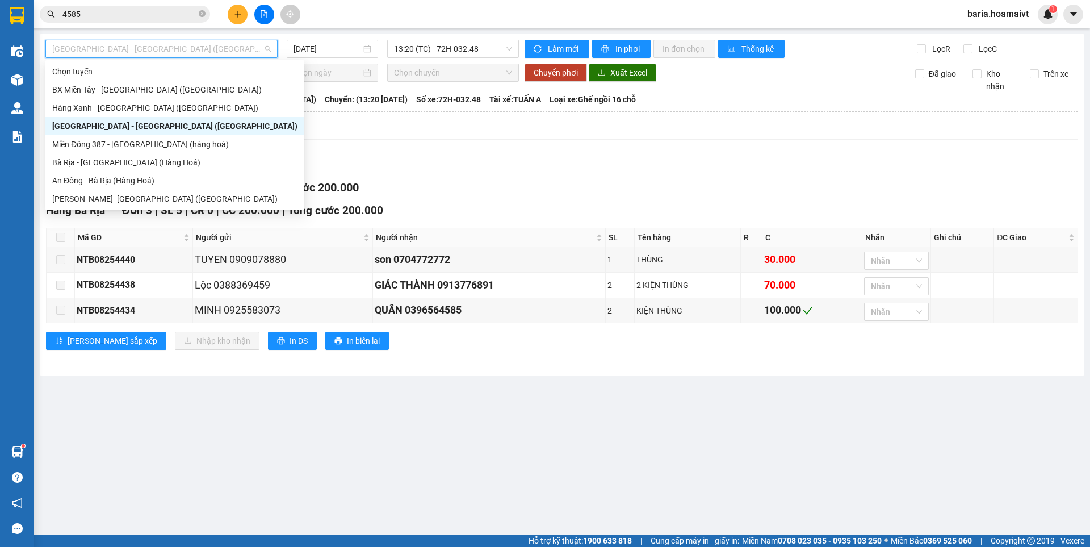
click at [136, 14] on input "4585" at bounding box center [129, 14] width 134 height 12
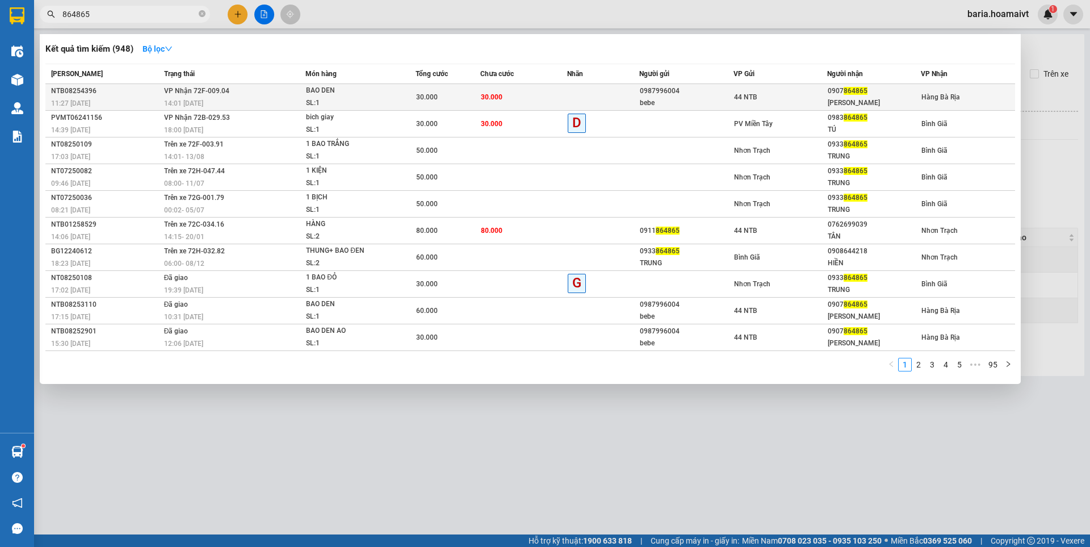
type input "864865"
click at [859, 101] on div "[PERSON_NAME]" at bounding box center [874, 103] width 93 height 12
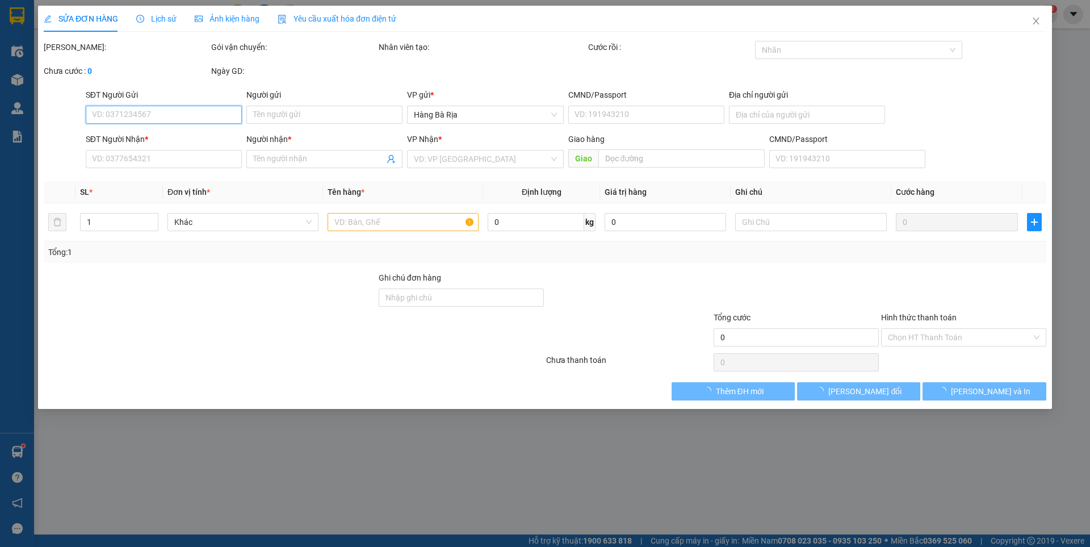
type input "0987996004"
type input "bebe"
type input "079061011762"
type input "0907864865"
type input "[PERSON_NAME]"
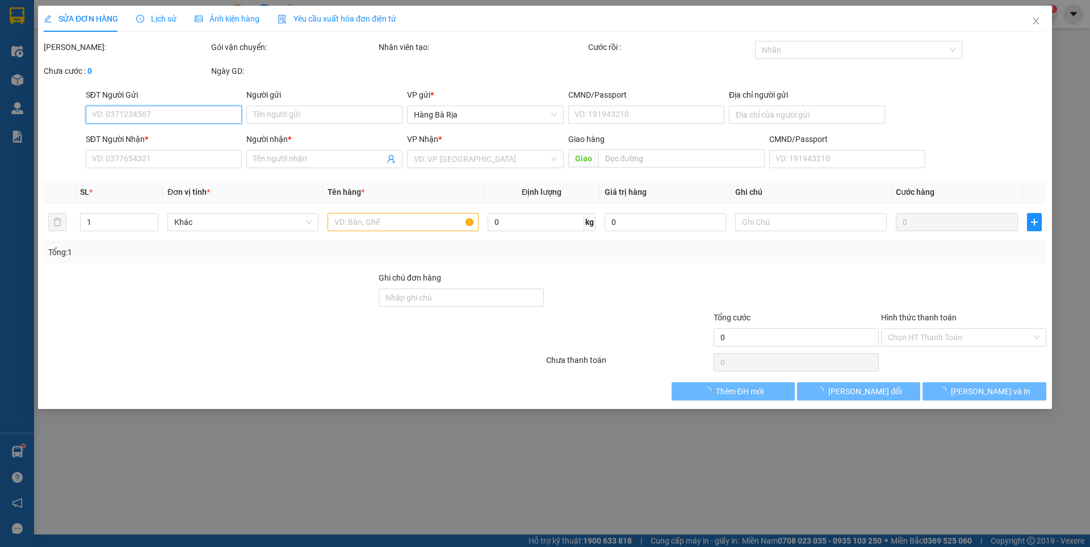
type input "30.000"
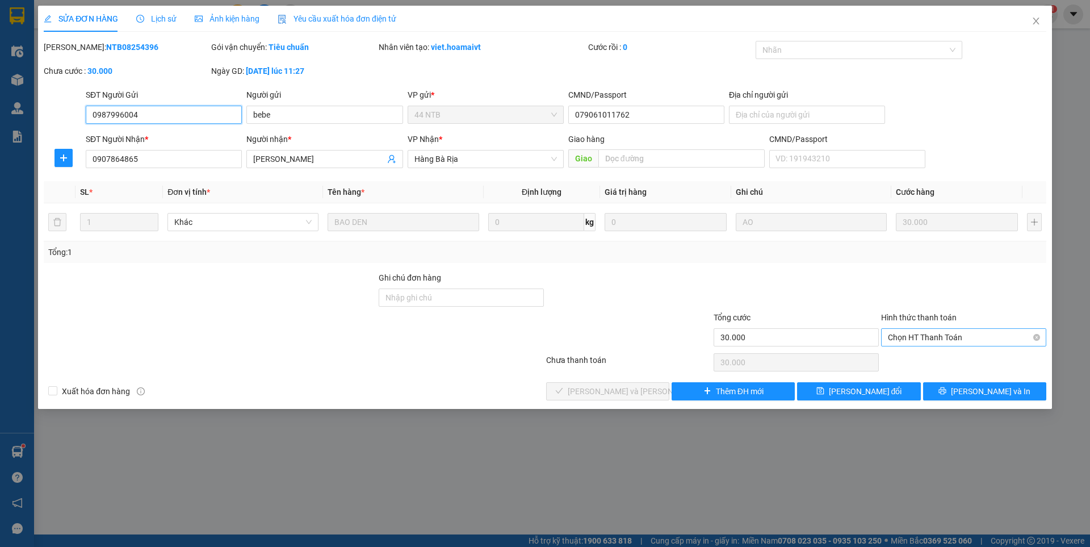
drag, startPoint x: 886, startPoint y: 187, endPoint x: 963, endPoint y: 338, distance: 168.6
click at [963, 338] on span "Chọn HT Thanh Toán" at bounding box center [964, 337] width 152 height 17
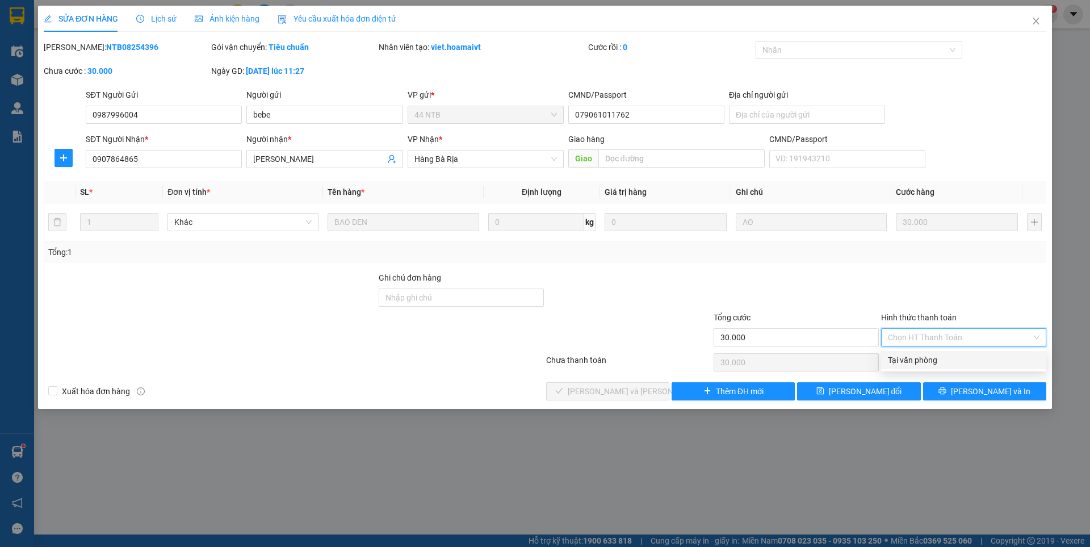
click at [918, 359] on div "Tại văn phòng" at bounding box center [964, 360] width 152 height 12
type input "0"
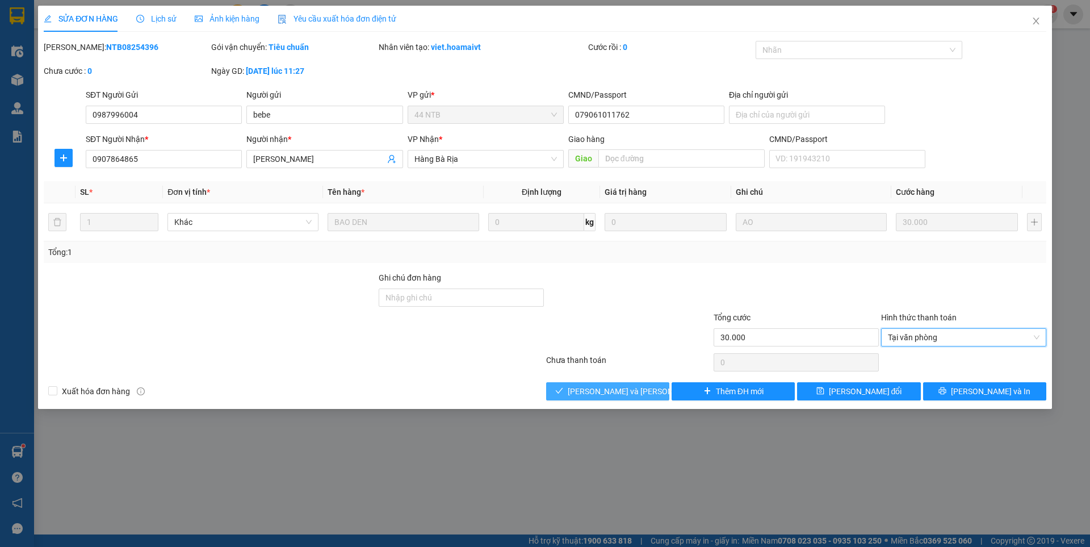
click at [626, 387] on span "[PERSON_NAME] và [PERSON_NAME] hàng" at bounding box center [644, 391] width 153 height 12
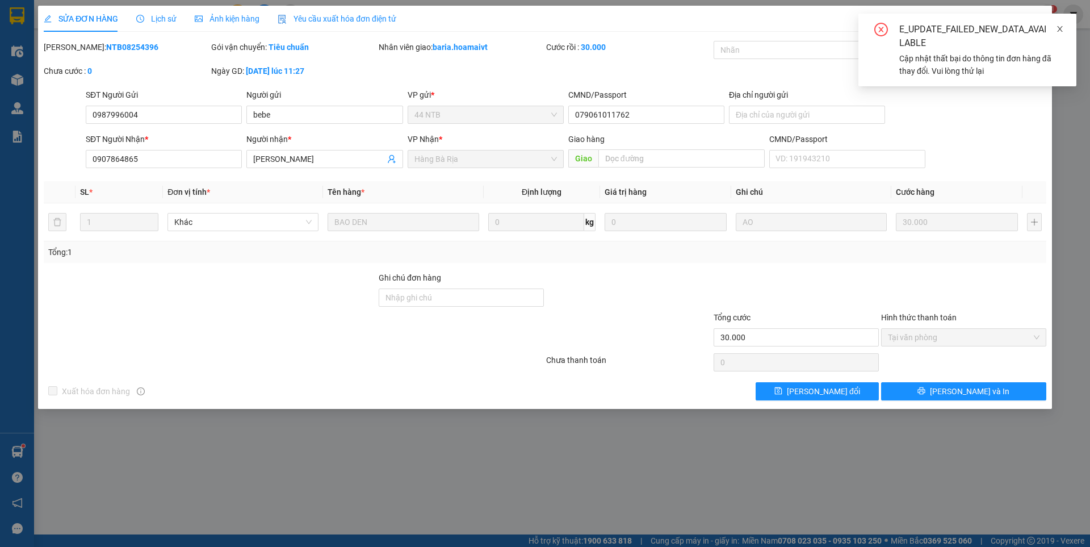
click at [1063, 30] on icon "close" at bounding box center [1060, 29] width 8 height 8
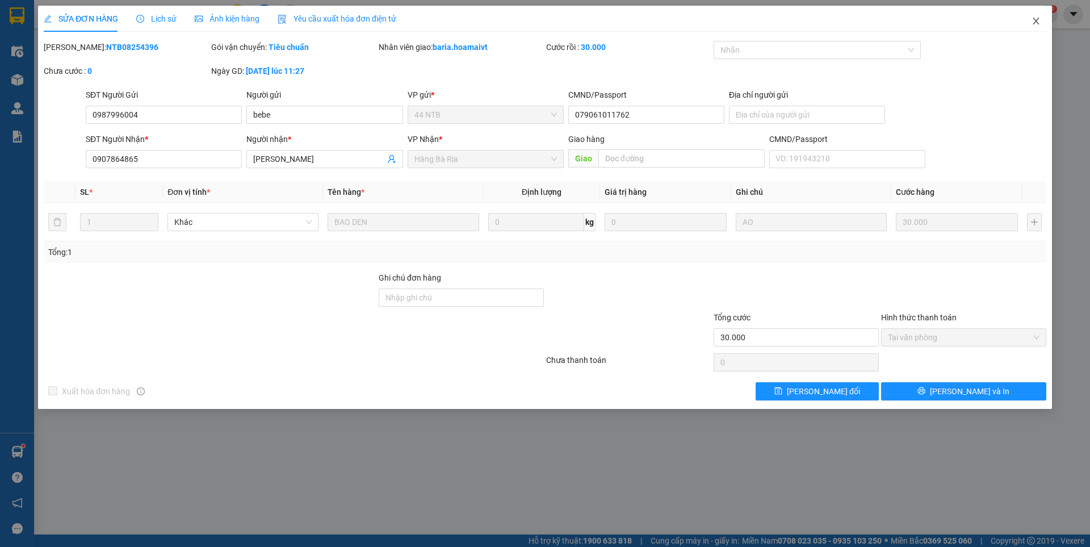
click at [1041, 20] on span "Close" at bounding box center [1037, 22] width 32 height 32
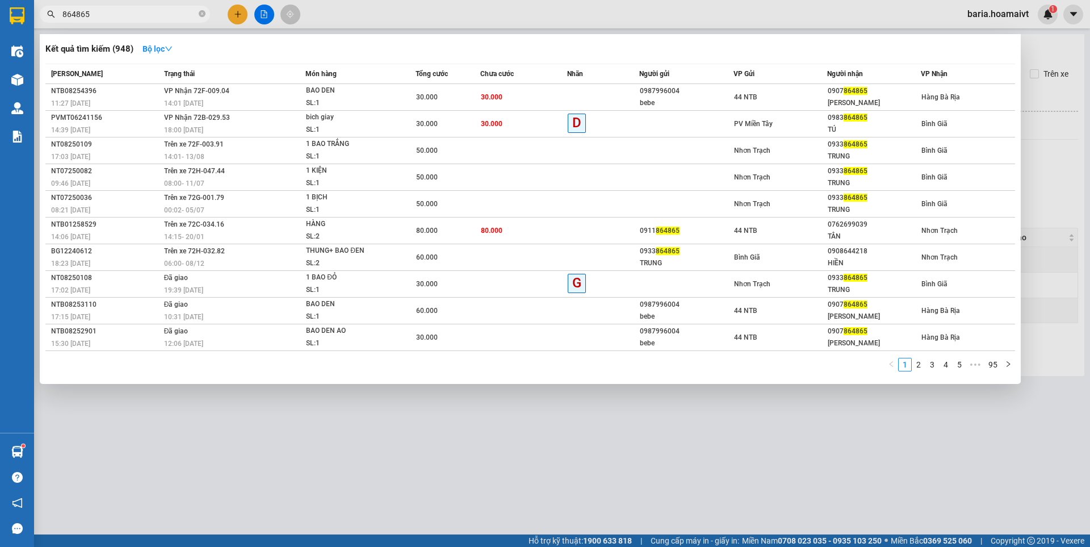
click at [122, 12] on input "864865" at bounding box center [129, 14] width 134 height 12
click at [497, 457] on div at bounding box center [545, 273] width 1090 height 547
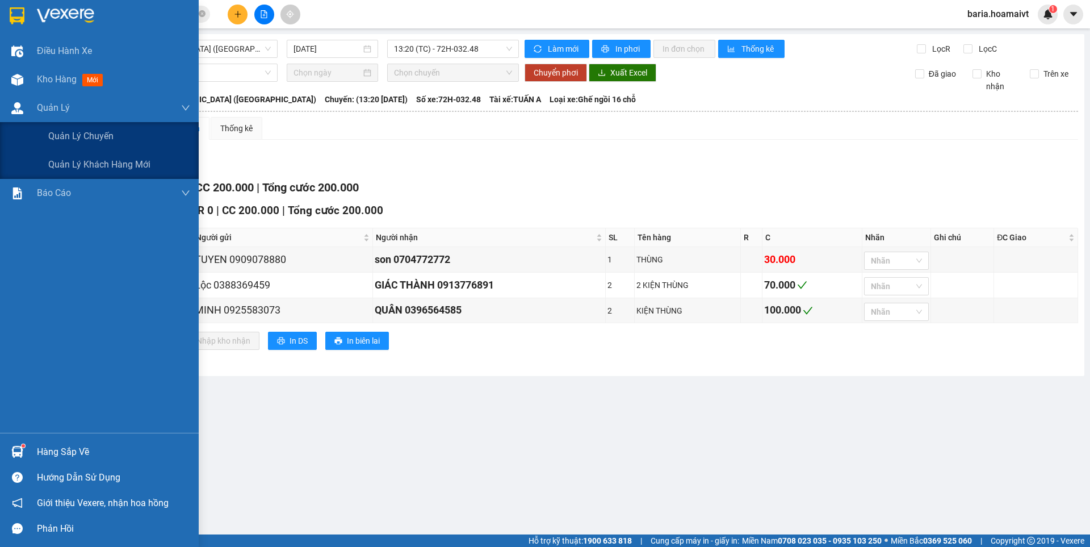
drag, startPoint x: 80, startPoint y: 136, endPoint x: 391, endPoint y: 208, distance: 319.9
click at [81, 136] on span "Quản lý chuyến" at bounding box center [80, 136] width 65 height 14
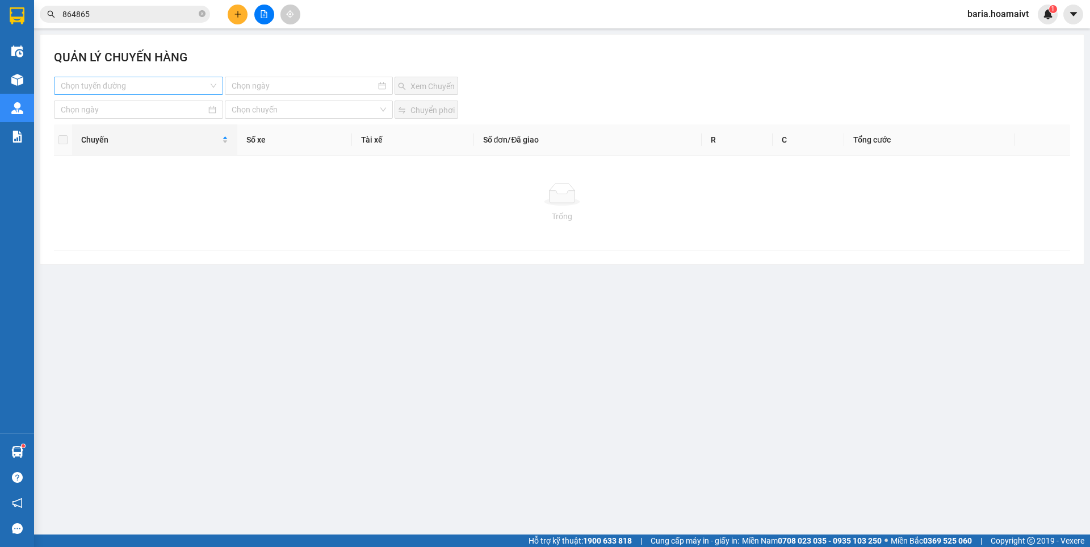
click at [140, 81] on input "search" at bounding box center [135, 85] width 148 height 17
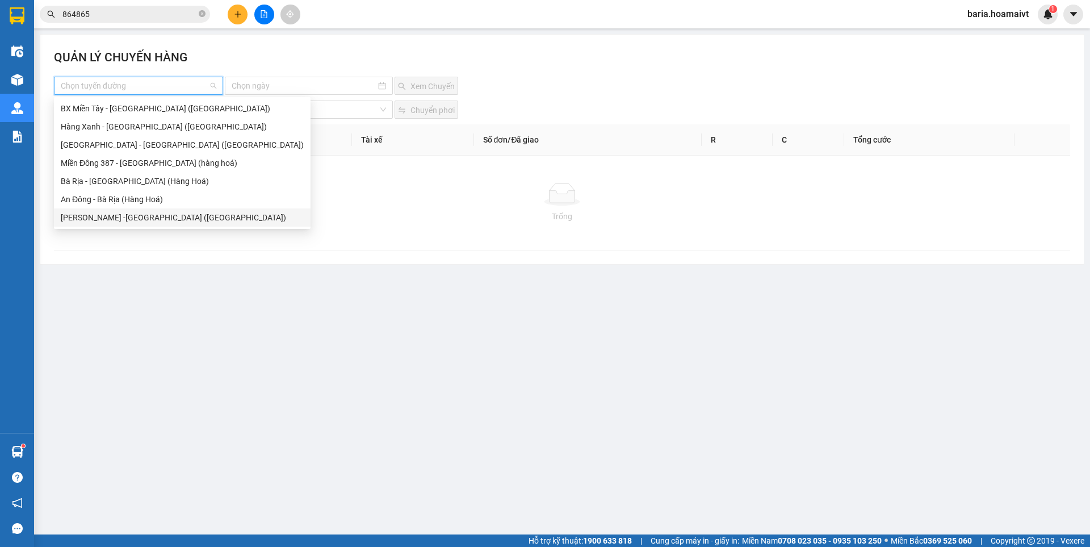
drag, startPoint x: 94, startPoint y: 219, endPoint x: 247, endPoint y: 99, distance: 194.2
click at [98, 219] on div "[PERSON_NAME] -[GEOGRAPHIC_DATA] ([GEOGRAPHIC_DATA])" at bounding box center [182, 217] width 243 height 12
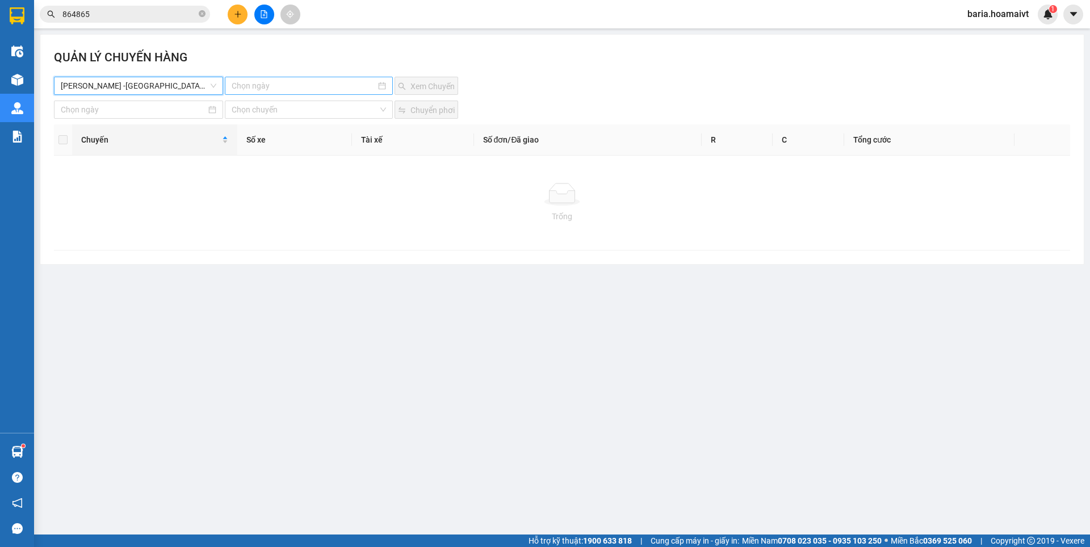
click at [251, 85] on input at bounding box center [304, 86] width 144 height 12
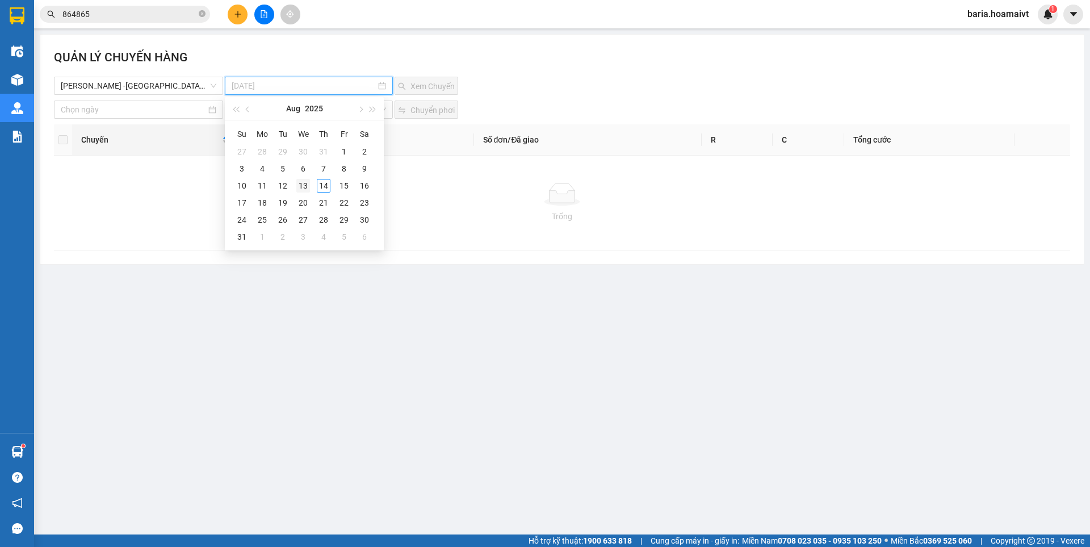
type input "[DATE]"
click at [303, 186] on div "13" at bounding box center [303, 186] width 14 height 14
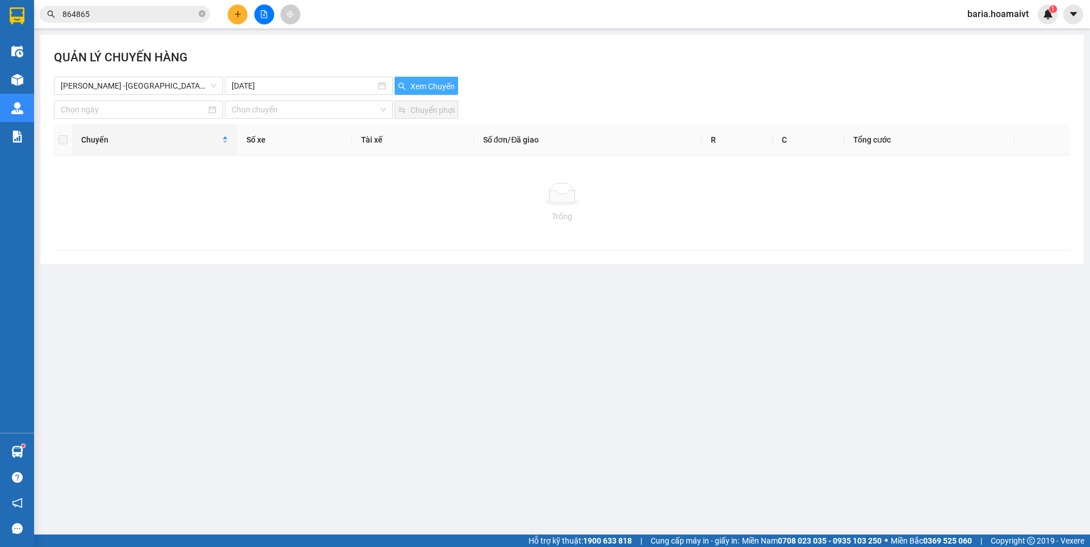
click at [427, 85] on span "Xem Chuyến" at bounding box center [433, 86] width 44 height 12
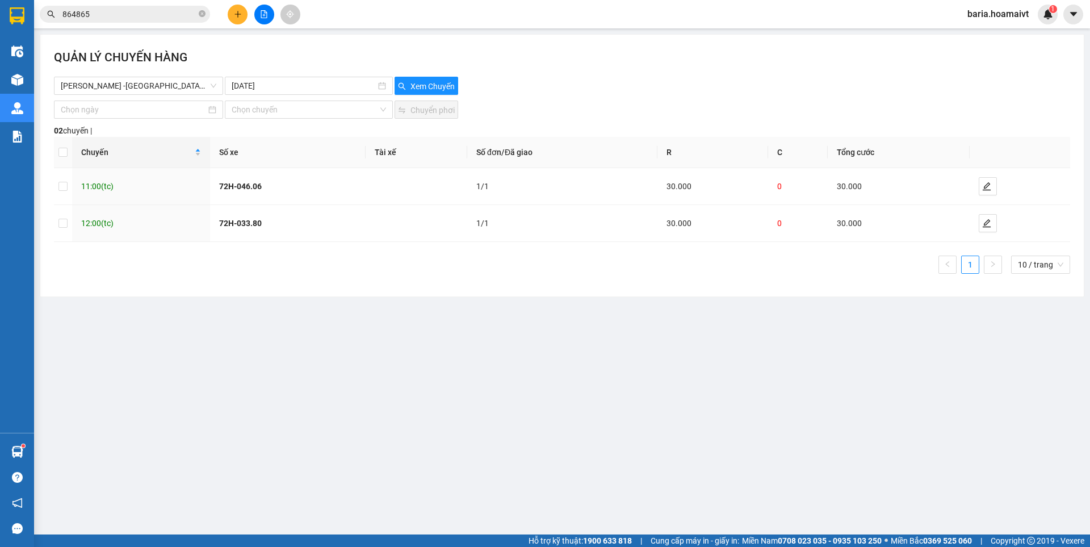
click at [146, 14] on input "864865" at bounding box center [129, 14] width 134 height 12
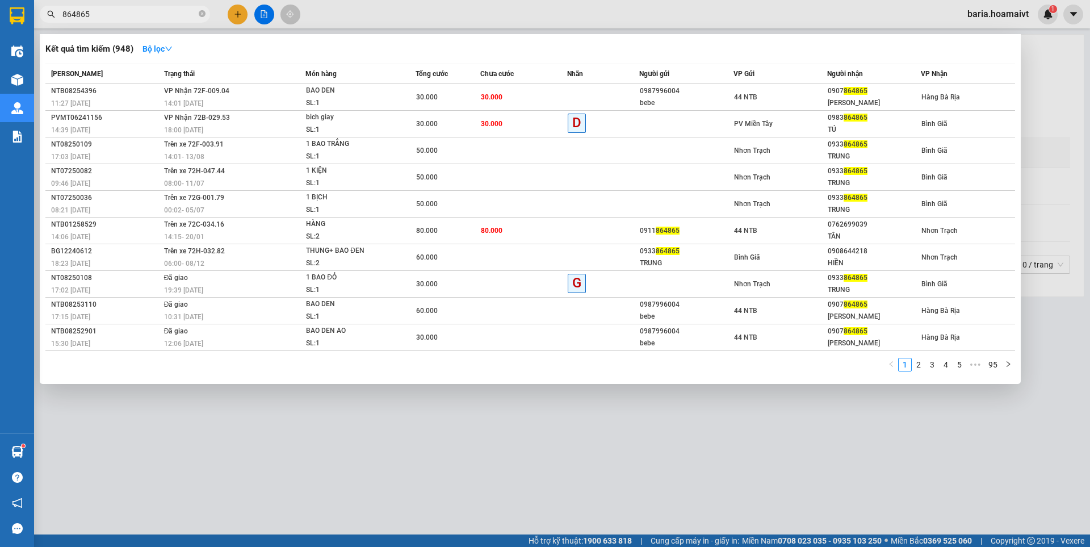
click at [146, 14] on input "864865" at bounding box center [129, 14] width 134 height 12
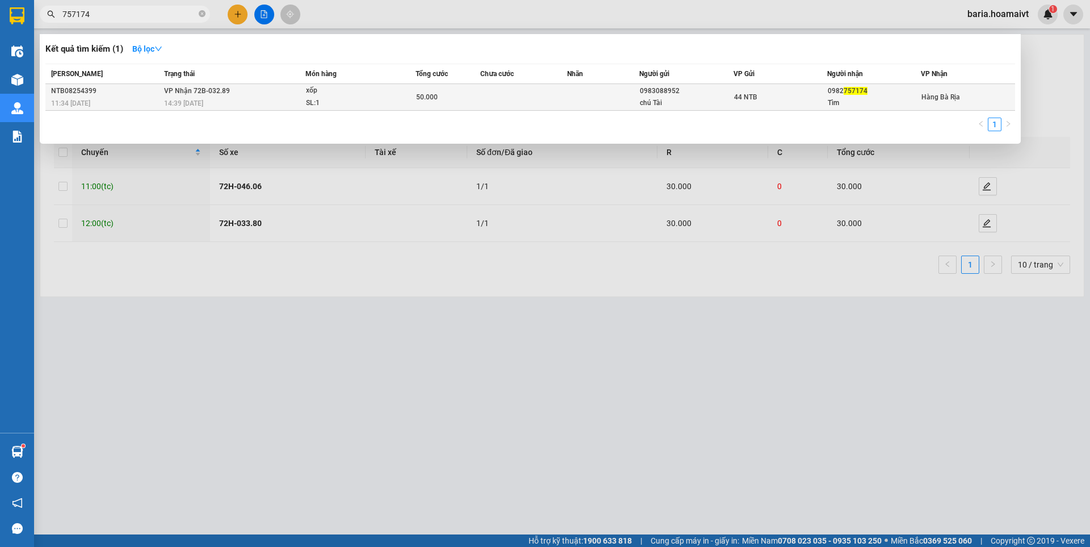
type input "757174"
click at [748, 100] on span "44 NTB" at bounding box center [745, 97] width 23 height 8
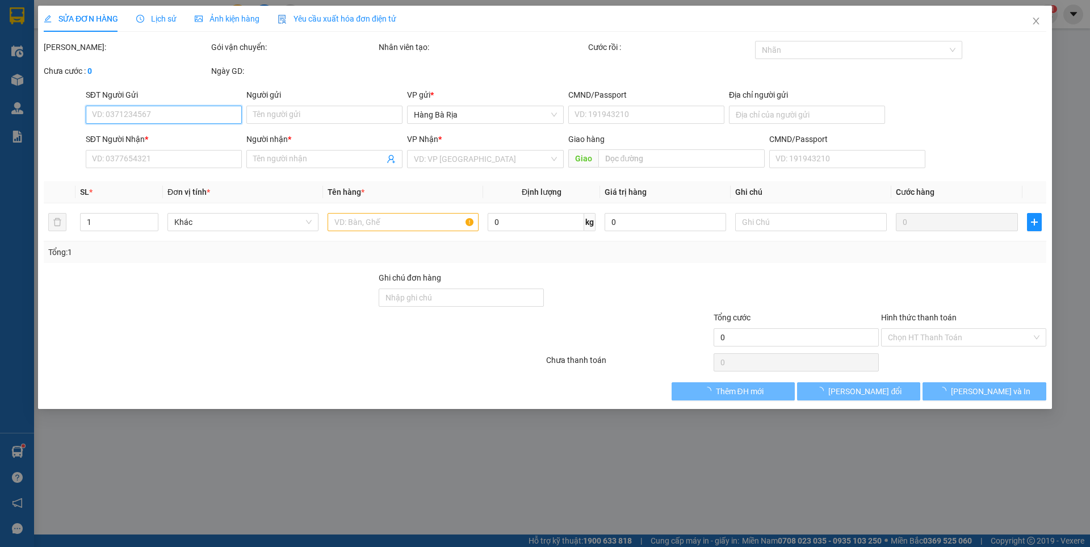
type input "0983088952"
type input "chú Tài"
type input "192_L.H.Phước"
type input "0982757174"
type input "Tìm"
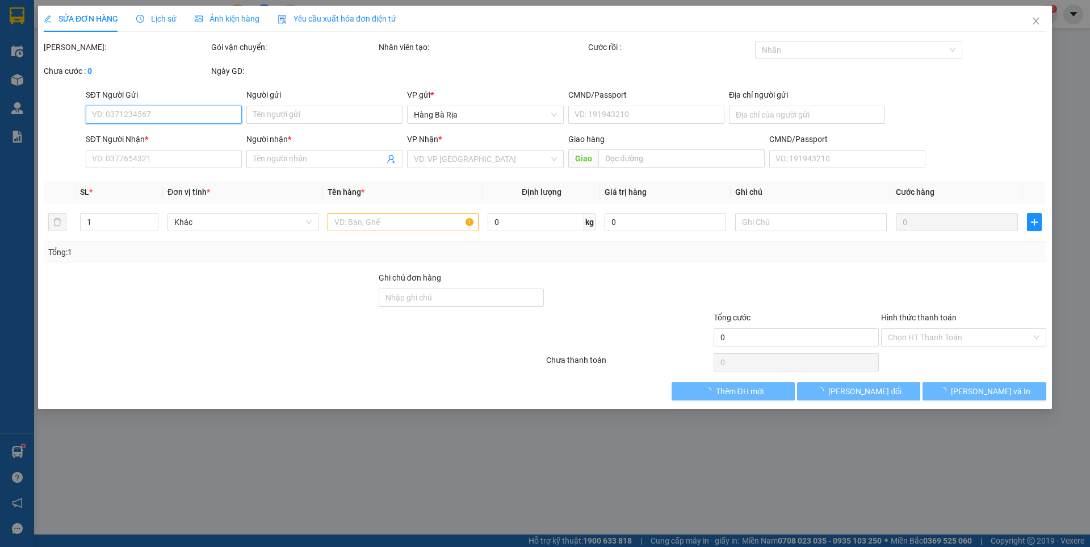
type input "50.000"
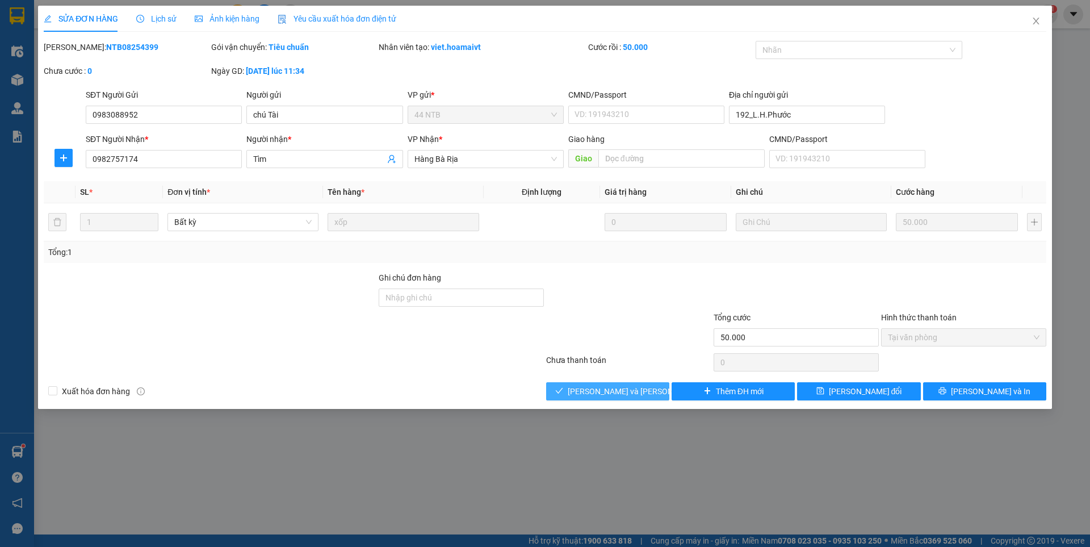
click at [616, 387] on span "[PERSON_NAME] và [PERSON_NAME] hàng" at bounding box center [644, 391] width 153 height 12
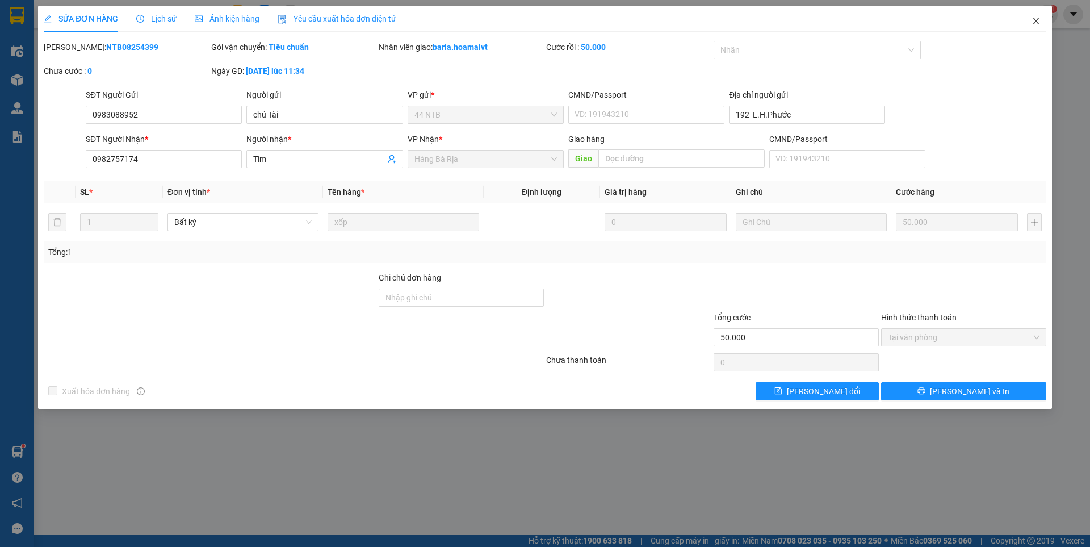
drag, startPoint x: 1032, startPoint y: 20, endPoint x: 349, endPoint y: 3, distance: 684.0
click at [1032, 19] on icon "close" at bounding box center [1036, 20] width 9 height 9
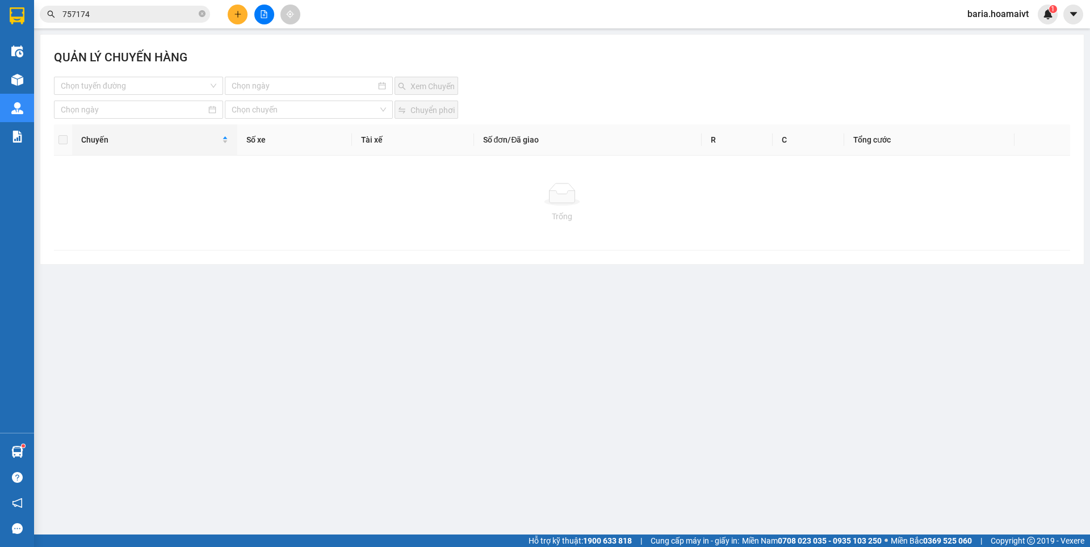
click at [131, 14] on input "757174" at bounding box center [129, 14] width 134 height 12
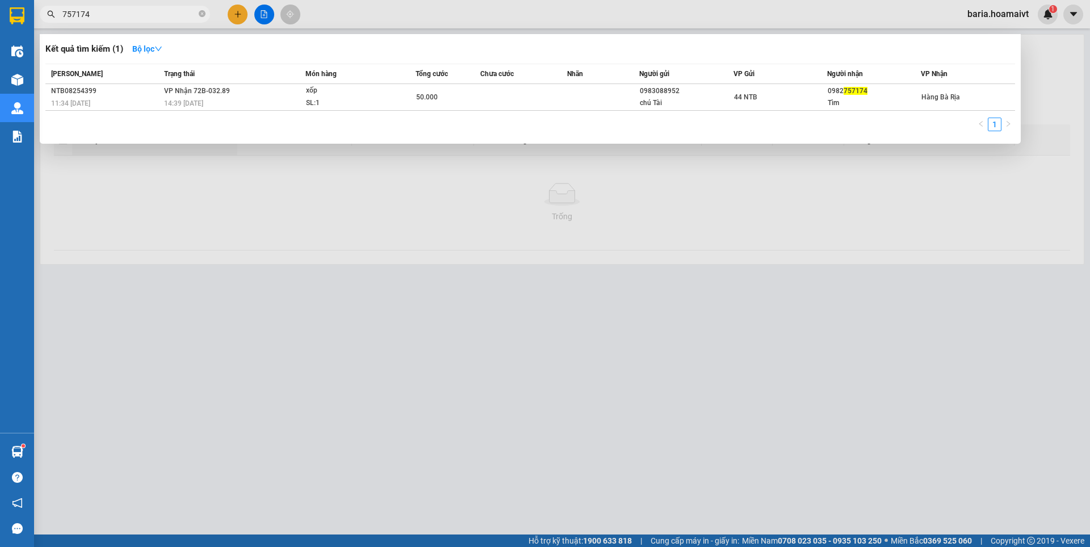
click at [131, 14] on input "757174" at bounding box center [129, 14] width 134 height 12
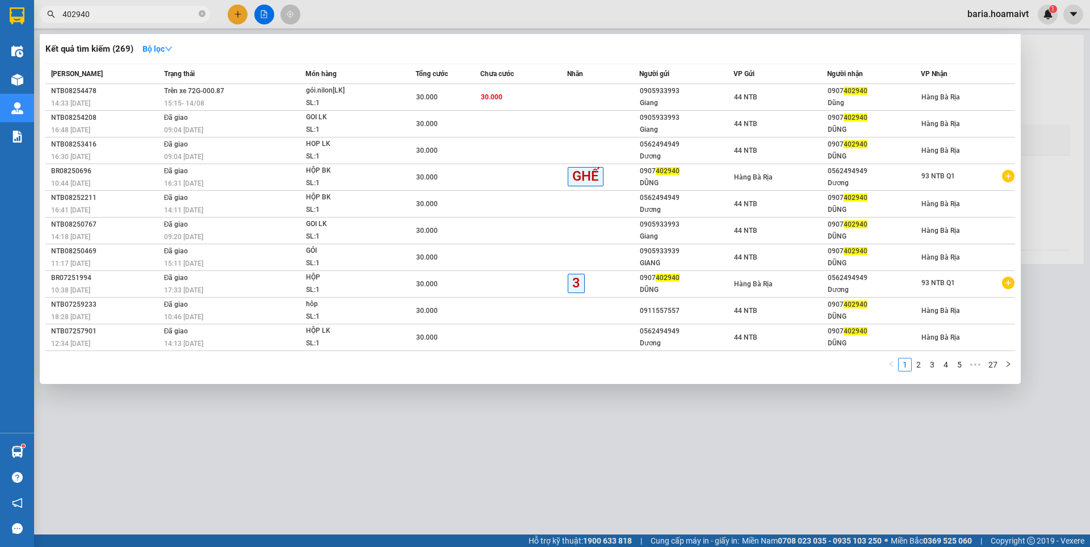
type input "402940"
click at [390, 454] on div at bounding box center [545, 273] width 1090 height 547
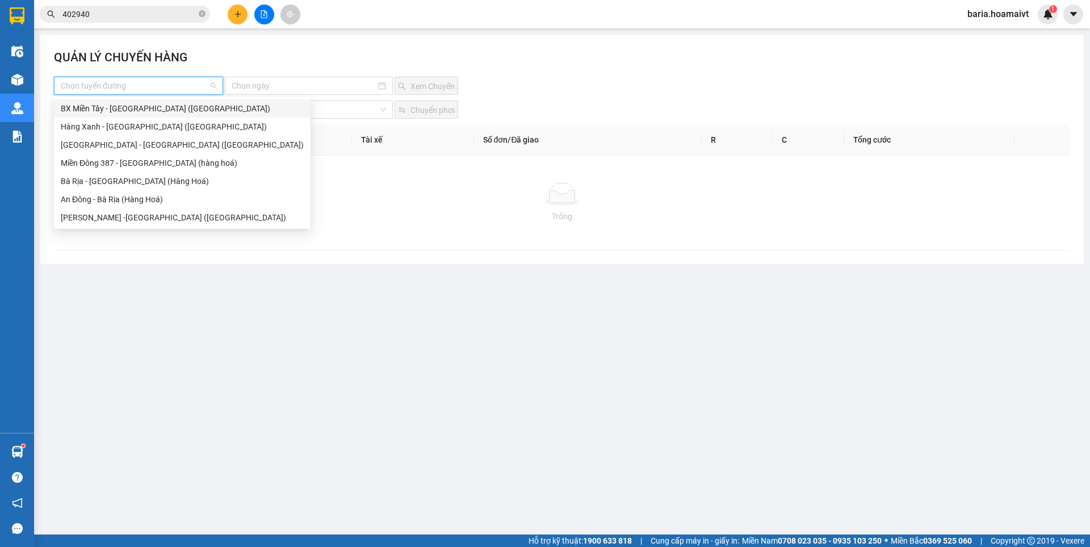
click at [144, 85] on input "search" at bounding box center [135, 85] width 148 height 17
click at [103, 179] on div "Bà Rịa - [GEOGRAPHIC_DATA] (Hàng Hoá)" at bounding box center [182, 181] width 243 height 12
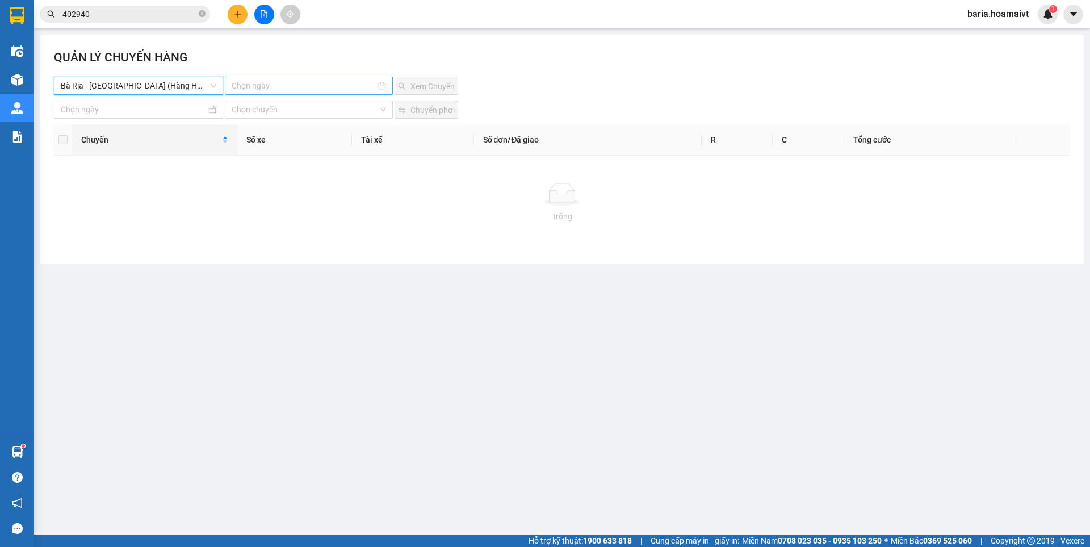
click at [305, 84] on input at bounding box center [304, 86] width 144 height 12
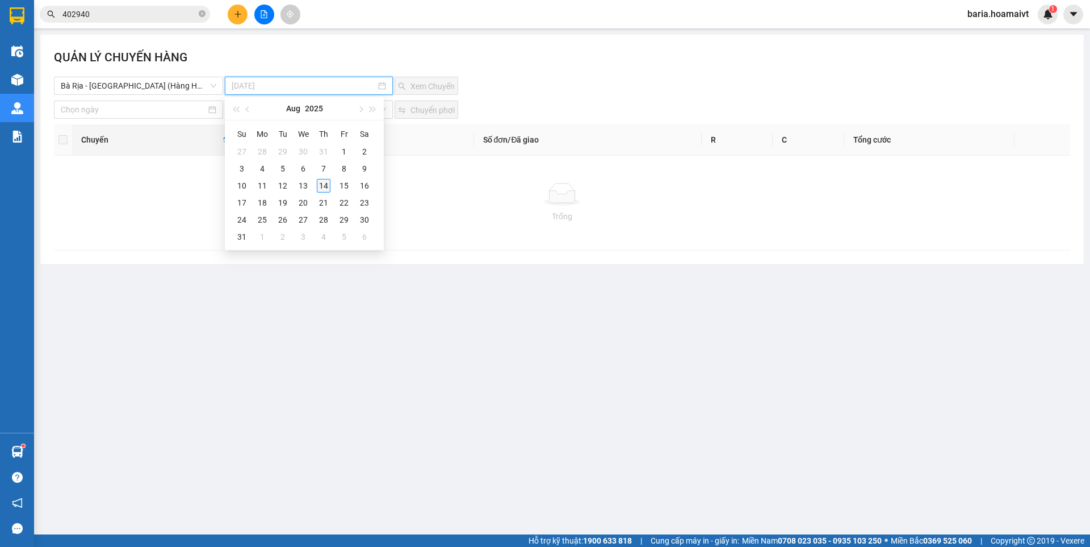
click at [323, 187] on div "14" at bounding box center [324, 186] width 14 height 14
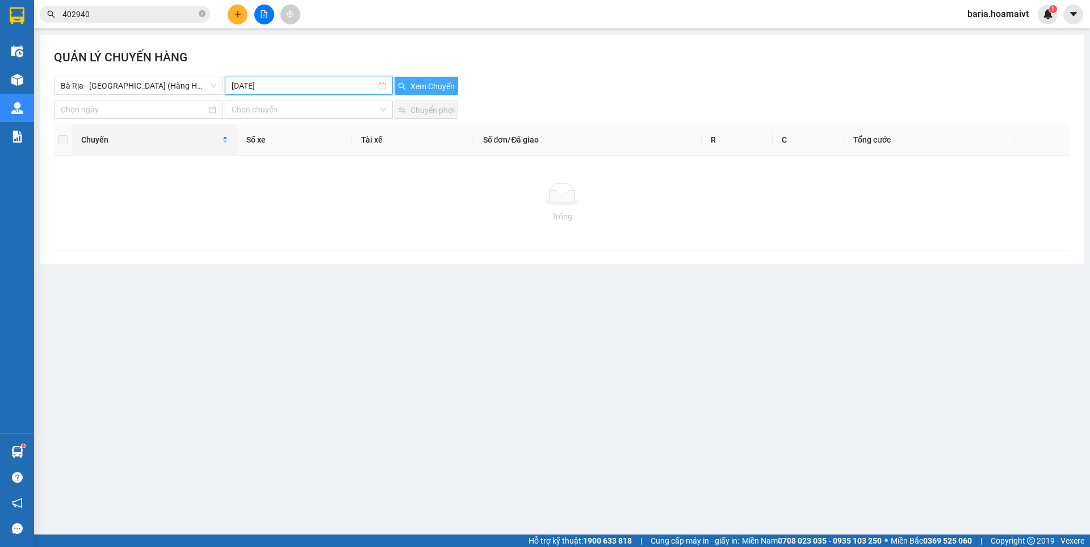
click at [426, 84] on span "Xem Chuyến" at bounding box center [433, 86] width 44 height 12
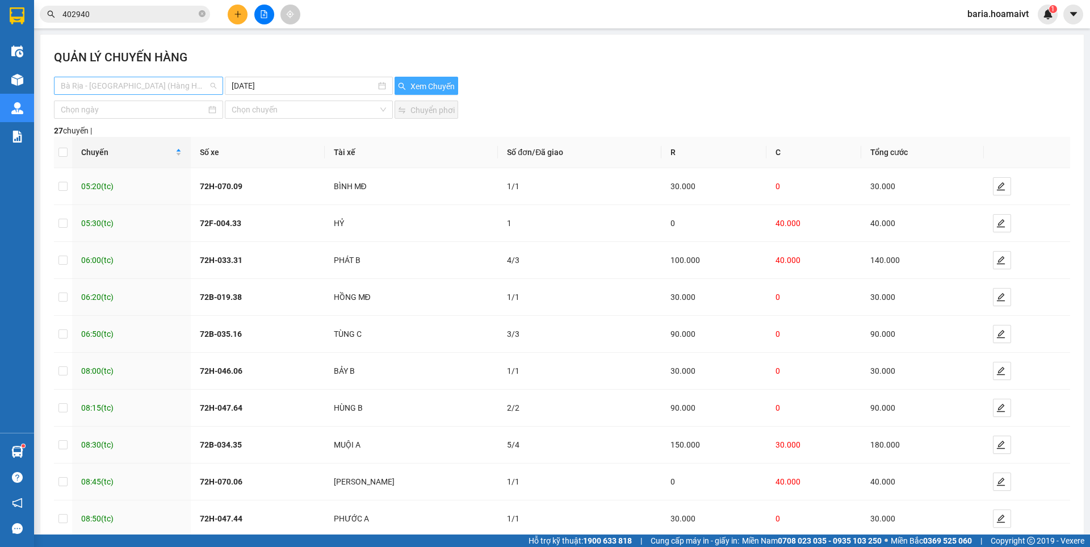
click at [141, 79] on span "Bà Rịa - [GEOGRAPHIC_DATA] (Hàng Hoá)" at bounding box center [139, 85] width 156 height 17
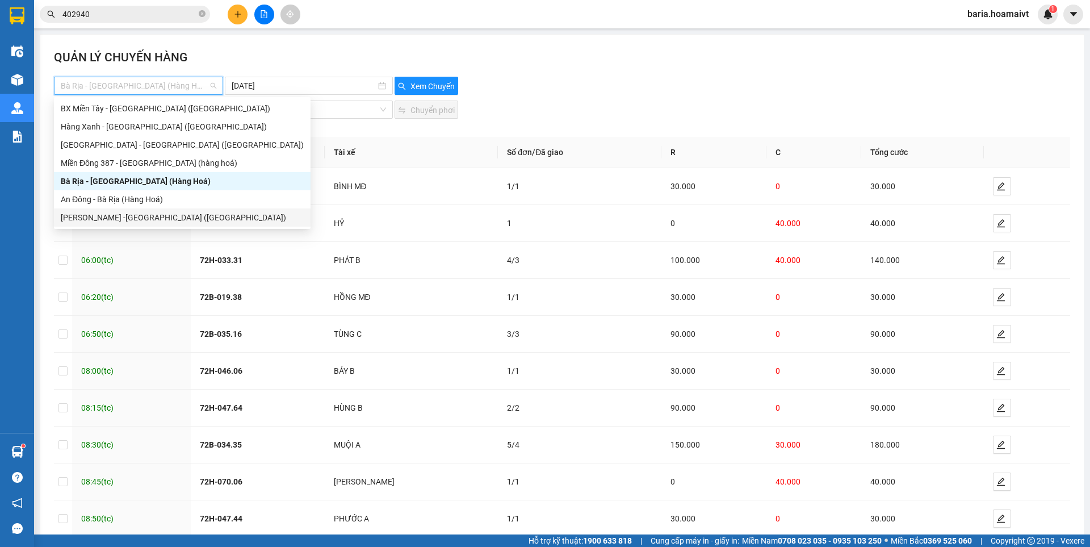
click at [121, 219] on div "[PERSON_NAME] -[GEOGRAPHIC_DATA] ([GEOGRAPHIC_DATA])" at bounding box center [182, 217] width 243 height 12
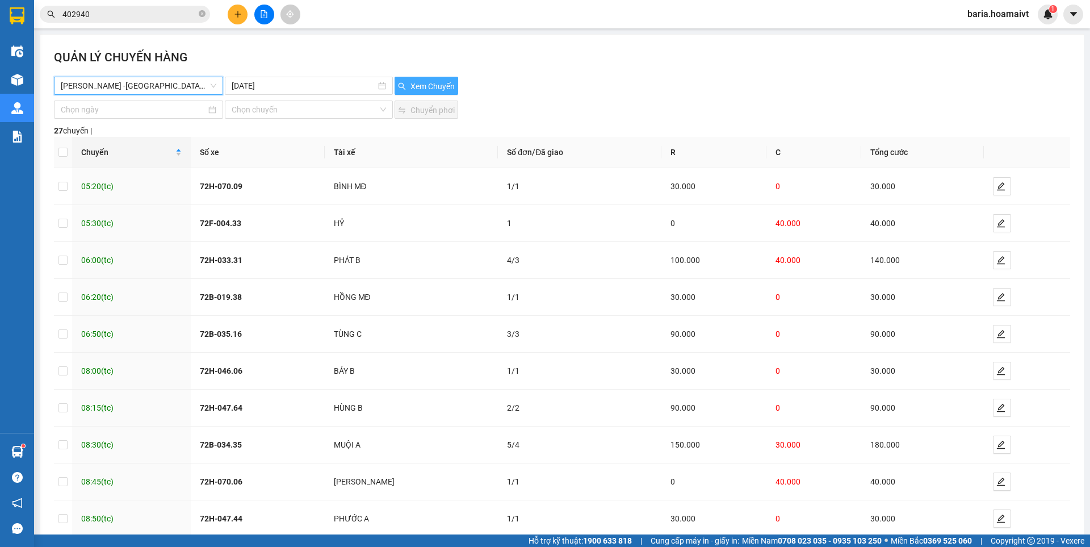
click at [416, 86] on span "Xem Chuyến" at bounding box center [433, 86] width 44 height 12
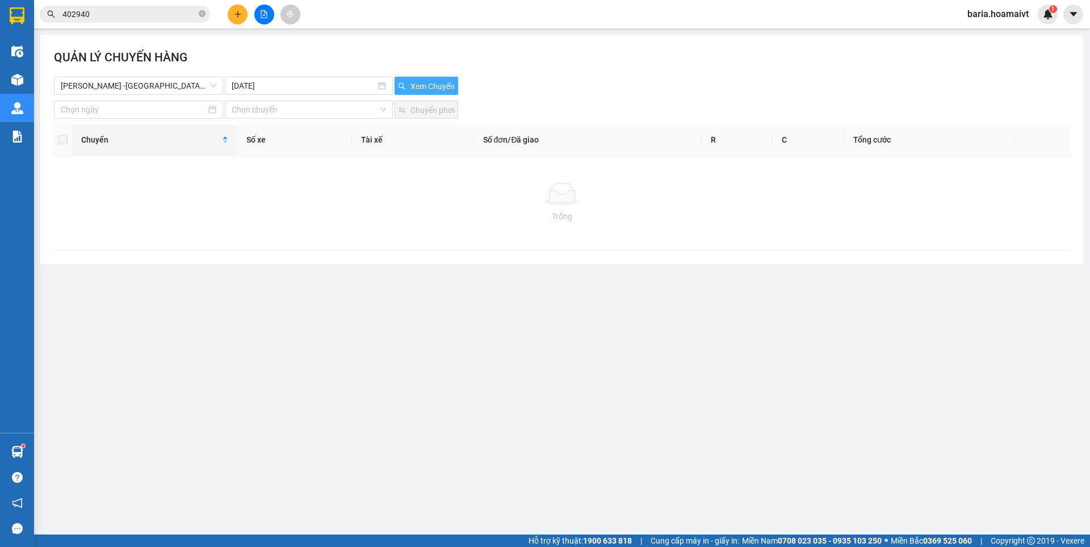
click at [415, 81] on span "Xem Chuyến" at bounding box center [433, 86] width 44 height 12
click at [292, 80] on input "[DATE]" at bounding box center [304, 86] width 144 height 12
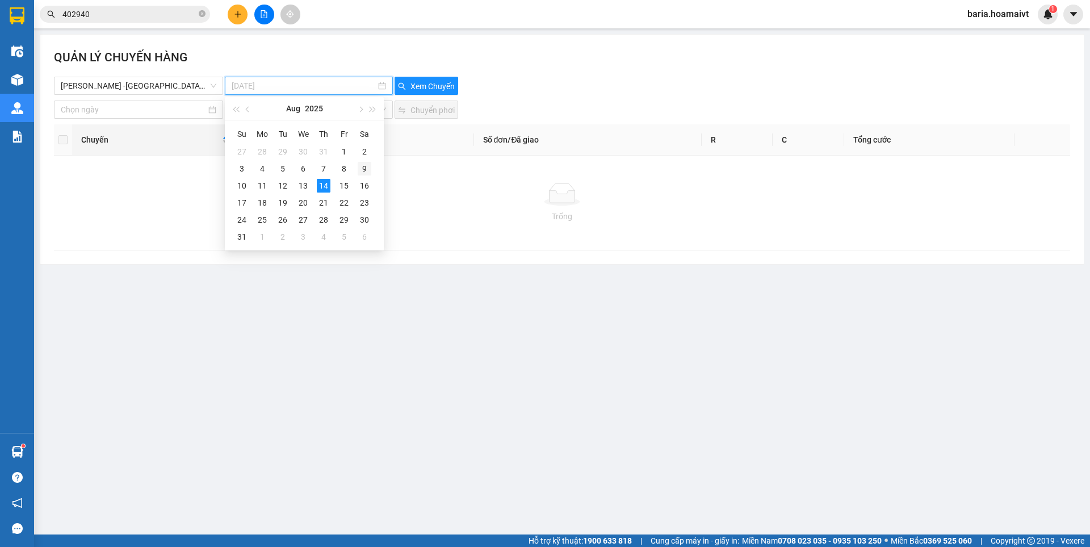
click at [365, 166] on div "9" at bounding box center [365, 169] width 14 height 14
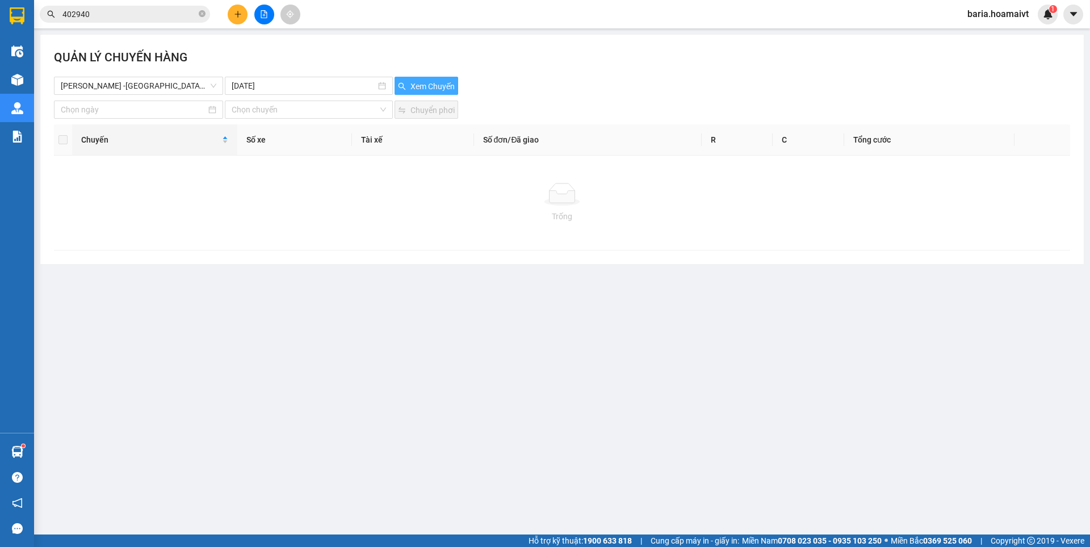
click at [428, 89] on span "Xem Chuyến" at bounding box center [433, 86] width 44 height 12
click at [419, 80] on button "Xem Chuyến" at bounding box center [427, 86] width 64 height 18
click at [295, 85] on input "[DATE]" at bounding box center [304, 86] width 144 height 12
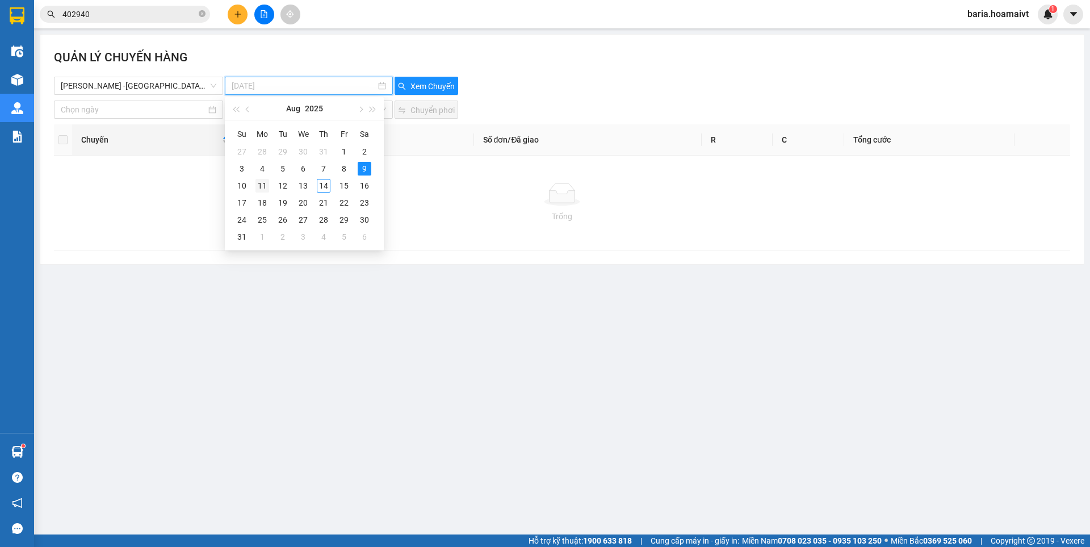
click at [267, 185] on div "11" at bounding box center [263, 186] width 14 height 14
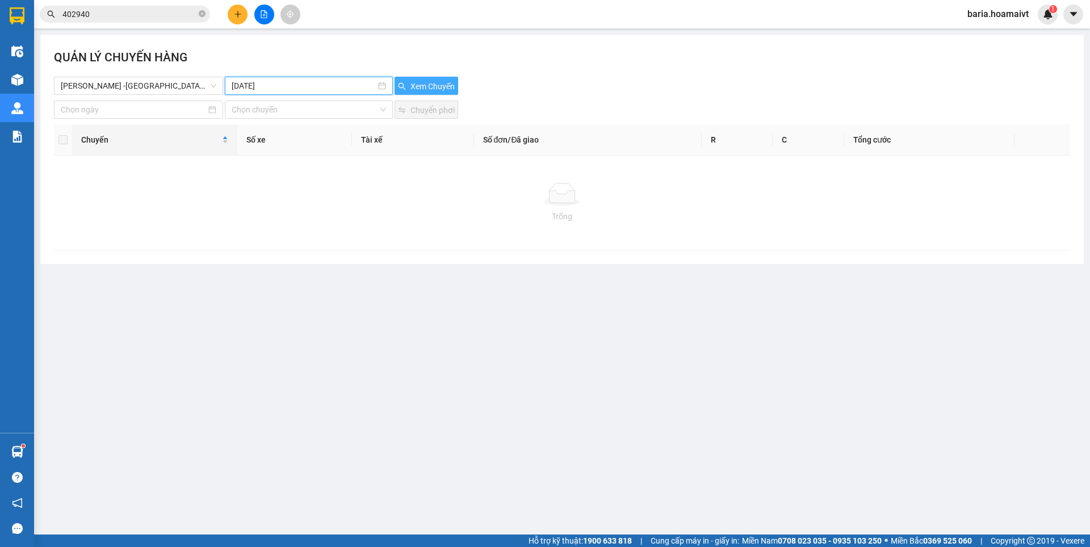
click at [432, 83] on span "Xem Chuyến" at bounding box center [433, 86] width 44 height 12
click at [351, 87] on input "[DATE]" at bounding box center [304, 86] width 144 height 12
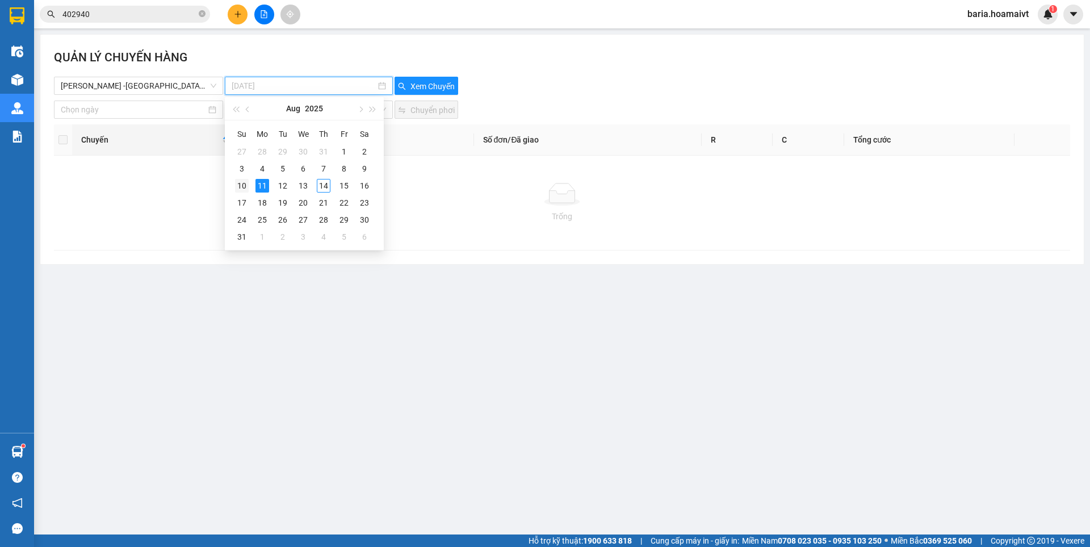
type input "[DATE]"
click at [248, 182] on div "10" at bounding box center [242, 186] width 14 height 14
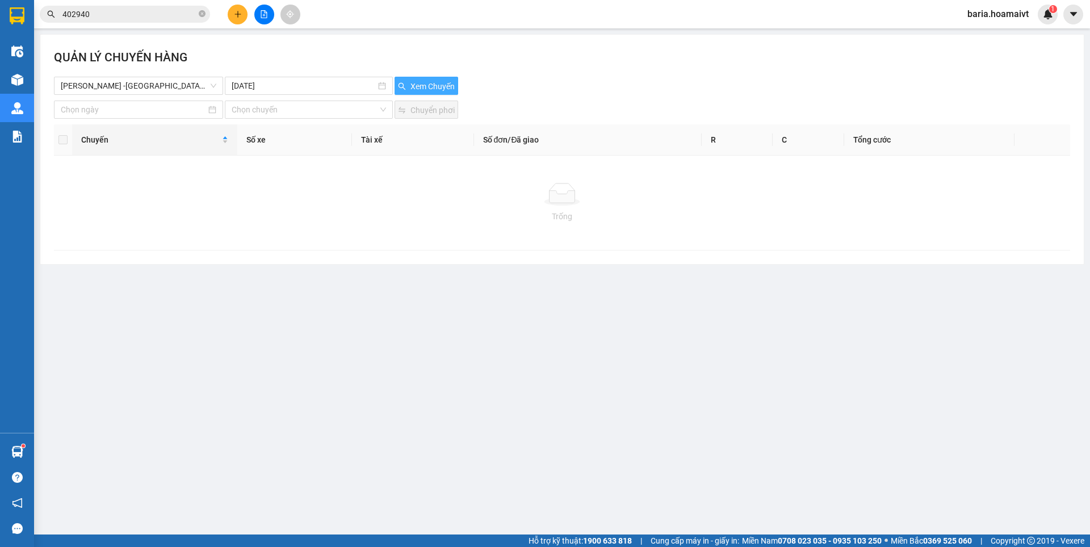
click at [436, 83] on span "Xem Chuyến" at bounding box center [433, 86] width 44 height 12
click at [139, 15] on input "402940" at bounding box center [129, 14] width 134 height 12
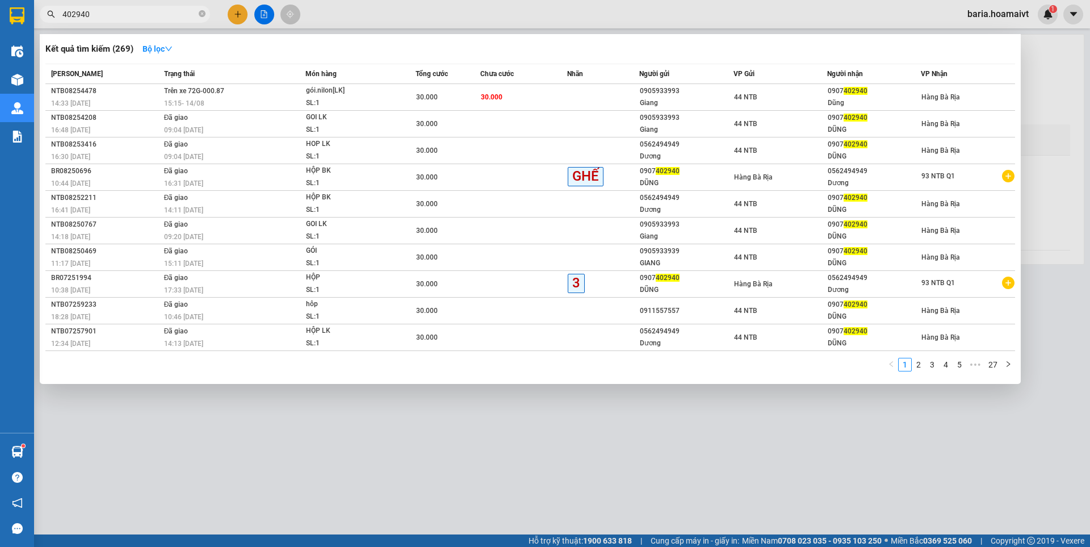
click at [139, 15] on input "402940" at bounding box center [129, 14] width 134 height 12
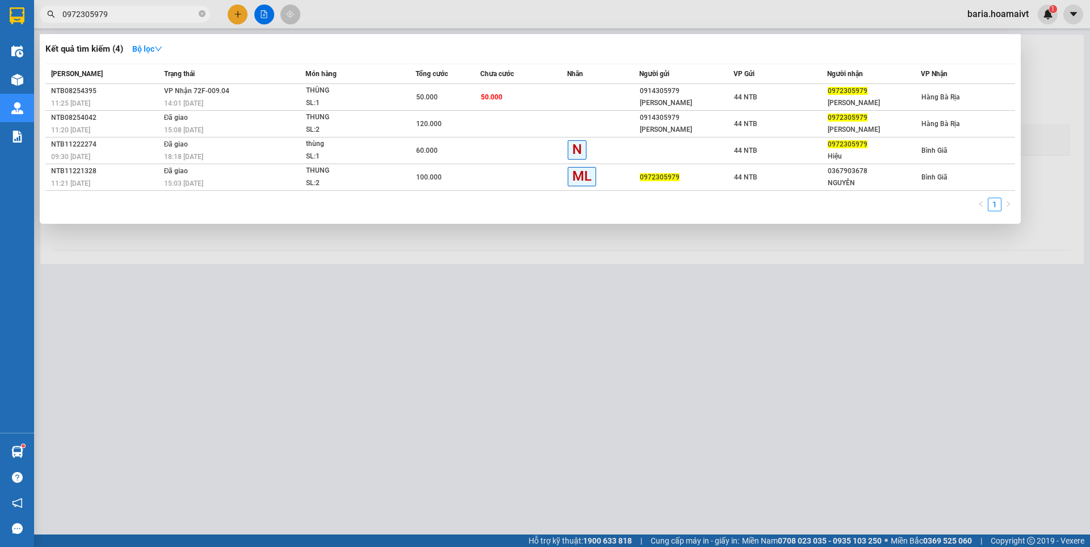
click at [122, 17] on input "0972305979" at bounding box center [129, 14] width 134 height 12
click at [122, 15] on input "0972305979" at bounding box center [129, 14] width 134 height 12
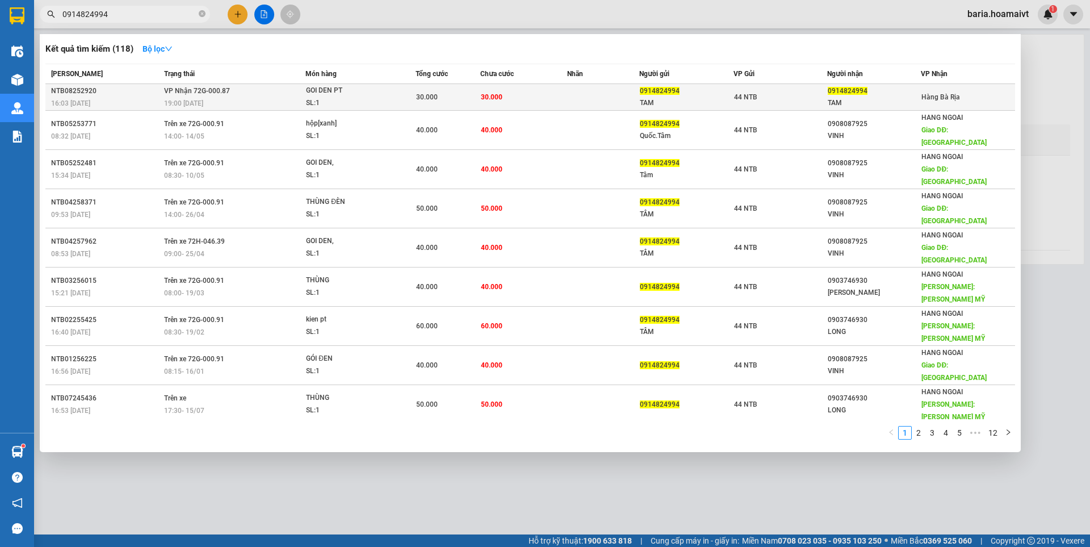
type input "0914824994"
click at [529, 97] on td "30.000" at bounding box center [523, 97] width 87 height 27
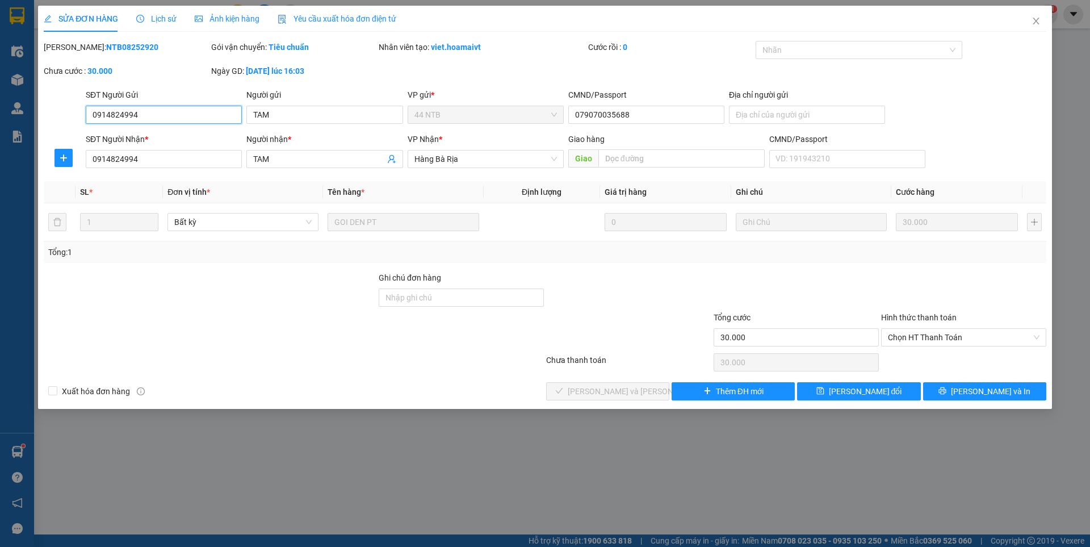
type input "0914824994"
type input "TAM"
type input "079070035688"
type input "0914824994"
type input "TAM"
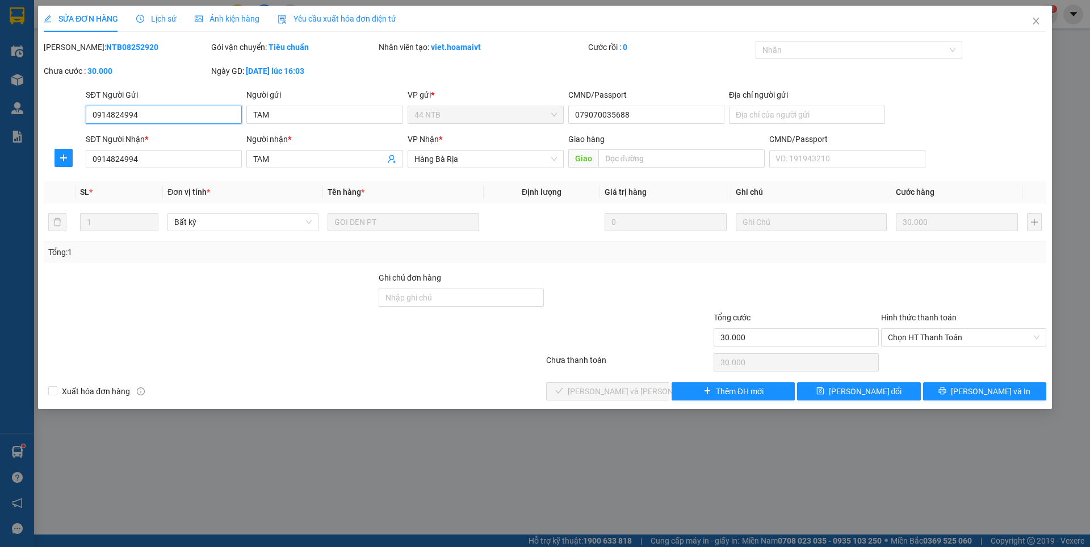
type input "30.000"
click at [915, 336] on span "Chọn HT Thanh Toán" at bounding box center [964, 337] width 152 height 17
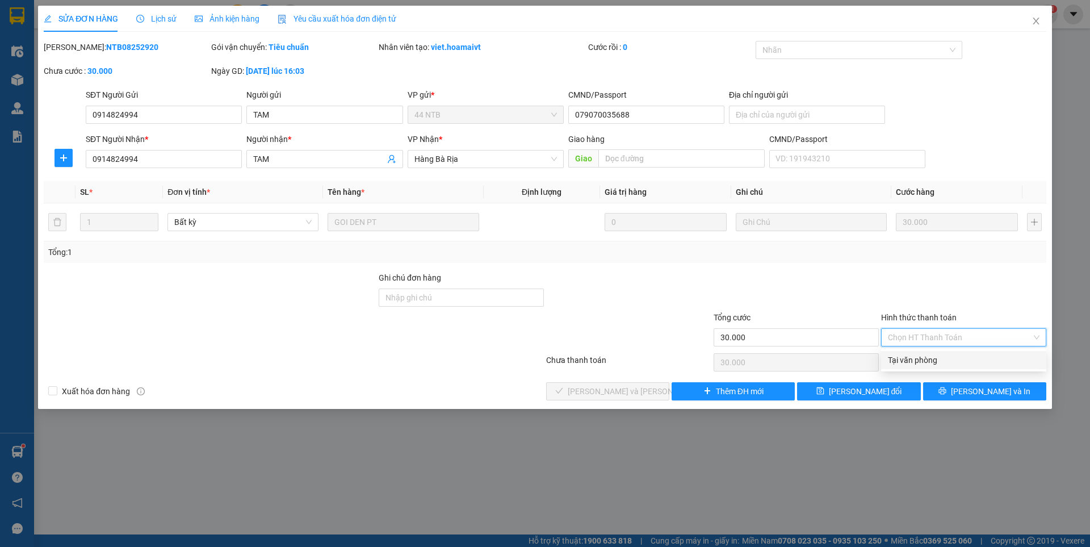
click at [908, 362] on div "Tại văn phòng" at bounding box center [964, 360] width 152 height 12
type input "0"
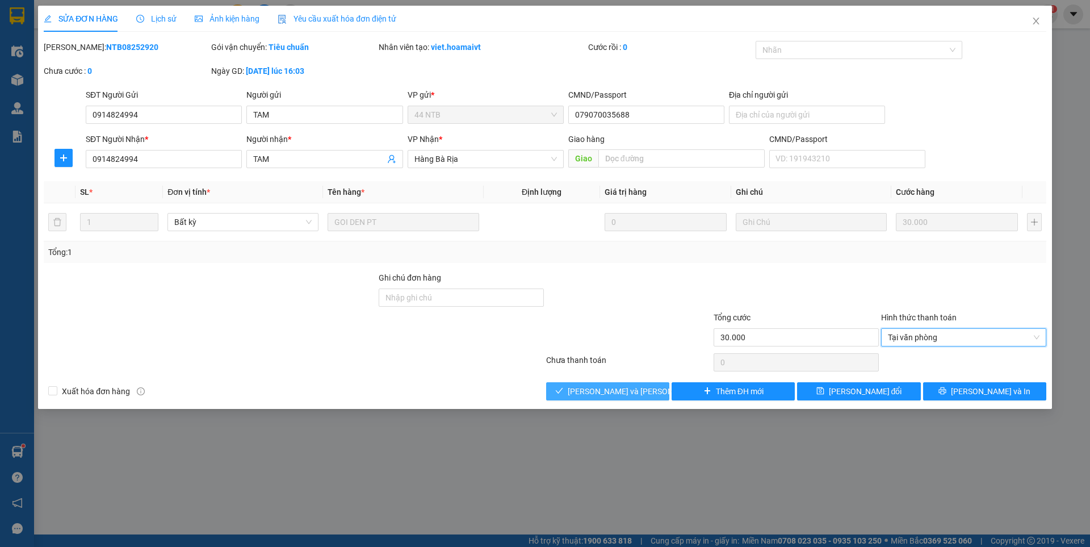
click at [641, 389] on span "[PERSON_NAME] và [PERSON_NAME] hàng" at bounding box center [644, 391] width 153 height 12
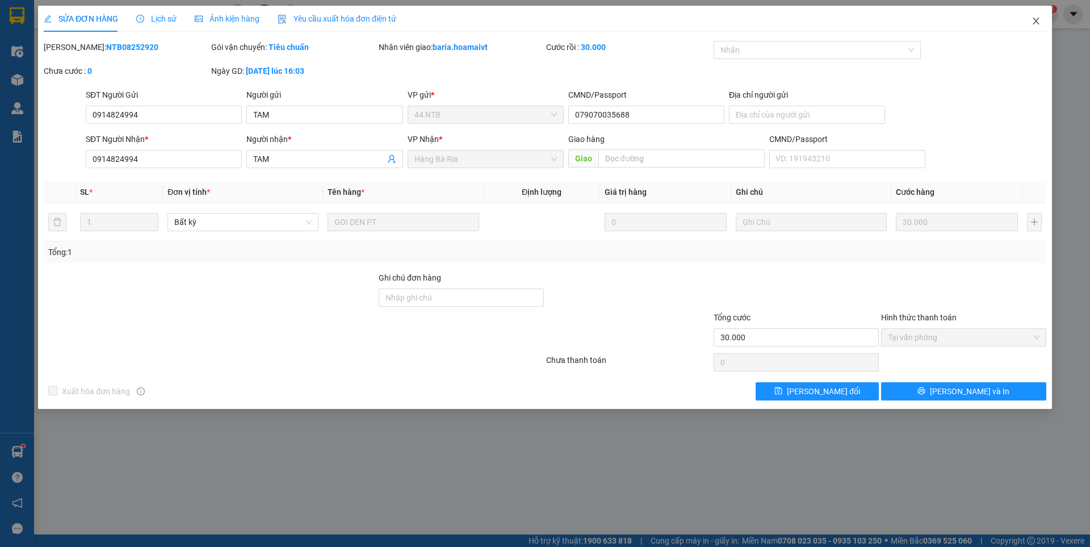
click at [1037, 16] on span "Close" at bounding box center [1037, 22] width 32 height 32
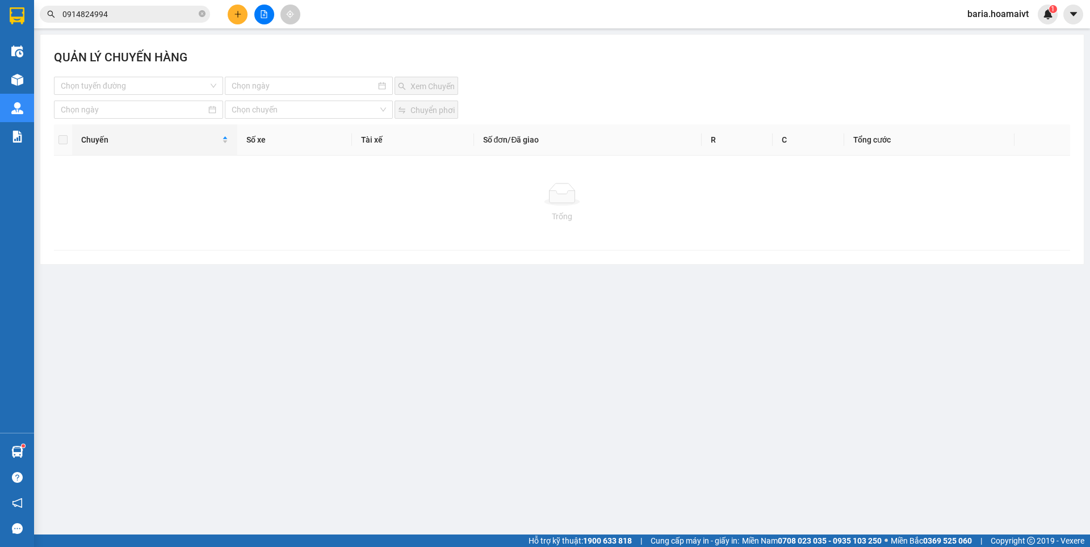
click at [140, 14] on input "0914824994" at bounding box center [129, 14] width 134 height 12
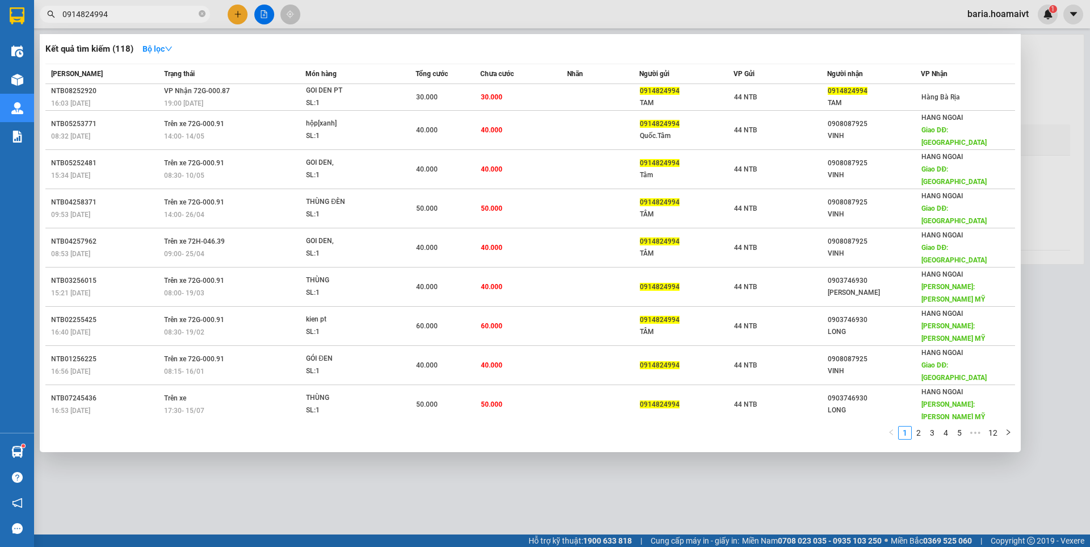
click at [140, 14] on input "0914824994" at bounding box center [129, 14] width 134 height 12
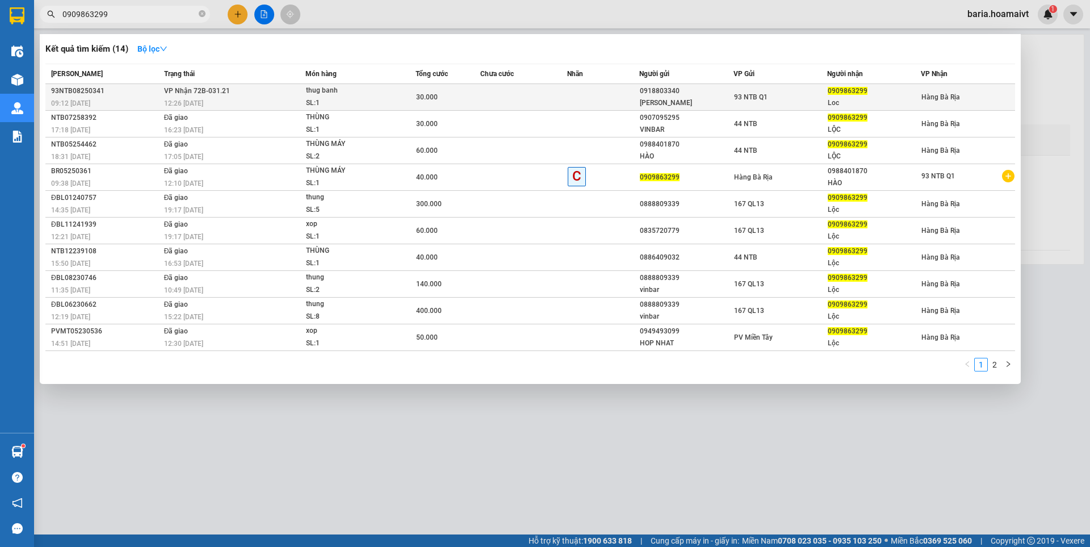
type input "0909863299"
click at [319, 95] on div "thug banh" at bounding box center [348, 91] width 85 height 12
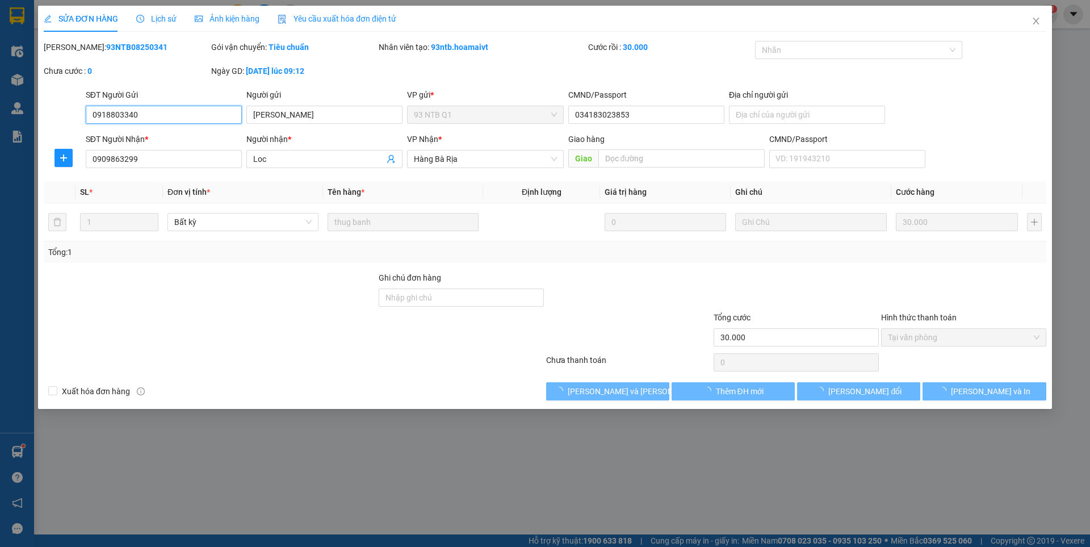
type input "0918803340"
type input "[PERSON_NAME]"
type input "034183023853"
type input "0909863299"
type input "Loc"
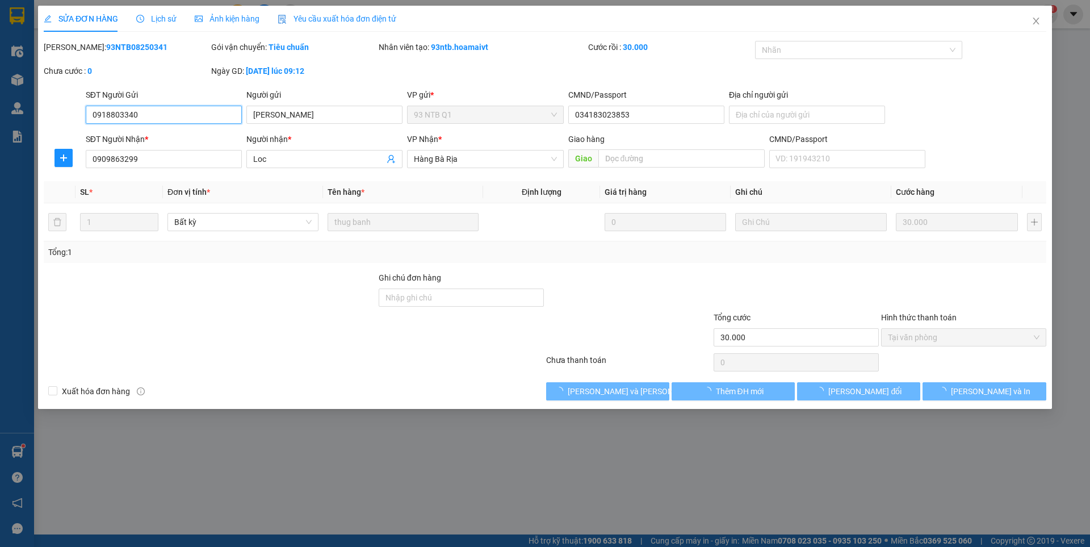
type input "30.000"
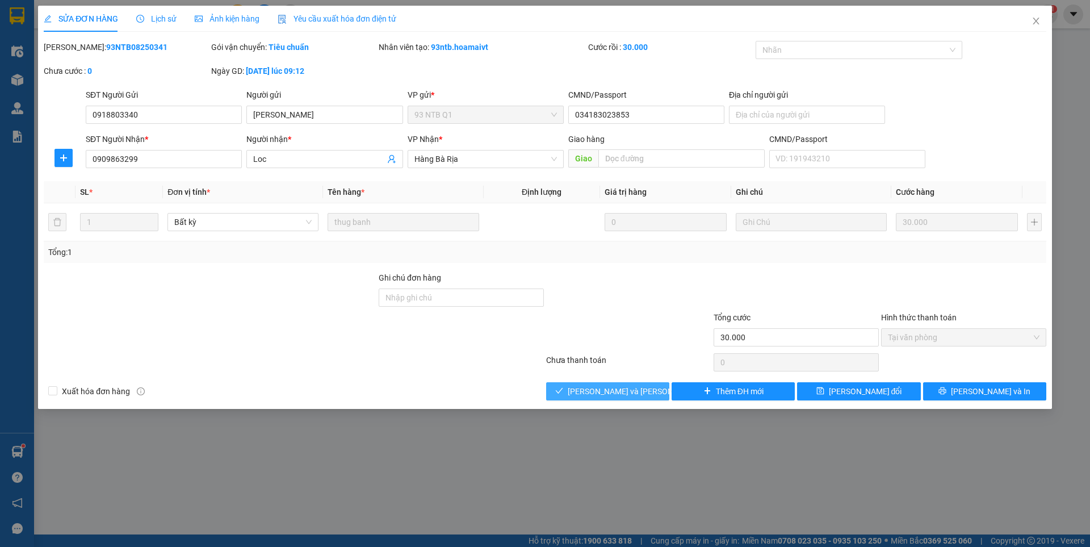
click at [627, 387] on span "[PERSON_NAME] và [PERSON_NAME] hàng" at bounding box center [644, 391] width 153 height 12
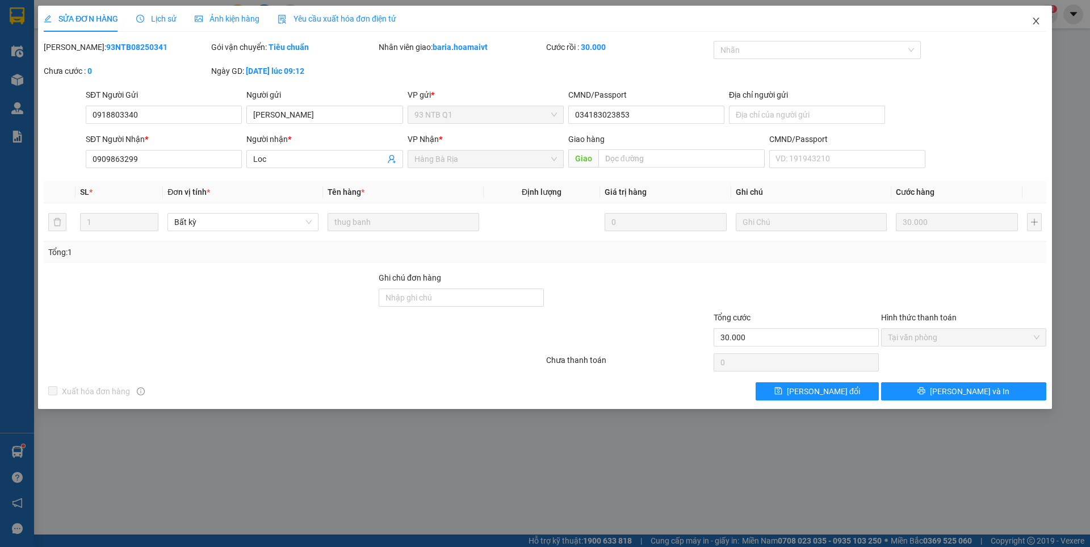
click at [1036, 23] on icon "close" at bounding box center [1036, 20] width 9 height 9
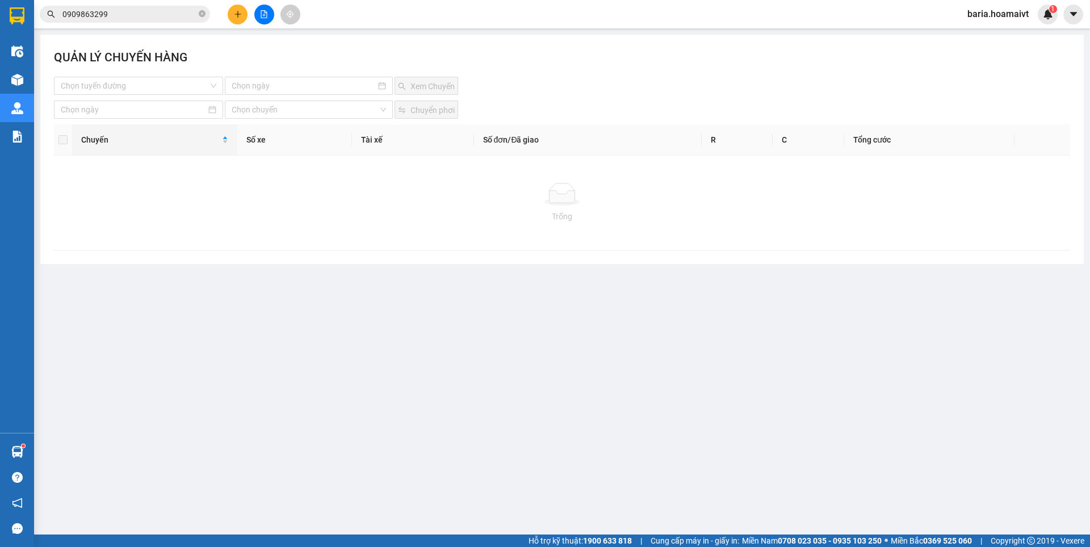
click at [137, 16] on input "0909863299" at bounding box center [129, 14] width 134 height 12
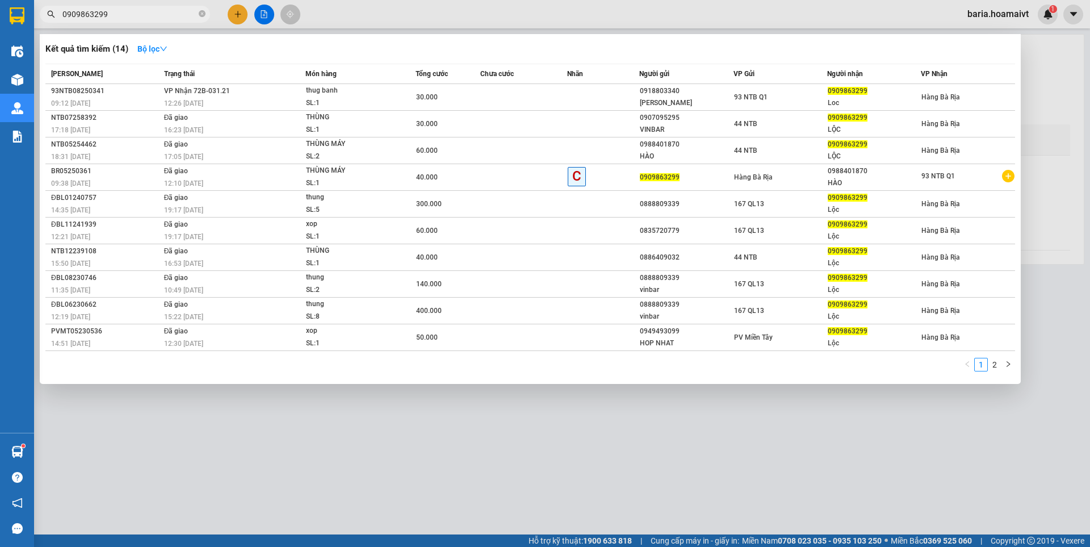
click at [157, 15] on input "0909863299" at bounding box center [129, 14] width 134 height 12
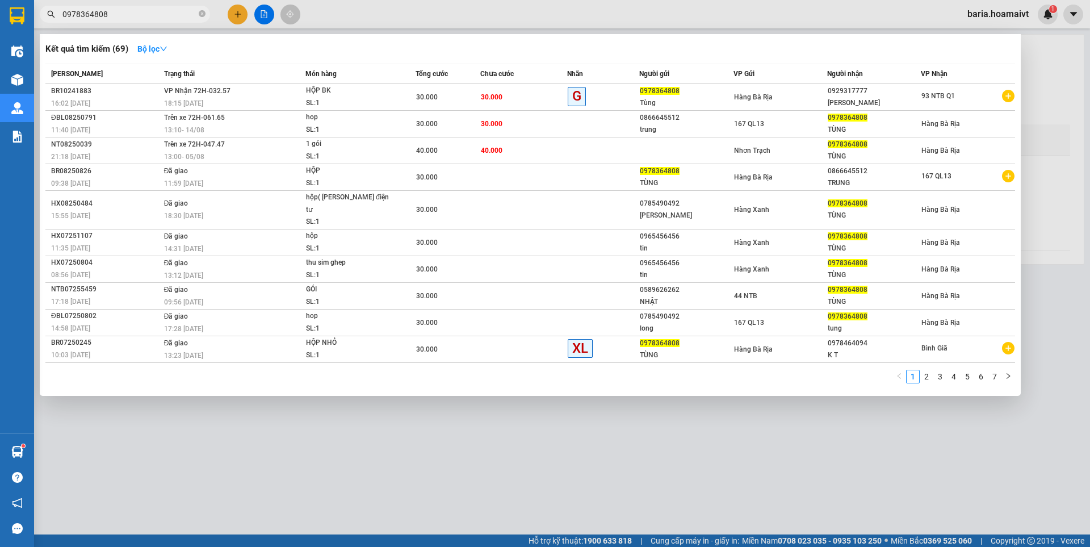
click at [135, 19] on input "0978364808" at bounding box center [129, 14] width 134 height 12
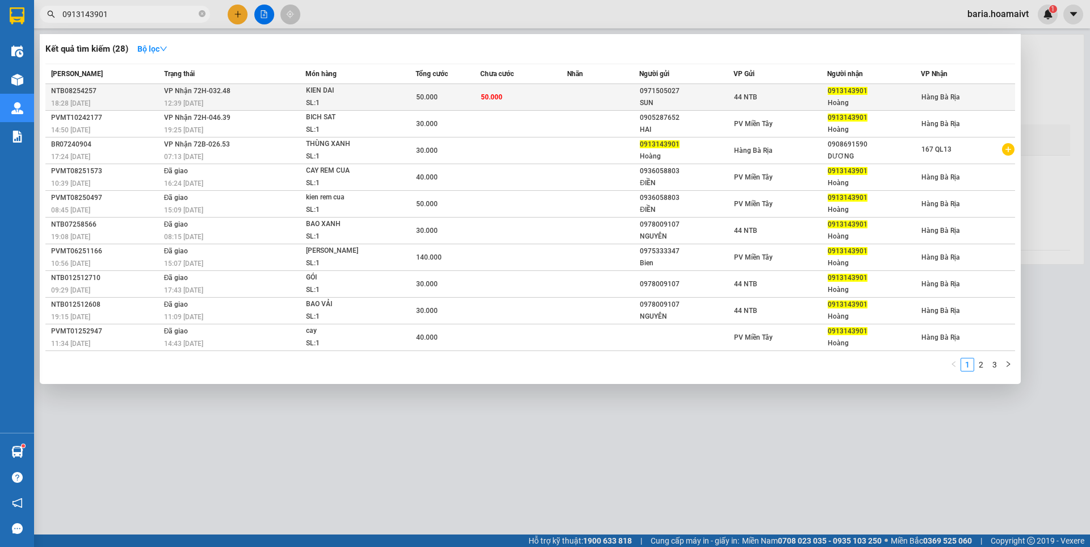
click at [520, 93] on td "50.000" at bounding box center [523, 97] width 87 height 27
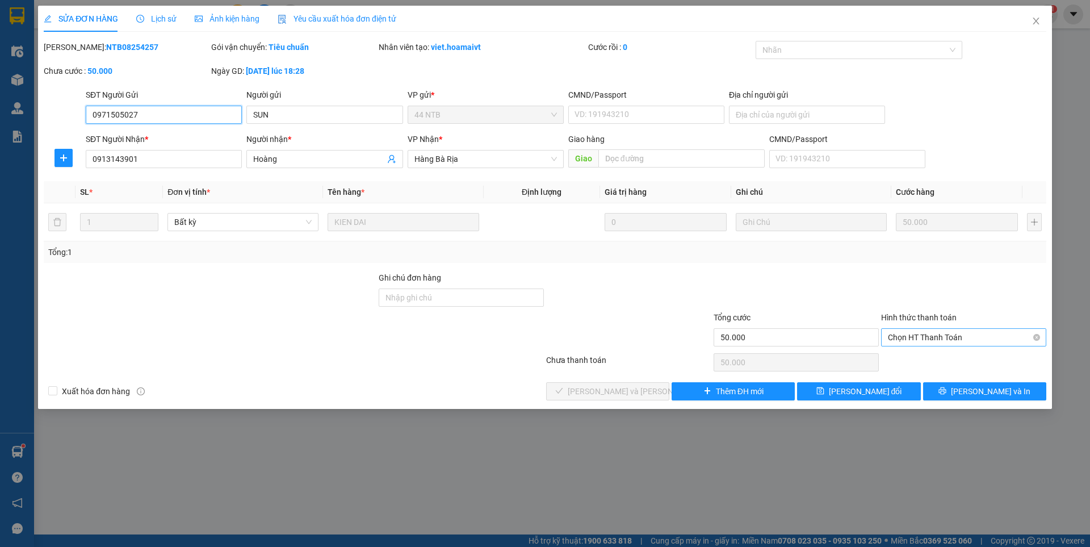
click at [924, 338] on span "Chọn HT Thanh Toán" at bounding box center [964, 337] width 152 height 17
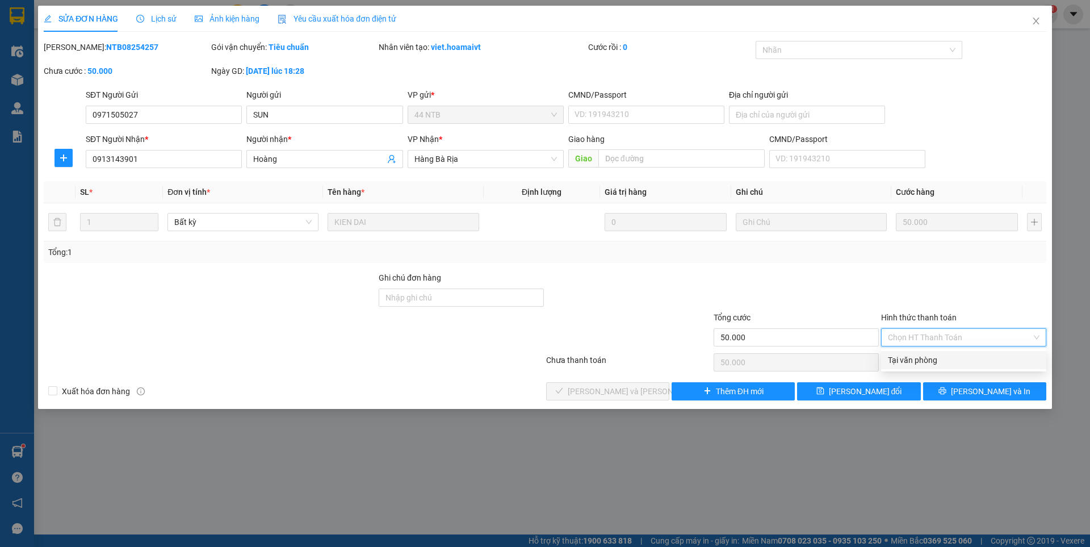
click at [913, 354] on div "Tại văn phòng" at bounding box center [964, 360] width 152 height 12
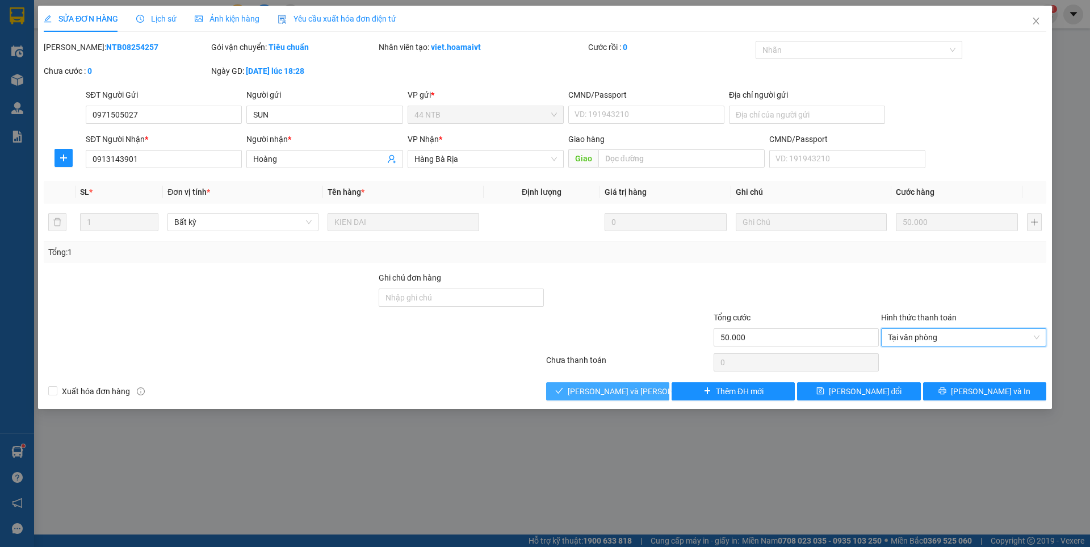
click at [600, 388] on span "[PERSON_NAME] và [PERSON_NAME] hàng" at bounding box center [644, 391] width 153 height 12
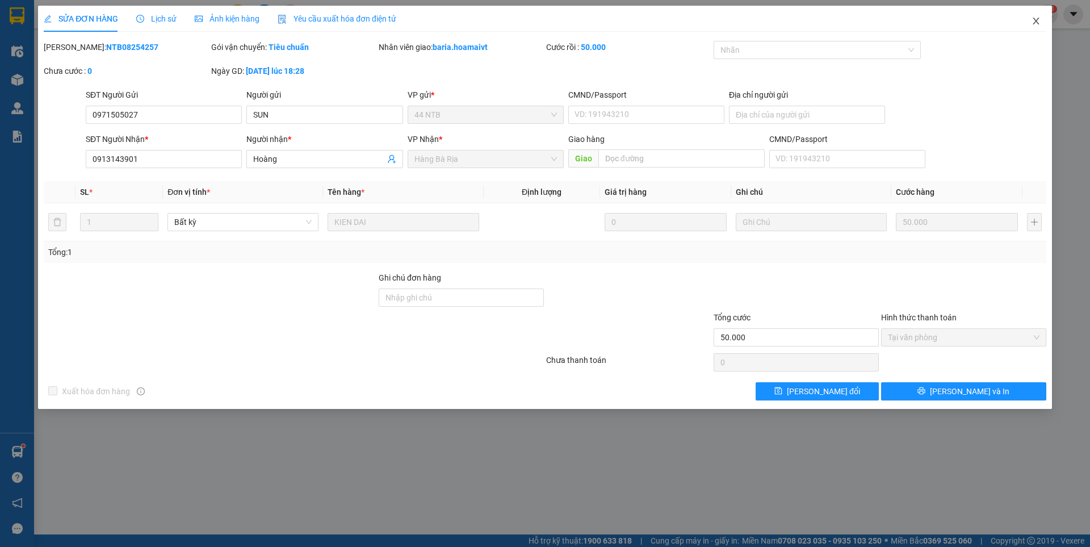
click at [1037, 20] on icon "close" at bounding box center [1036, 20] width 9 height 9
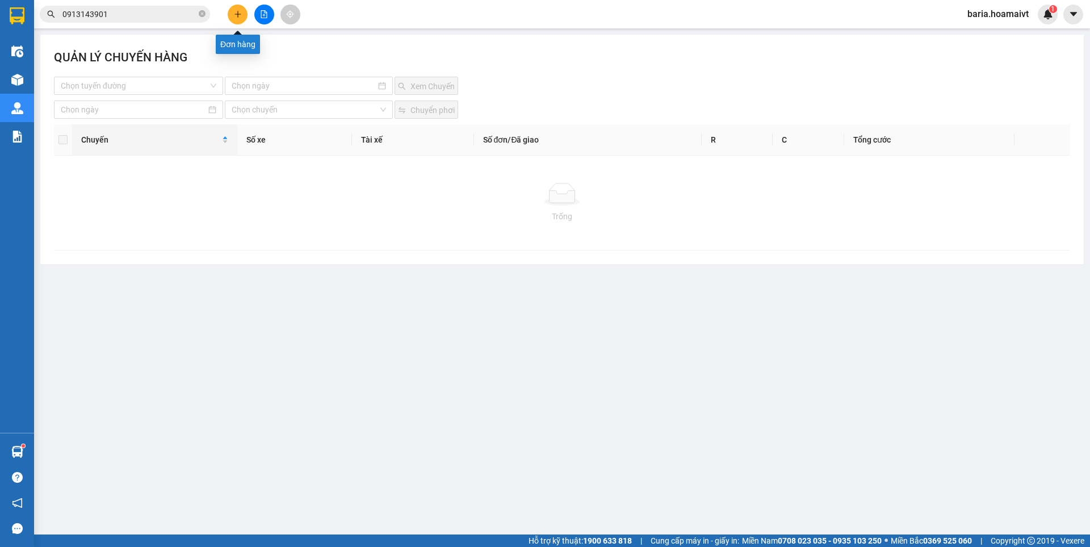
click at [235, 14] on icon "plus" at bounding box center [238, 14] width 8 height 8
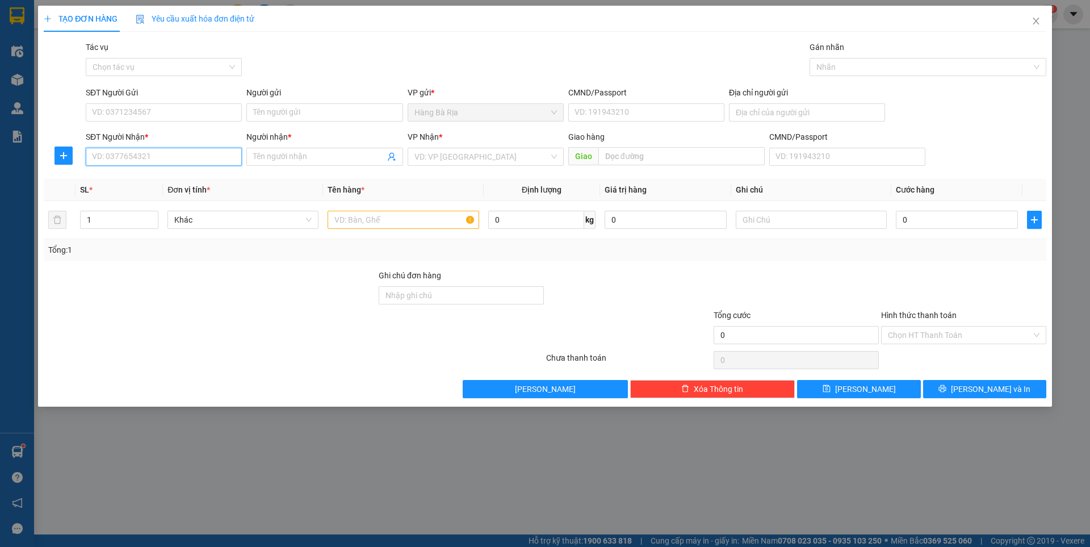
click at [181, 155] on input "SĐT Người Nhận *" at bounding box center [164, 157] width 156 height 18
click at [1038, 20] on icon "close" at bounding box center [1036, 21] width 6 height 7
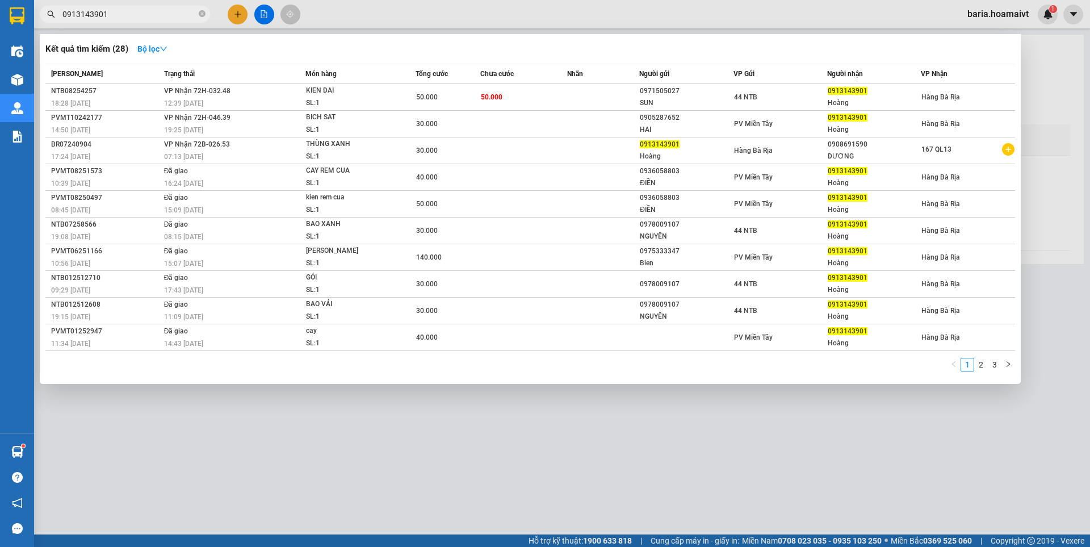
click at [128, 17] on input "0913143901" at bounding box center [129, 14] width 134 height 12
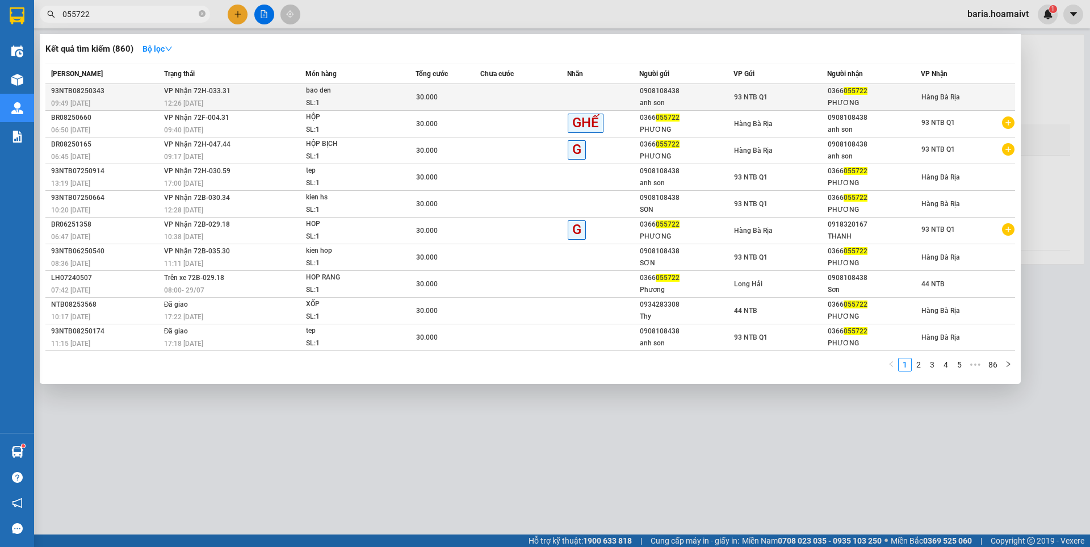
click at [844, 98] on div "PHƯƠNG" at bounding box center [874, 103] width 93 height 12
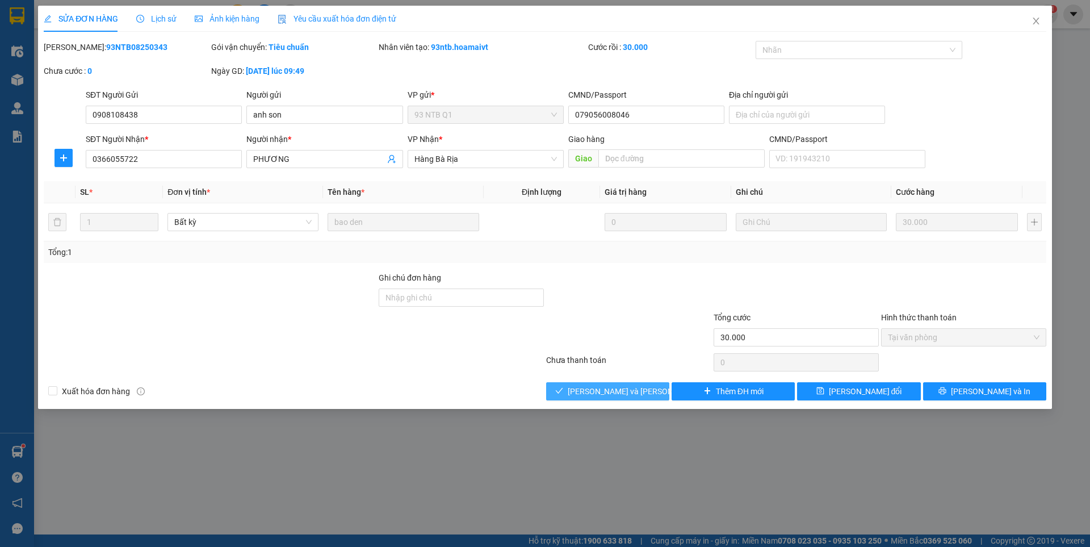
click at [617, 391] on span "[PERSON_NAME] và [PERSON_NAME] hàng" at bounding box center [644, 391] width 153 height 12
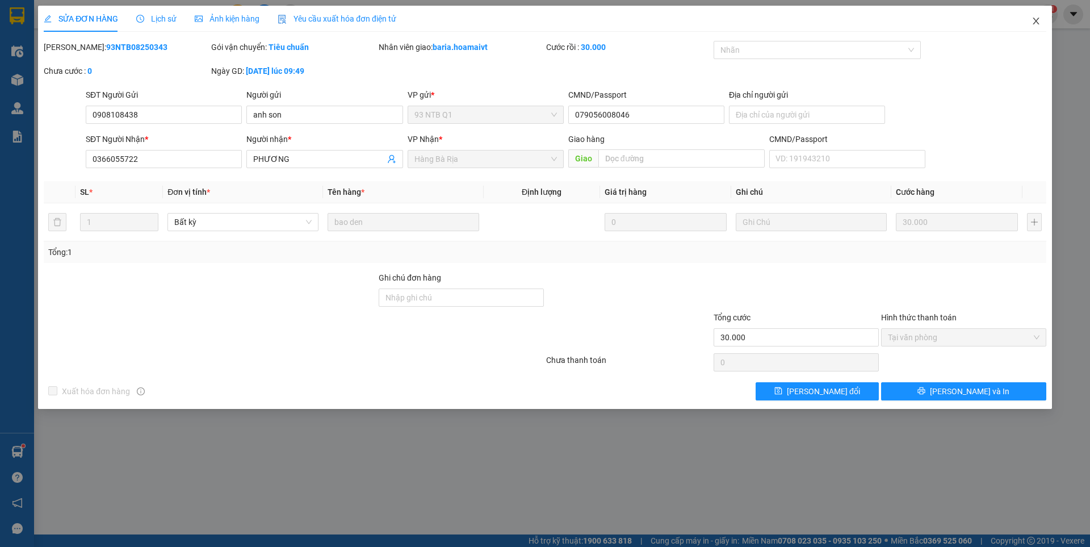
click at [1038, 18] on icon "close" at bounding box center [1036, 20] width 9 height 9
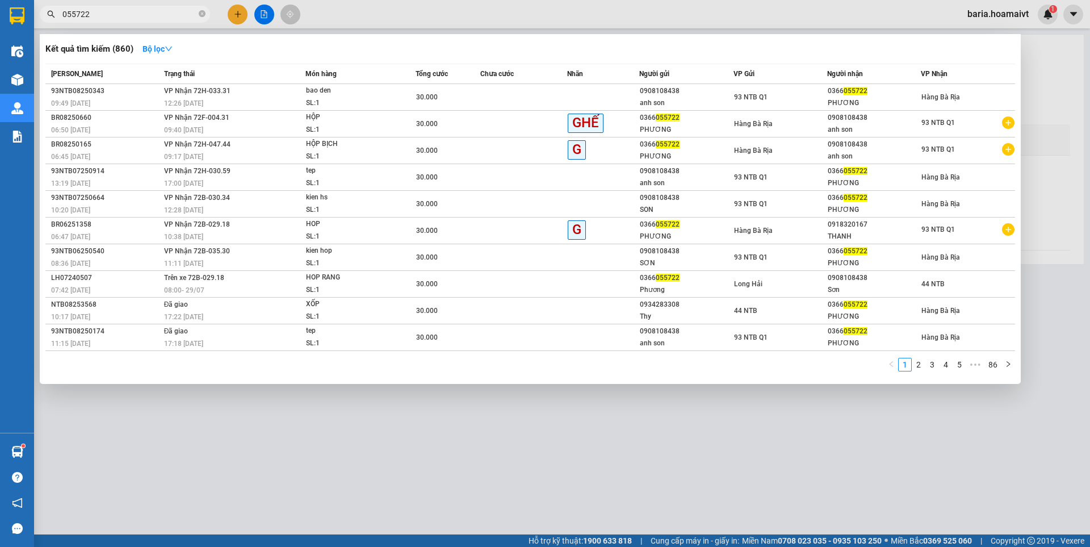
click at [148, 16] on input "055722" at bounding box center [129, 14] width 134 height 12
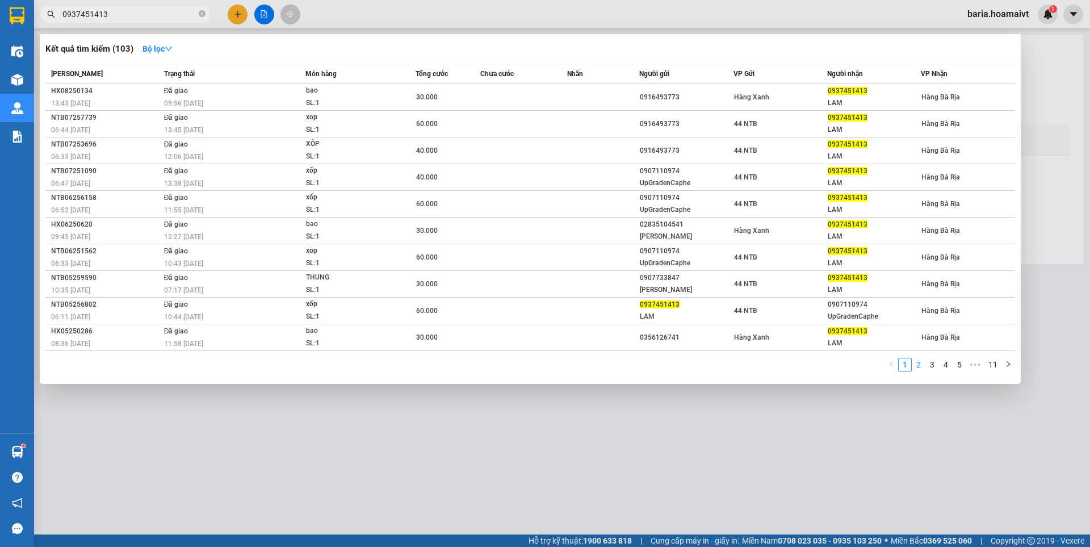
click at [919, 364] on link "2" at bounding box center [919, 364] width 12 height 12
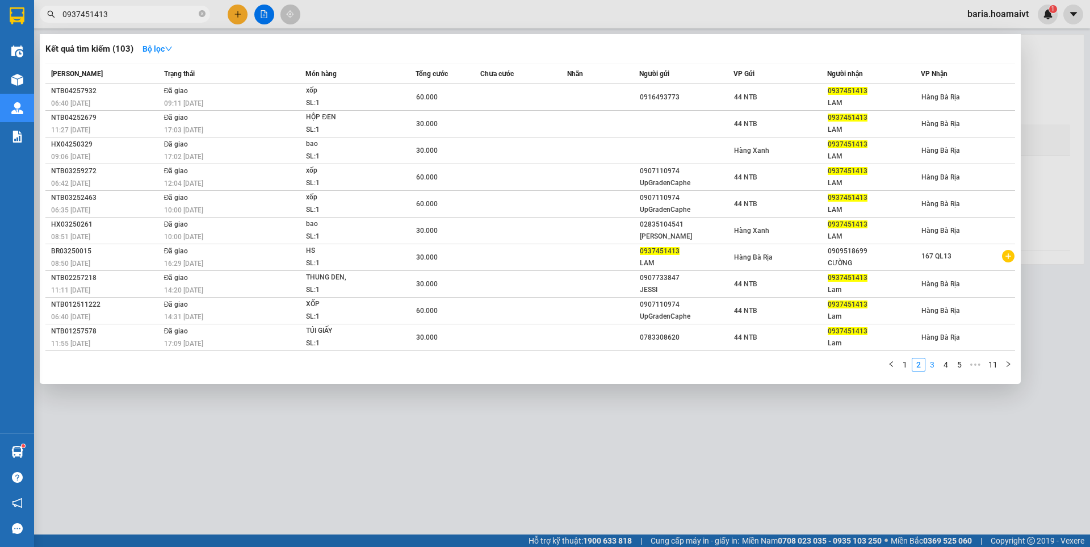
click at [931, 366] on link "3" at bounding box center [932, 364] width 12 height 12
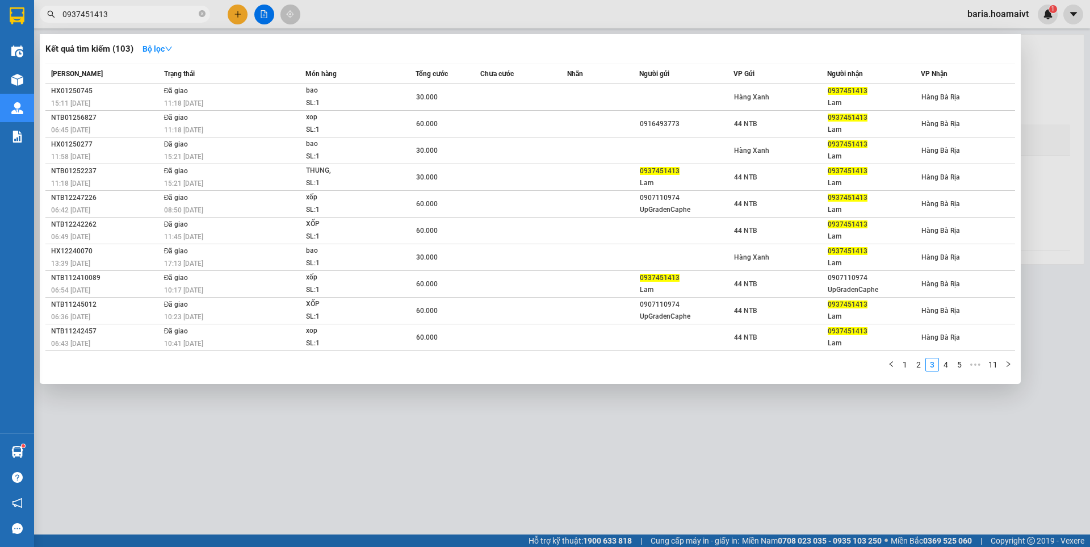
click at [170, 18] on input "0937451413" at bounding box center [129, 14] width 134 height 12
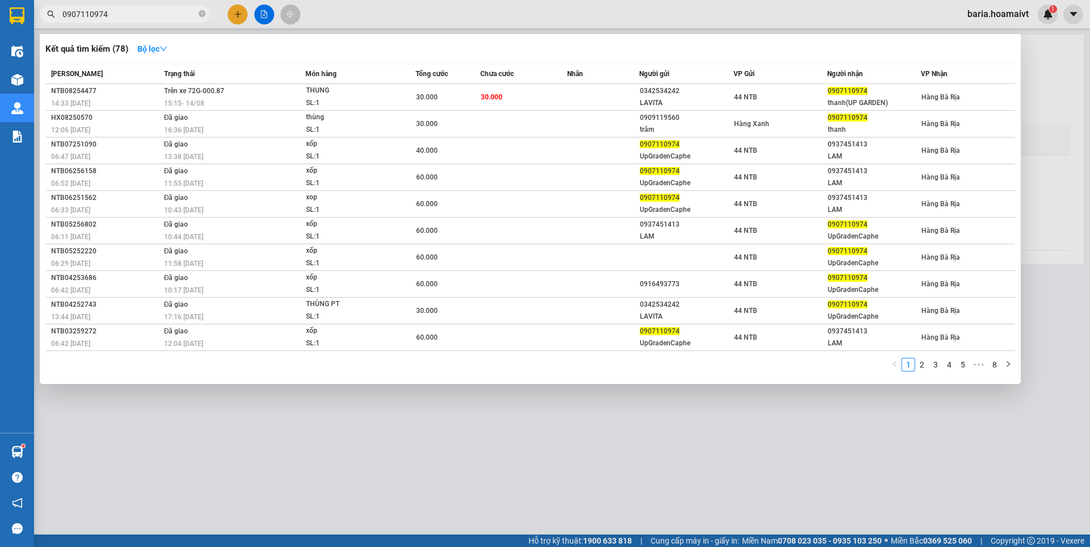
drag, startPoint x: 597, startPoint y: 448, endPoint x: 600, endPoint y: 440, distance: 7.9
click at [597, 447] on div at bounding box center [545, 273] width 1090 height 547
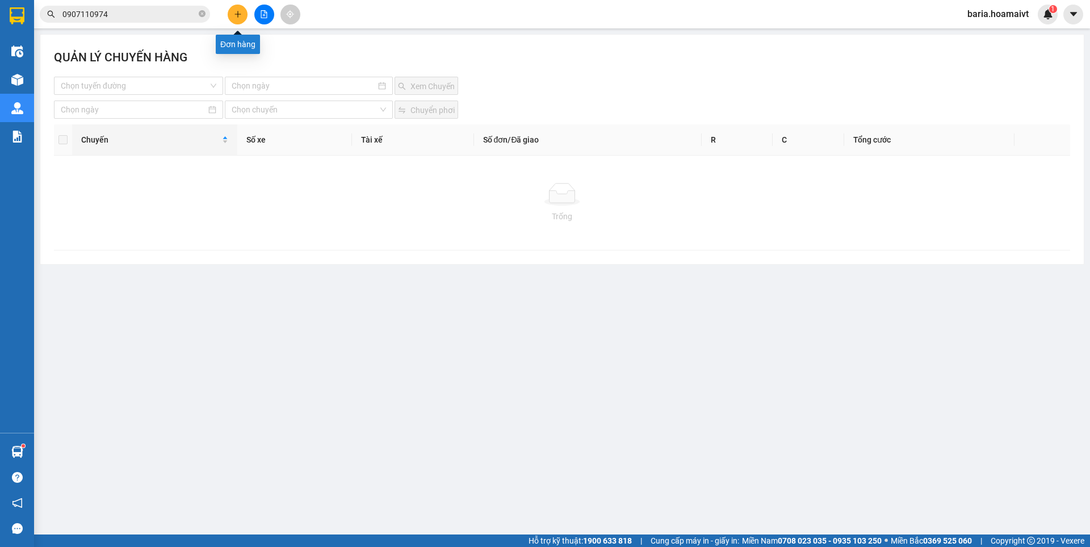
click at [241, 13] on icon "plus" at bounding box center [238, 14] width 8 height 8
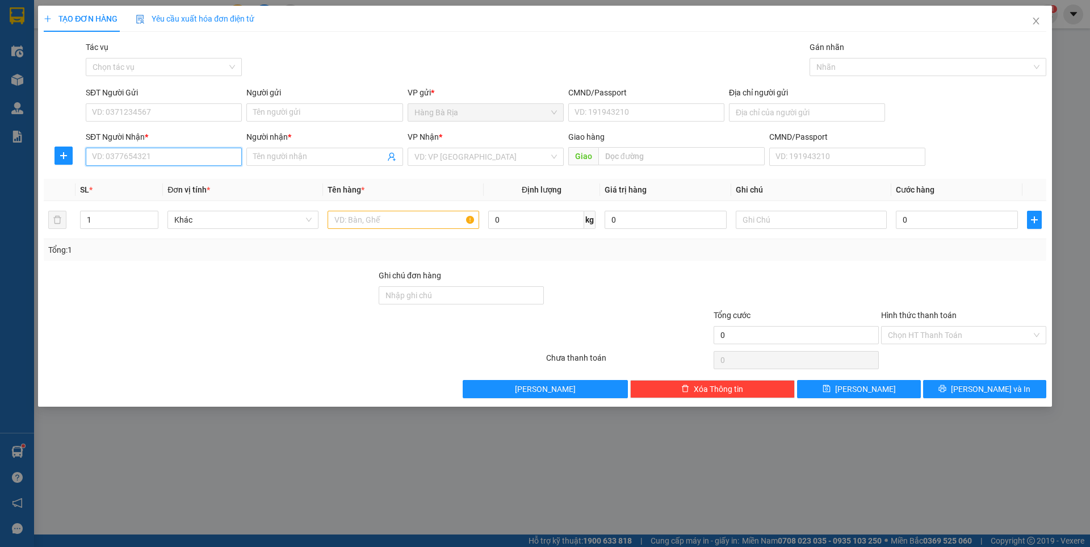
click at [189, 161] on input "SĐT Người Nhận *" at bounding box center [164, 157] width 156 height 18
drag, startPoint x: 352, startPoint y: 162, endPoint x: 354, endPoint y: 154, distance: 8.3
click at [353, 157] on input "Người nhận *" at bounding box center [318, 156] width 131 height 12
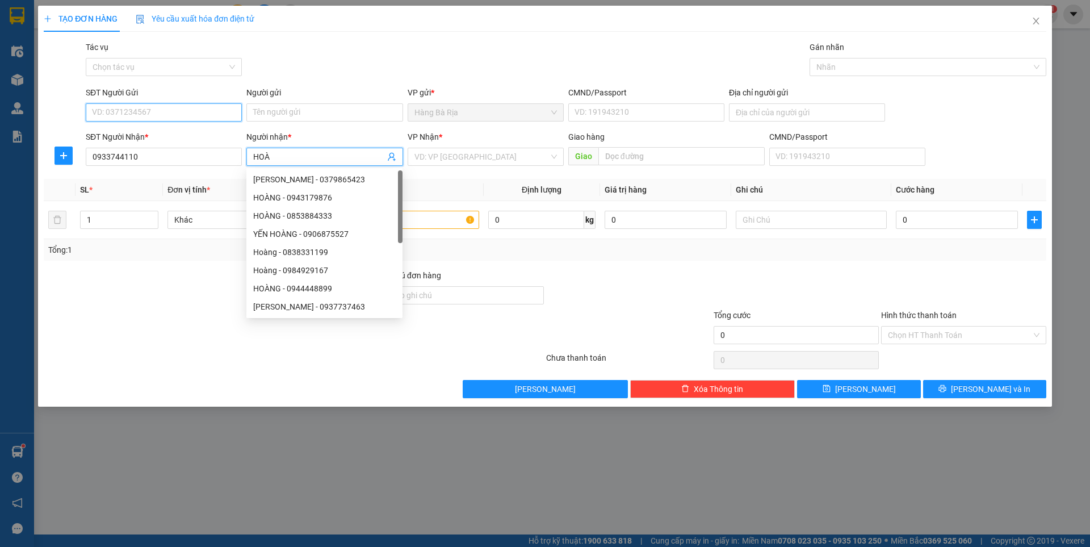
click at [181, 114] on input "SĐT Người Gửi" at bounding box center [164, 112] width 156 height 18
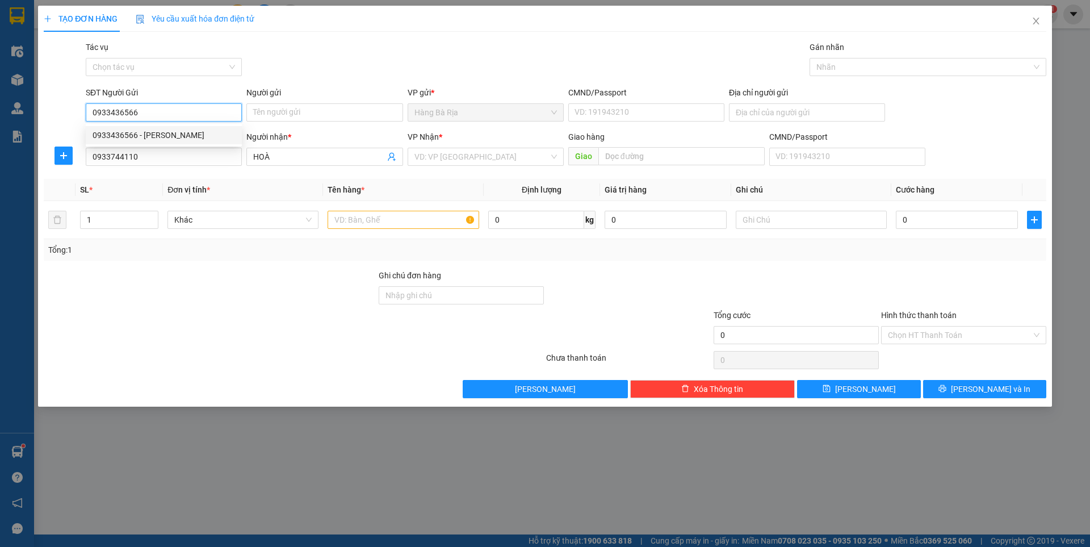
click at [149, 136] on div "0933436566 - [PERSON_NAME]" at bounding box center [164, 135] width 143 height 12
click at [446, 218] on input "text" at bounding box center [403, 220] width 151 height 18
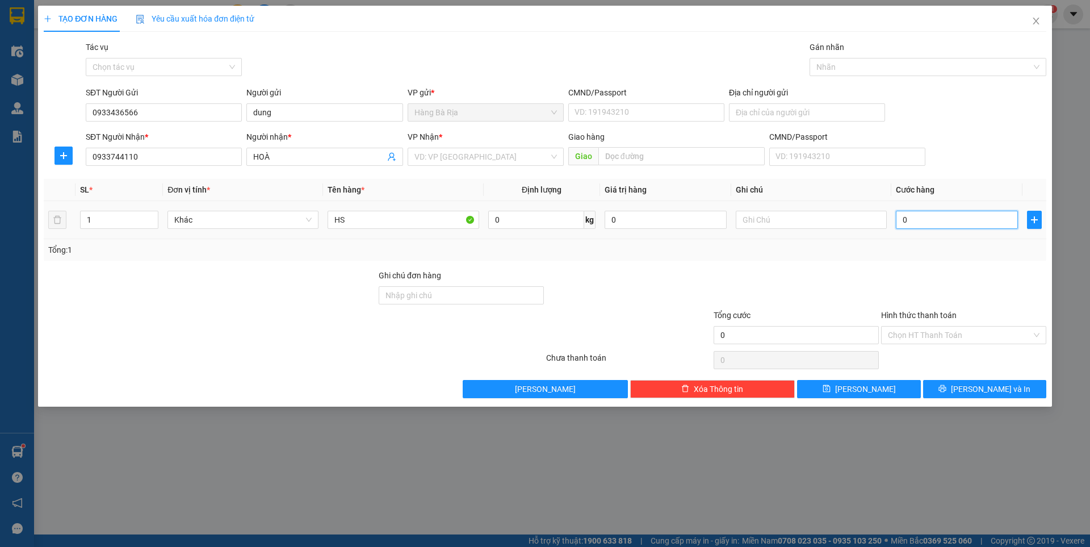
click at [961, 220] on input "0" at bounding box center [957, 220] width 122 height 18
click at [978, 333] on input "Hình thức thanh toán" at bounding box center [960, 335] width 144 height 17
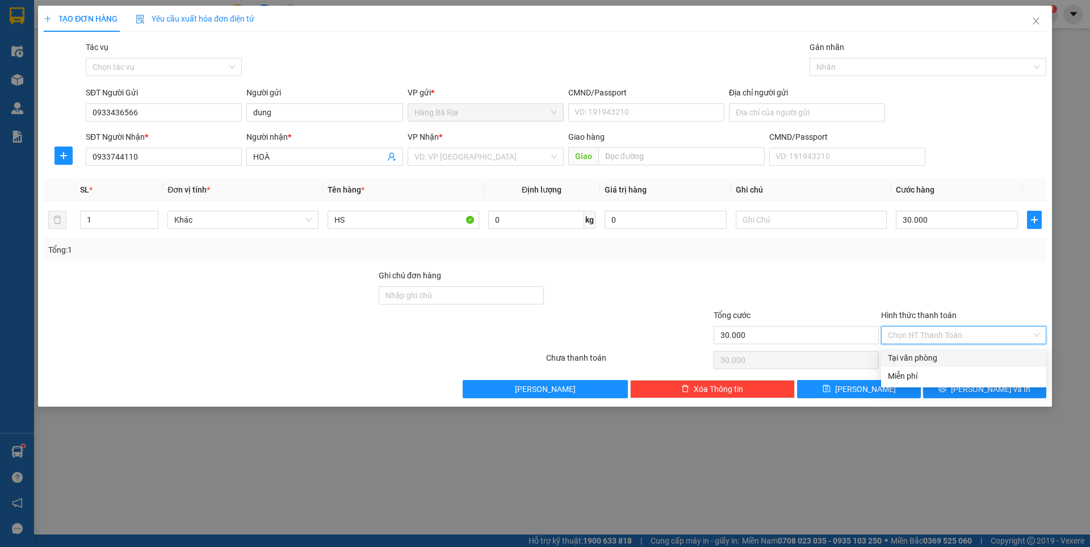
click at [934, 353] on div "Tại văn phòng" at bounding box center [964, 358] width 152 height 12
click at [947, 389] on icon "printer" at bounding box center [943, 388] width 8 height 8
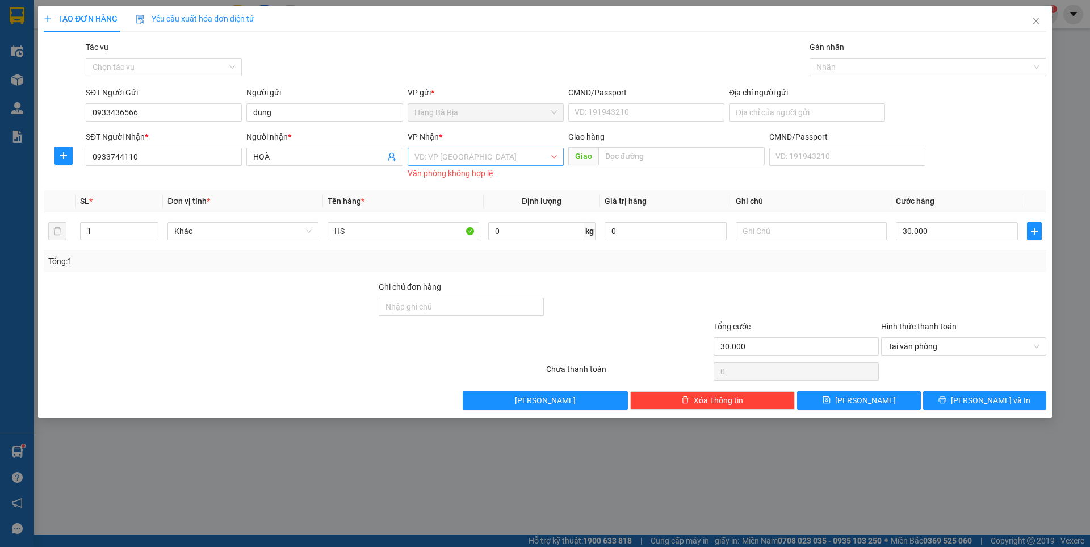
click at [457, 159] on input "search" at bounding box center [482, 156] width 135 height 17
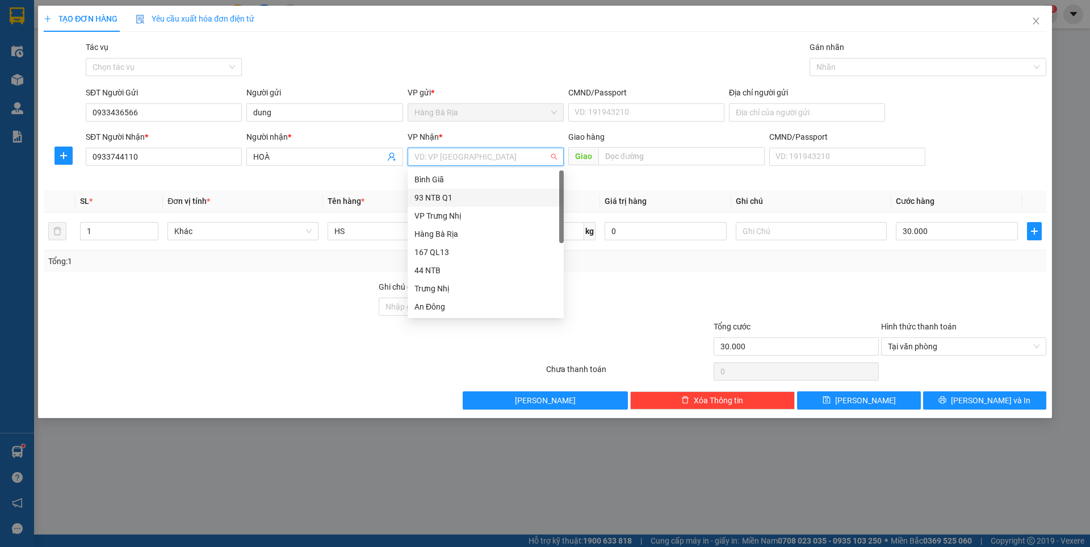
click at [442, 195] on div "93 NTB Q1" at bounding box center [486, 197] width 143 height 12
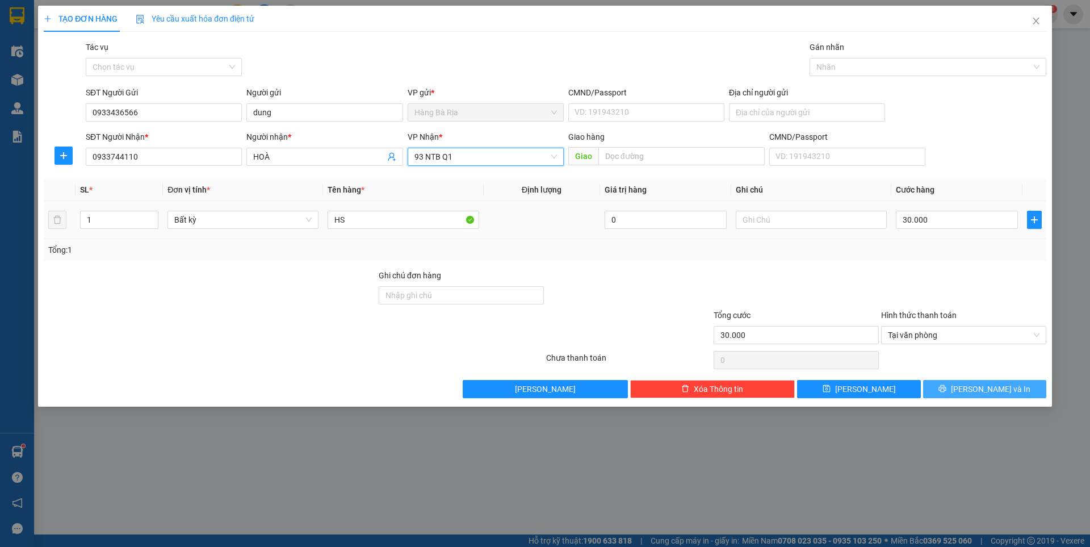
click at [972, 393] on button "[PERSON_NAME] và In" at bounding box center [984, 389] width 123 height 18
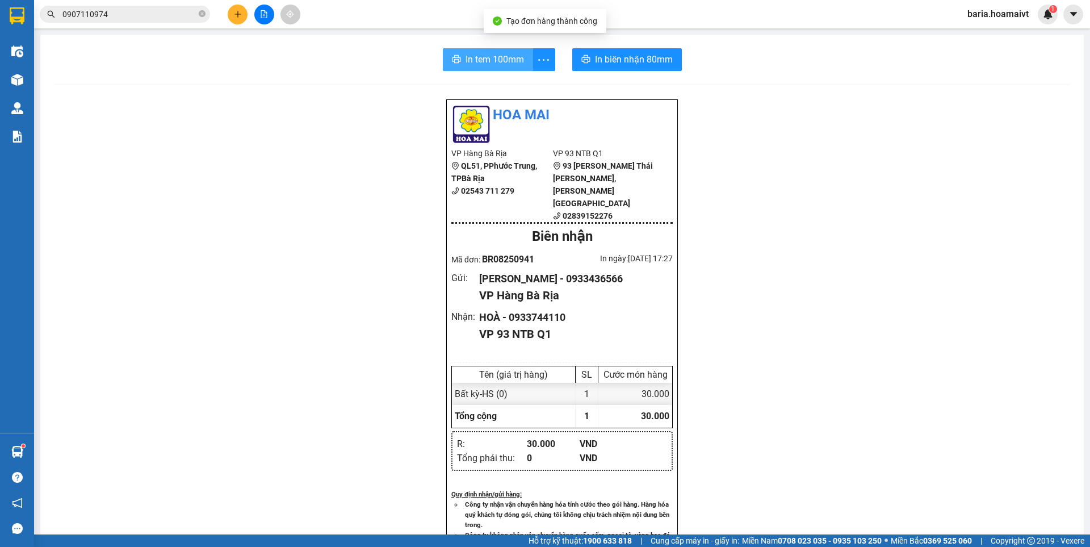
click at [484, 62] on span "In tem 100mm" at bounding box center [495, 59] width 58 height 14
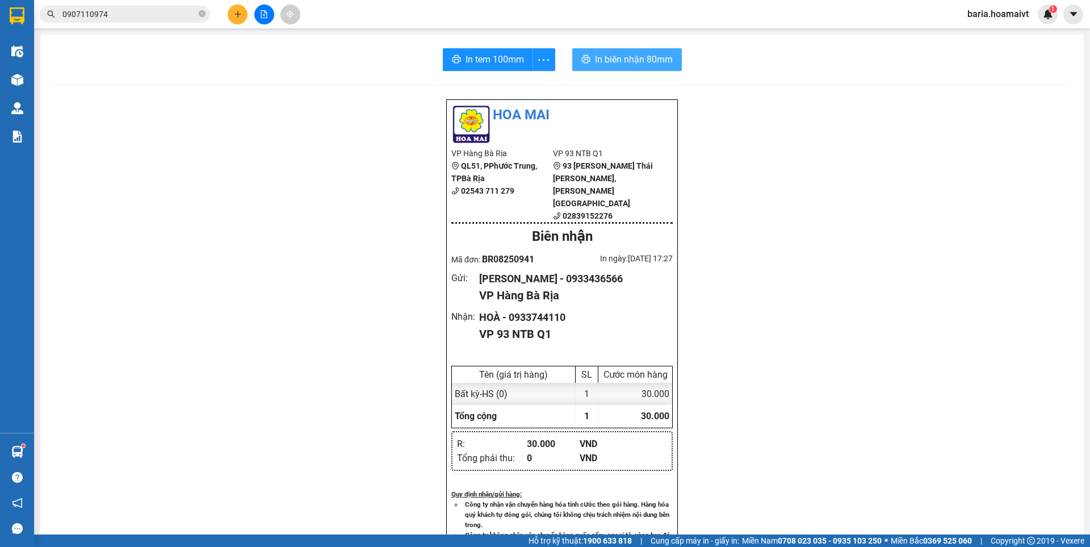
click at [654, 56] on span "In biên nhận 80mm" at bounding box center [634, 59] width 78 height 14
click at [622, 58] on span "In biên nhận 80mm" at bounding box center [634, 59] width 78 height 14
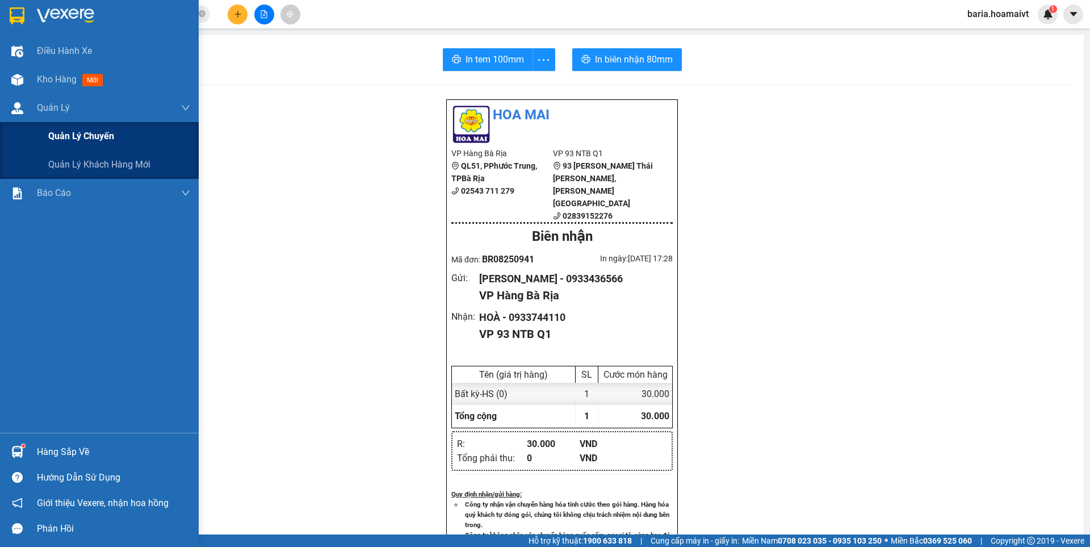
drag, startPoint x: 77, startPoint y: 137, endPoint x: 459, endPoint y: 211, distance: 389.7
click at [78, 137] on span "Quản lý chuyến" at bounding box center [80, 136] width 65 height 14
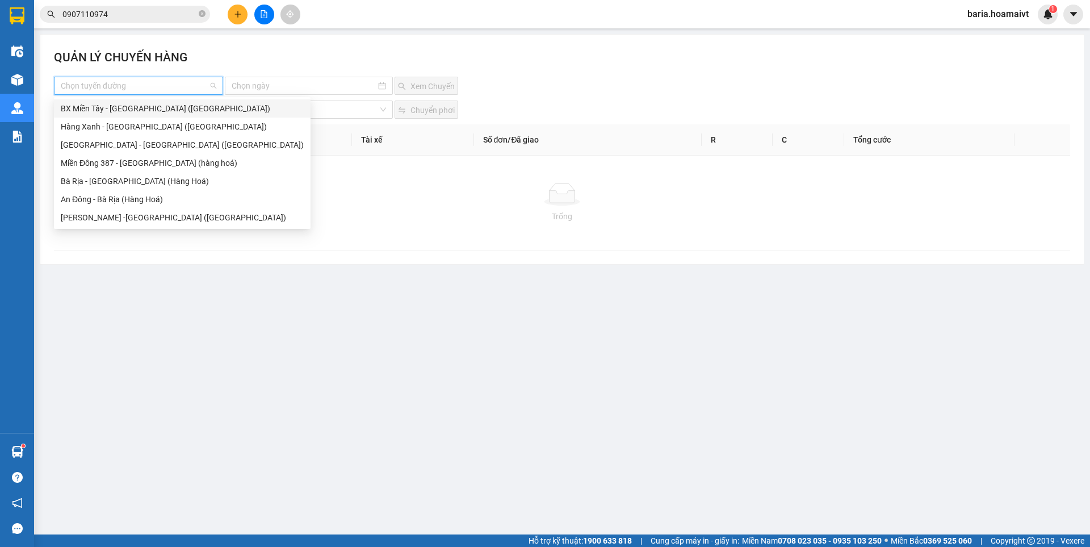
click at [154, 88] on input "search" at bounding box center [135, 85] width 148 height 17
click at [124, 181] on div "Bà Rịa - [GEOGRAPHIC_DATA] (Hàng Hoá)" at bounding box center [182, 181] width 243 height 12
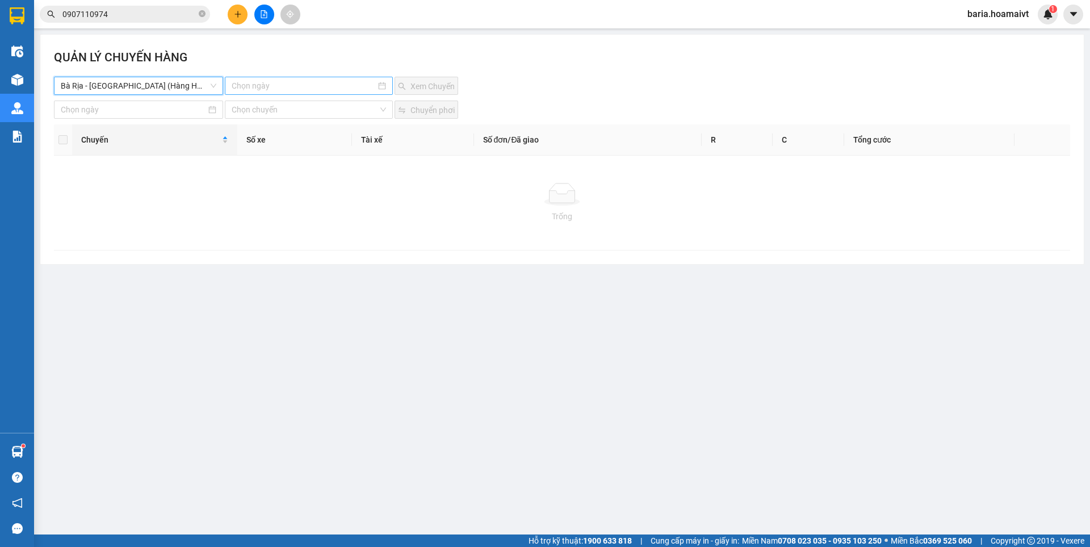
click at [292, 83] on input at bounding box center [304, 86] width 144 height 12
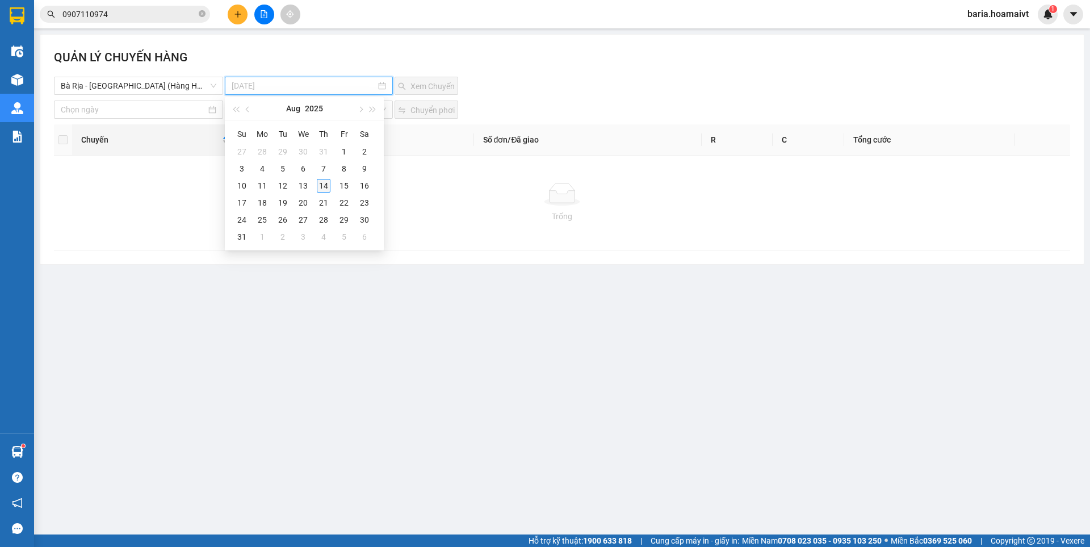
type input "[DATE]"
click at [321, 184] on div "14" at bounding box center [324, 186] width 14 height 14
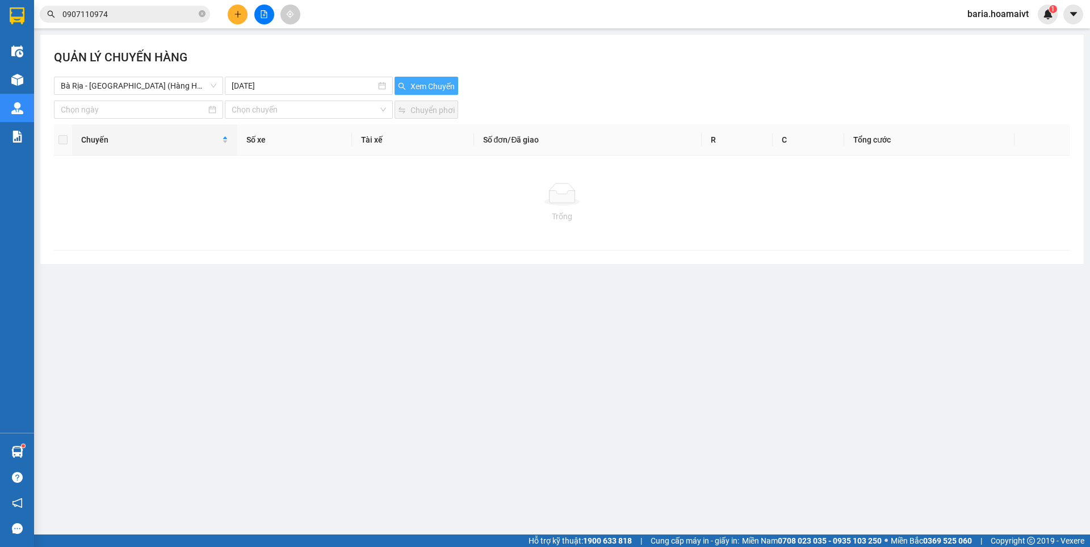
click at [425, 86] on span "Xem Chuyến" at bounding box center [433, 86] width 44 height 12
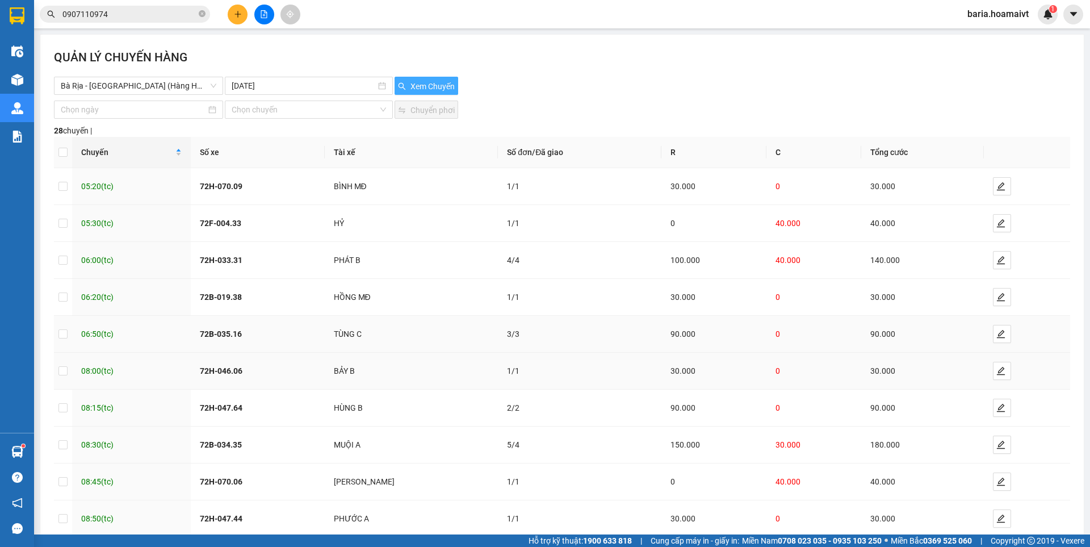
scroll to position [64, 0]
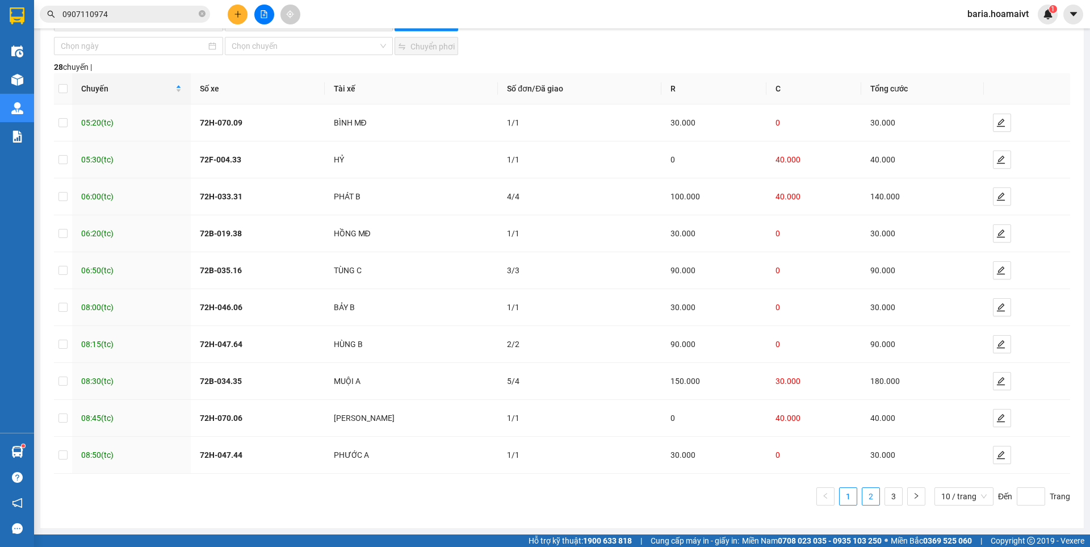
click at [866, 497] on link "2" at bounding box center [871, 496] width 17 height 17
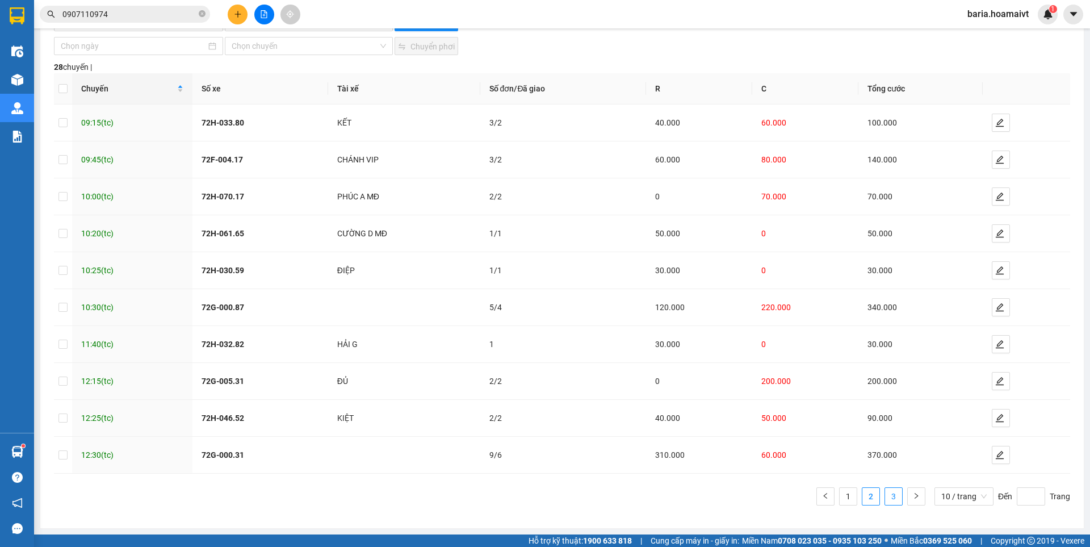
click at [885, 498] on link "3" at bounding box center [893, 496] width 17 height 17
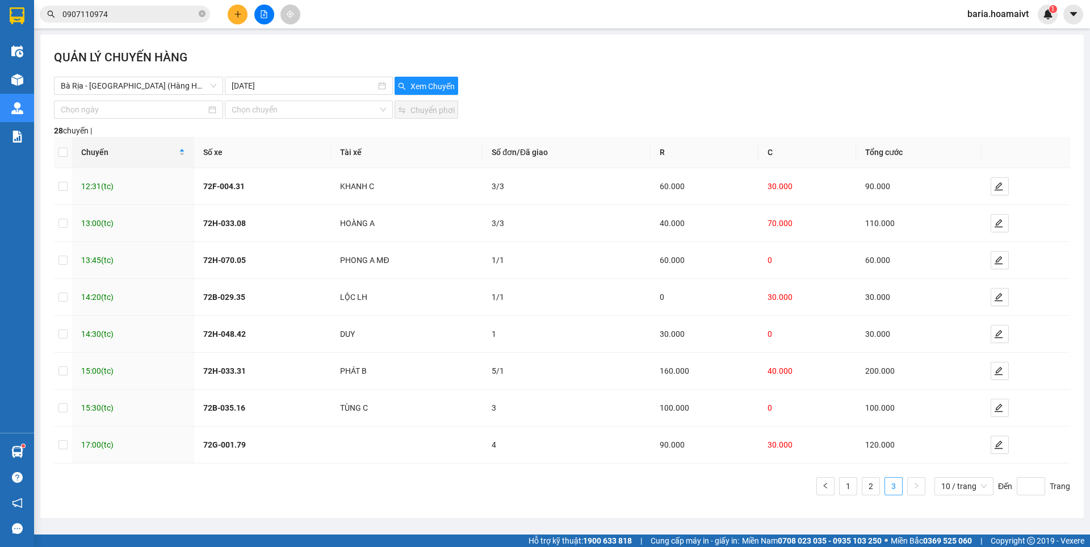
scroll to position [0, 0]
click at [875, 483] on link "2" at bounding box center [871, 486] width 17 height 17
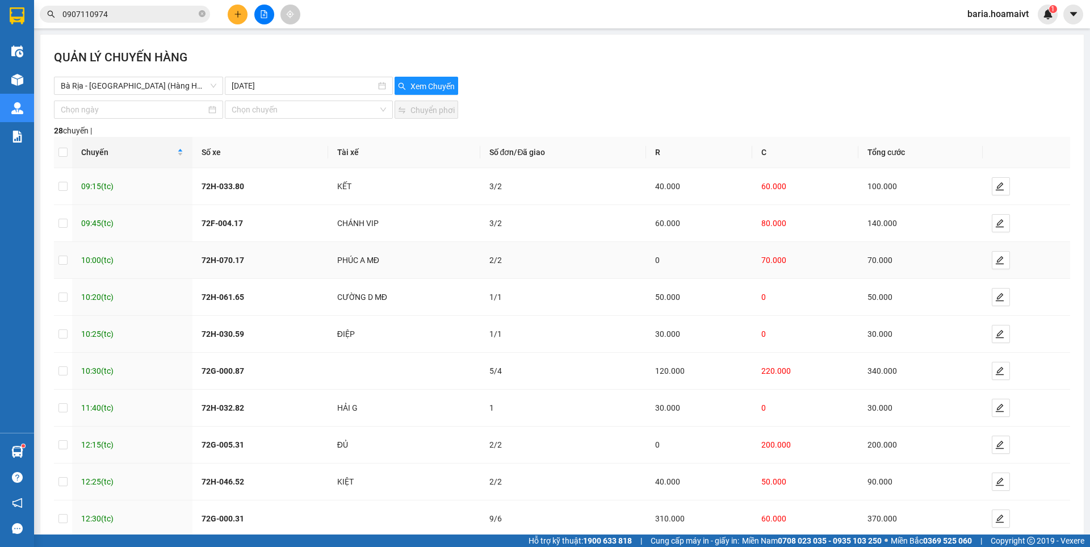
scroll to position [64, 0]
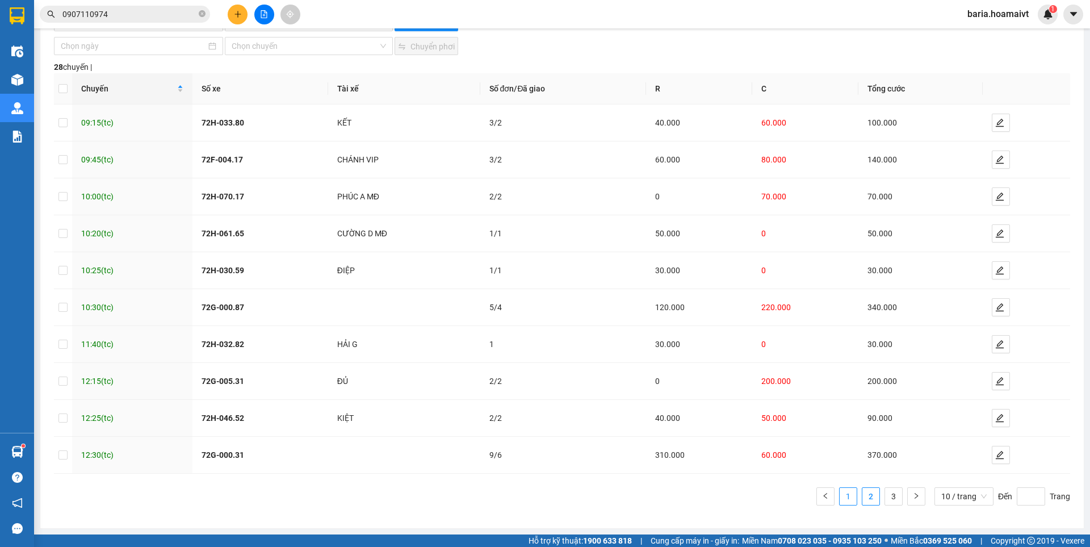
click at [842, 500] on link "1" at bounding box center [848, 496] width 17 height 17
